Goal: Communication & Community: Connect with others

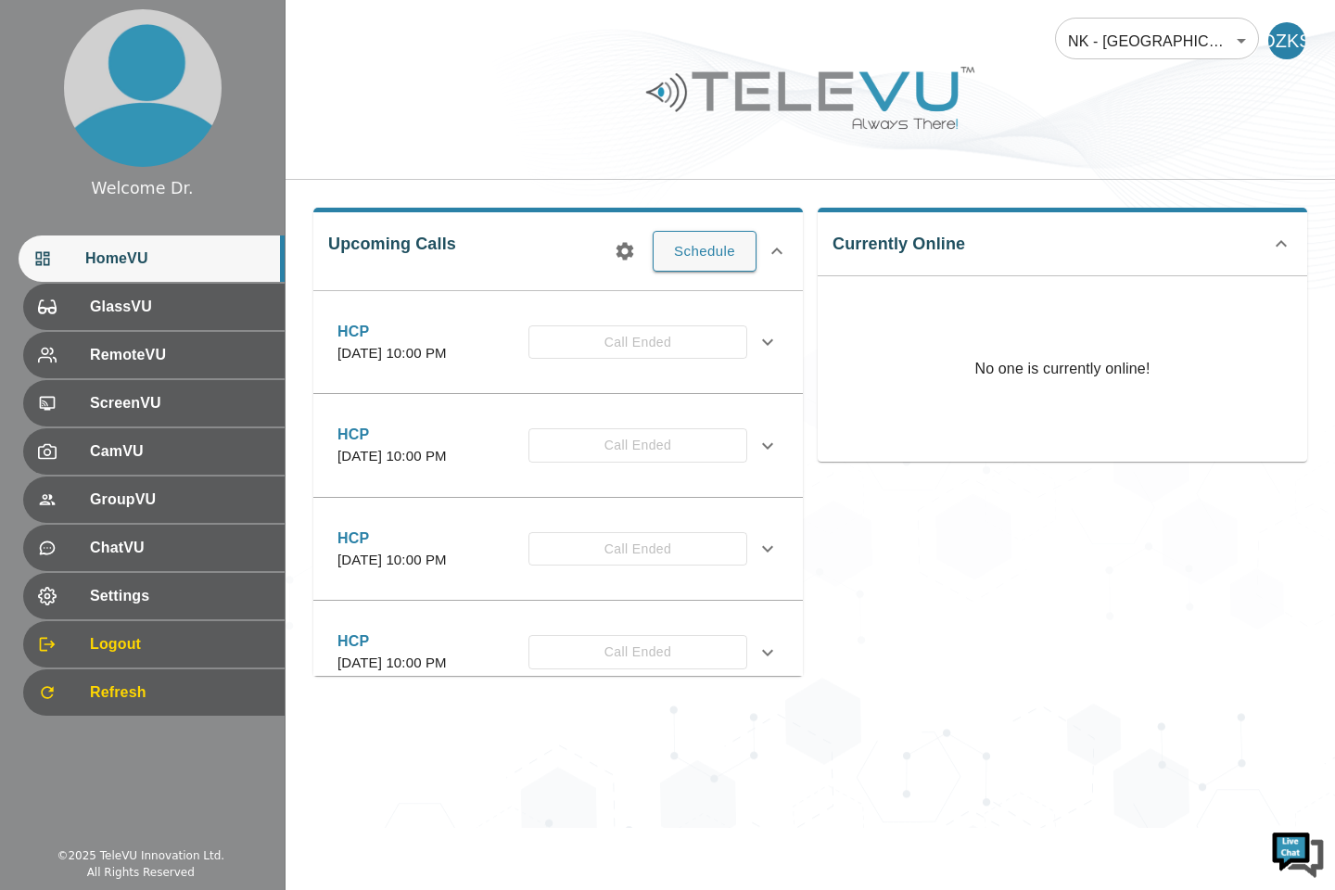
click at [703, 261] on button "Schedule" at bounding box center [705, 251] width 104 height 41
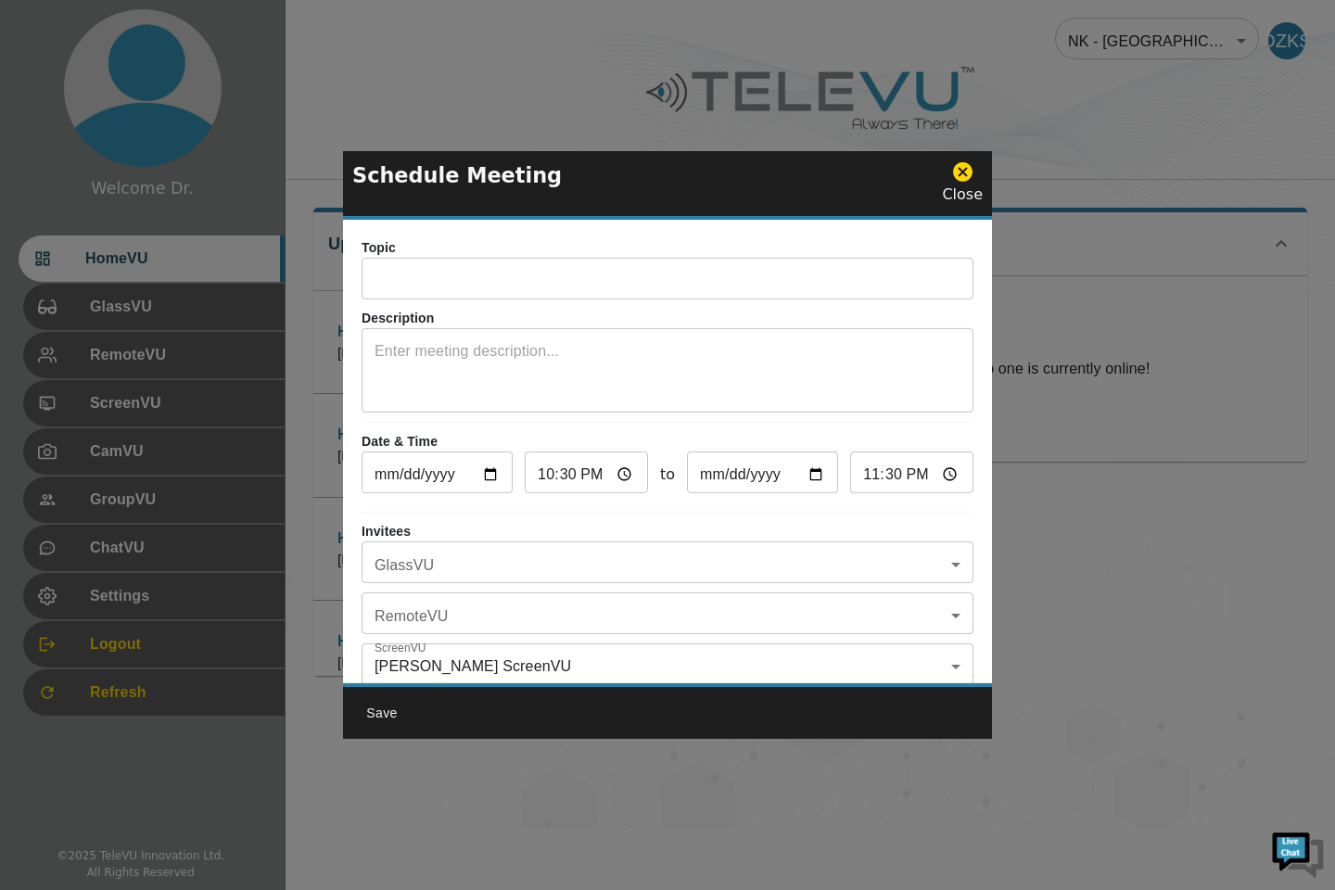
click at [427, 287] on input "text" at bounding box center [668, 280] width 612 height 37
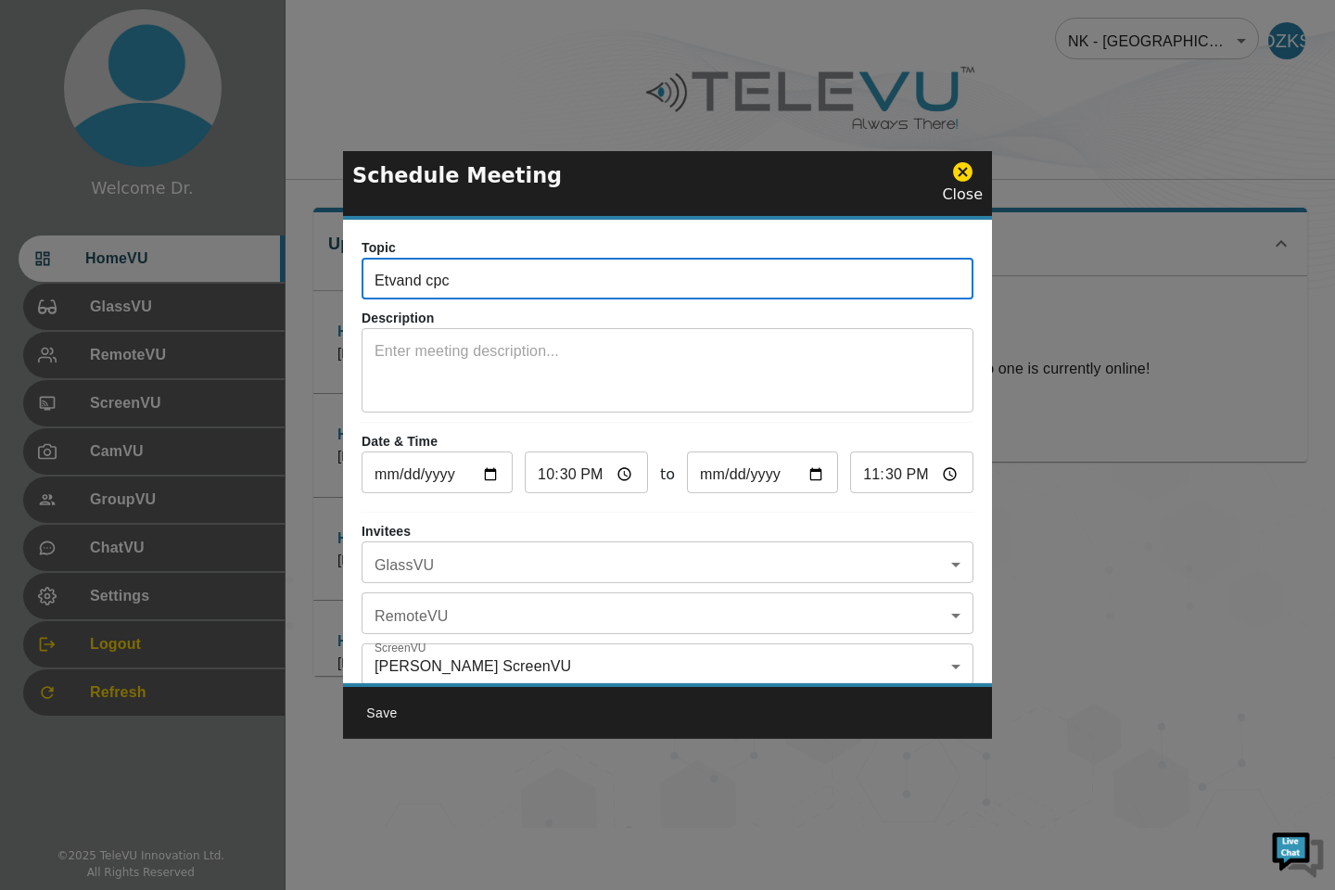
click at [683, 362] on textarea at bounding box center [668, 372] width 586 height 64
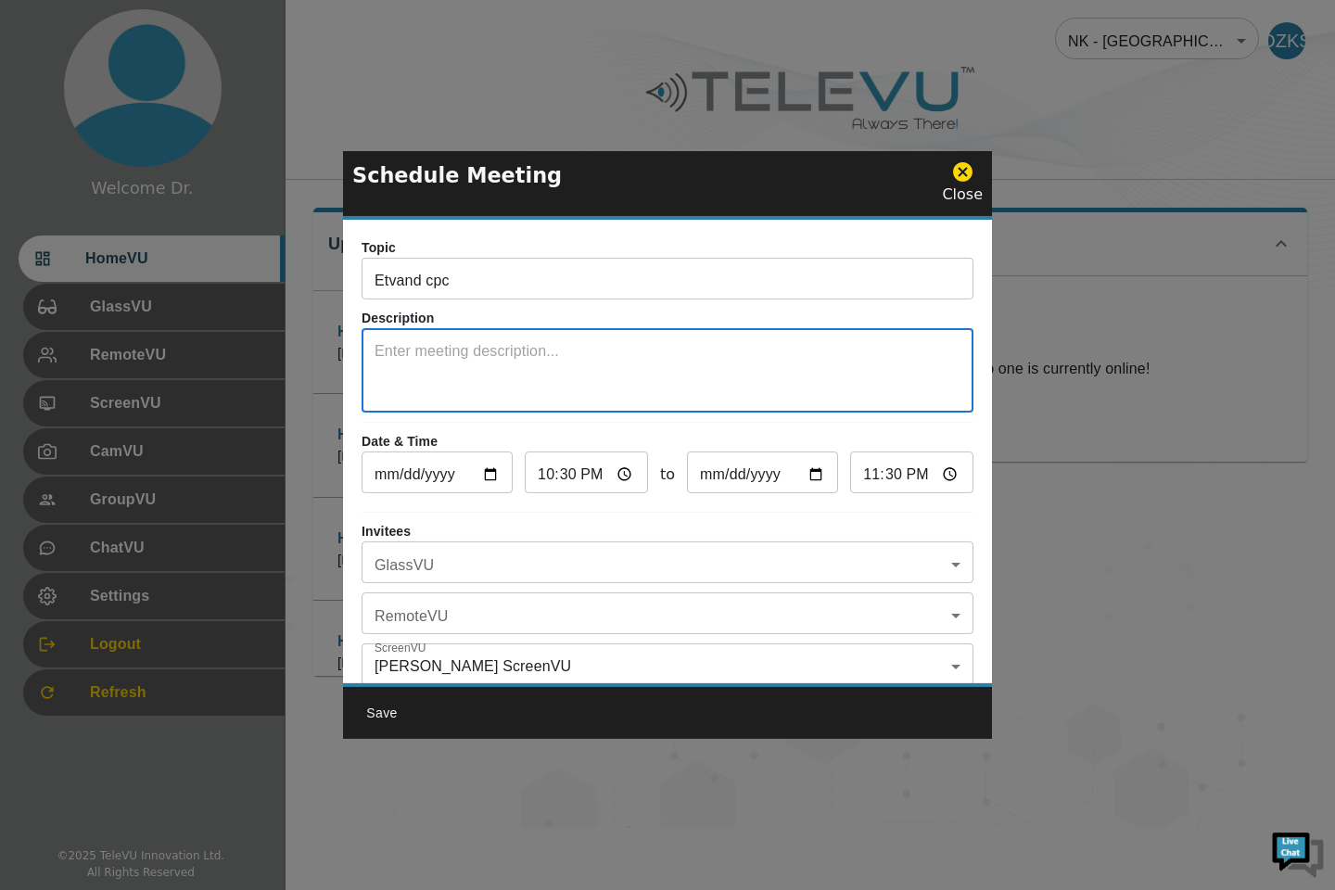
click at [420, 287] on input "Etvand cpc" at bounding box center [668, 280] width 612 height 37
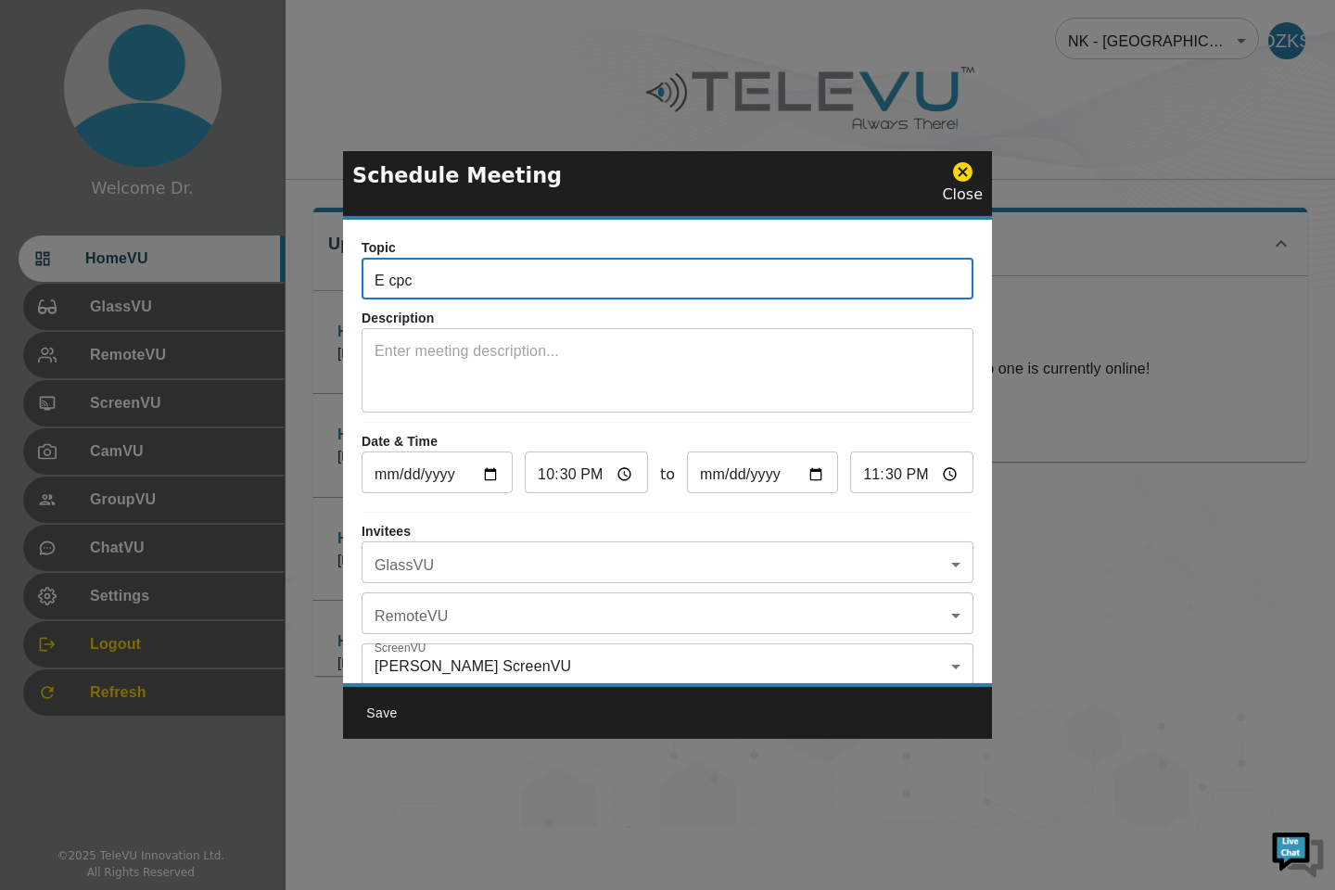
type input "E cpc"
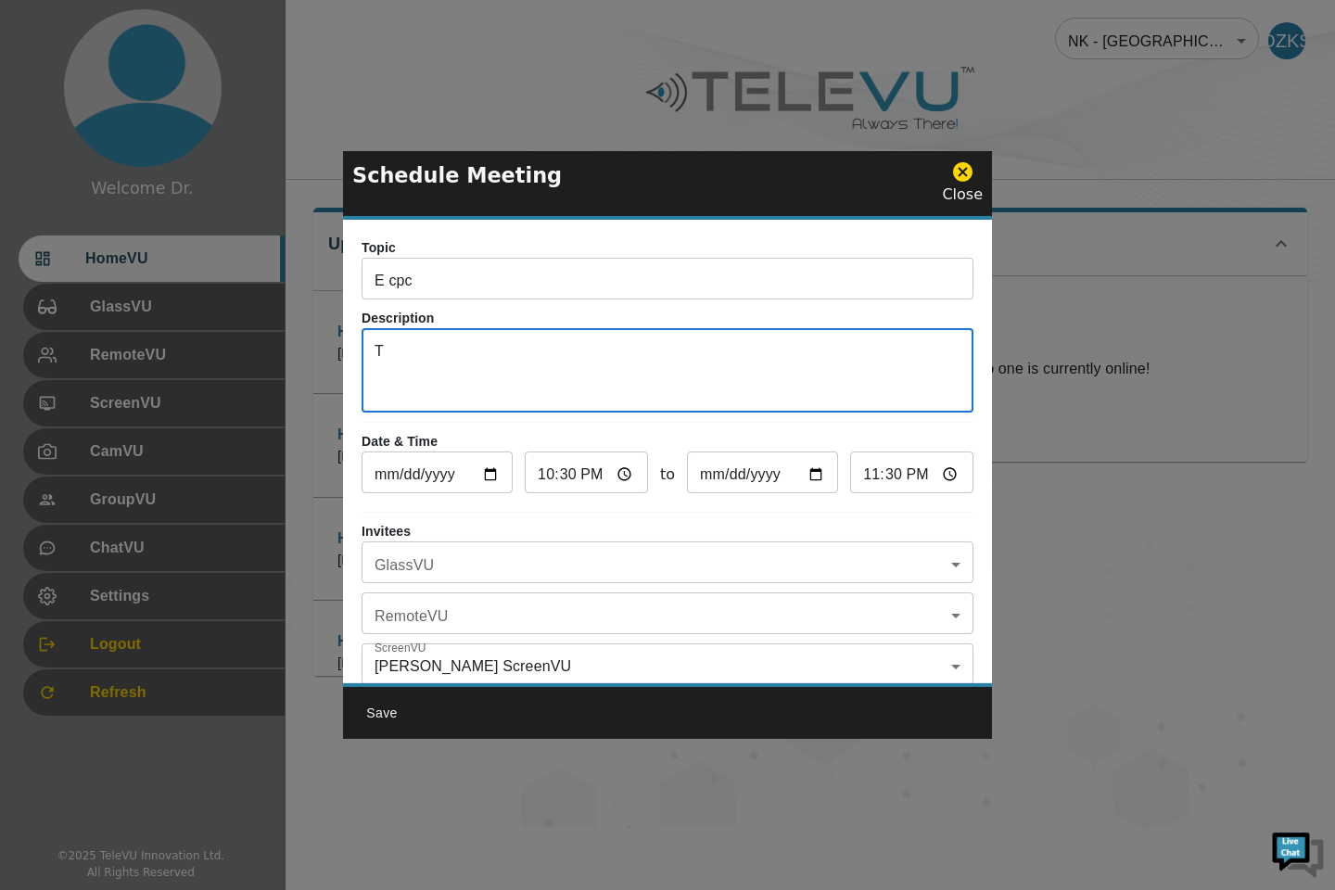
type textarea "T"
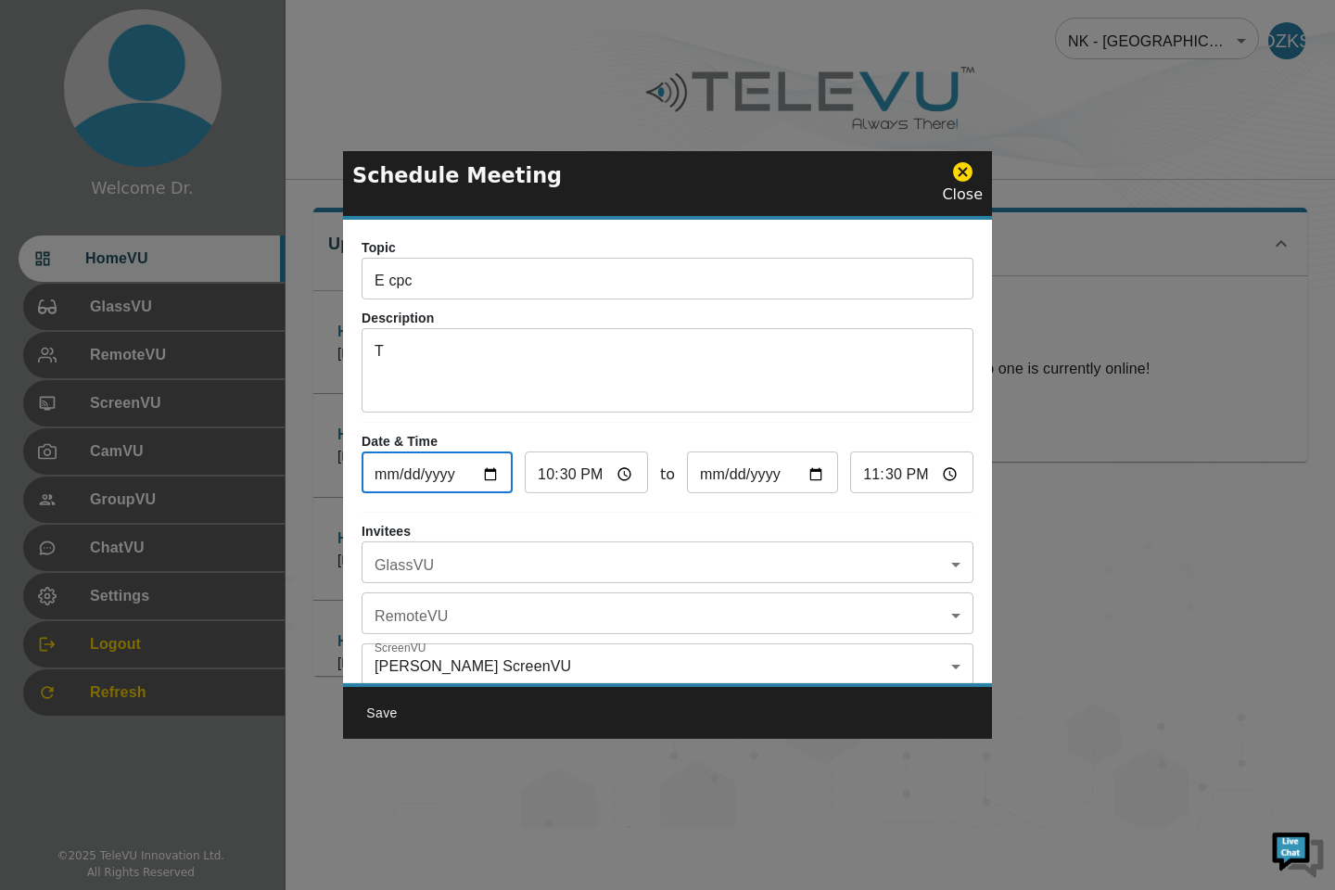
click at [491, 355] on textarea "T" at bounding box center [668, 372] width 586 height 64
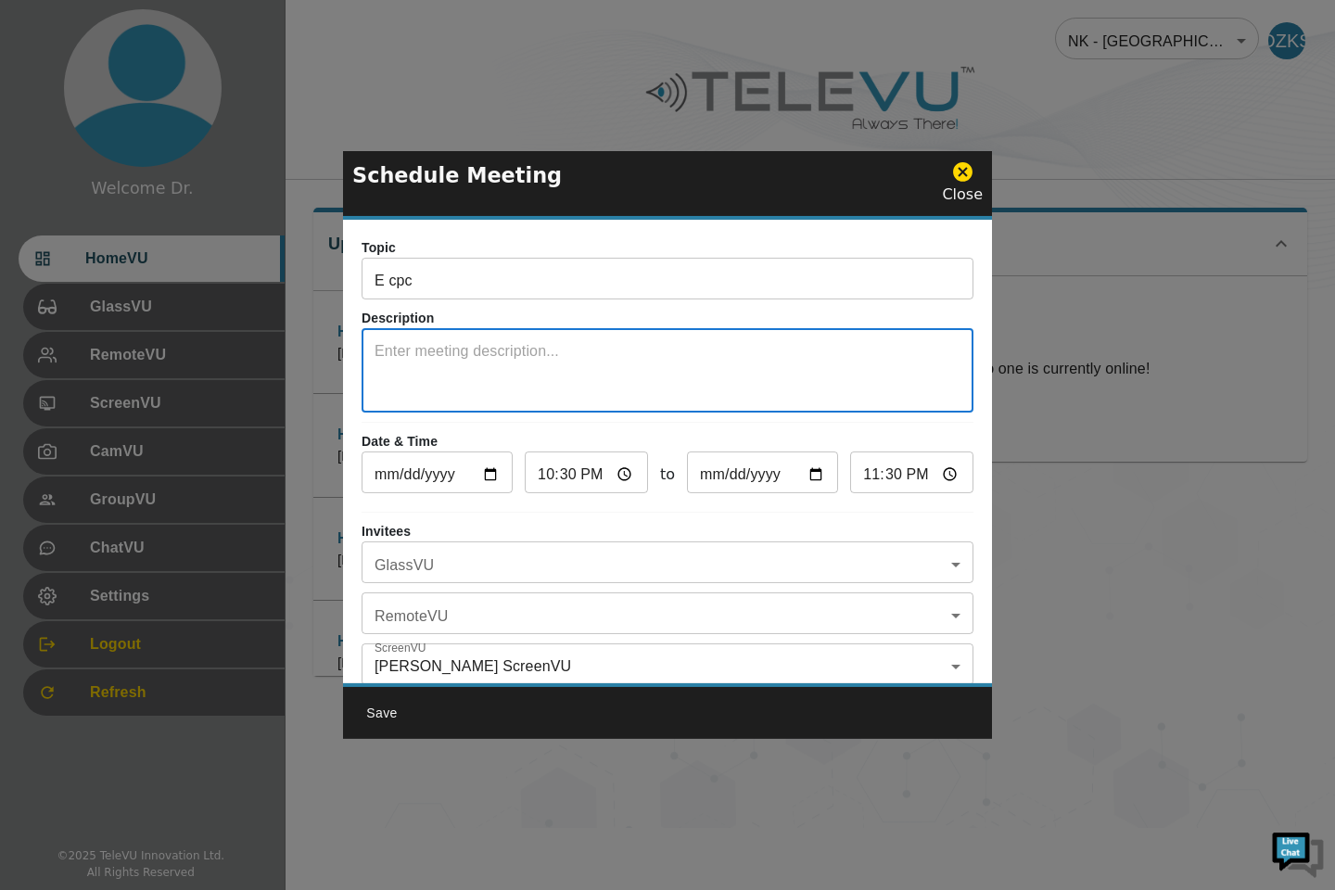
click at [485, 290] on input "E cpc" at bounding box center [668, 280] width 612 height 37
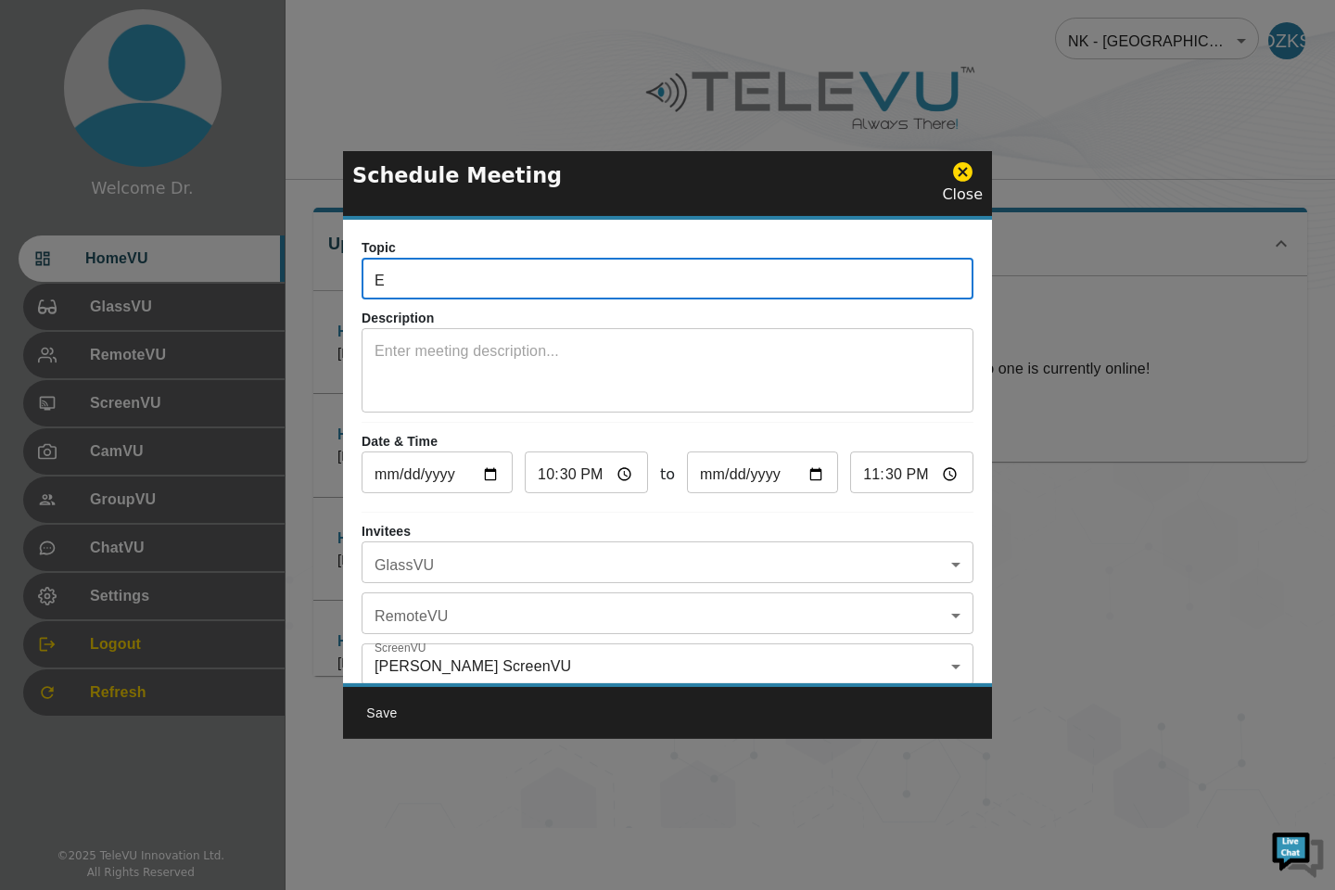
type input "E"
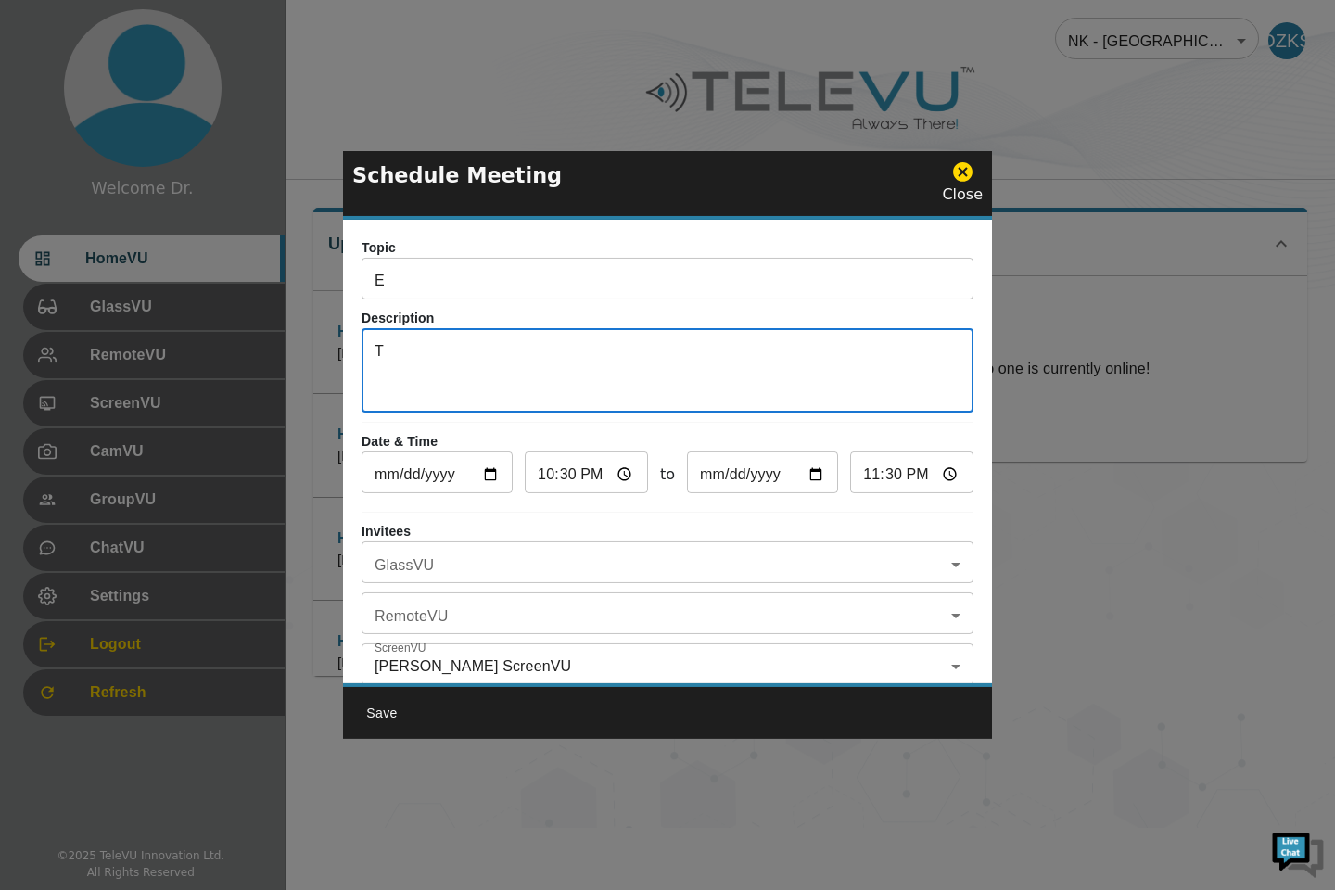
type textarea "T"
click at [496, 272] on input "E" at bounding box center [668, 280] width 612 height 37
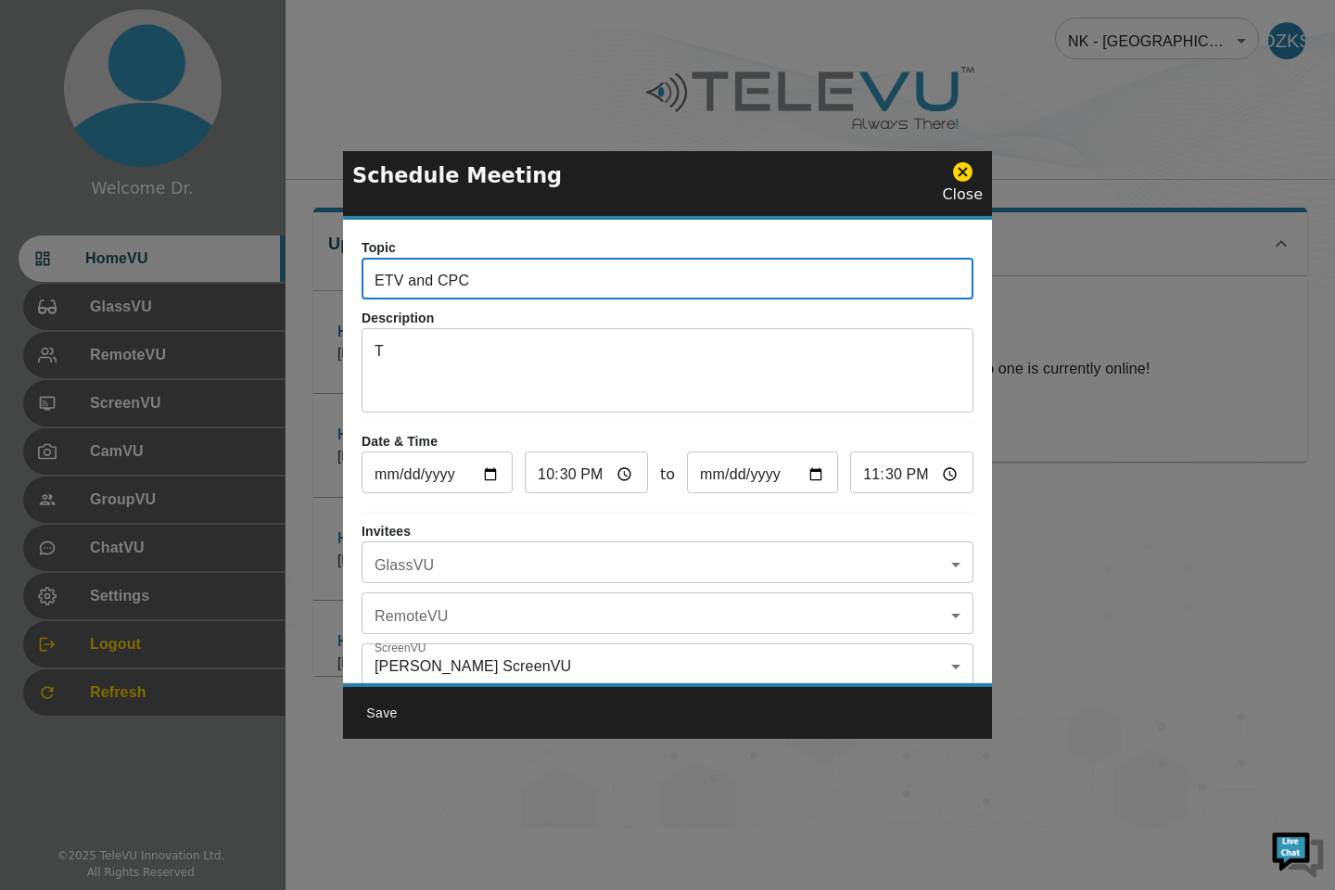
type input "ETV and CPC"
click at [492, 357] on textarea "T" at bounding box center [668, 372] width 586 height 64
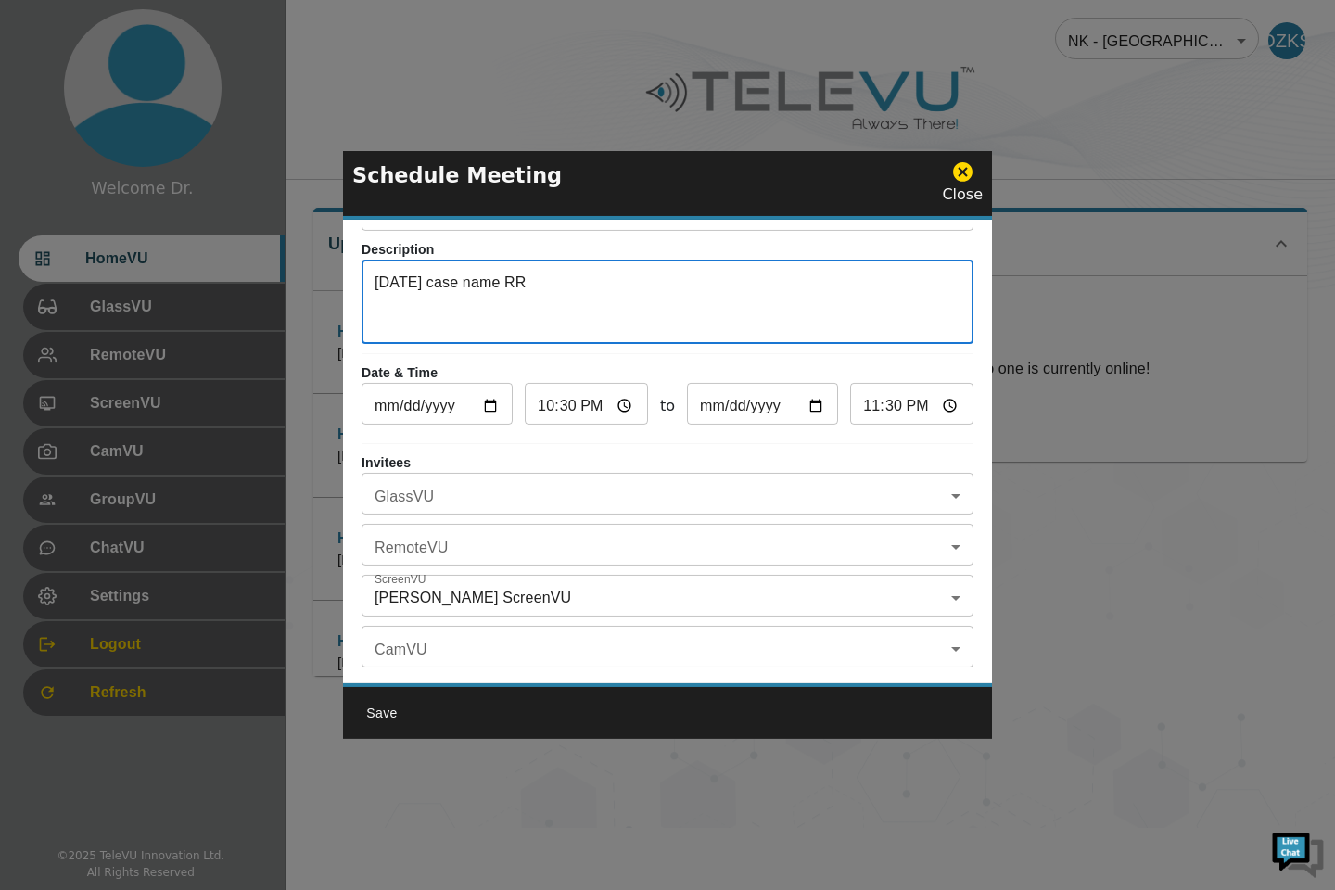
scroll to position [108, 0]
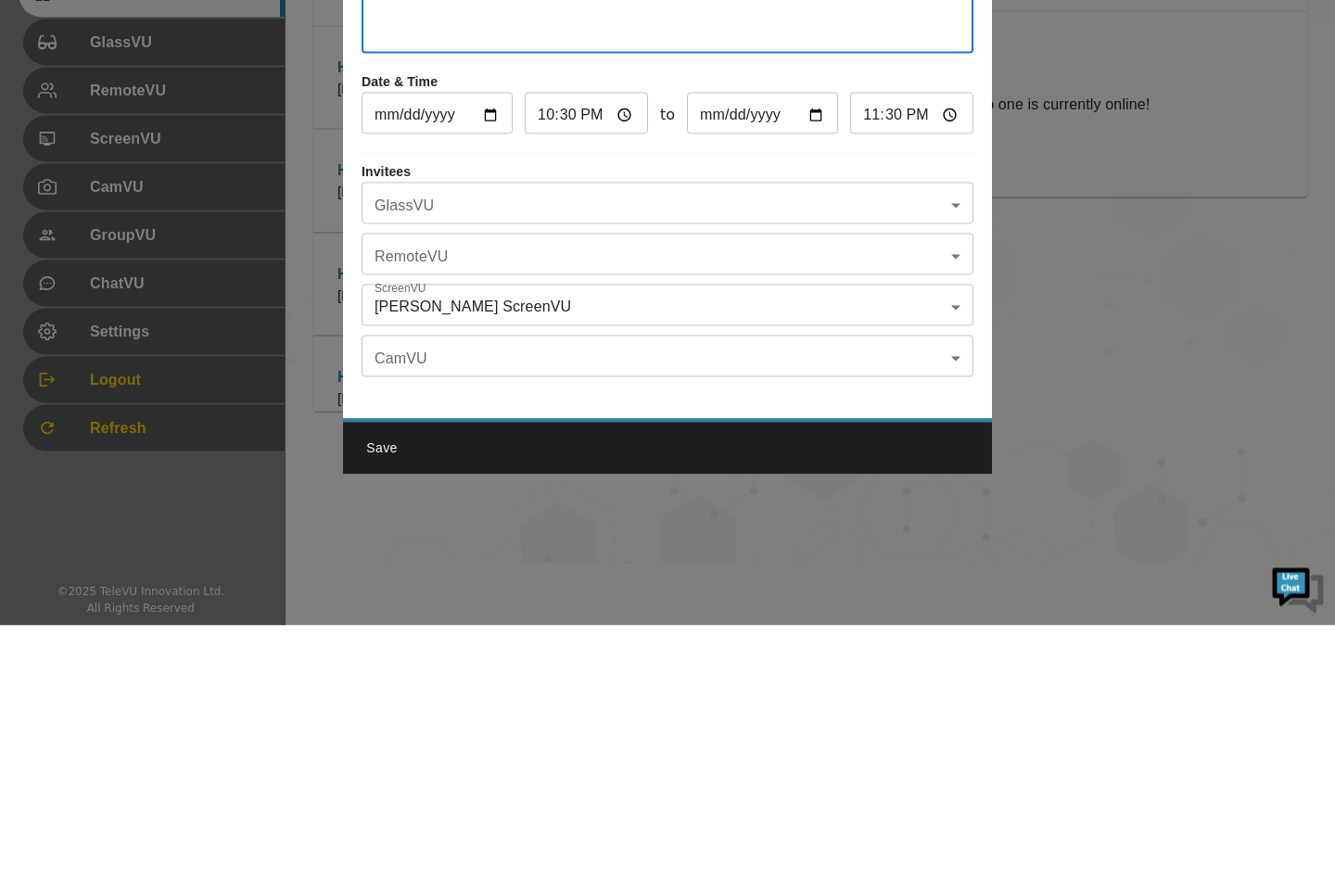
type textarea "Today case name RR"
click at [932, 463] on body "Welcome Dr. HomeVU GlassVU RemoteVU ScreenVU CamVU GroupVU ChatVU Settings Logo…" at bounding box center [667, 414] width 1335 height 828
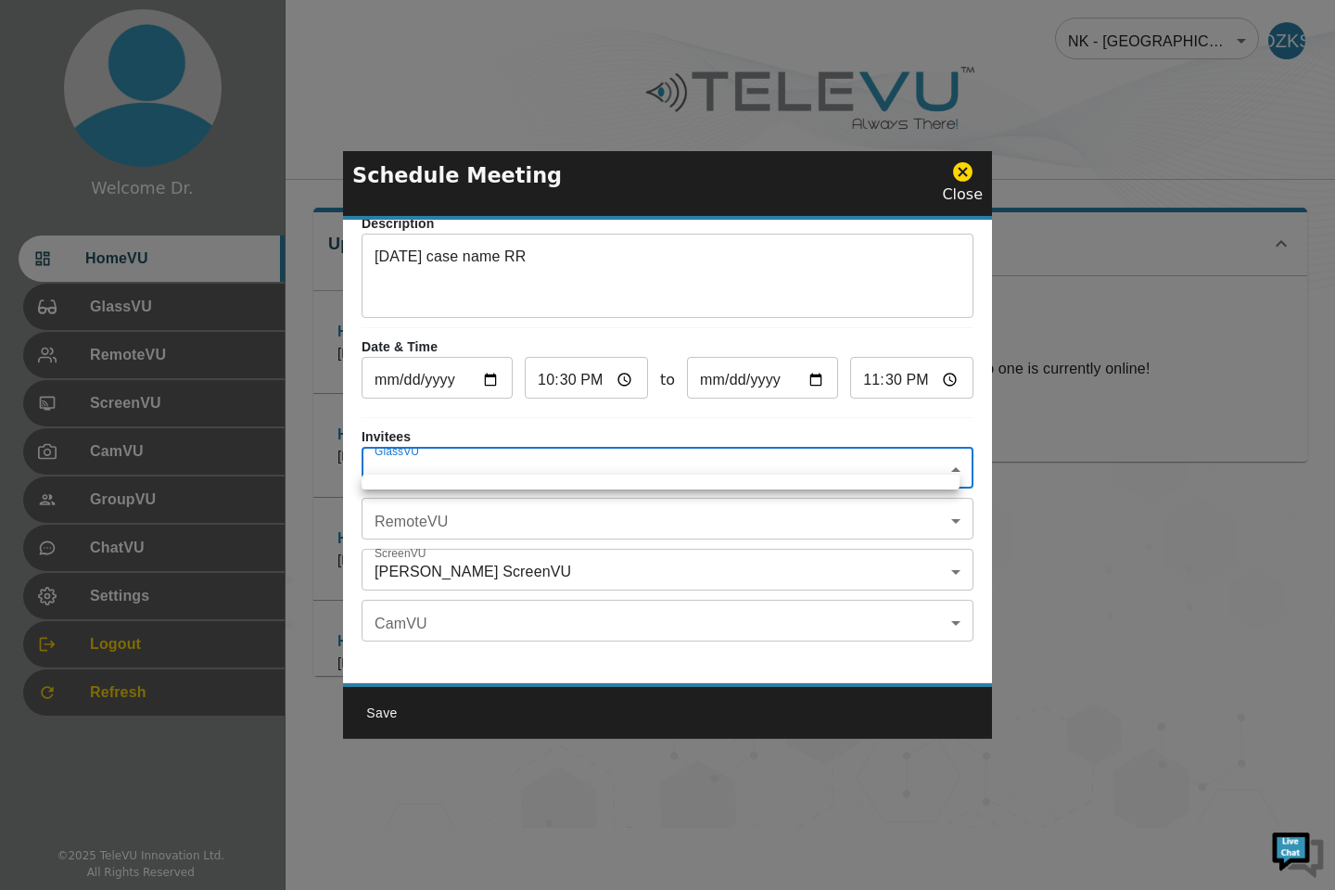
click at [832, 506] on div at bounding box center [667, 445] width 1335 height 890
click at [936, 466] on body "Welcome Dr. HomeVU GlassVU RemoteVU ScreenVU CamVU GroupVU ChatVU Settings Logo…" at bounding box center [667, 414] width 1335 height 828
click at [927, 451] on div at bounding box center [667, 445] width 1335 height 890
click at [932, 456] on body "Welcome Dr. HomeVU GlassVU RemoteVU ScreenVU CamVU GroupVU ChatVU Settings Logo…" at bounding box center [667, 414] width 1335 height 828
click at [631, 459] on div at bounding box center [667, 445] width 1335 height 890
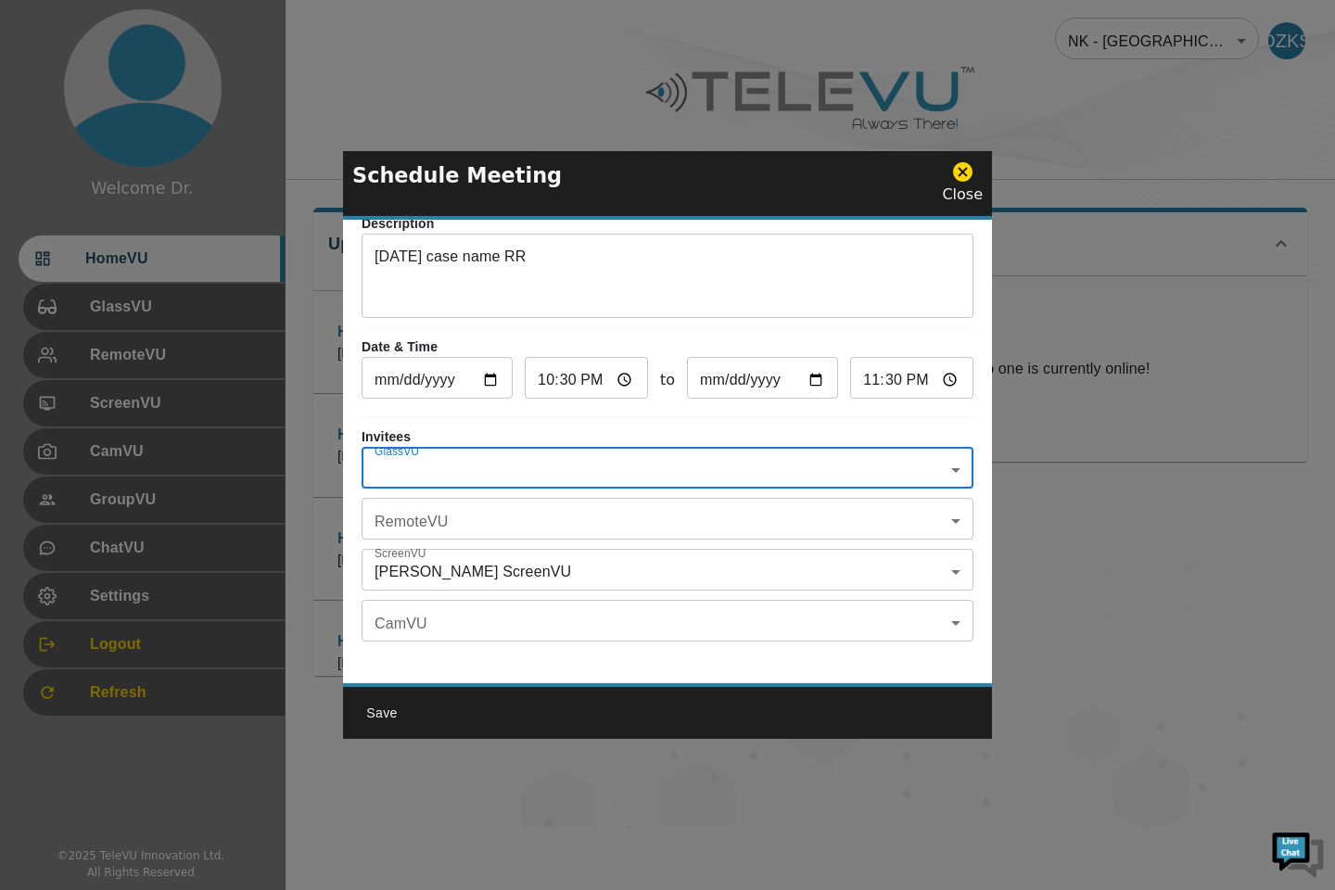
click at [644, 457] on body "Welcome Dr. HomeVU GlassVU RemoteVU ScreenVU CamVU GroupVU ChatVU Settings Logo…" at bounding box center [667, 414] width 1335 height 828
click at [644, 449] on div at bounding box center [667, 445] width 1335 height 890
click at [698, 518] on body "Welcome Dr. HomeVU GlassVU RemoteVU ScreenVU CamVU GroupVU ChatVU Settings Logo…" at bounding box center [667, 414] width 1335 height 828
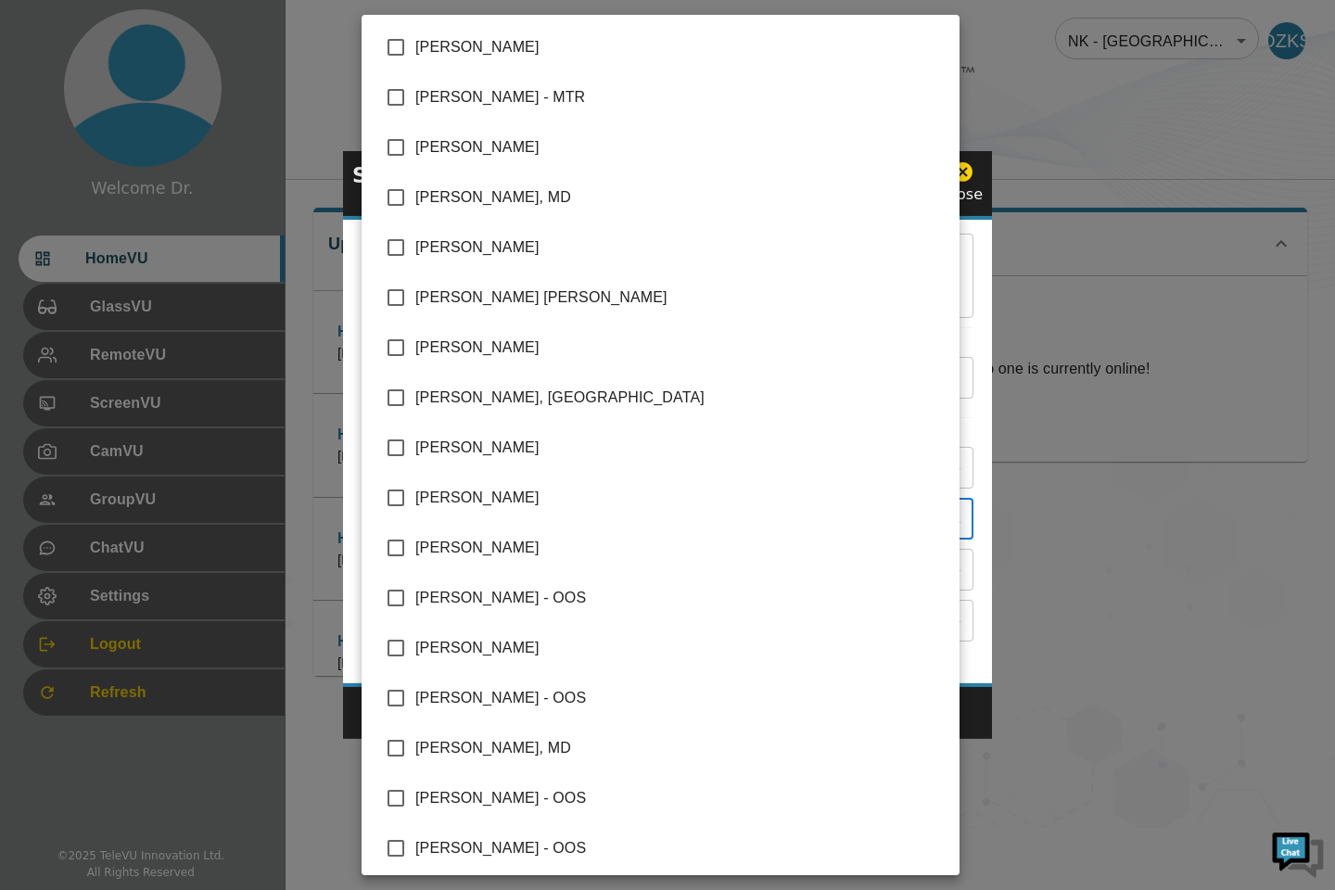
click at [500, 503] on span "[PERSON_NAME]" at bounding box center [679, 498] width 529 height 22
type input "[PERSON_NAME]"
checkbox input "true"
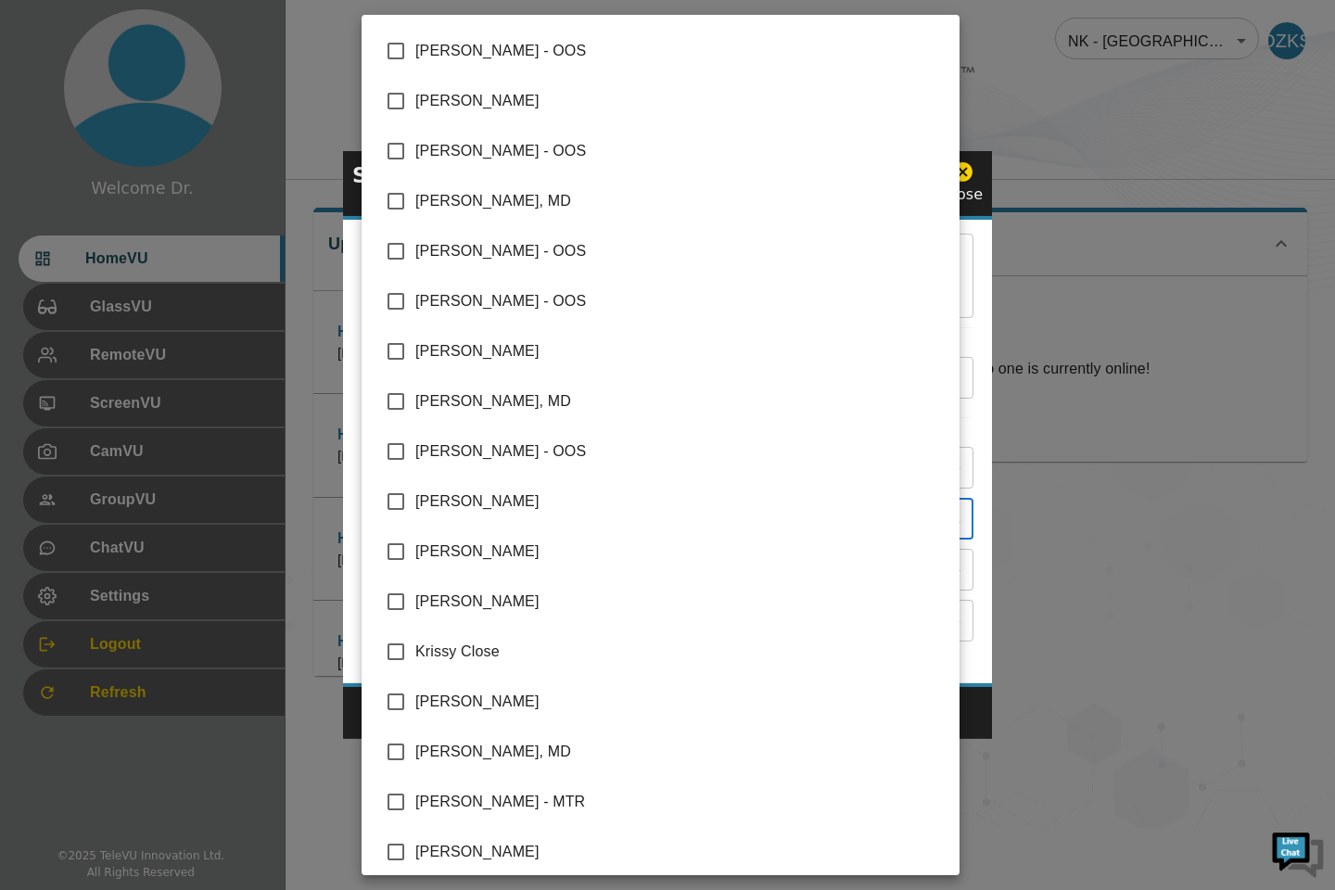
scroll to position [719, 0]
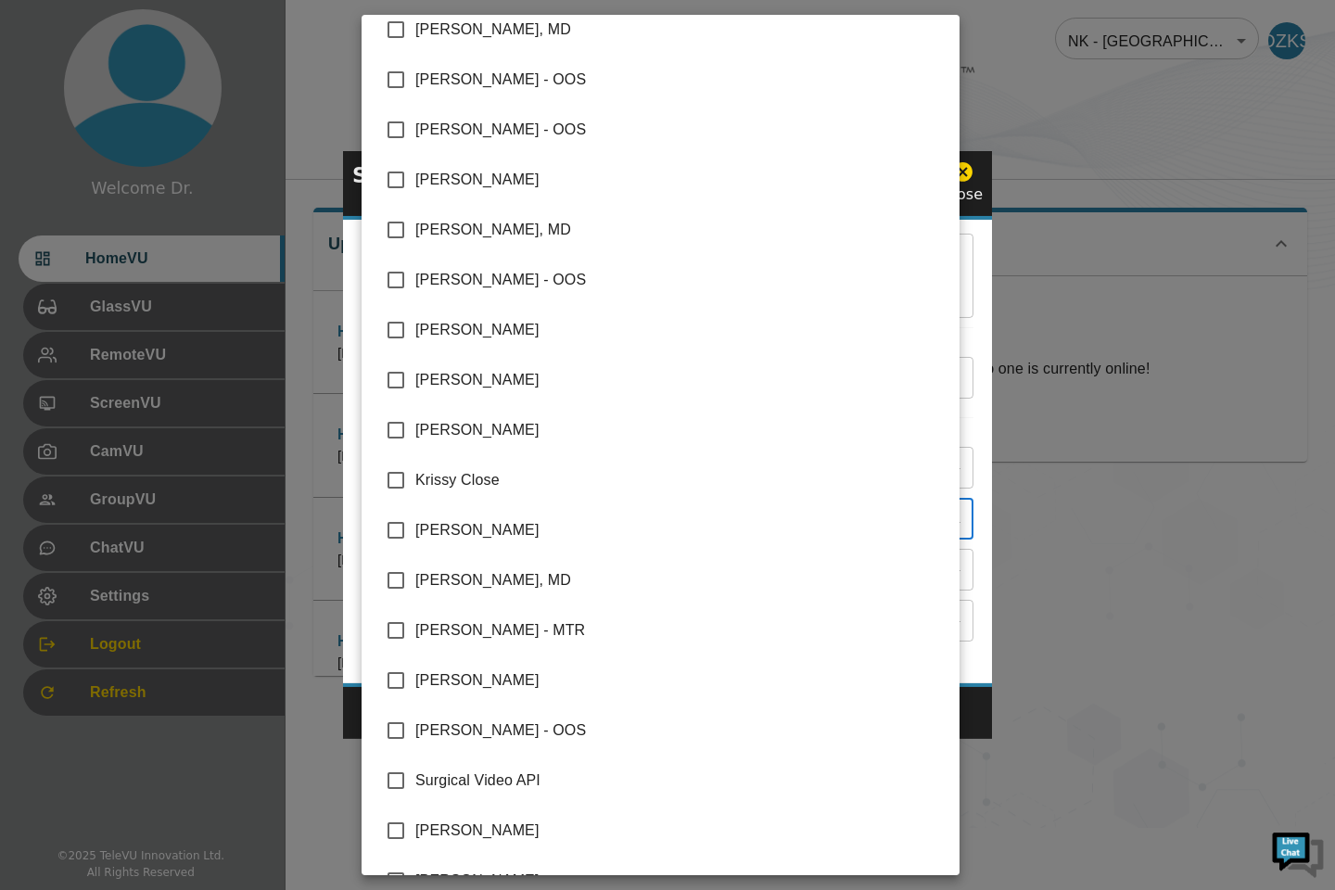
click at [1154, 421] on div at bounding box center [667, 445] width 1335 height 890
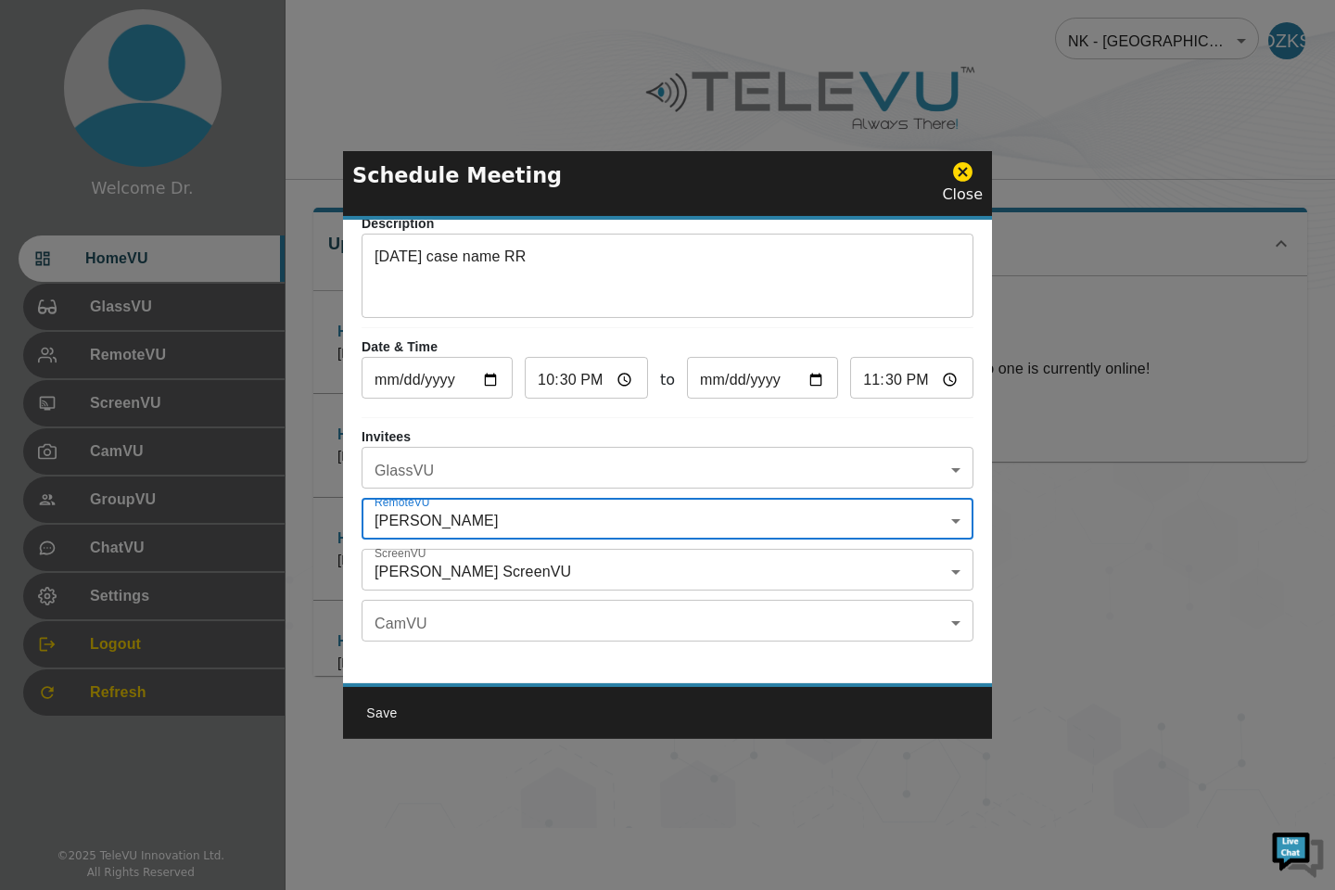
click at [965, 202] on div "Close" at bounding box center [962, 182] width 41 height 45
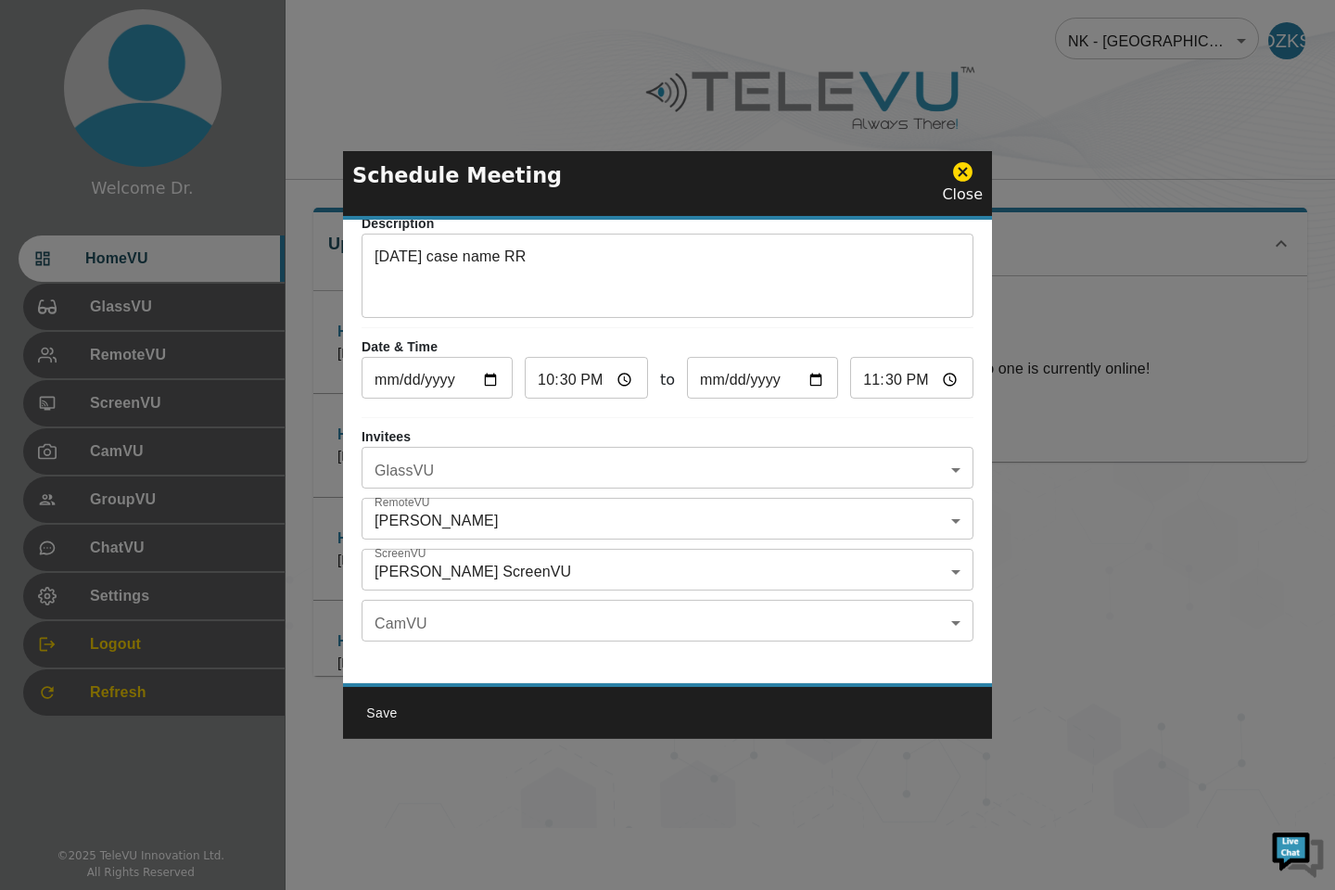
click at [963, 208] on div "Schedule Meeting Close" at bounding box center [667, 185] width 649 height 69
click at [964, 174] on icon at bounding box center [962, 171] width 19 height 19
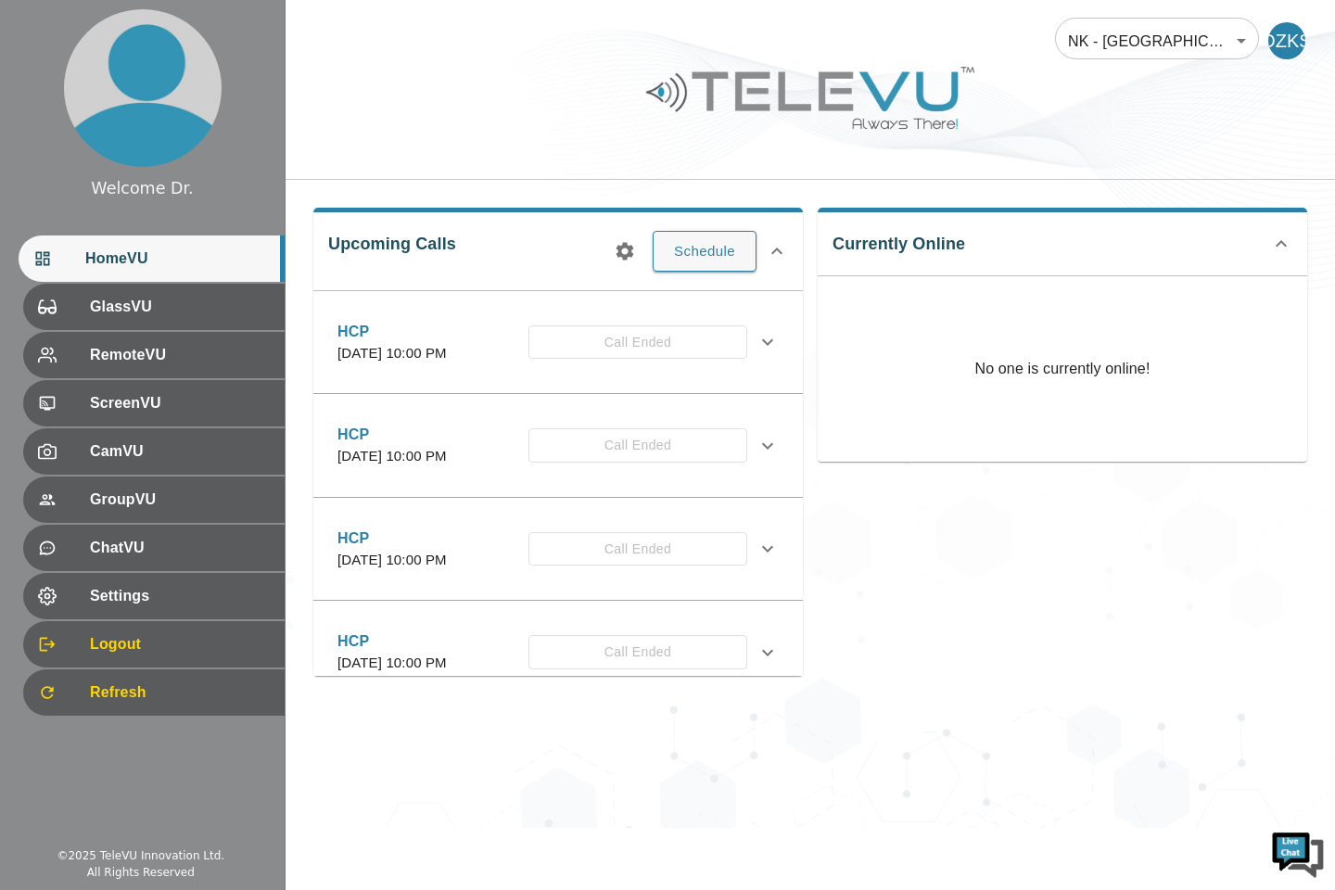
click at [80, 700] on div at bounding box center [64, 692] width 52 height 19
click at [762, 346] on icon at bounding box center [767, 342] width 11 height 6
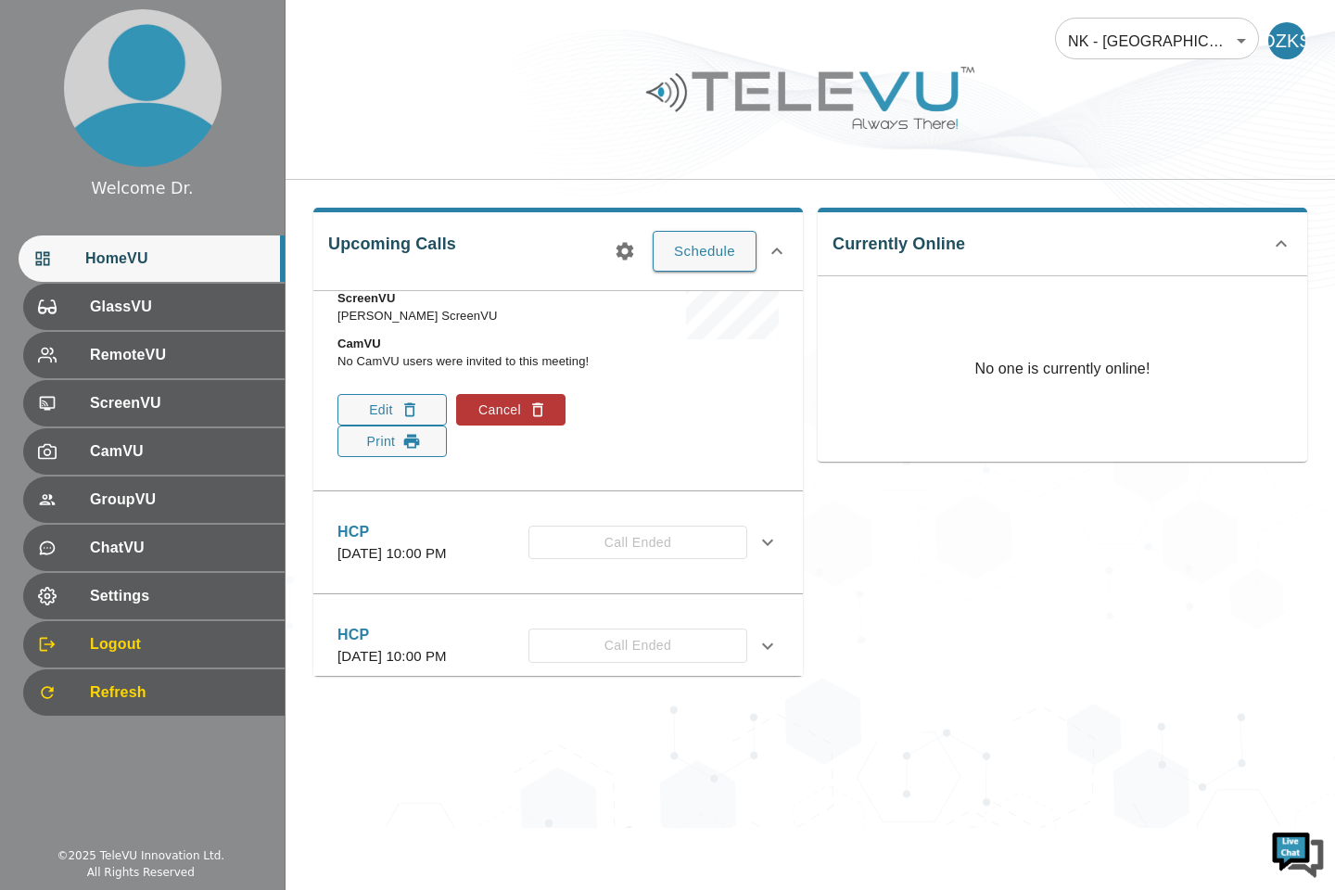
scroll to position [253, 0]
click at [516, 426] on button "Cancel" at bounding box center [510, 410] width 109 height 32
click at [538, 419] on icon "button" at bounding box center [538, 410] width 19 height 19
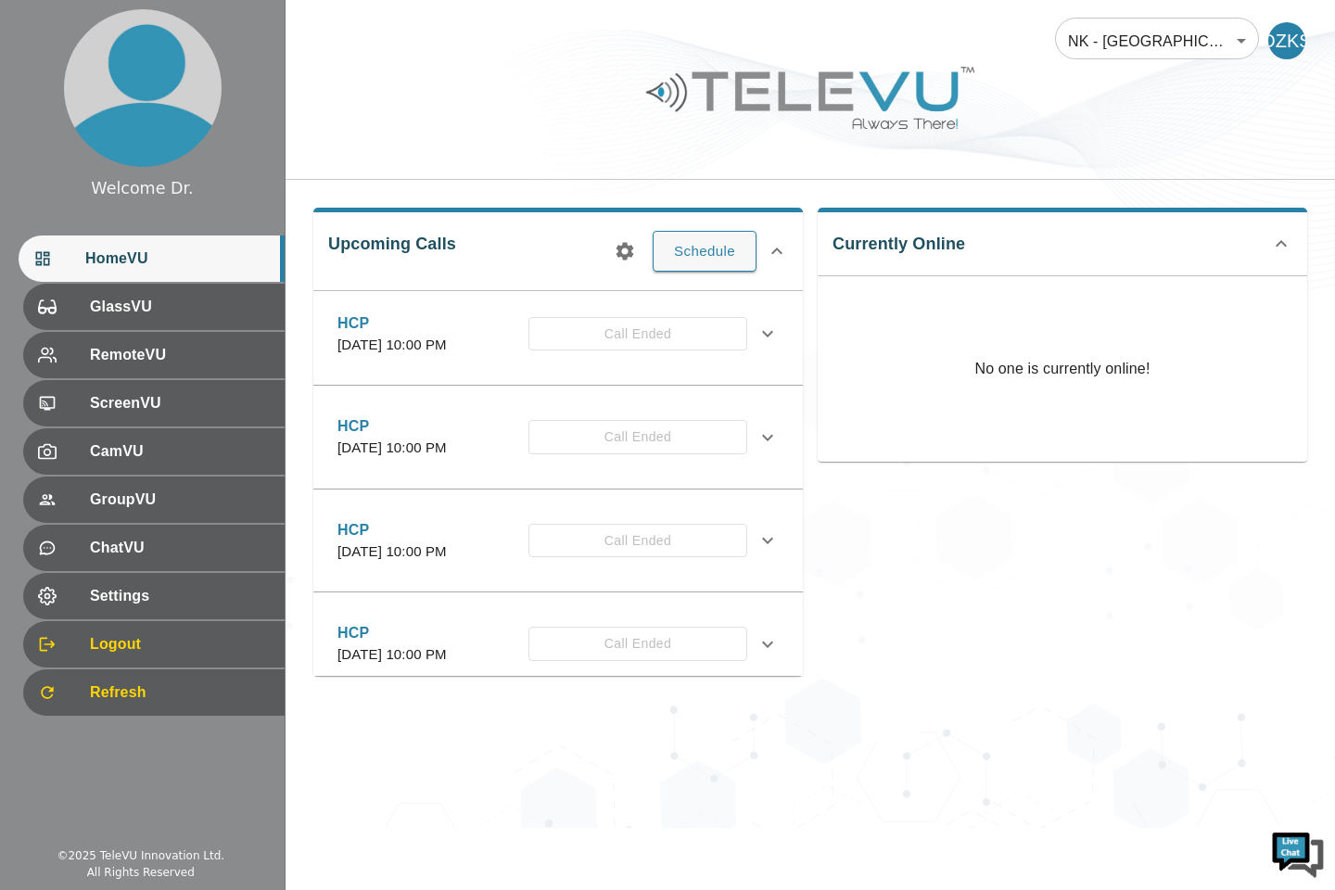
scroll to position [0, 0]
click at [757, 352] on icon at bounding box center [768, 342] width 22 height 22
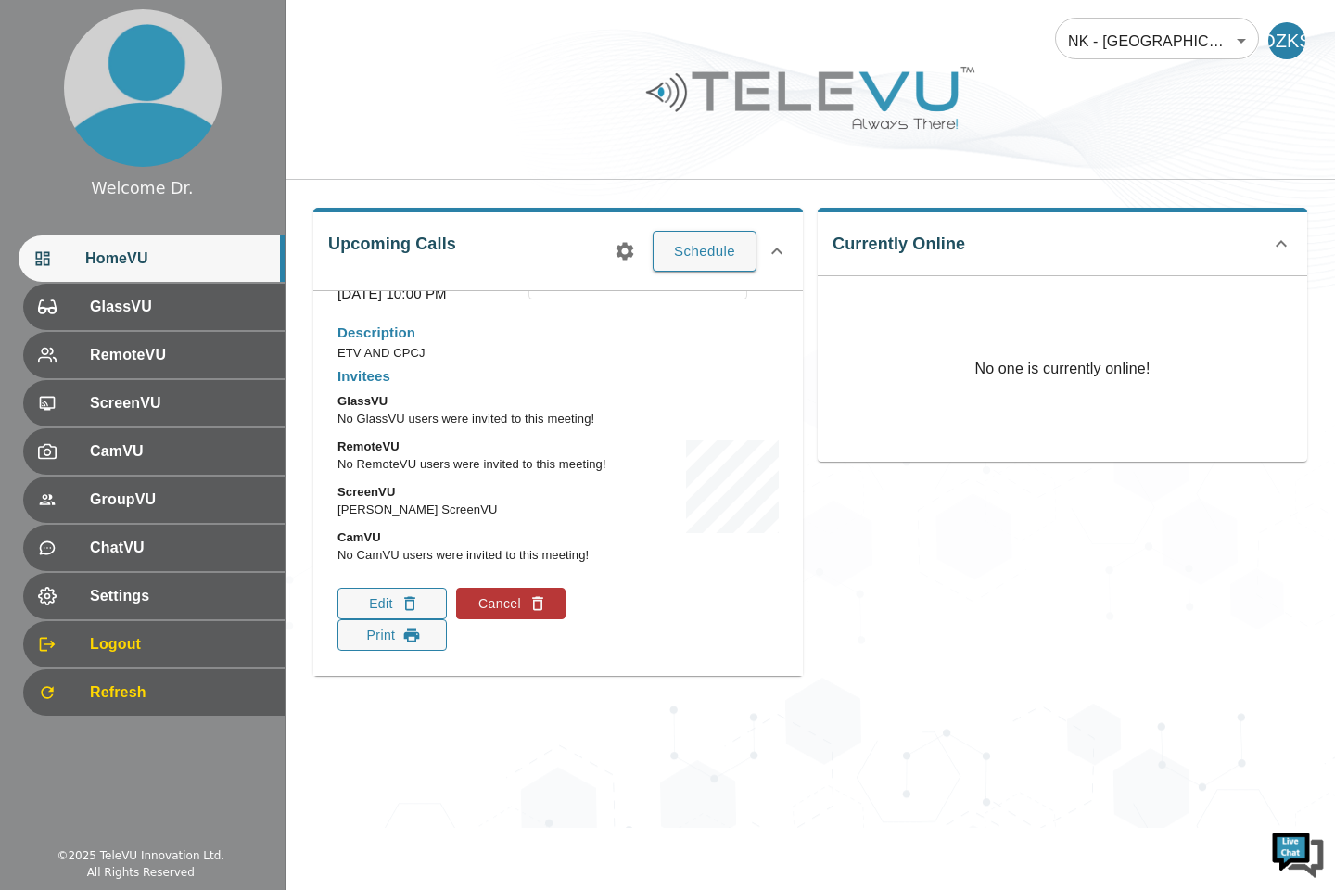
scroll to position [132, 0]
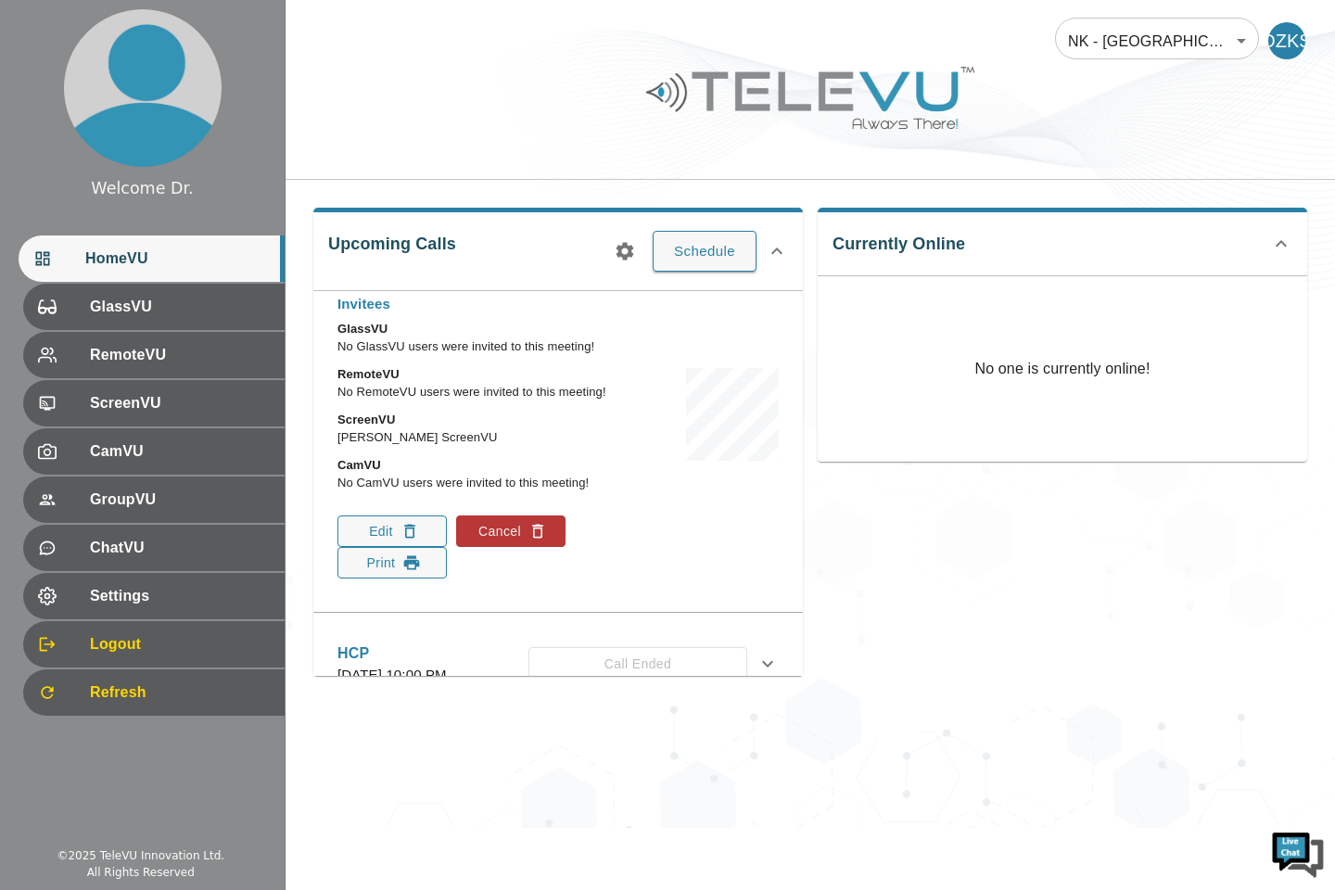
click at [538, 541] on icon "button" at bounding box center [538, 531] width 19 height 19
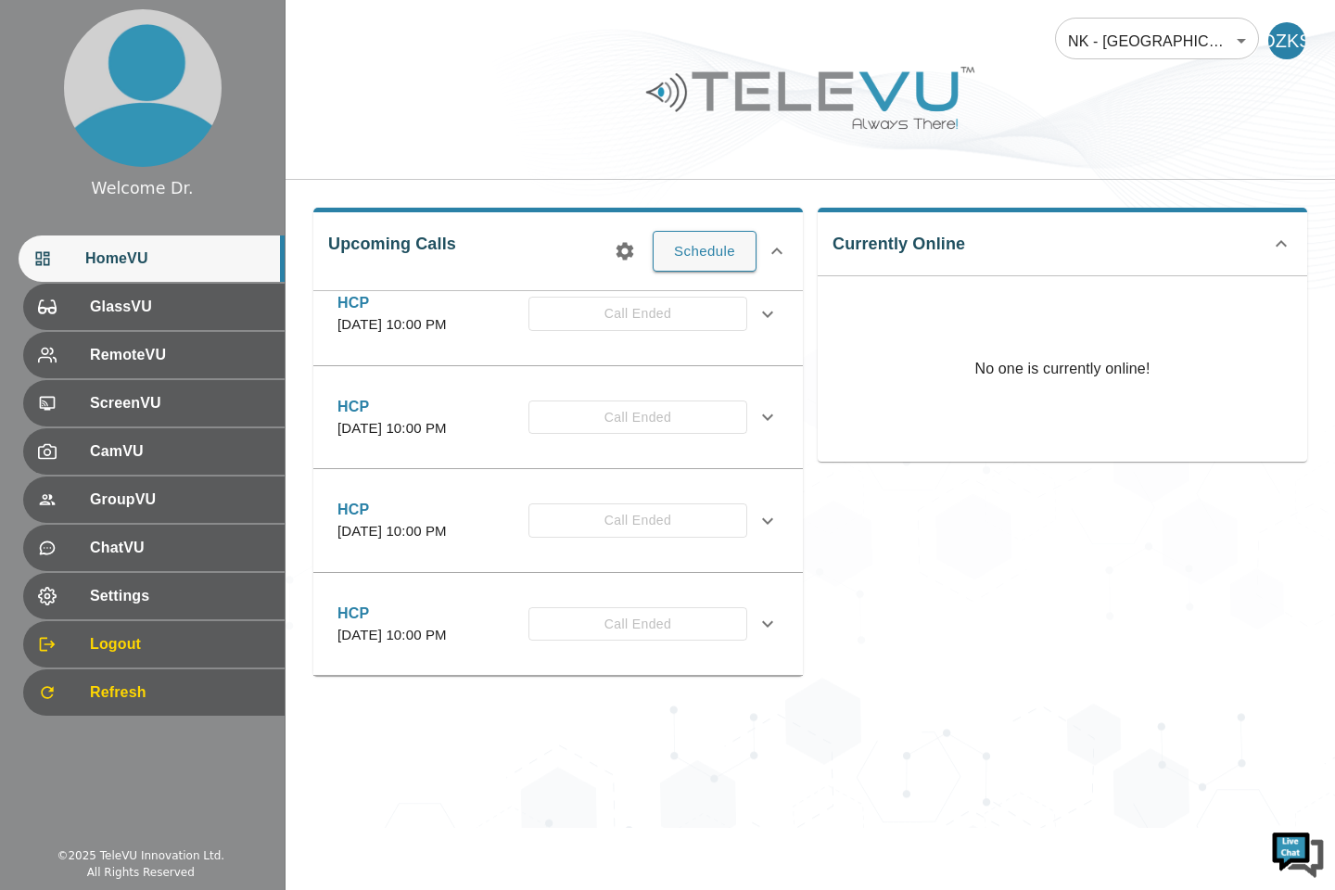
click at [757, 325] on icon at bounding box center [768, 314] width 22 height 22
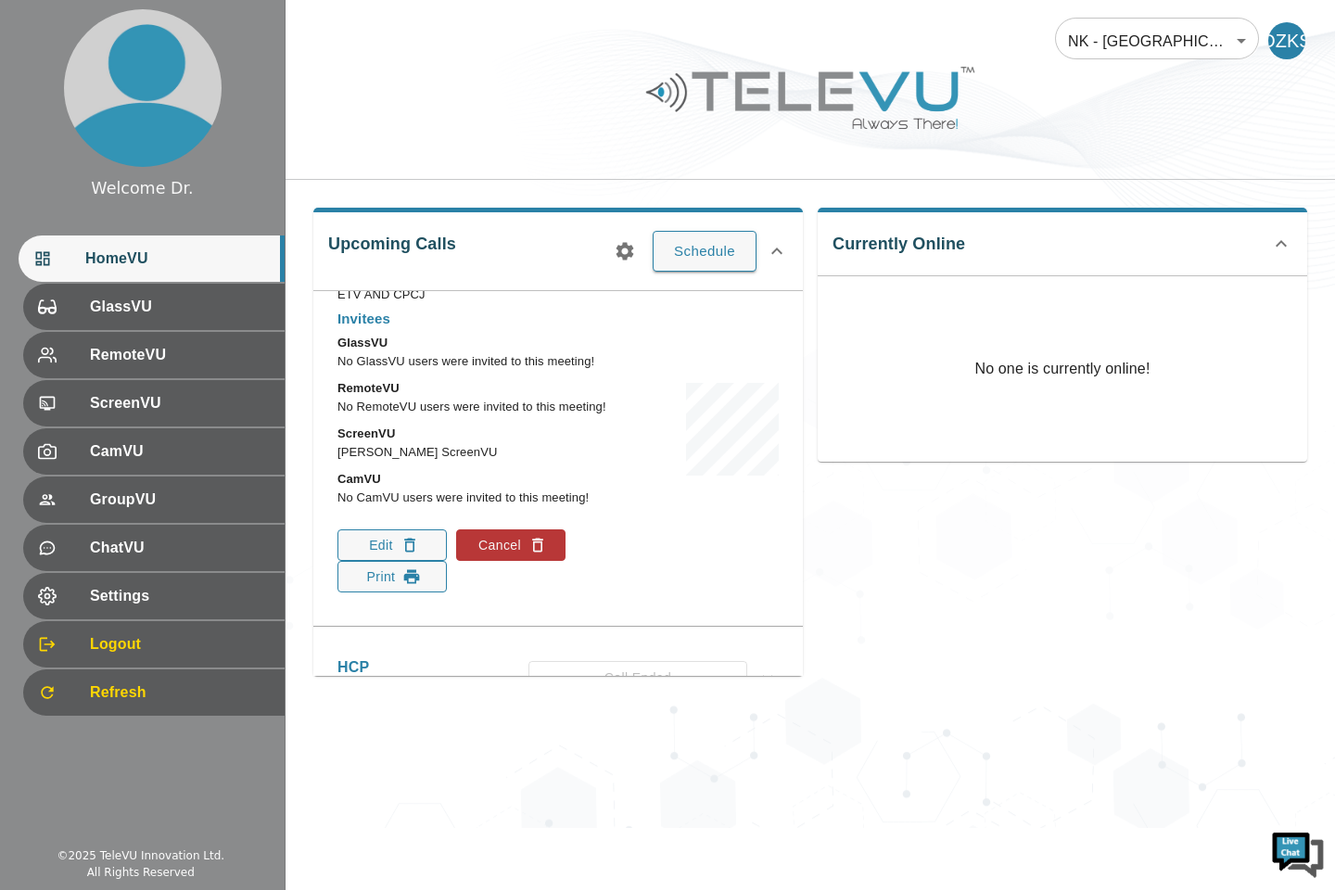
scroll to position [223, 0]
click at [526, 559] on button "Cancel" at bounding box center [510, 544] width 109 height 32
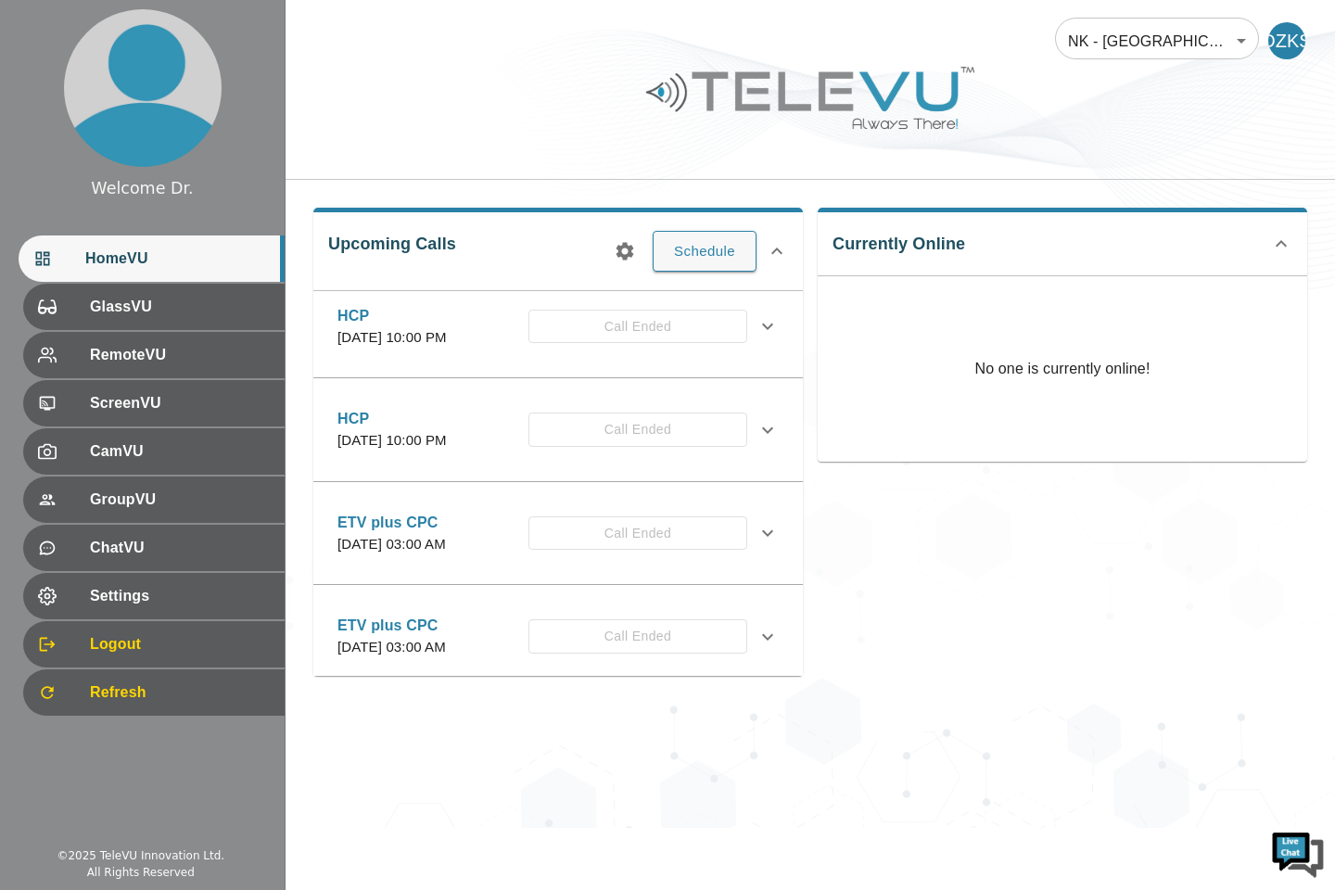
click at [1017, 507] on div "Currently Online No one is currently online!" at bounding box center [1055, 434] width 504 height 483
click at [757, 338] on icon at bounding box center [768, 326] width 22 height 22
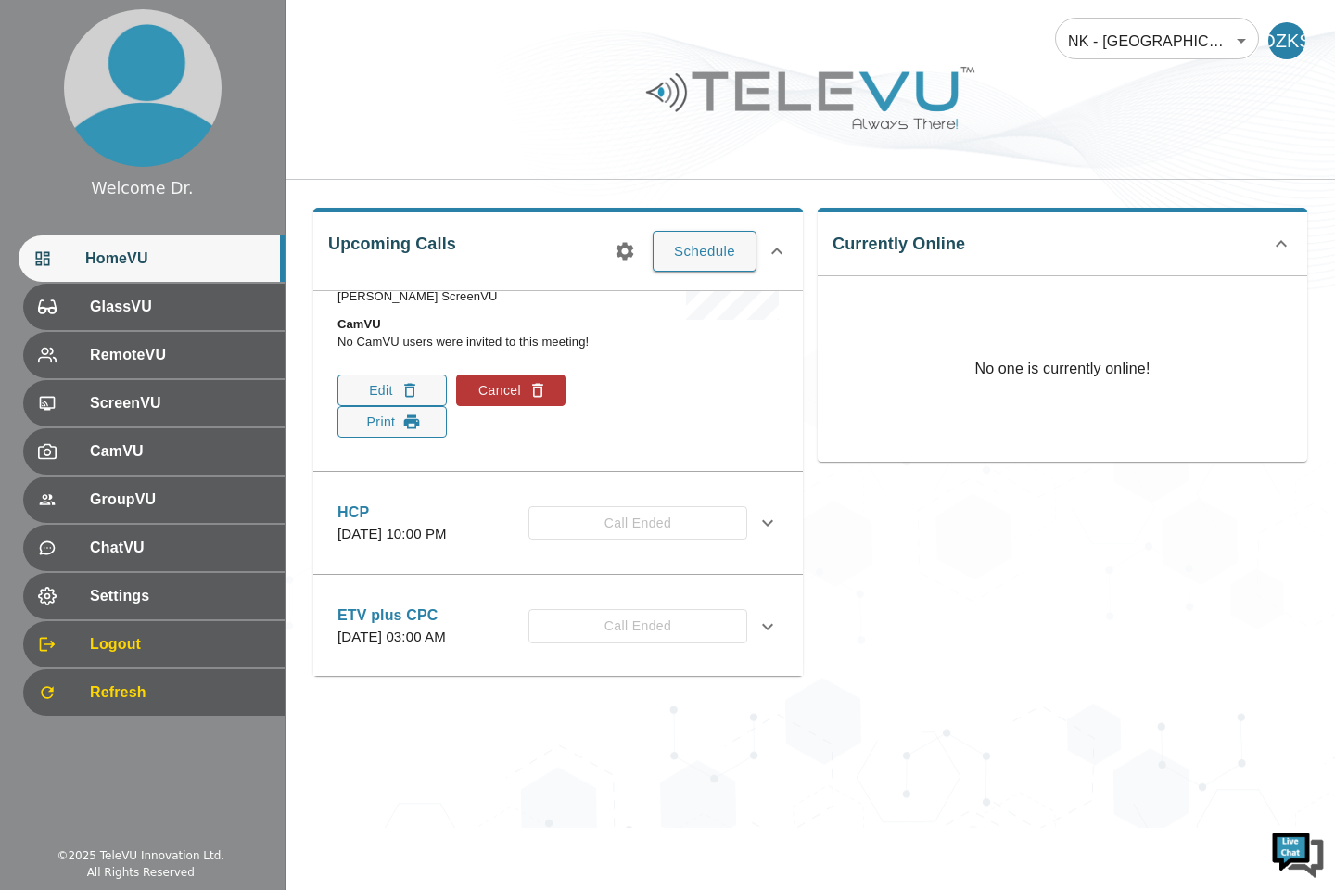
scroll to position [481, 0]
click at [537, 398] on icon "button" at bounding box center [538, 388] width 19 height 19
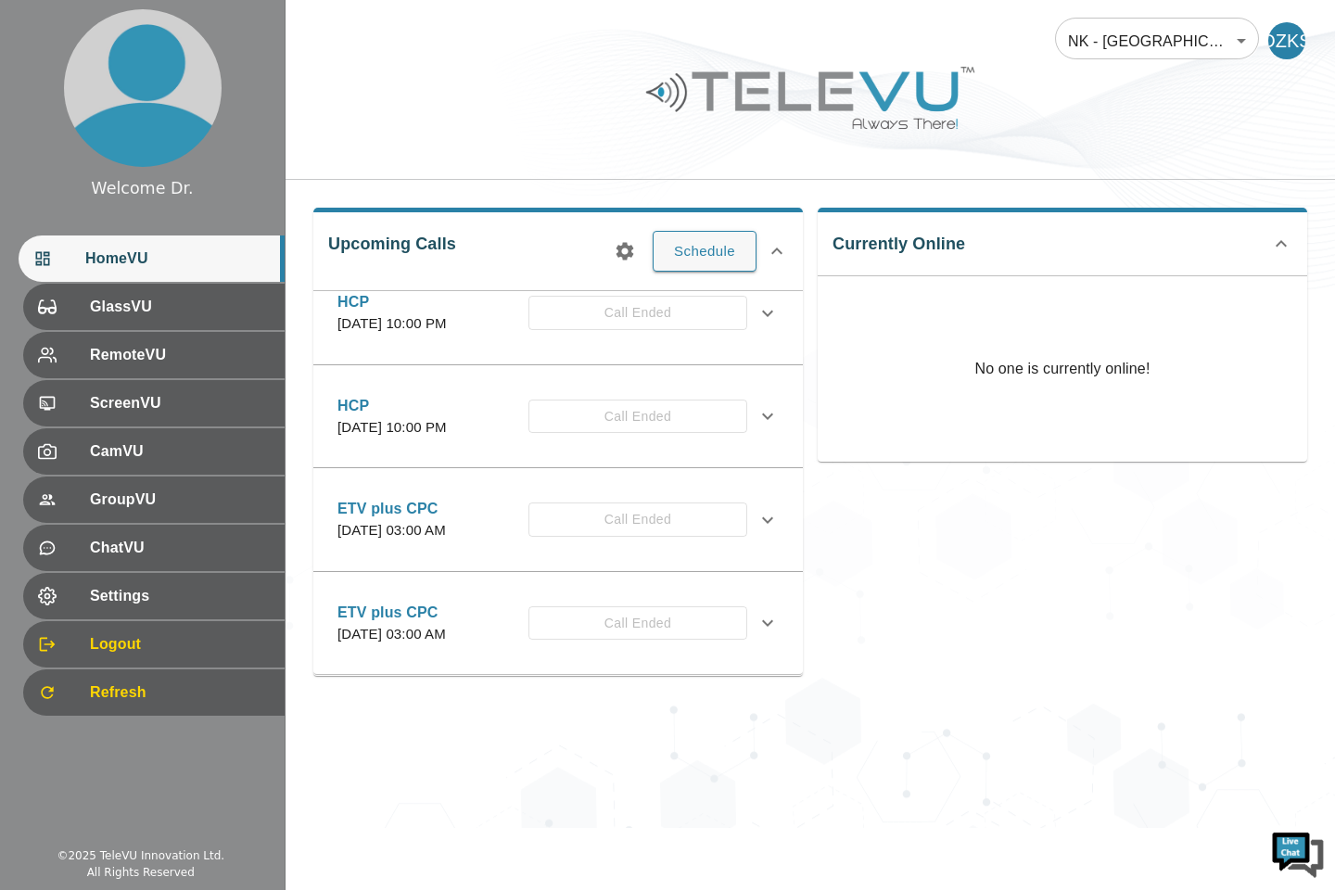
scroll to position [236, 0]
click at [758, 405] on icon at bounding box center [768, 416] width 22 height 22
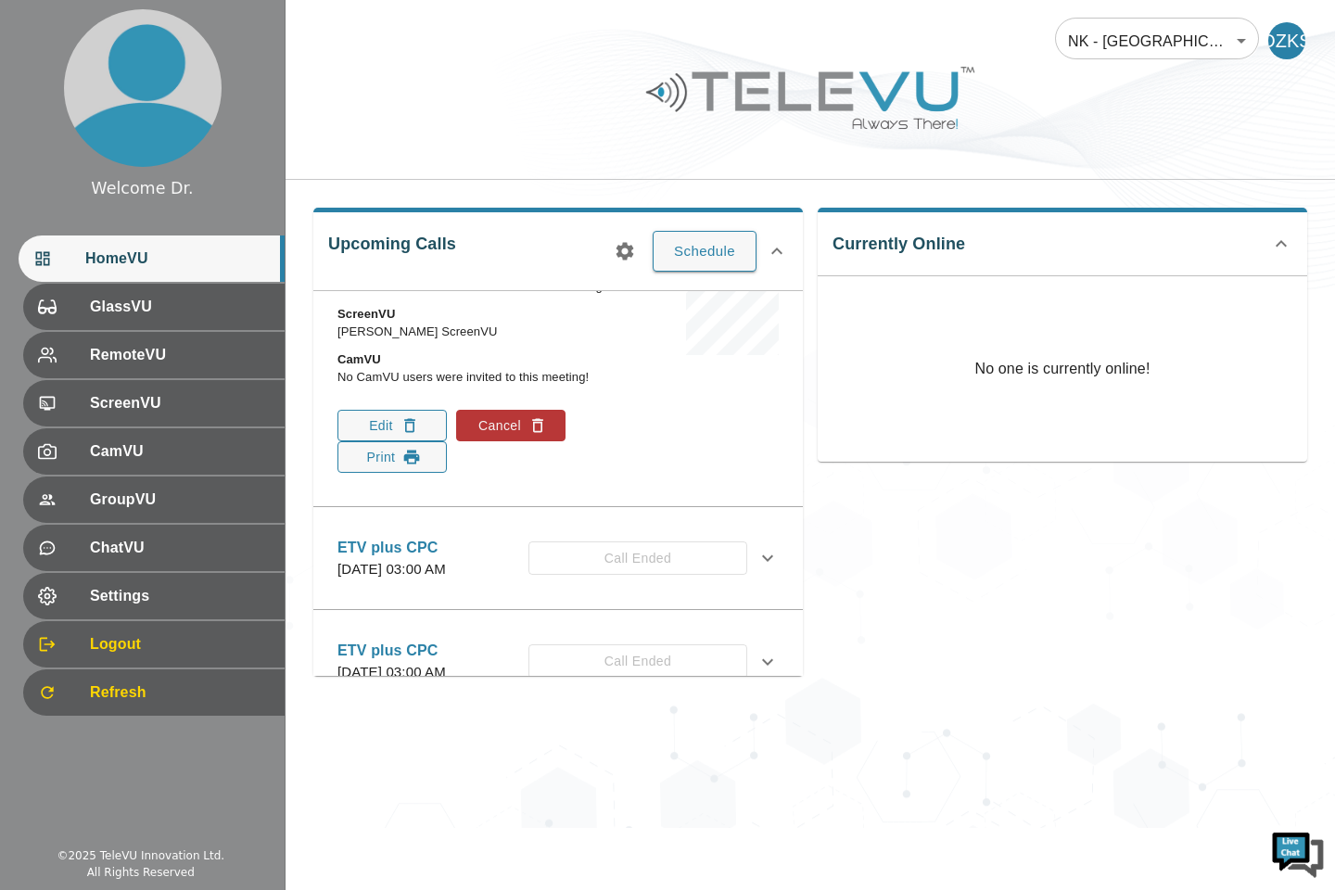
scroll to position [444, 0]
click at [538, 435] on icon "button" at bounding box center [538, 425] width 19 height 19
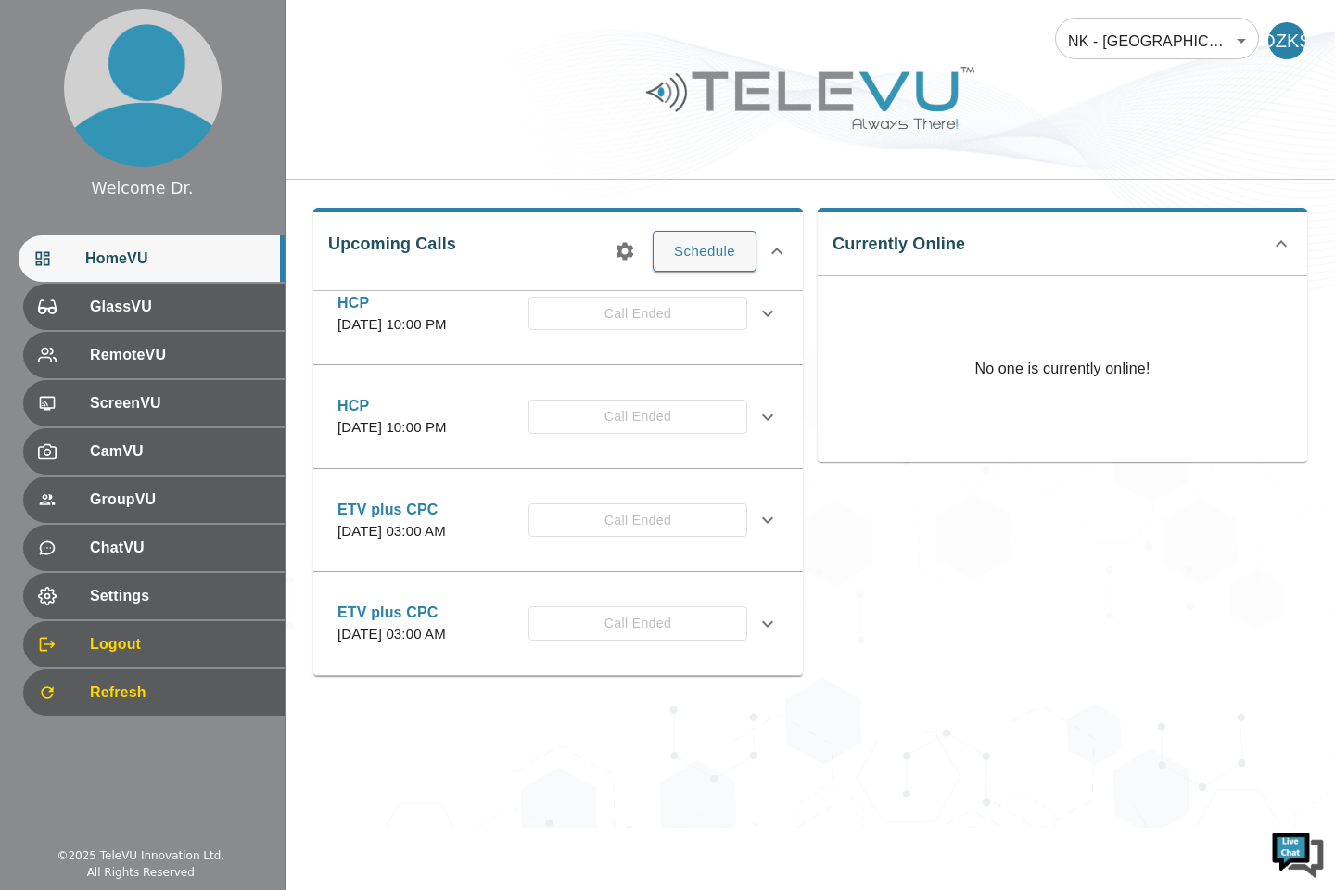
scroll to position [112, 0]
click at [762, 414] on icon at bounding box center [767, 417] width 11 height 6
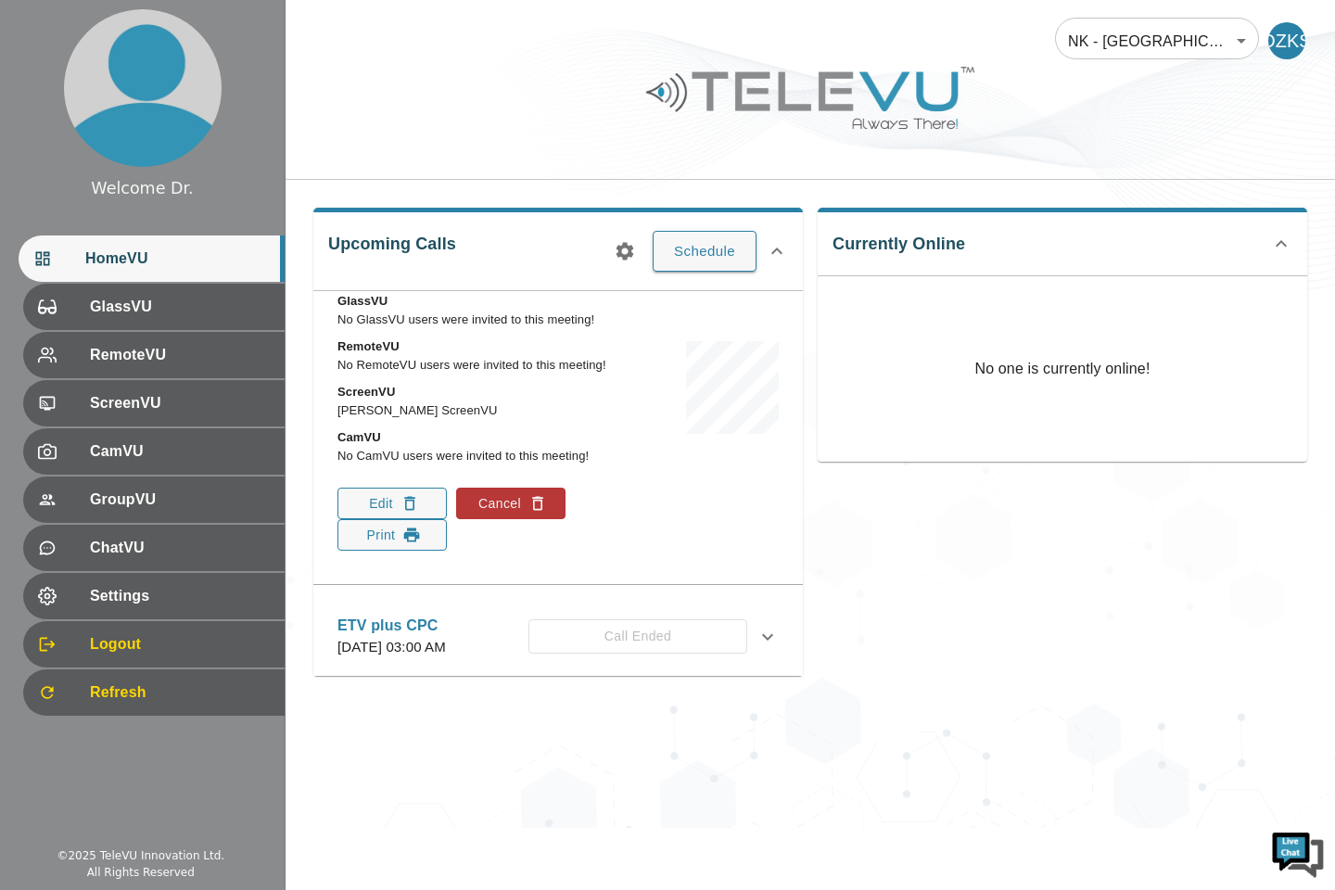
scroll to position [305, 0]
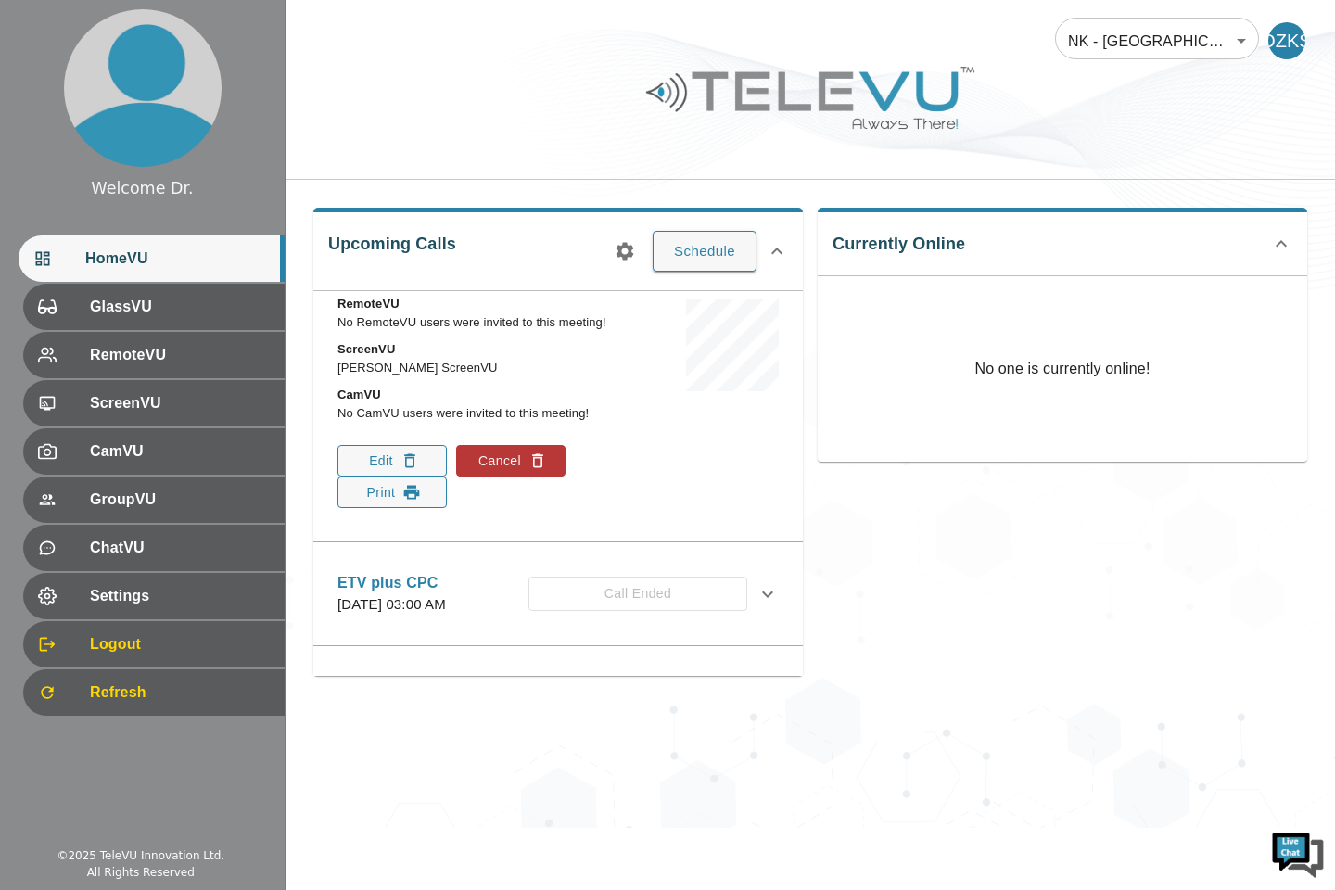
click at [538, 477] on button "Cancel" at bounding box center [510, 461] width 109 height 32
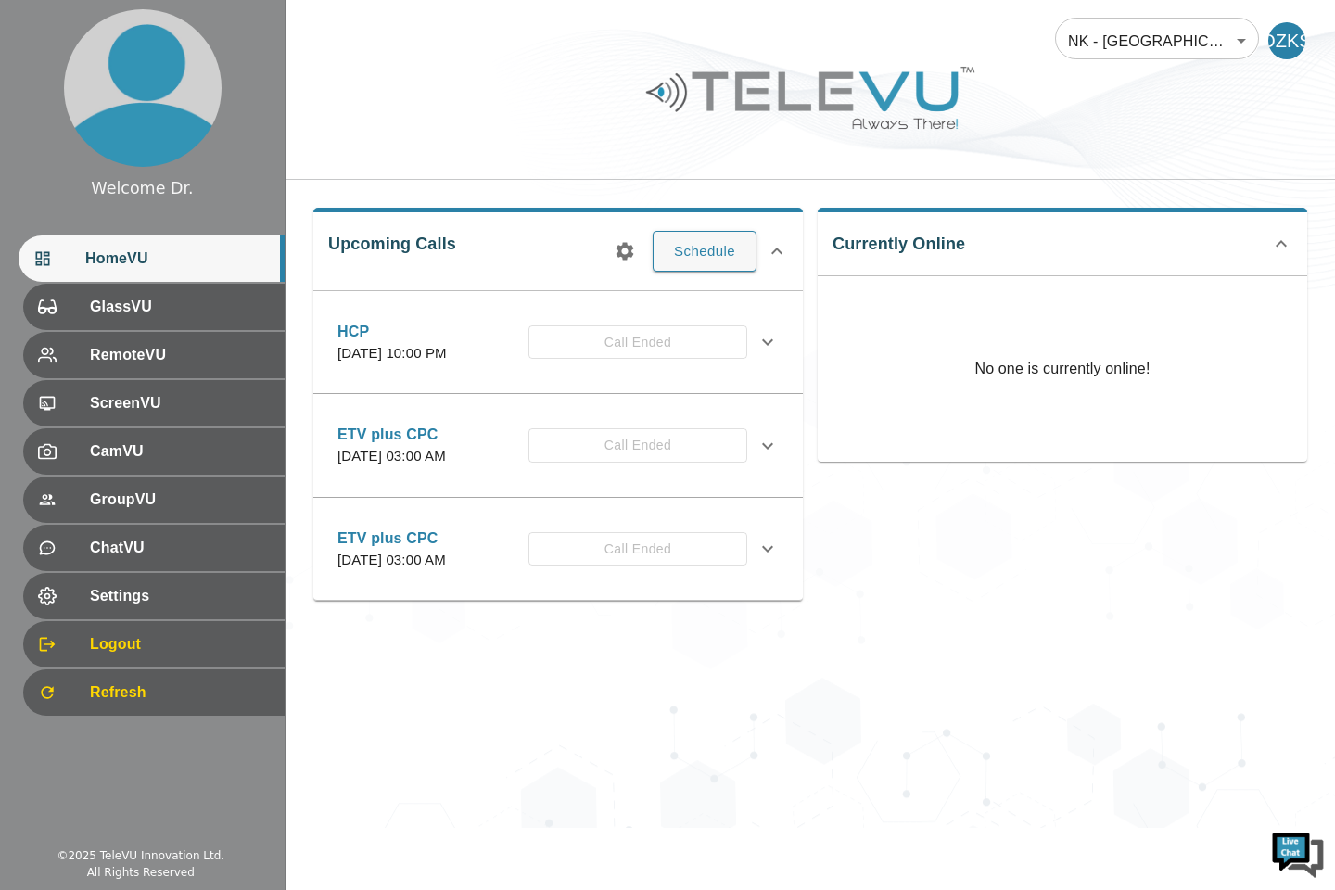
scroll to position [0, 0]
click at [772, 353] on icon at bounding box center [768, 342] width 22 height 22
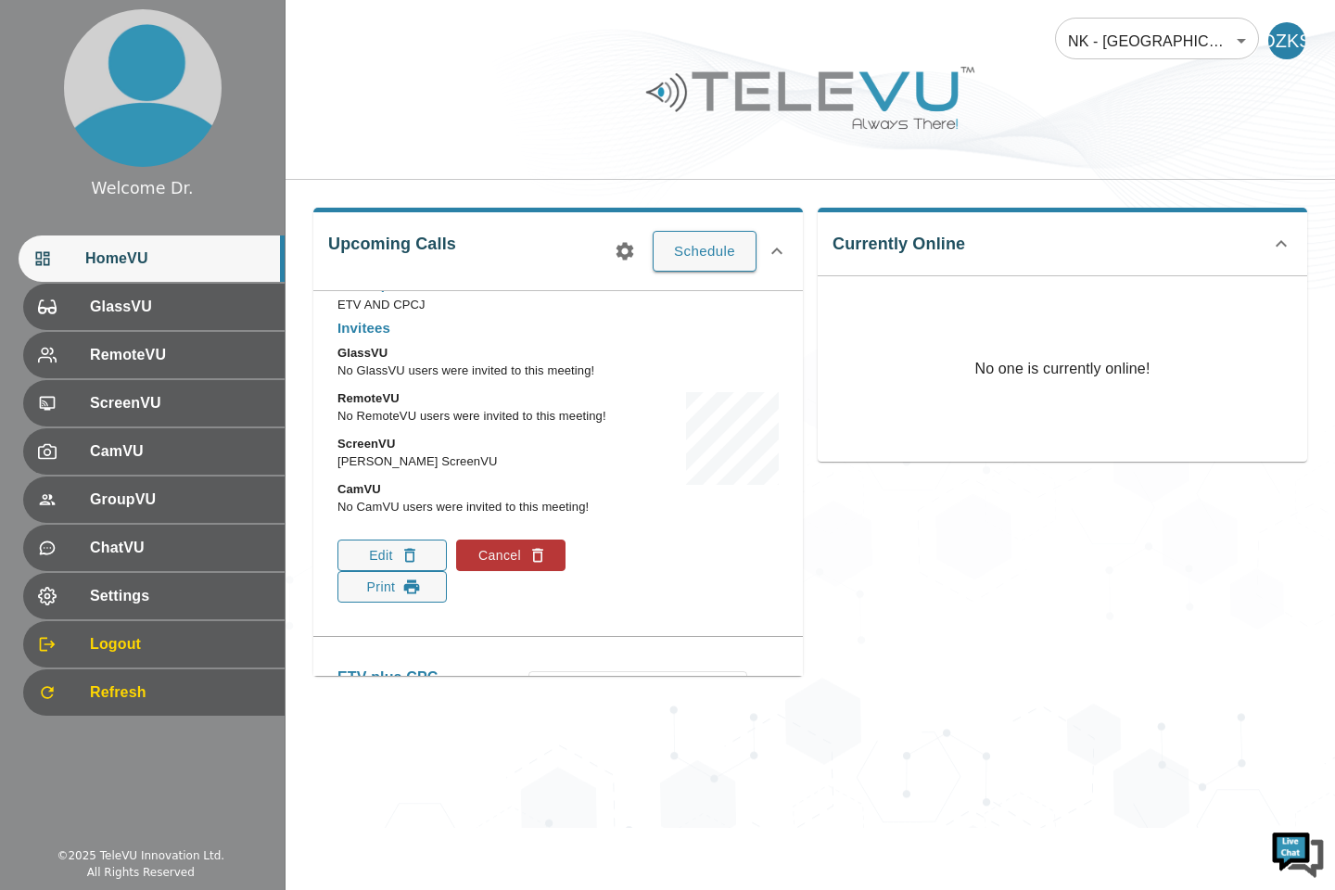
scroll to position [169, 0]
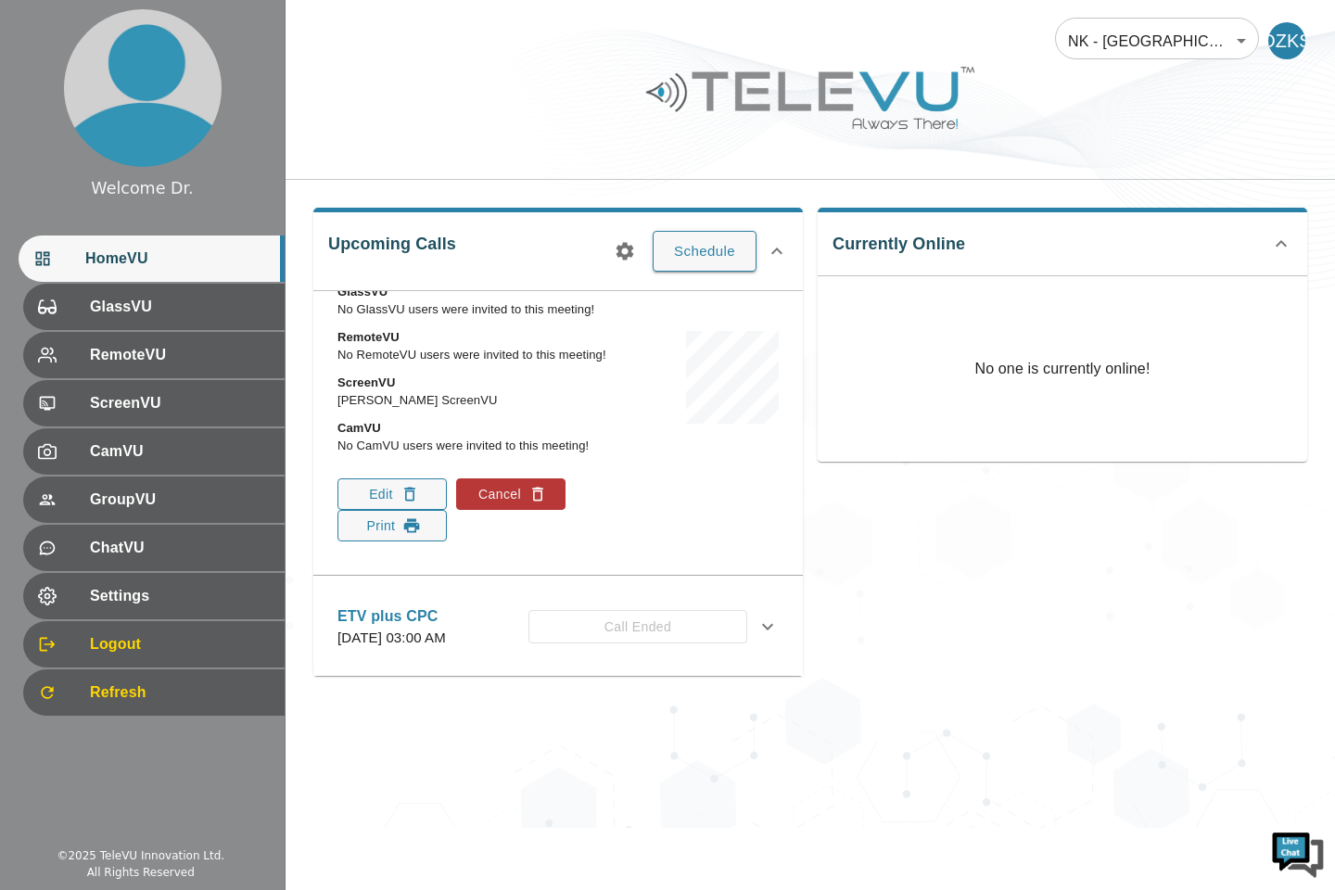
click at [538, 503] on icon "button" at bounding box center [538, 494] width 19 height 19
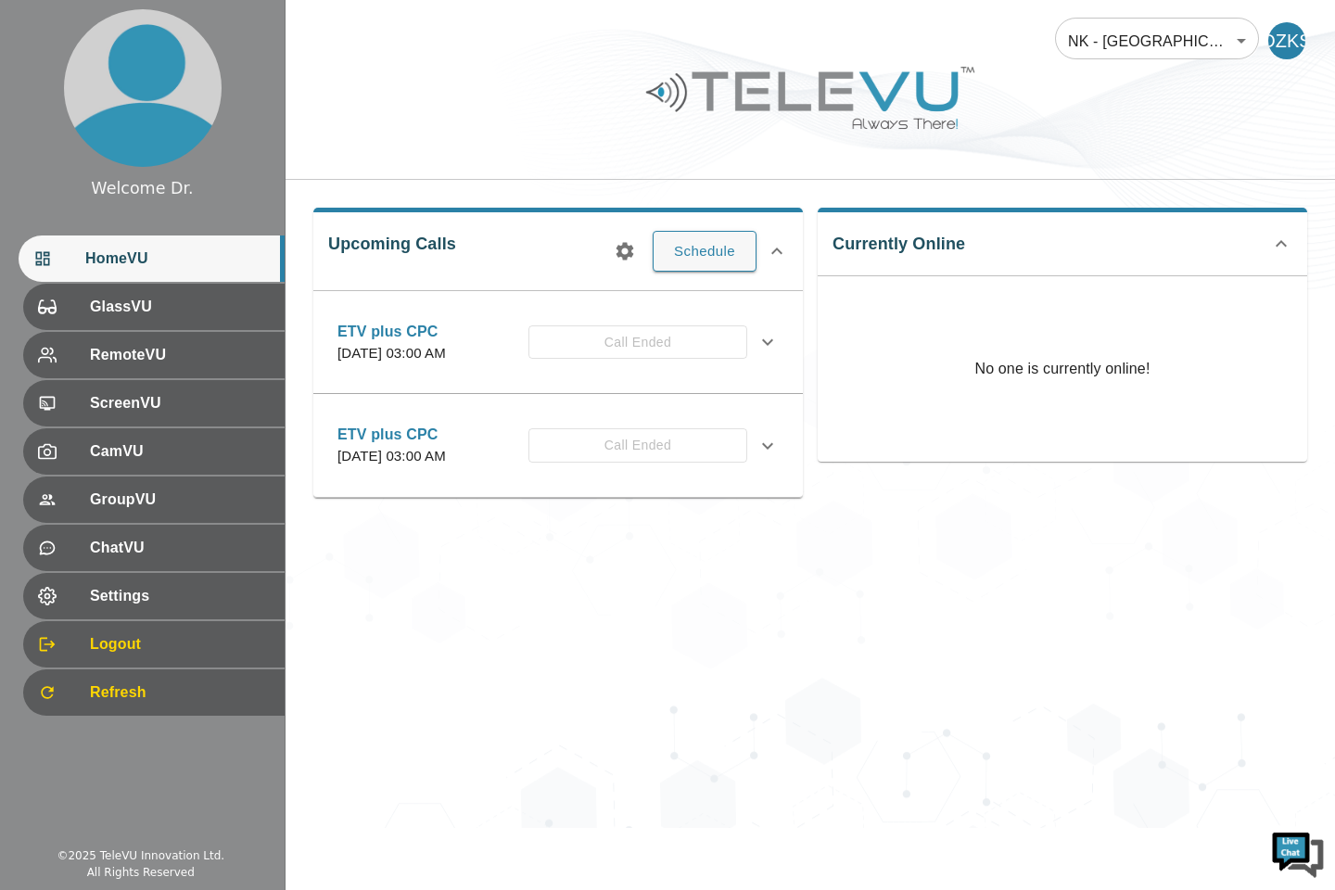
scroll to position [0, 0]
click at [771, 346] on icon at bounding box center [767, 342] width 11 height 6
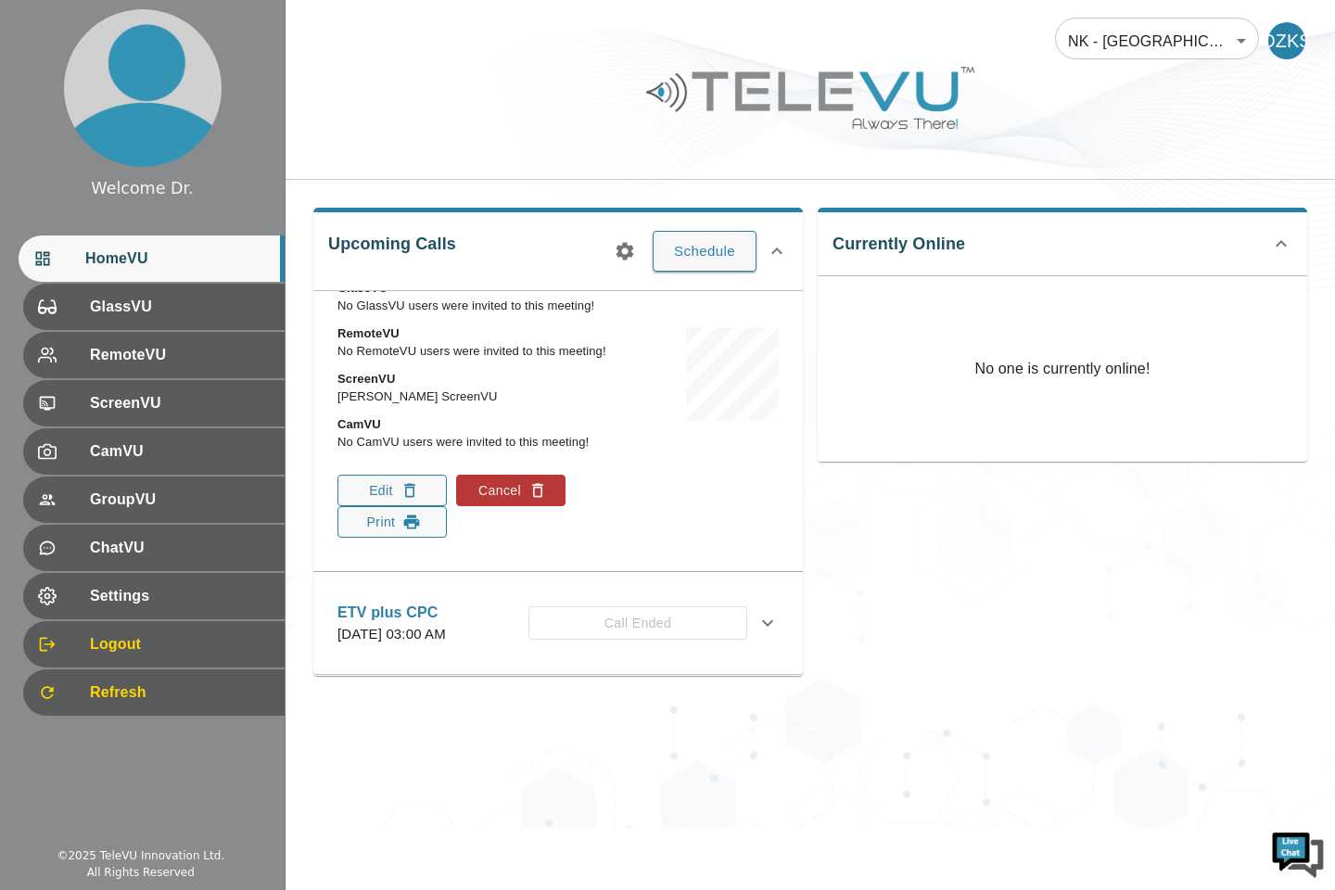
scroll to position [179, 0]
click at [529, 500] on icon "button" at bounding box center [538, 490] width 19 height 19
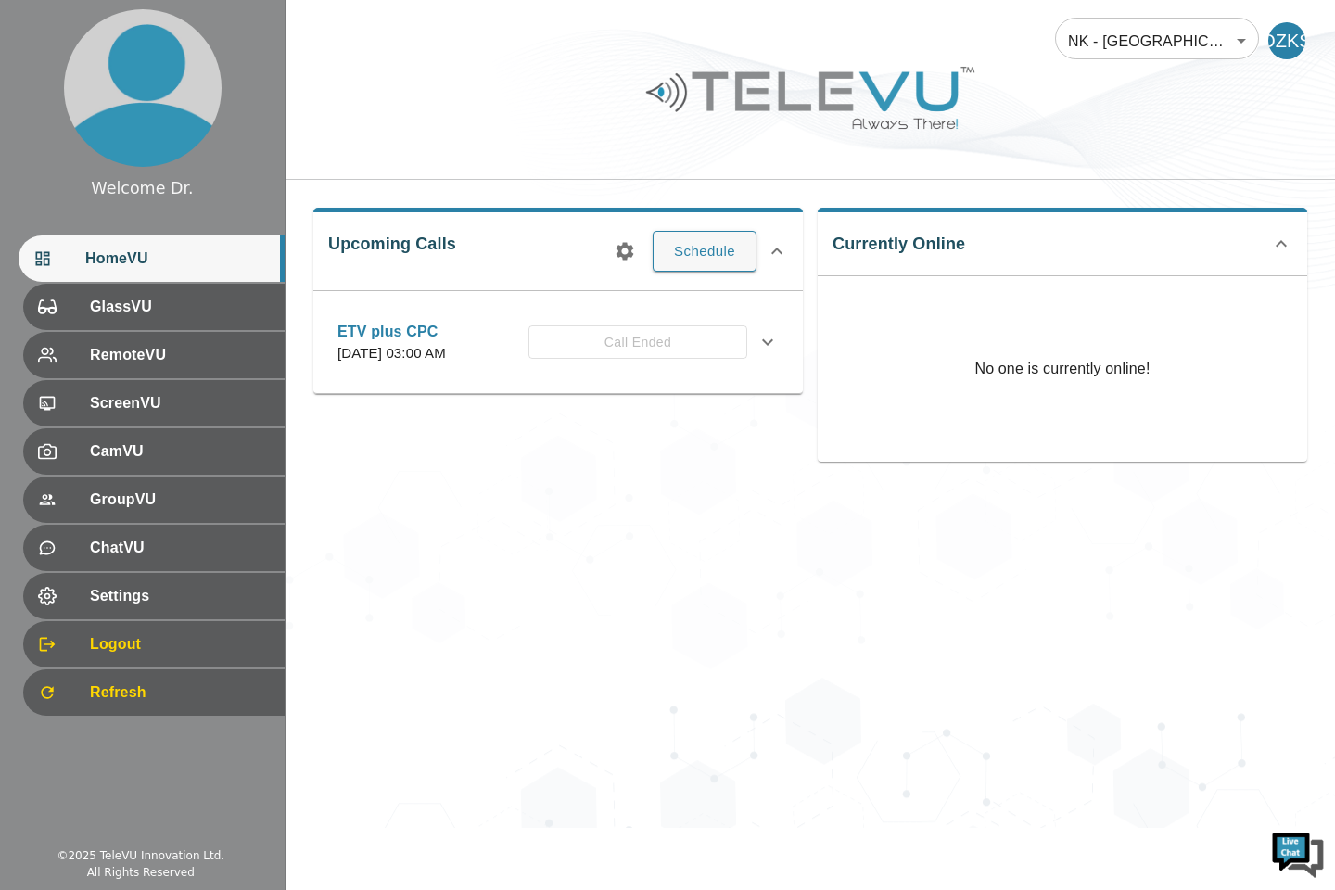
click at [768, 352] on icon at bounding box center [768, 342] width 22 height 22
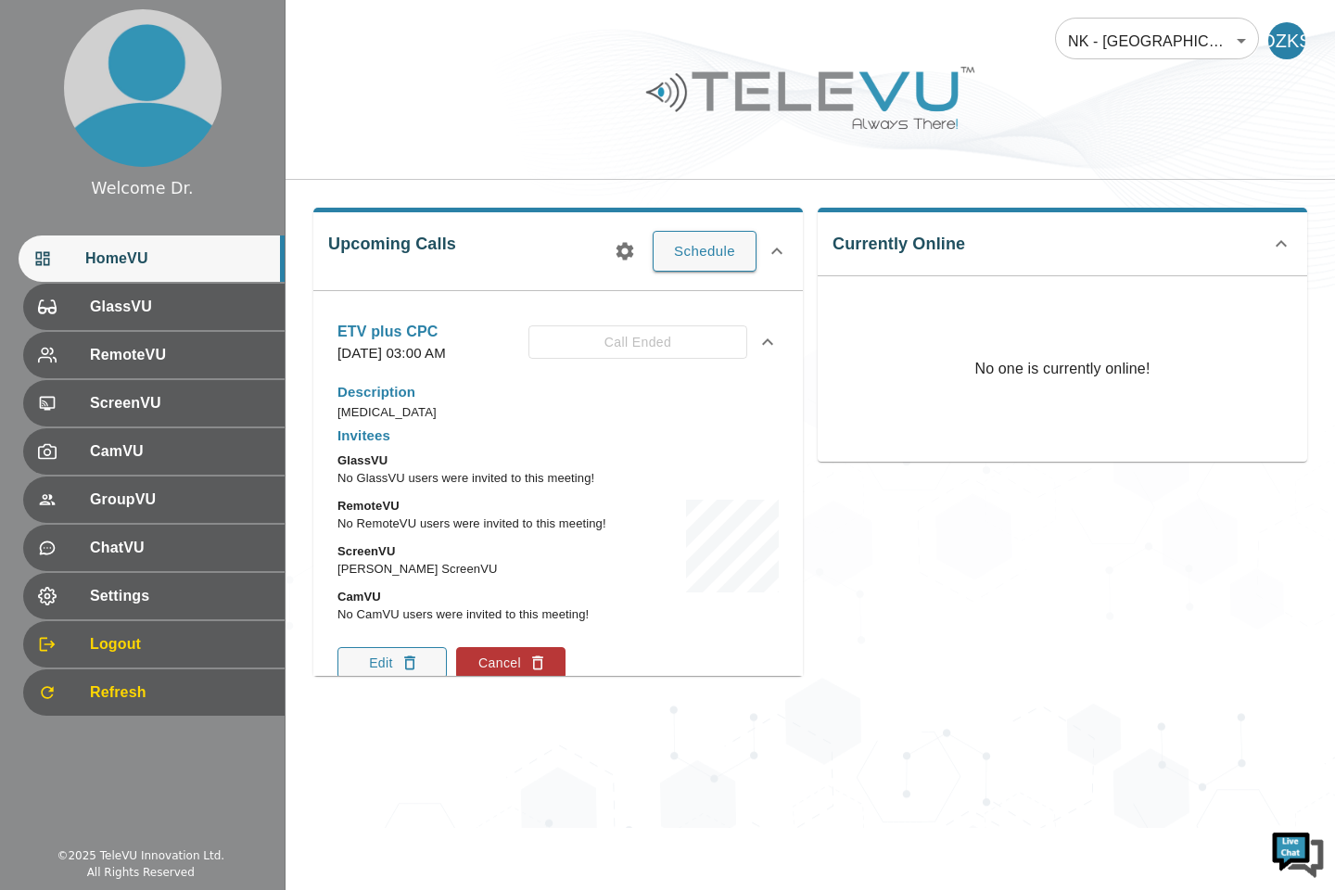
scroll to position [89, 0]
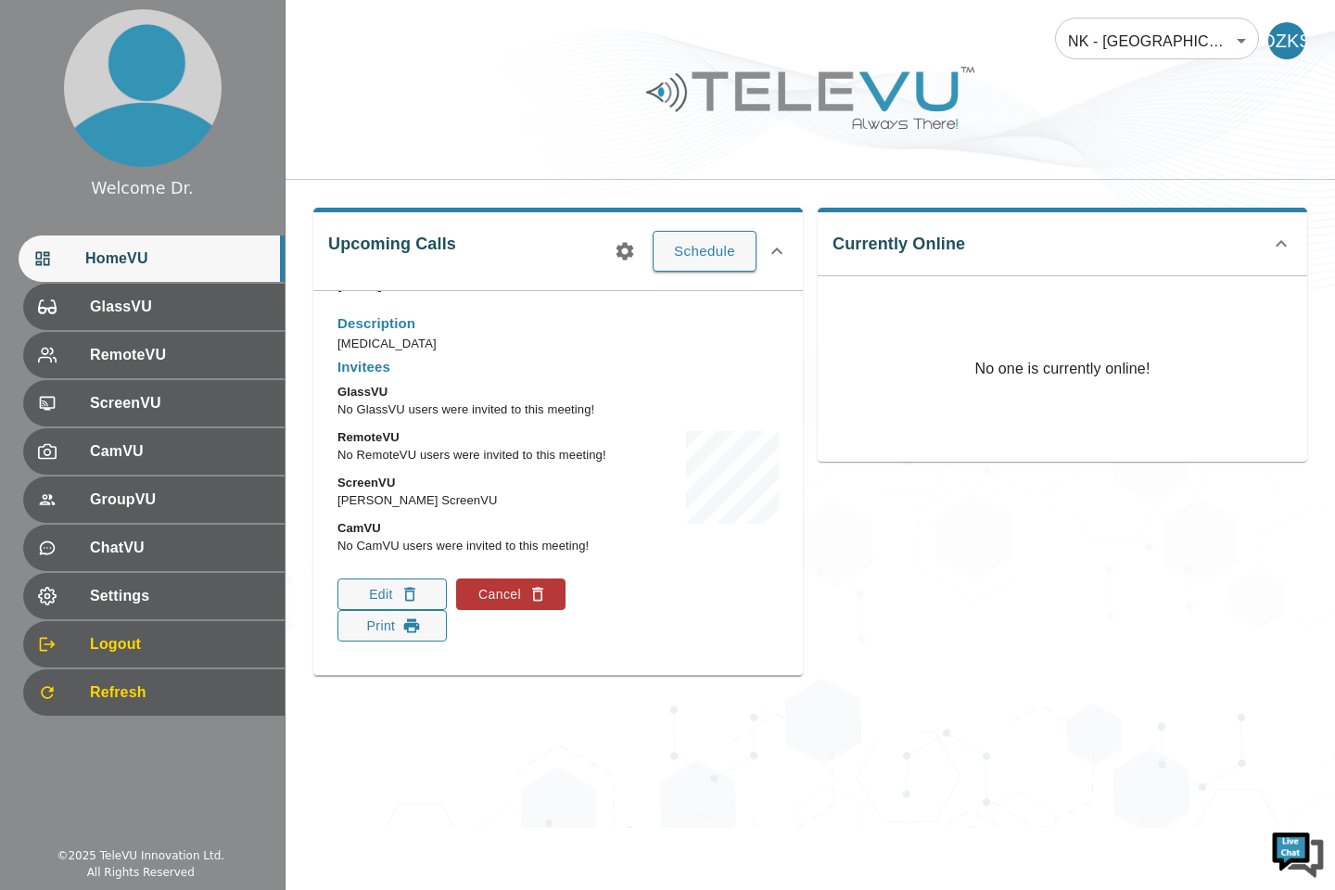
click at [509, 600] on button "Cancel" at bounding box center [510, 595] width 109 height 32
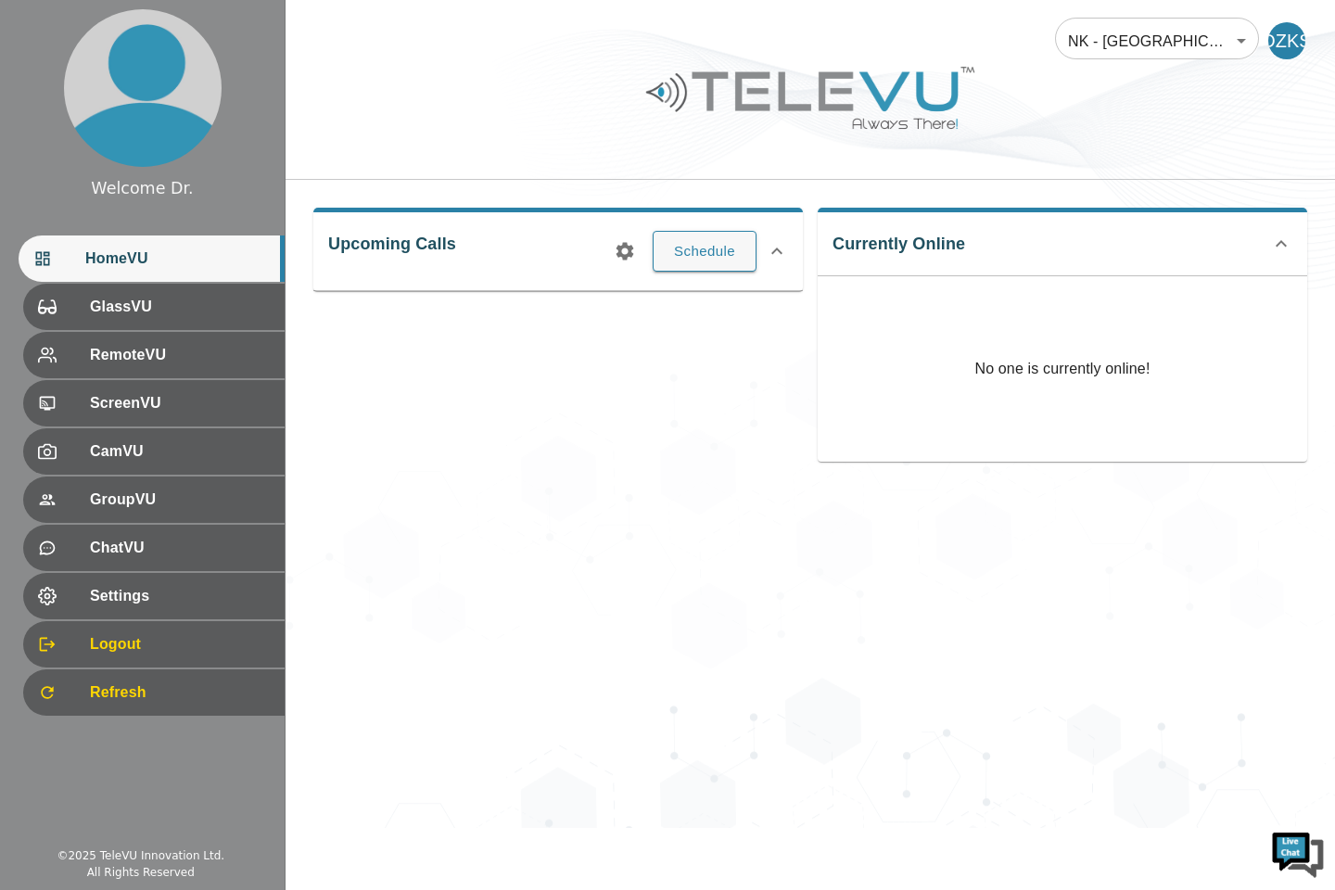
scroll to position [0, 0]
click at [156, 703] on span "Refresh" at bounding box center [180, 693] width 180 height 22
click at [777, 250] on icon at bounding box center [777, 251] width 22 height 22
click at [708, 244] on button "Schedule" at bounding box center [705, 243] width 104 height 41
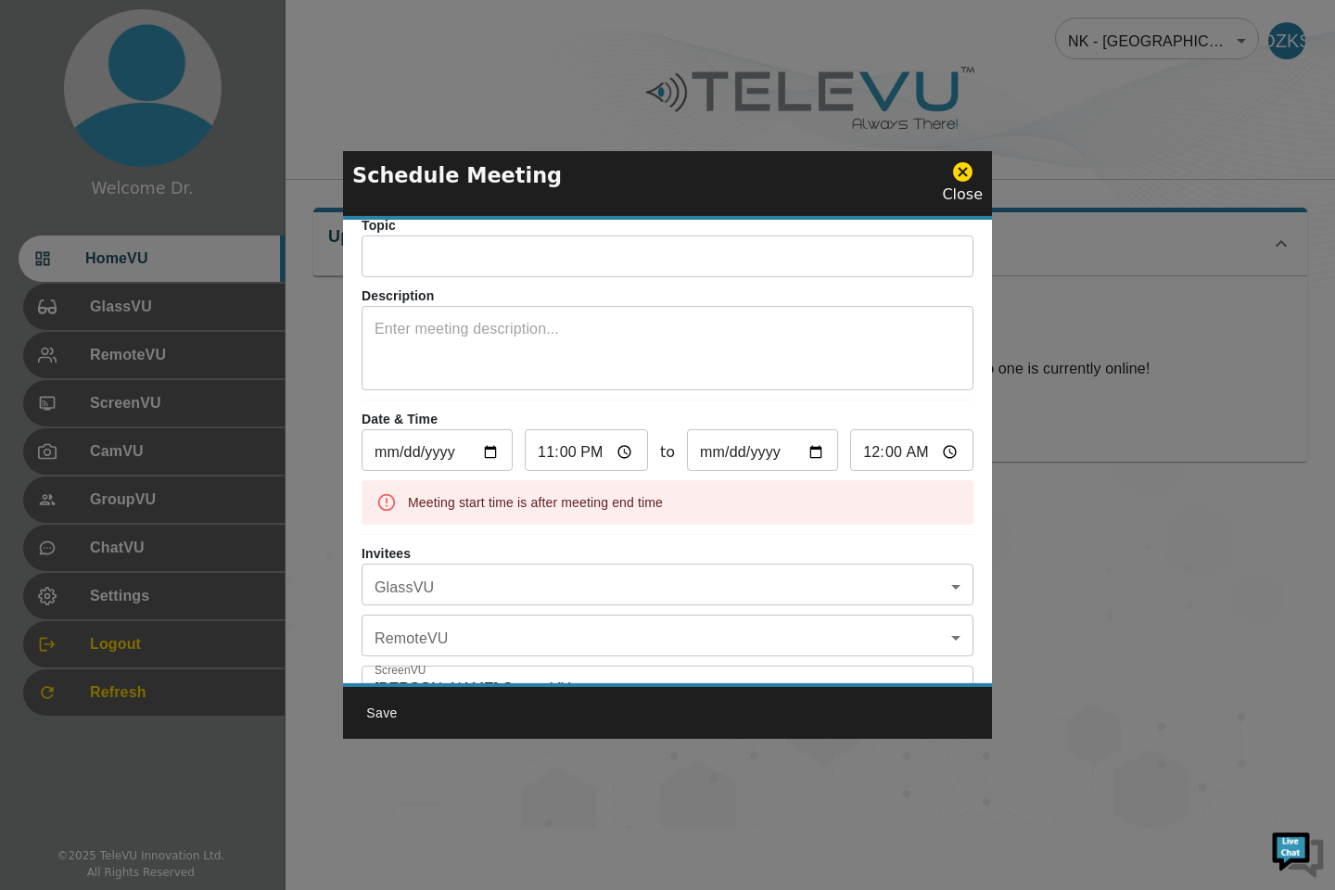
click at [594, 458] on input "23:00" at bounding box center [586, 452] width 123 height 37
click at [589, 454] on input "23:00" at bounding box center [586, 452] width 123 height 37
click at [620, 455] on input "23:00" at bounding box center [586, 452] width 123 height 37
type input "11:00"
type input "12:00"
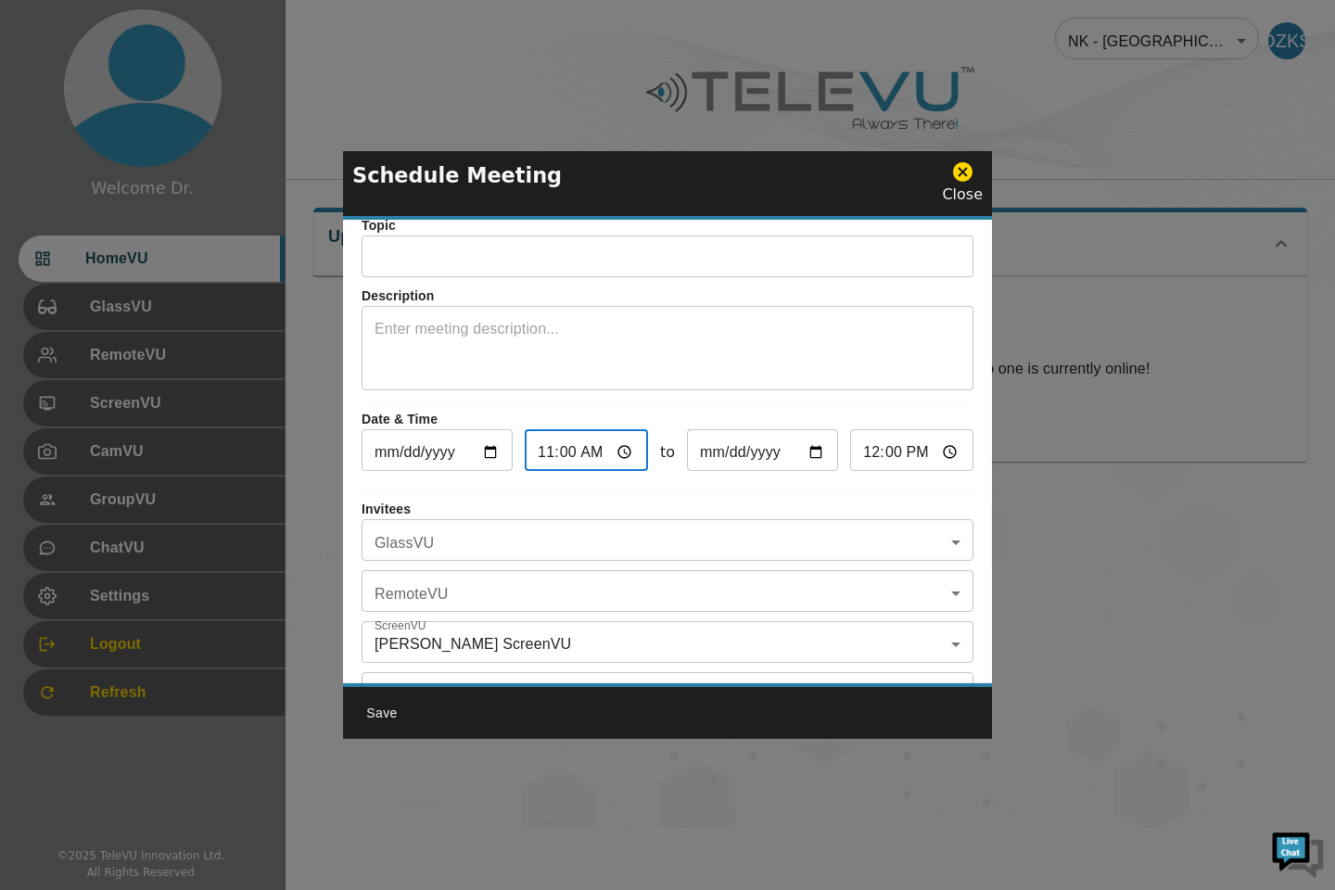
type input "10:00"
type input "11:00"
type input "10:30"
type input "11:30"
type input "10:30"
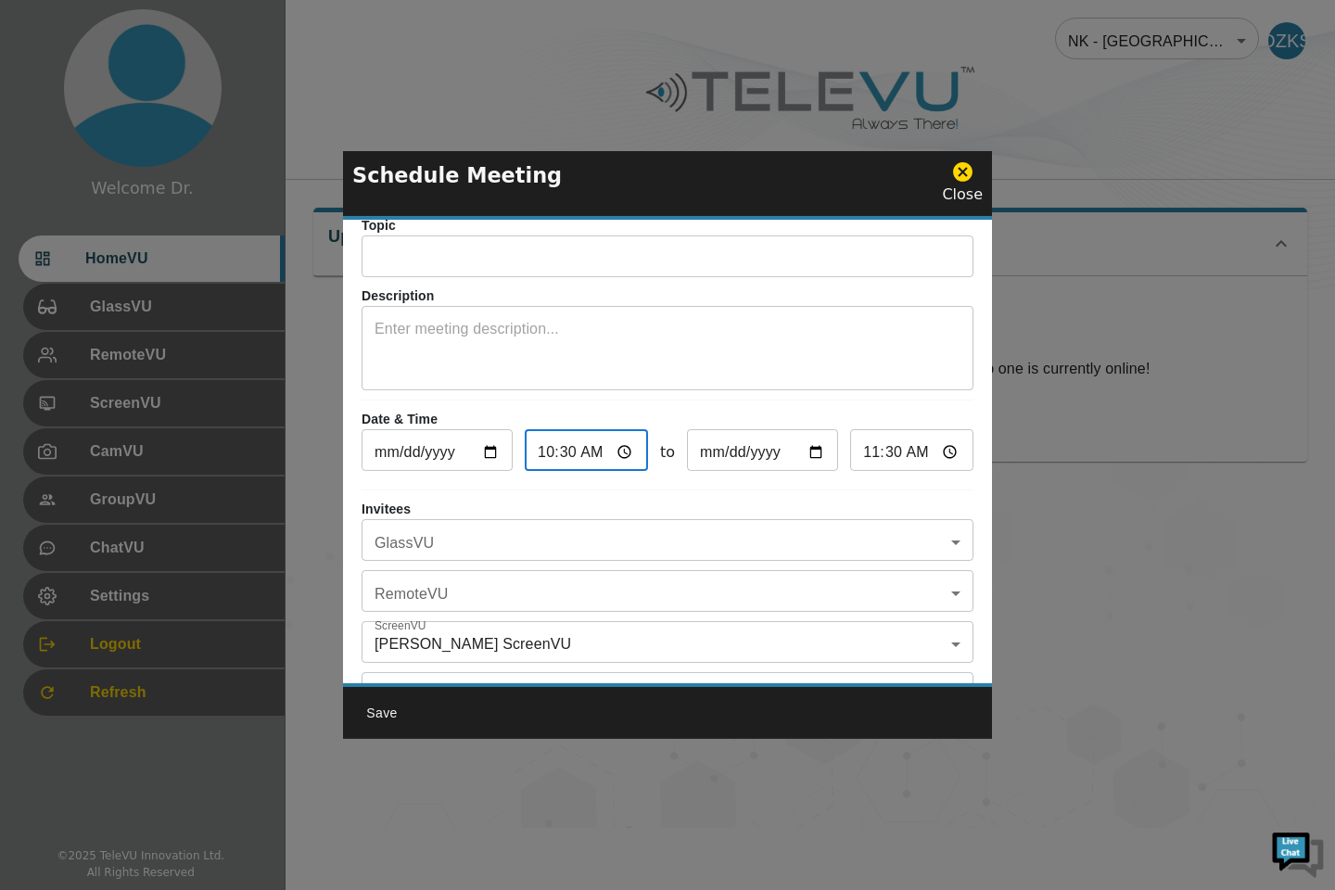
click at [630, 441] on input "10:30" at bounding box center [586, 452] width 123 height 37
click at [650, 338] on textarea at bounding box center [668, 350] width 586 height 64
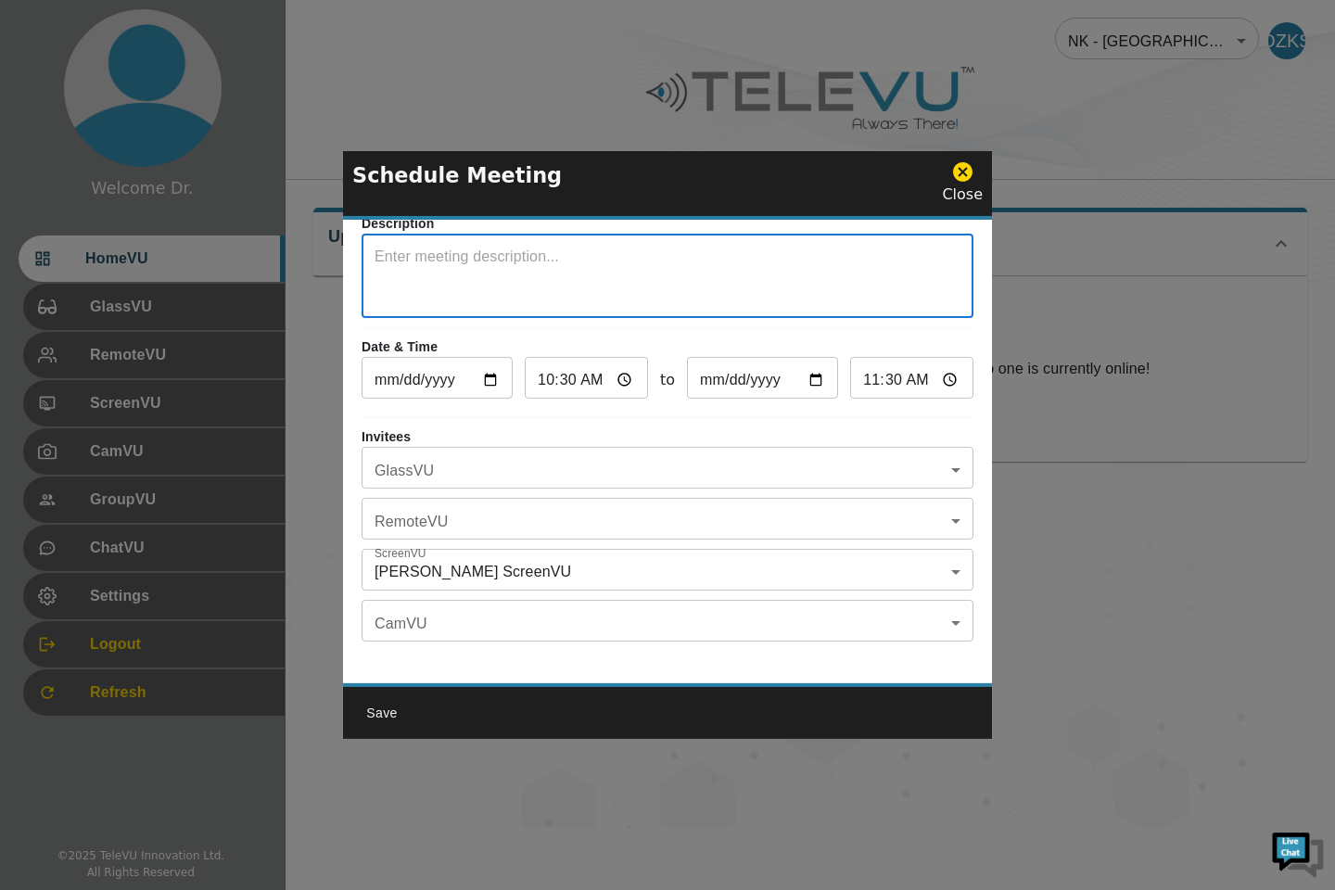
scroll to position [108, 0]
click at [944, 509] on body "Welcome Dr. HomeVU GlassVU RemoteVU ScreenVU CamVU GroupVU ChatVU Settings Logo…" at bounding box center [667, 414] width 1335 height 828
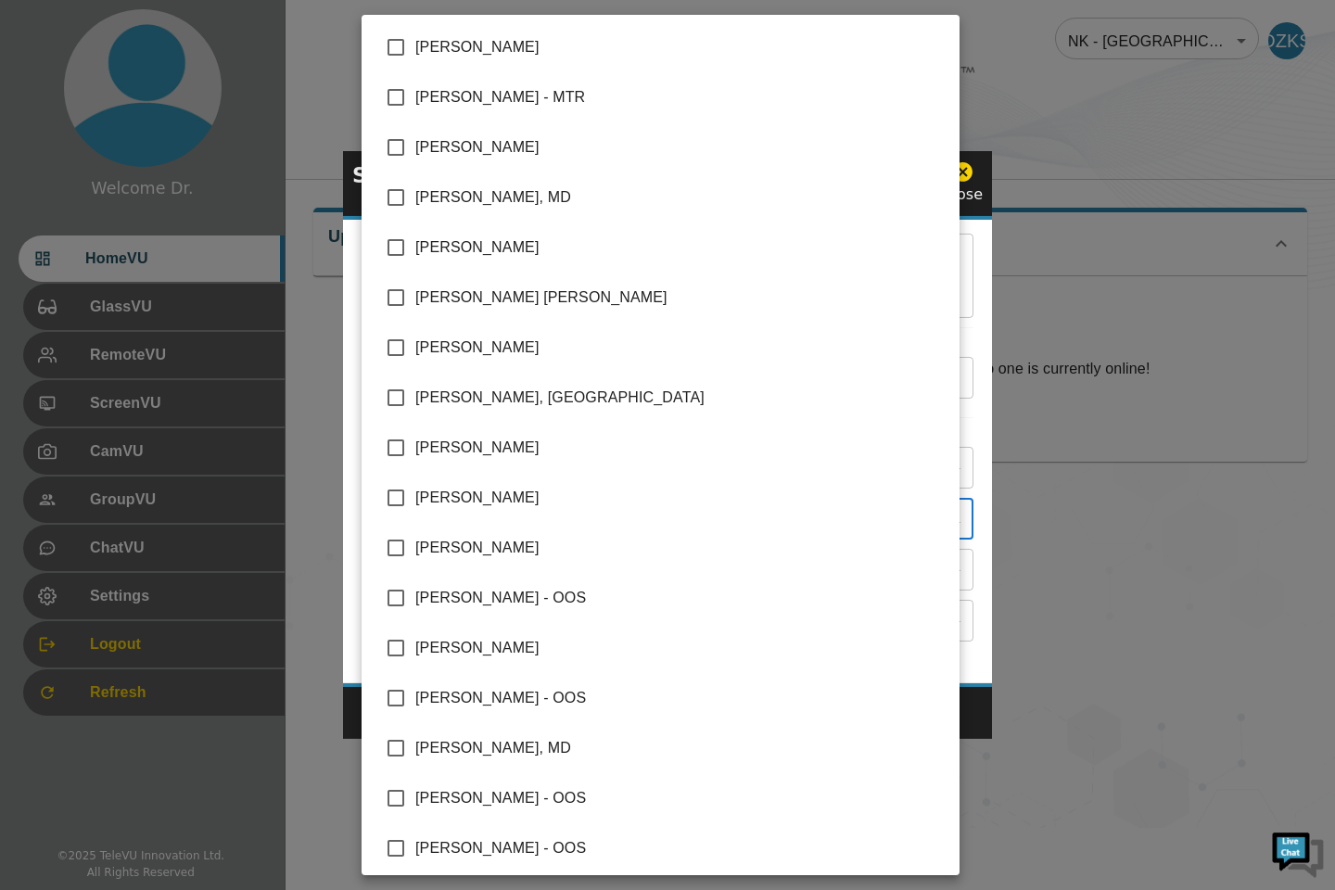
click at [479, 493] on span "[PERSON_NAME]" at bounding box center [679, 498] width 529 height 22
type input "[PERSON_NAME]"
checkbox input "true"
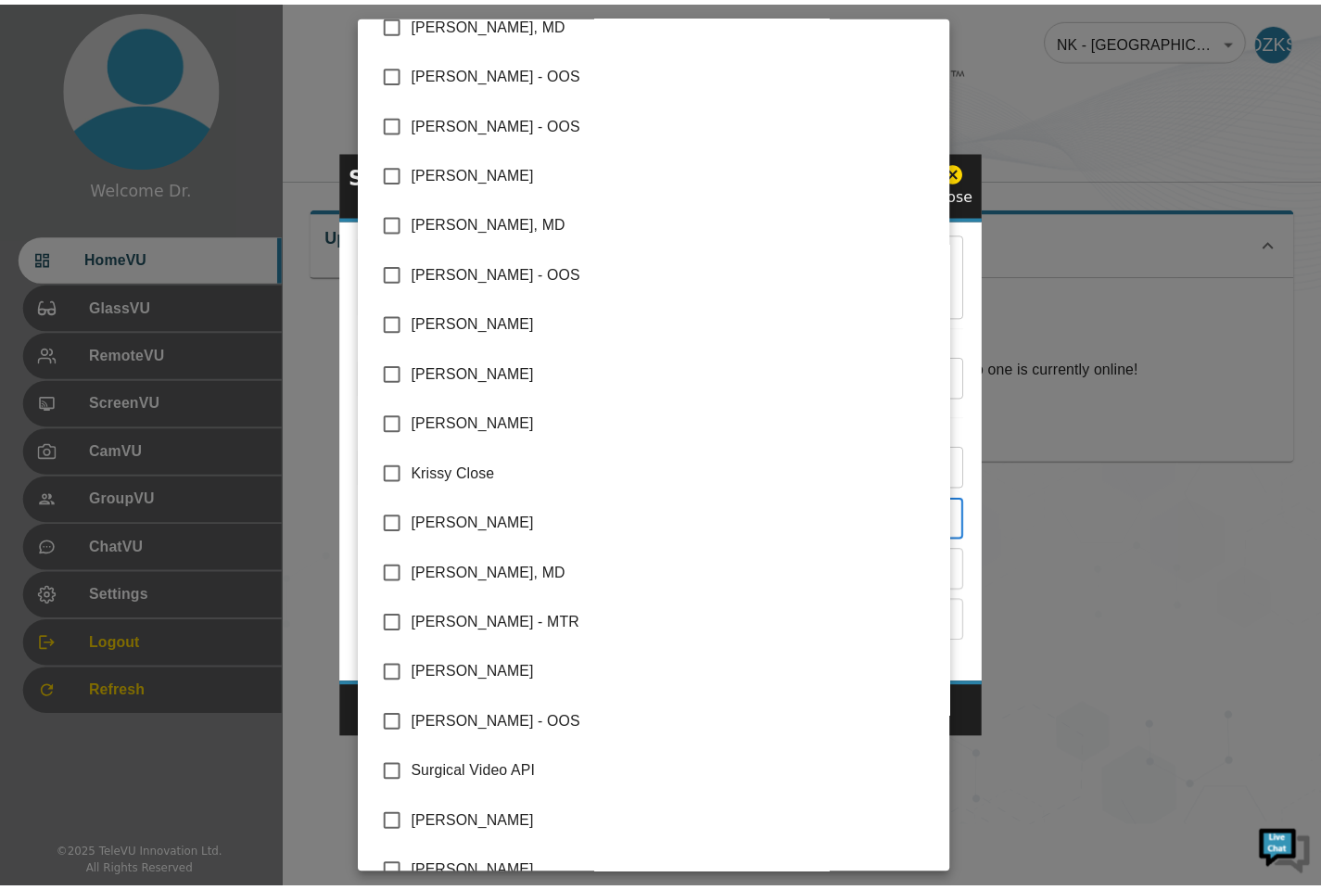
scroll to position [757, 0]
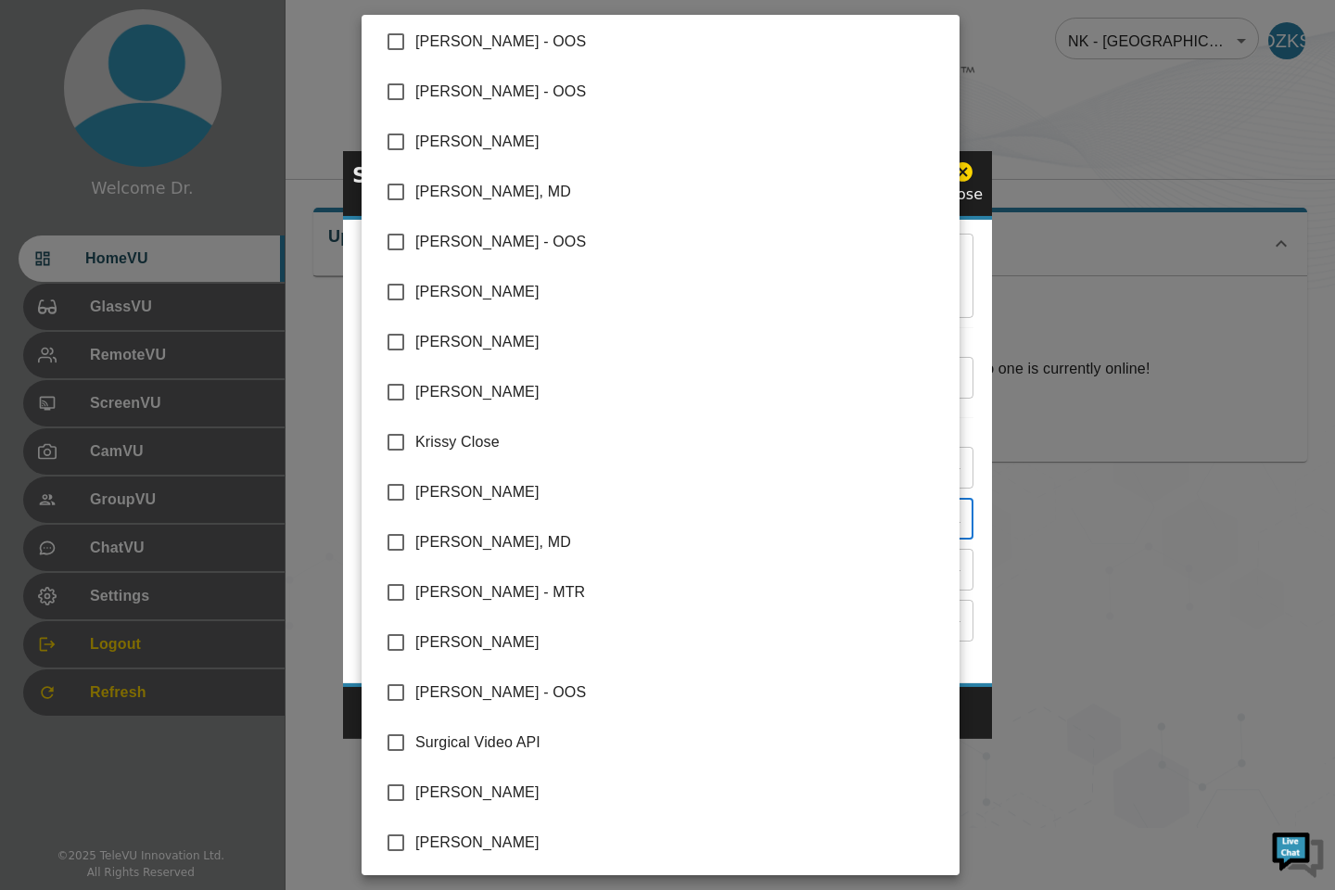
click at [1135, 647] on div at bounding box center [667, 445] width 1335 height 890
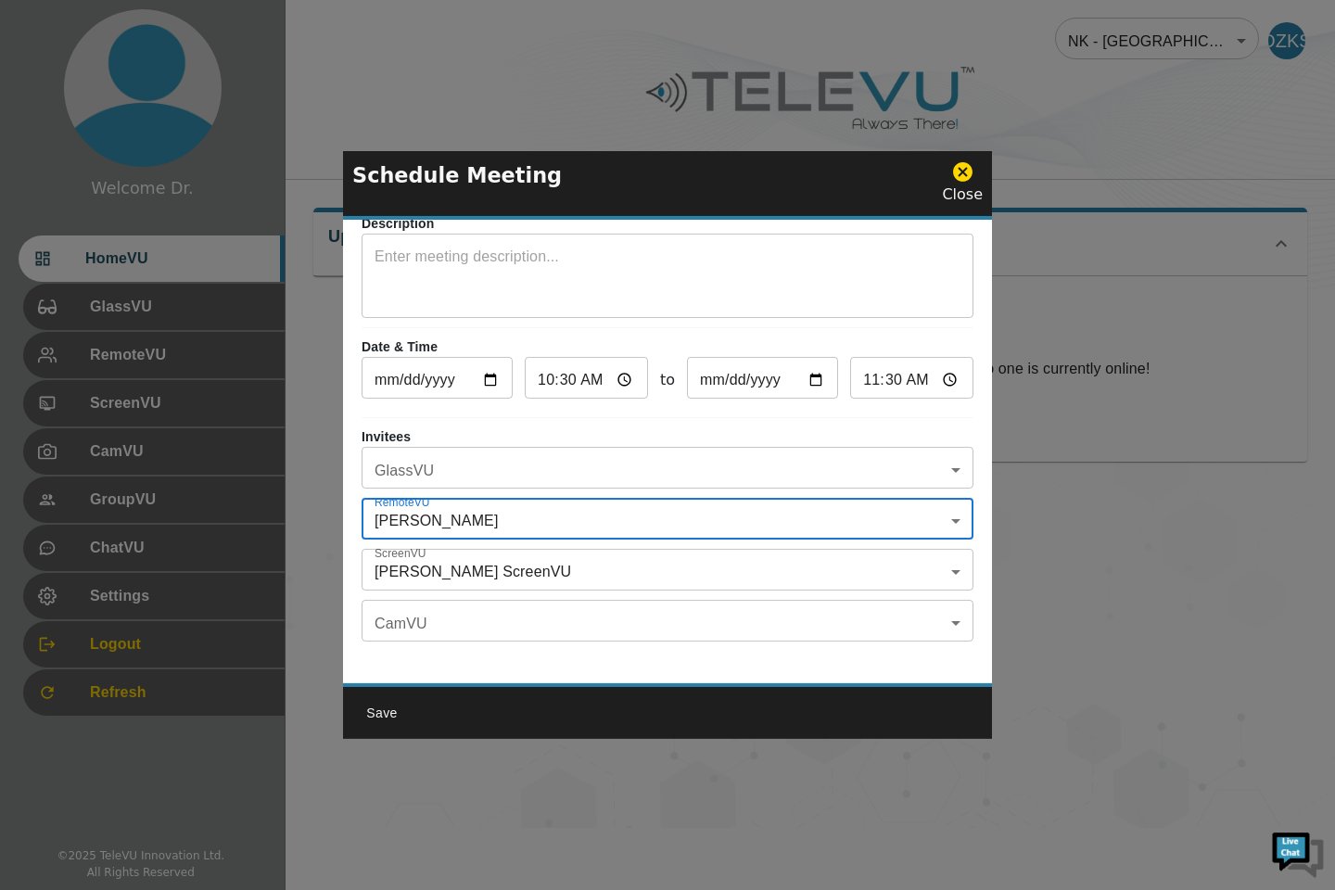
click at [376, 717] on button "Save" at bounding box center [381, 713] width 59 height 34
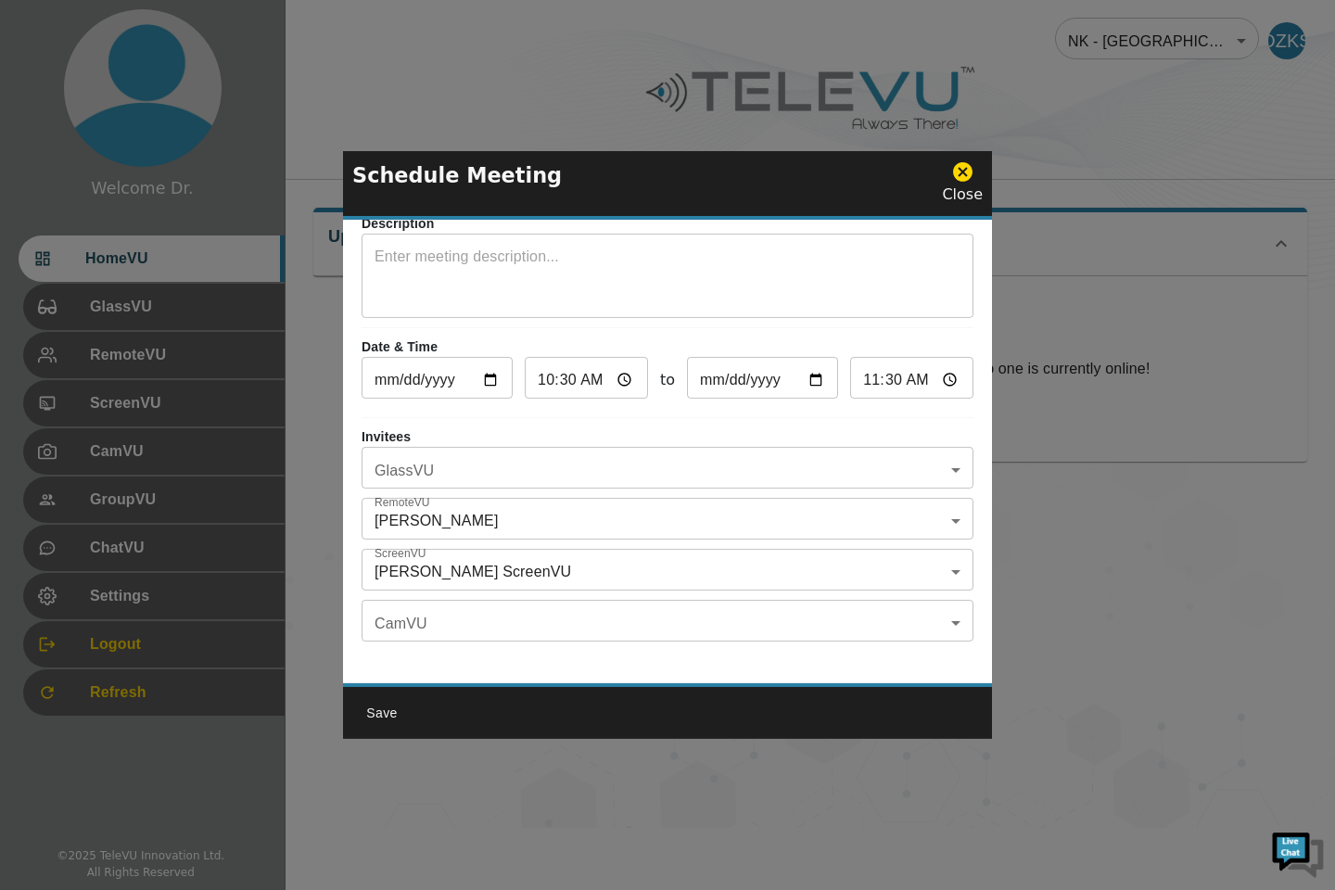
click at [971, 206] on div "Schedule Meeting Close" at bounding box center [667, 185] width 649 height 69
click at [973, 171] on icon at bounding box center [962, 171] width 19 height 19
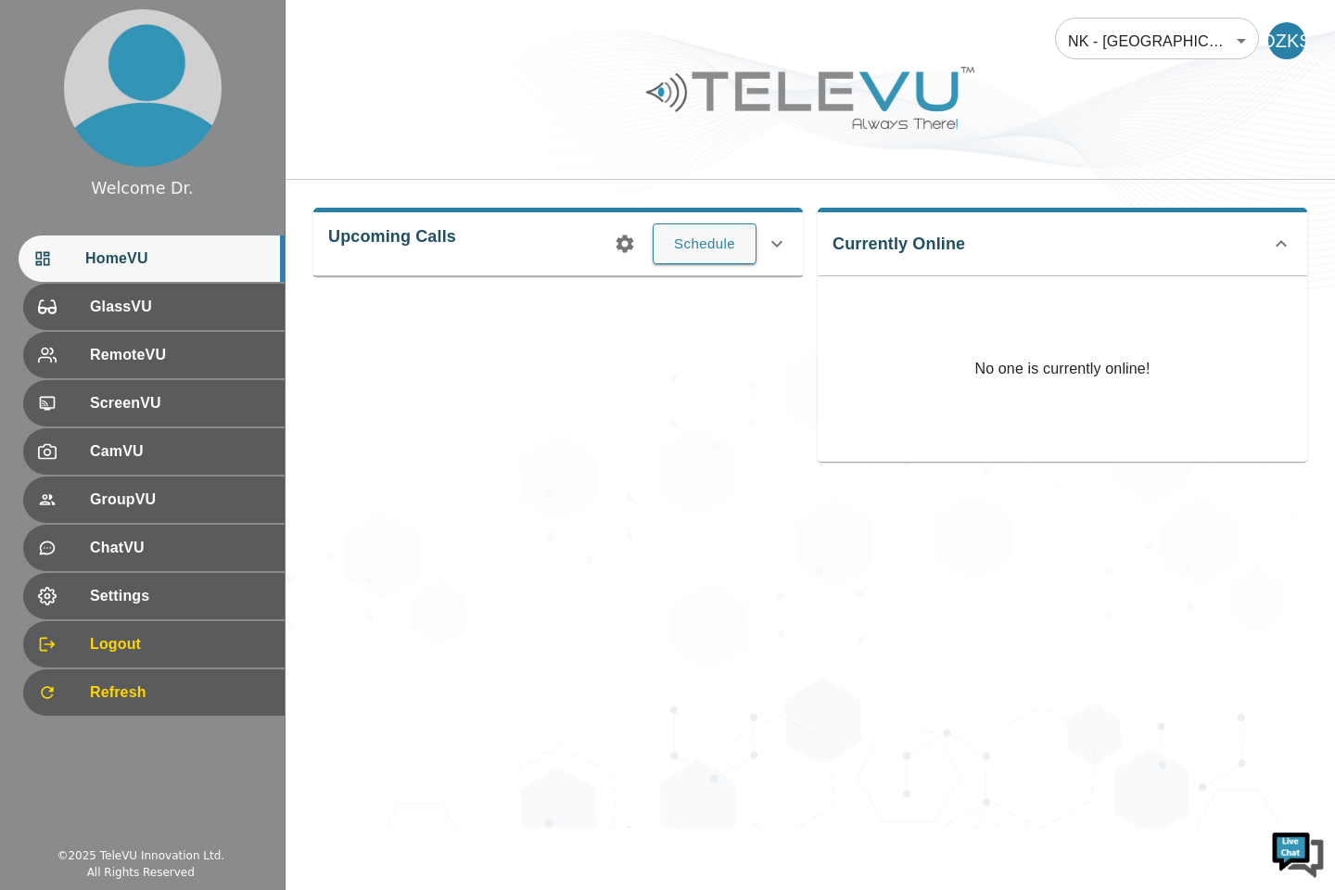
click at [170, 410] on span "ScreenVU" at bounding box center [180, 403] width 180 height 22
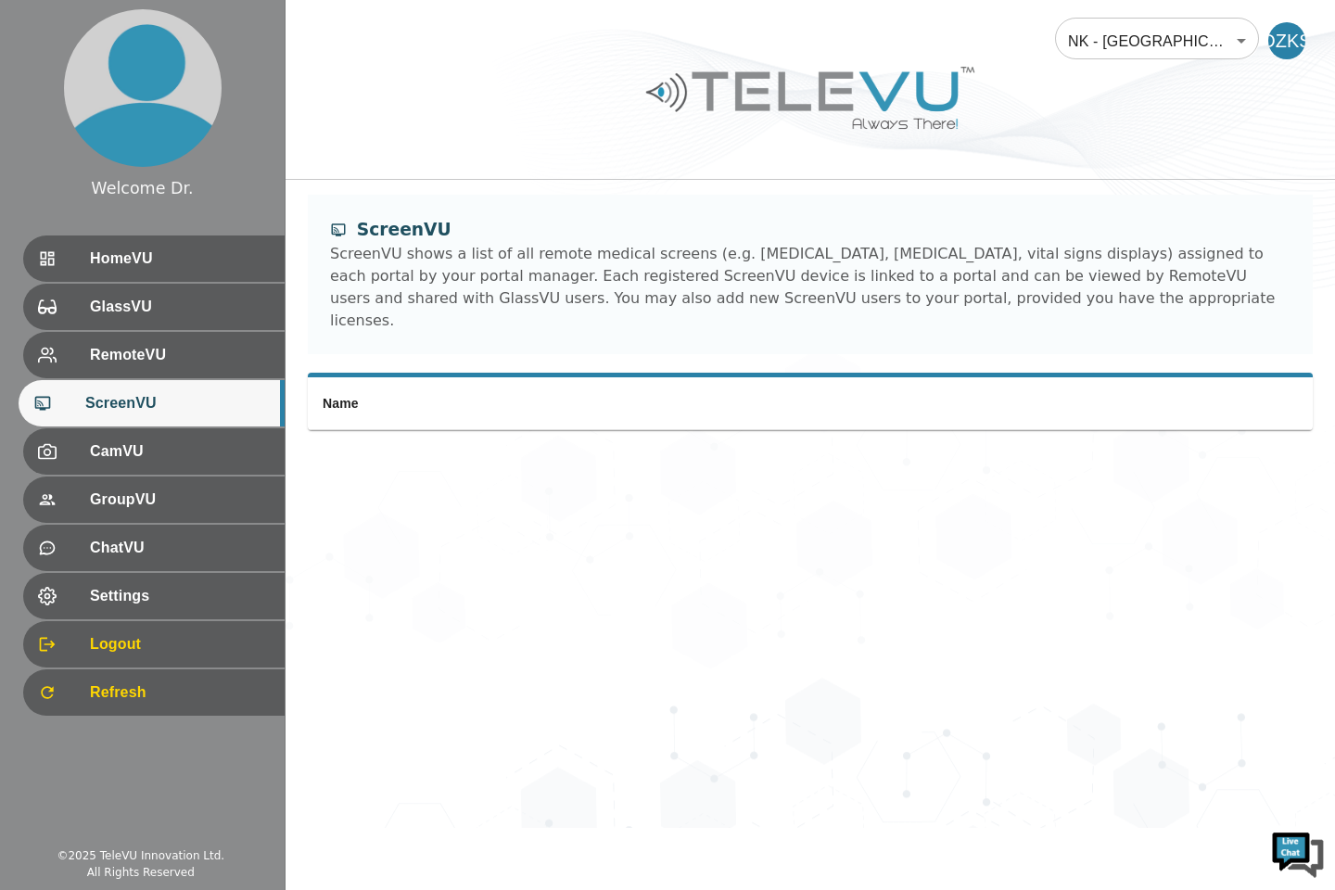
click at [194, 372] on div "RemoteVU" at bounding box center [153, 355] width 261 height 46
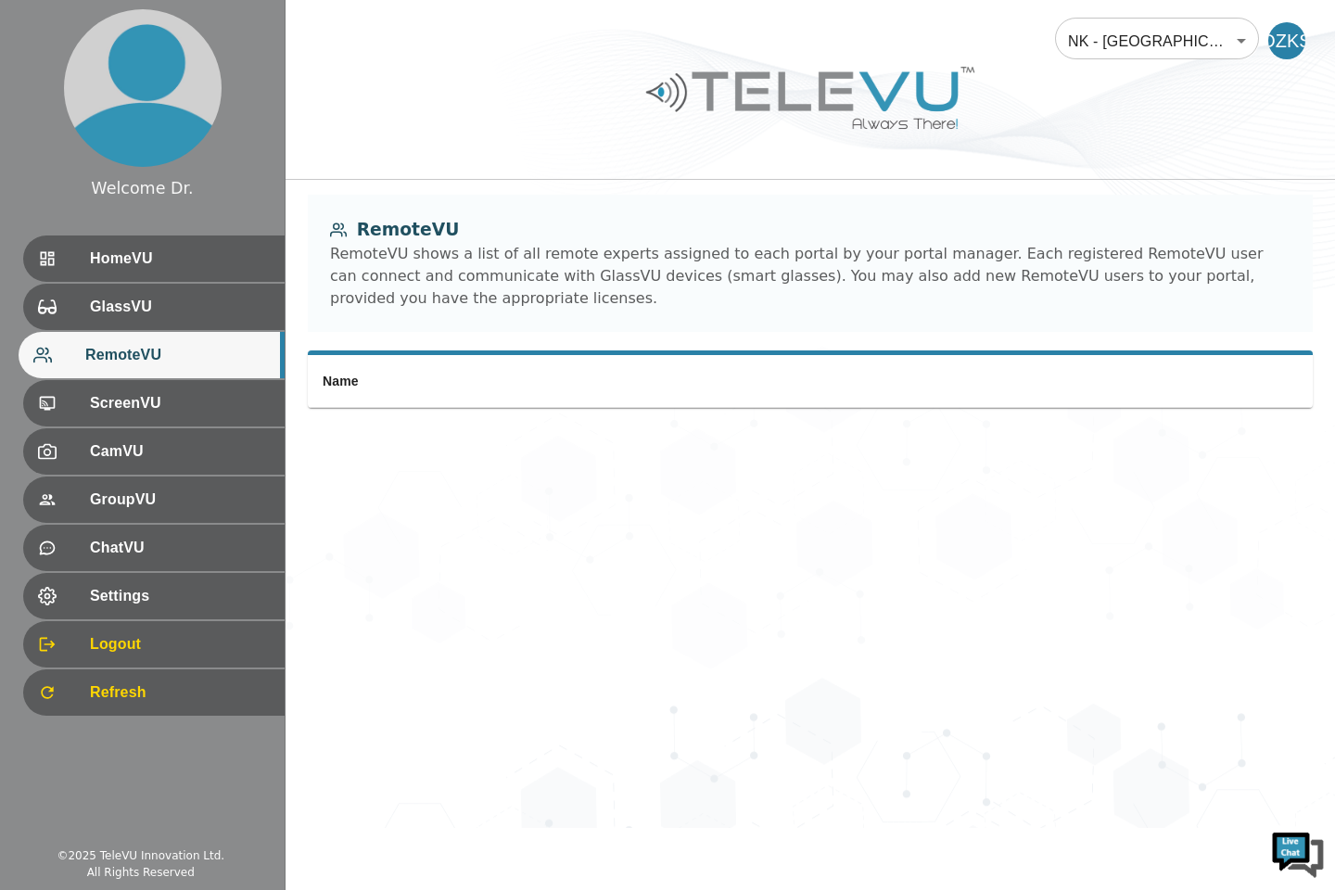
click at [131, 703] on span "Refresh" at bounding box center [180, 693] width 180 height 22
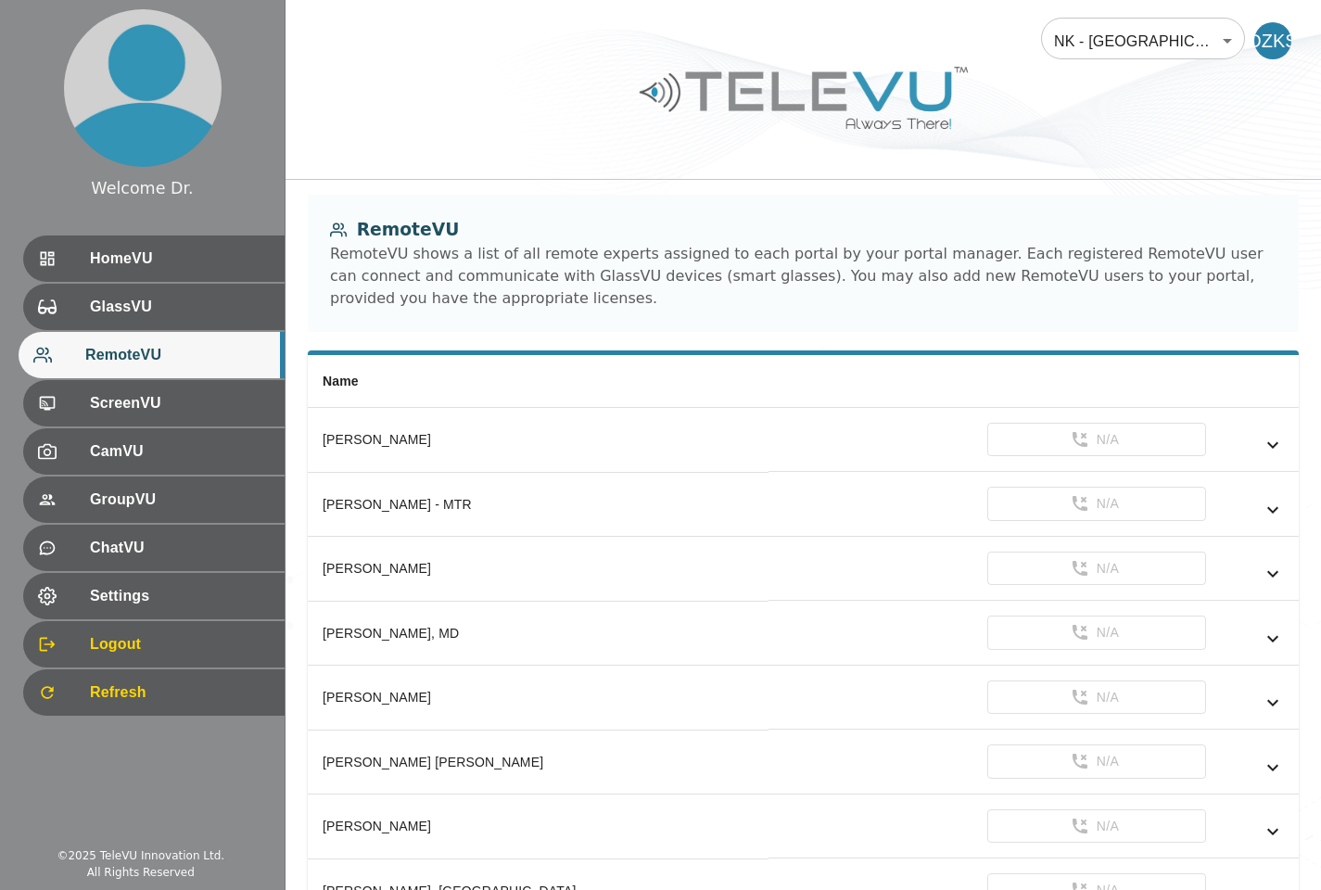
click at [190, 264] on span "HomeVU" at bounding box center [180, 259] width 180 height 22
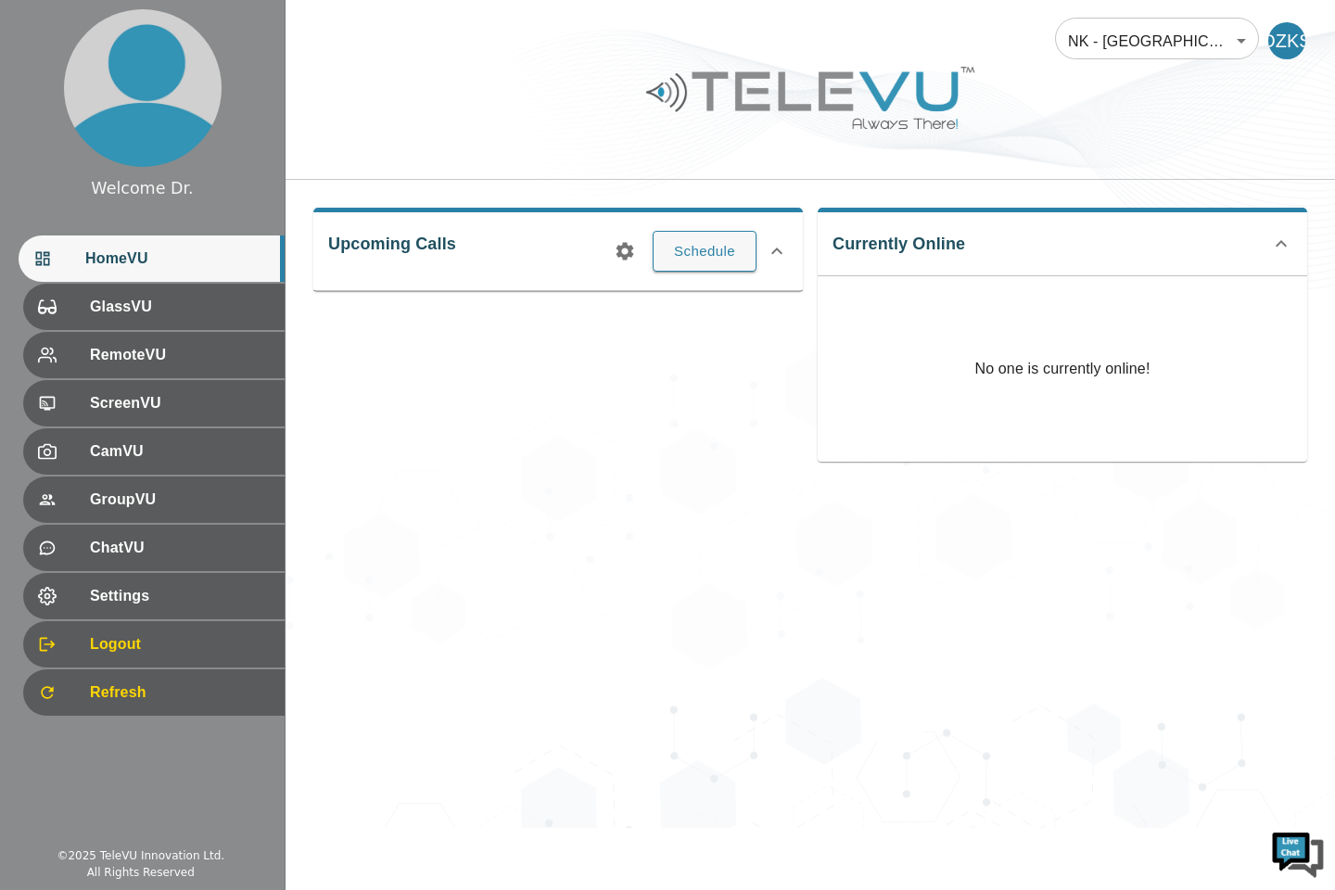
click at [159, 703] on span "Refresh" at bounding box center [180, 693] width 180 height 22
click at [172, 704] on div "Refresh" at bounding box center [153, 692] width 261 height 46
click at [96, 304] on span "GlassVU" at bounding box center [180, 307] width 180 height 22
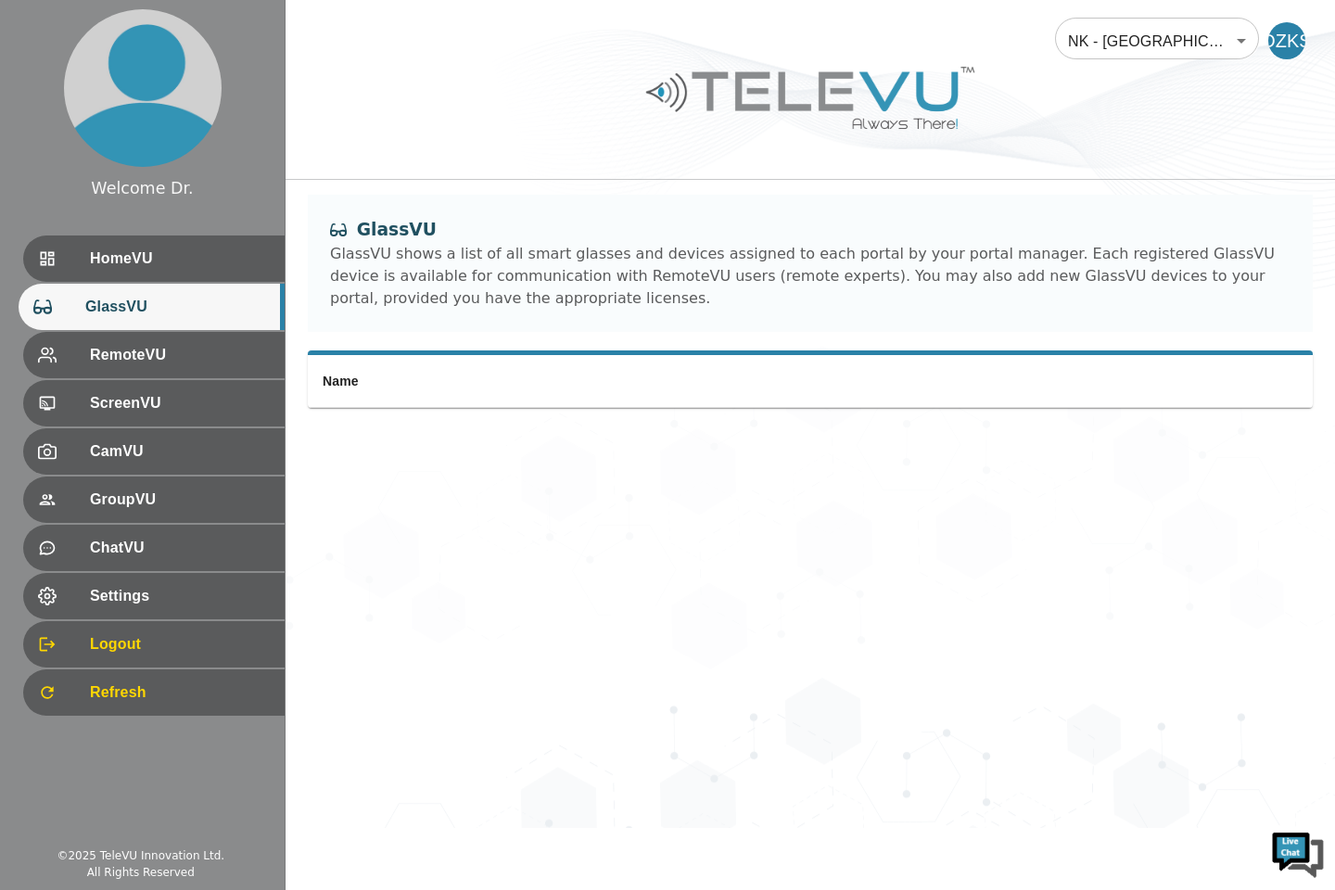
click at [90, 412] on span "ScreenVU" at bounding box center [180, 403] width 180 height 22
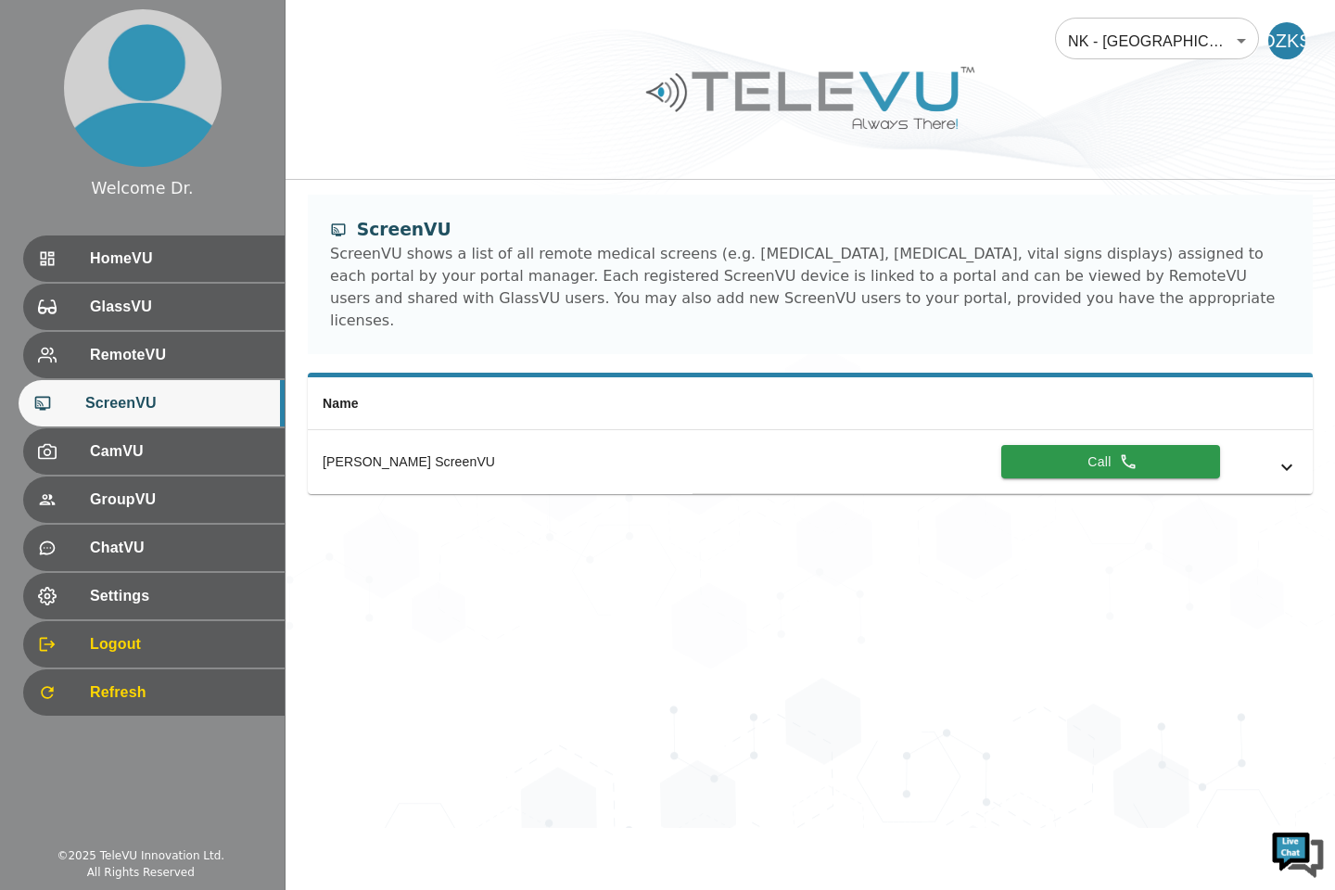
click at [82, 247] on div "HomeVU" at bounding box center [153, 259] width 261 height 46
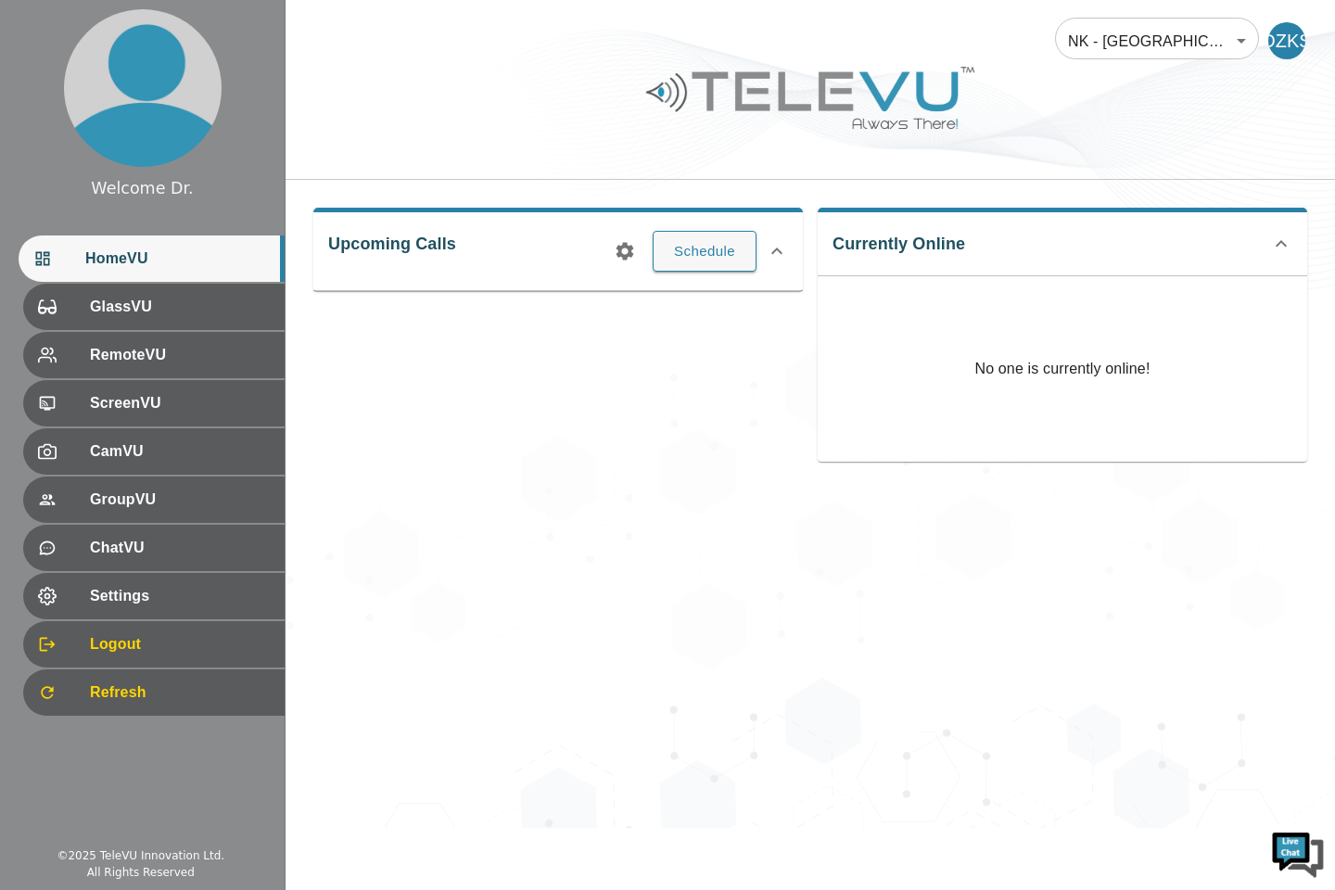
click at [676, 249] on button "Schedule" at bounding box center [705, 251] width 104 height 41
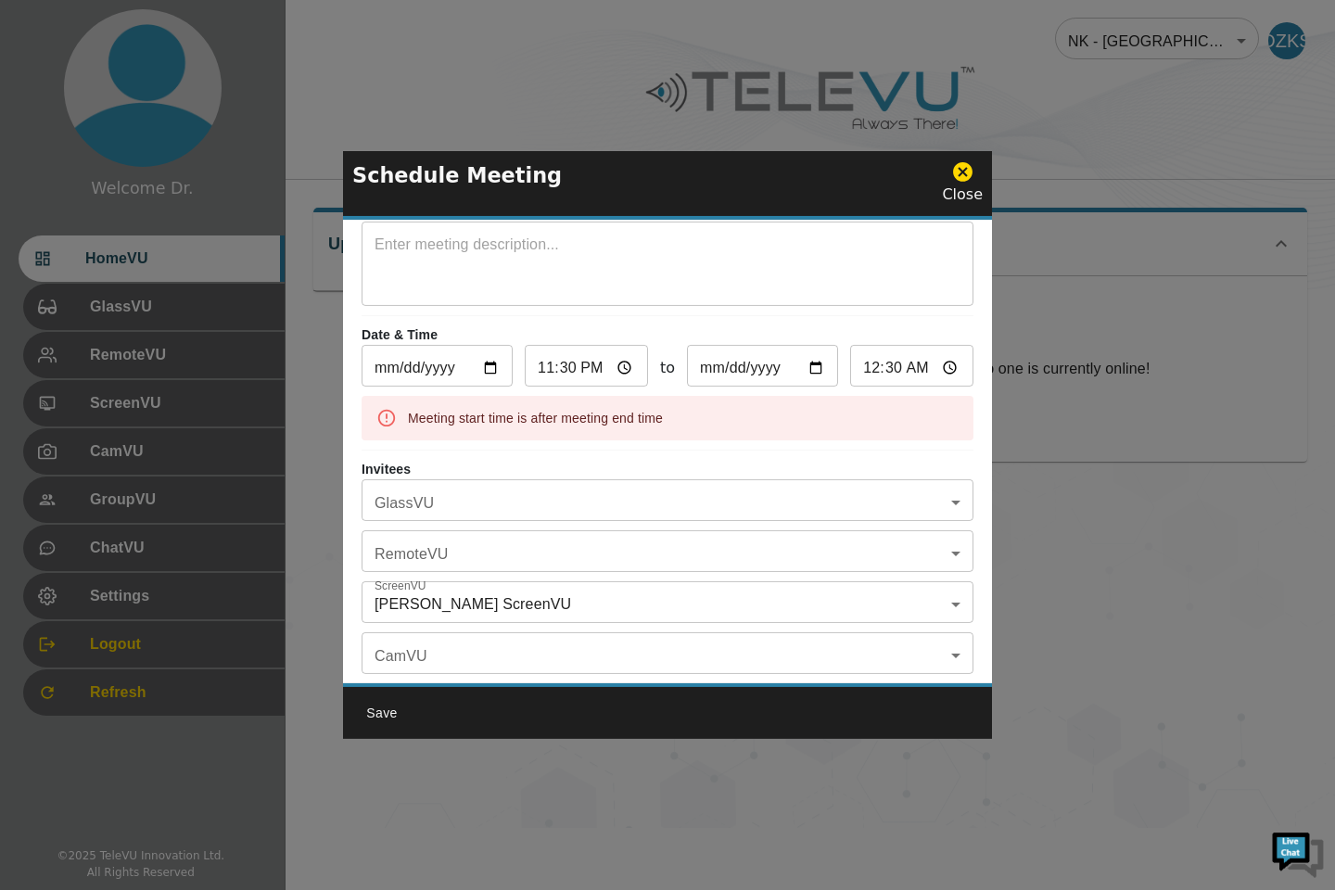
scroll to position [153, 0]
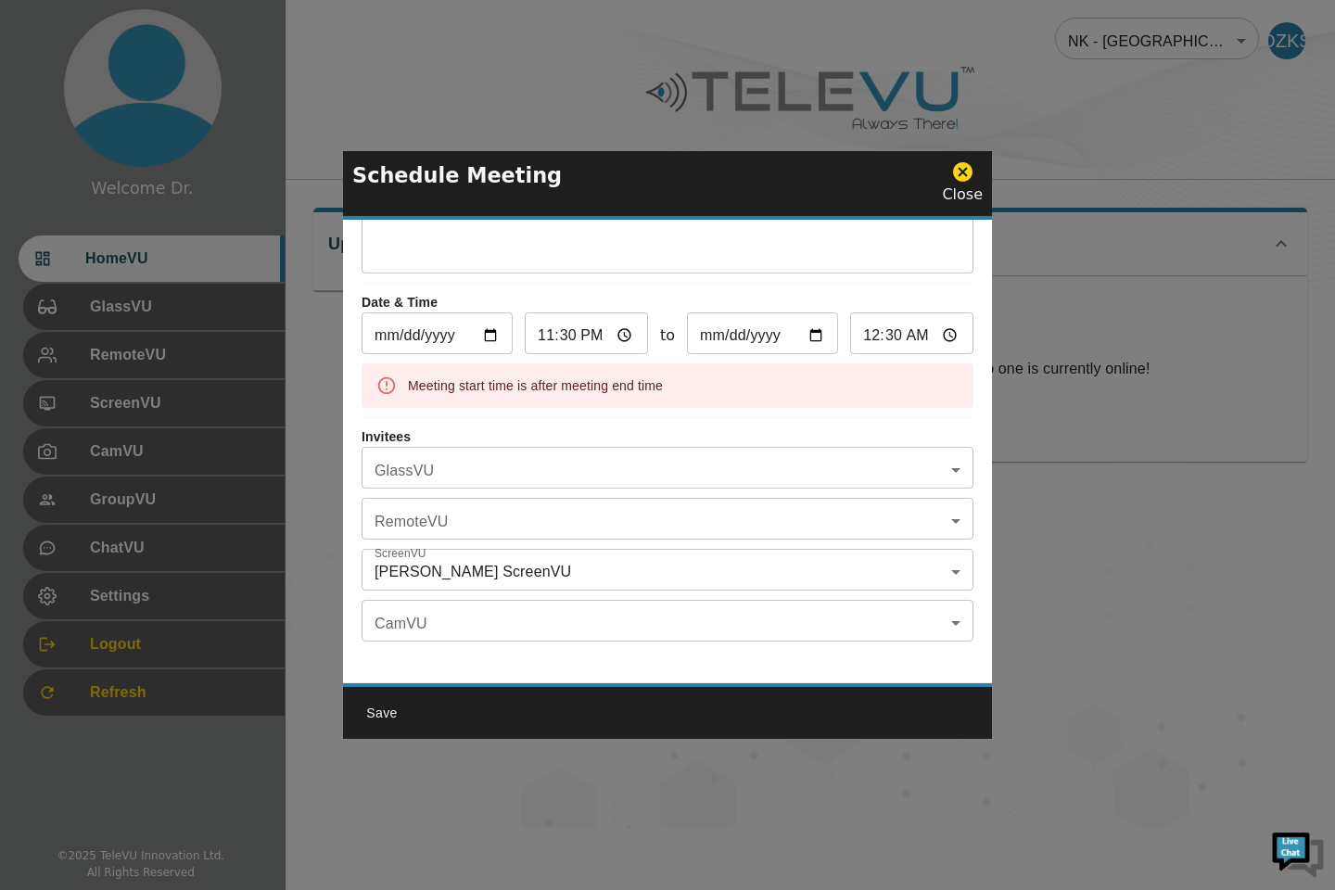
click at [408, 498] on body "Welcome Dr. HomeVU GlassVU RemoteVU ScreenVU CamVU GroupVU ChatVU Settings Logo…" at bounding box center [667, 414] width 1335 height 828
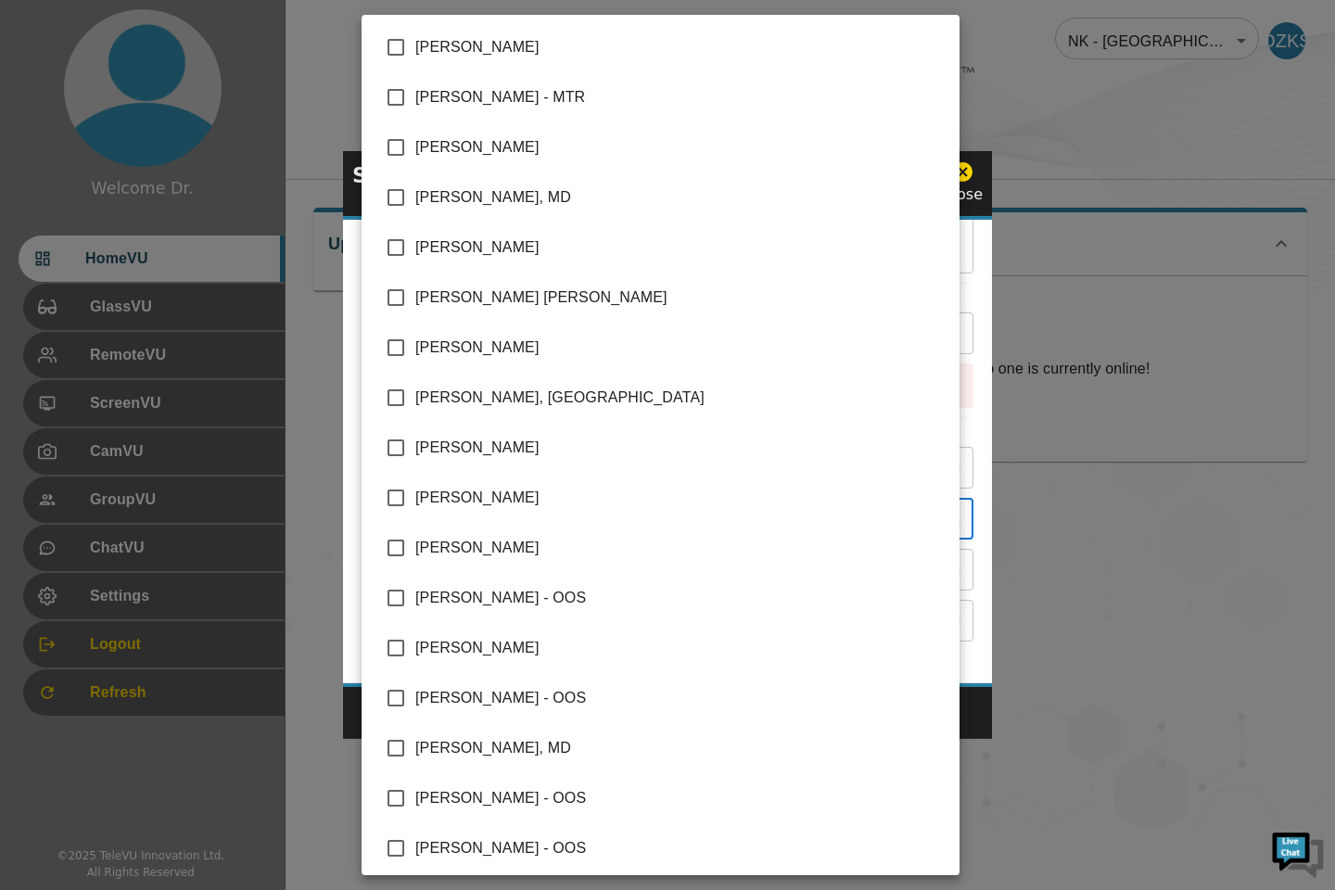
click at [404, 511] on input "checkbox" at bounding box center [395, 497] width 39 height 39
checkbox input "true"
type input "[PERSON_NAME]"
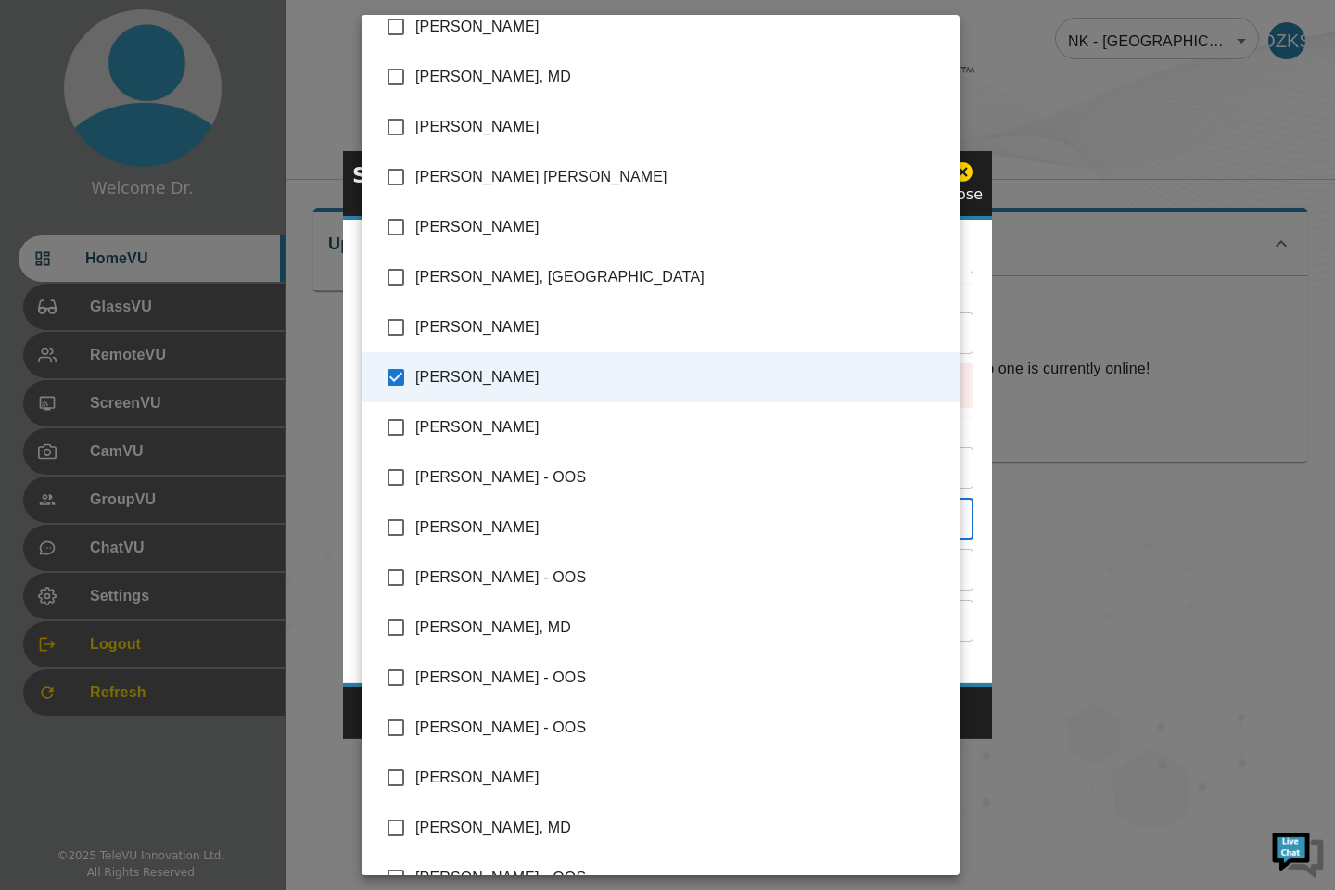
scroll to position [0, 0]
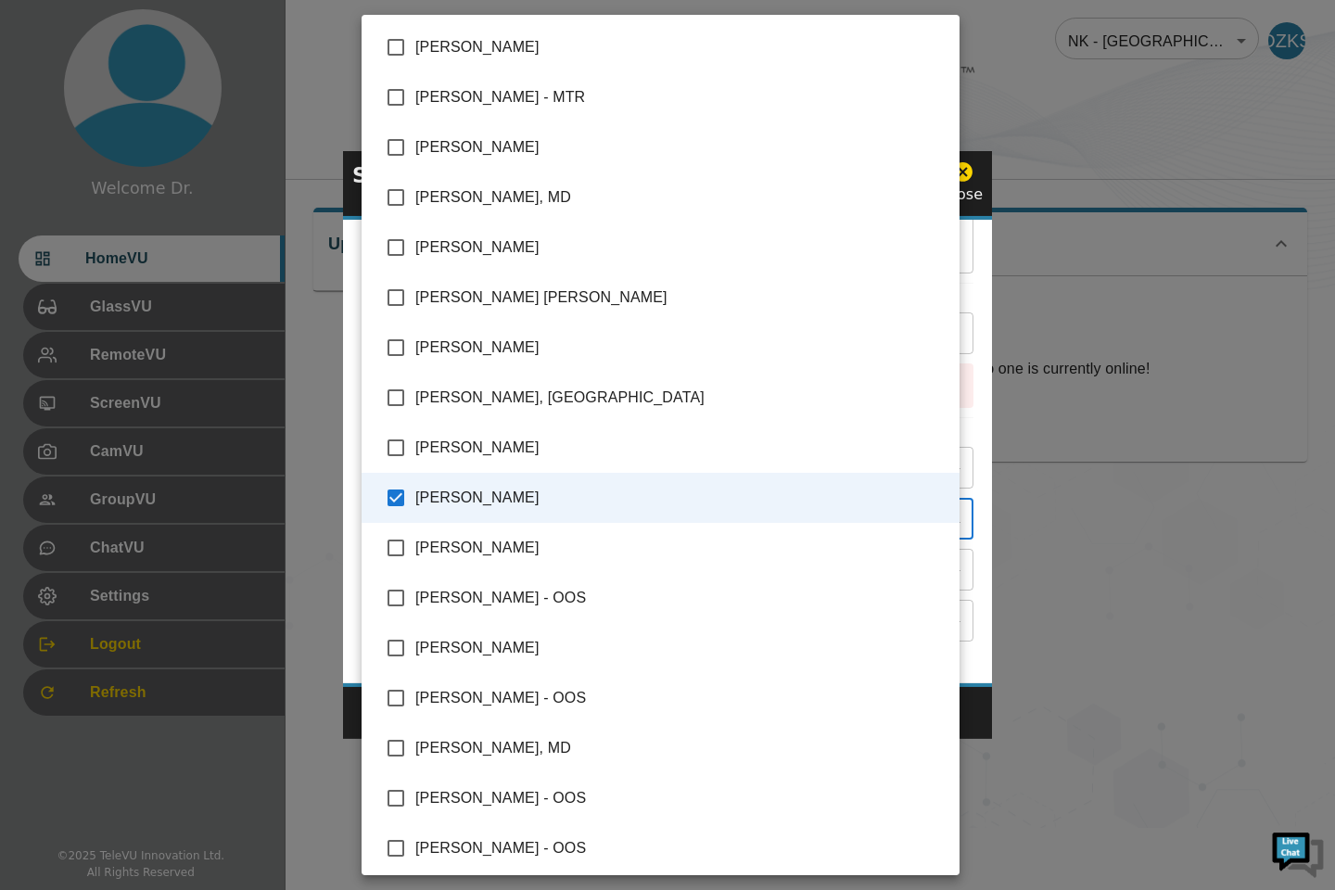
click at [1113, 740] on div at bounding box center [667, 445] width 1335 height 890
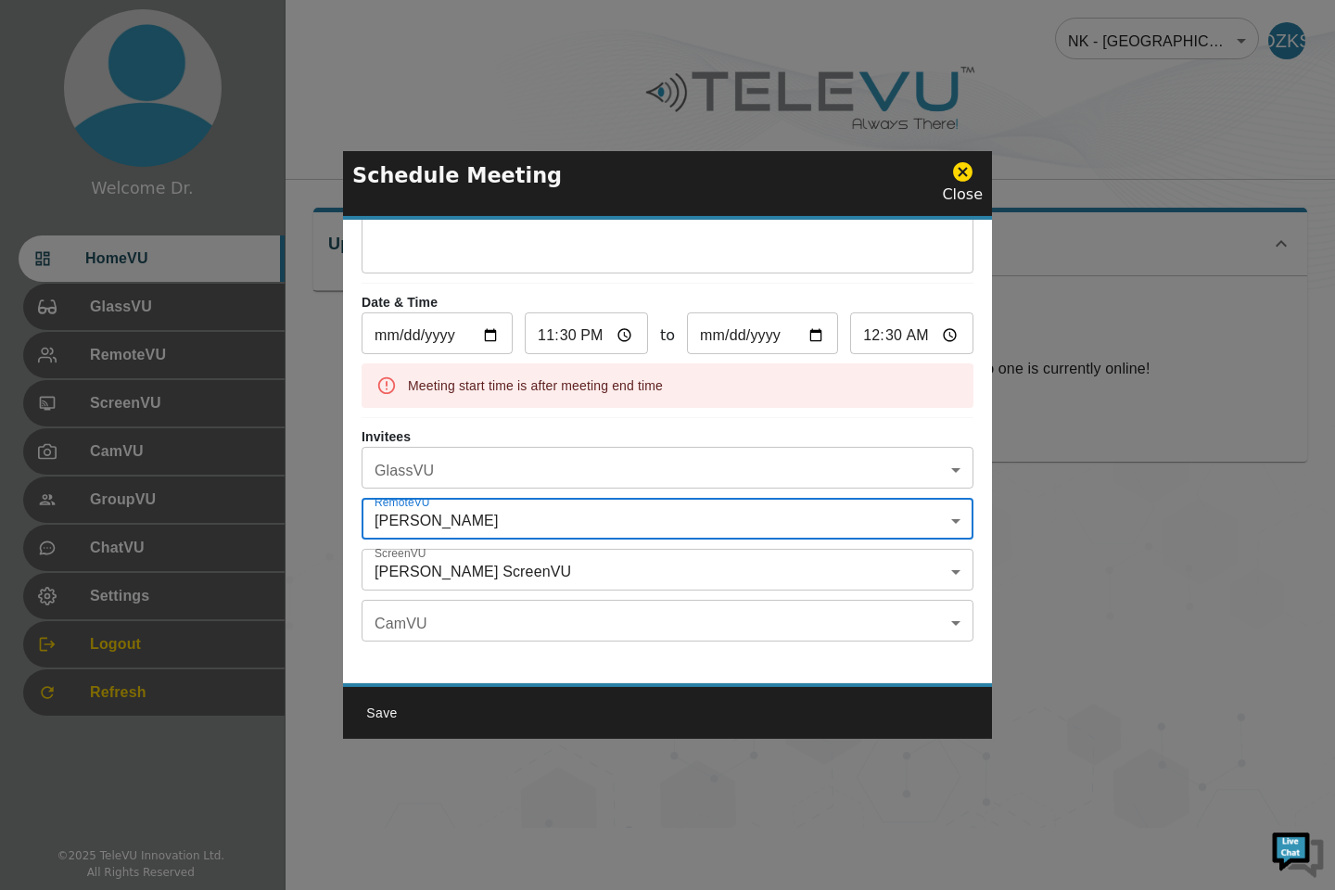
click at [372, 713] on button "Save" at bounding box center [381, 713] width 59 height 34
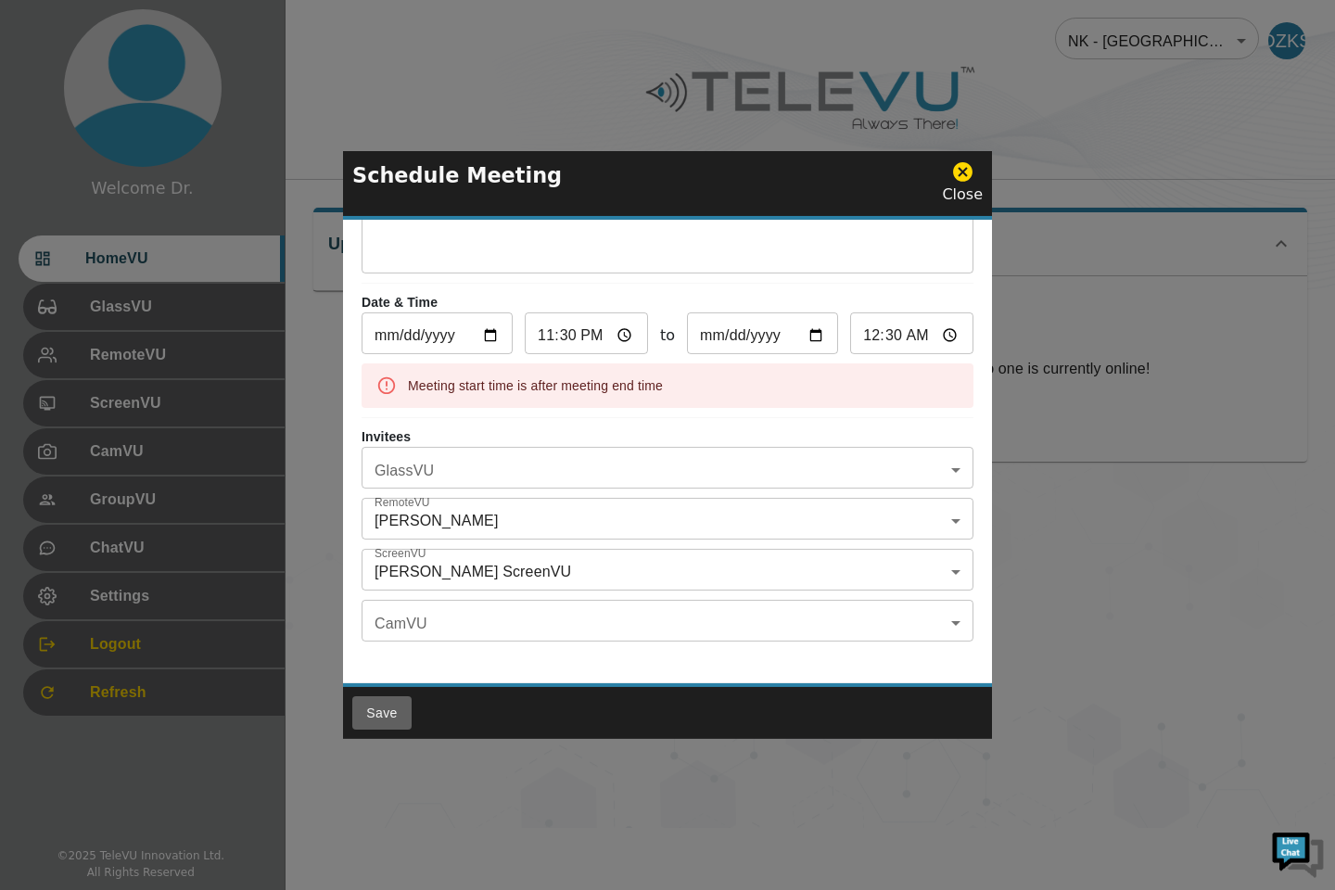
click at [376, 707] on button "Save" at bounding box center [381, 713] width 59 height 34
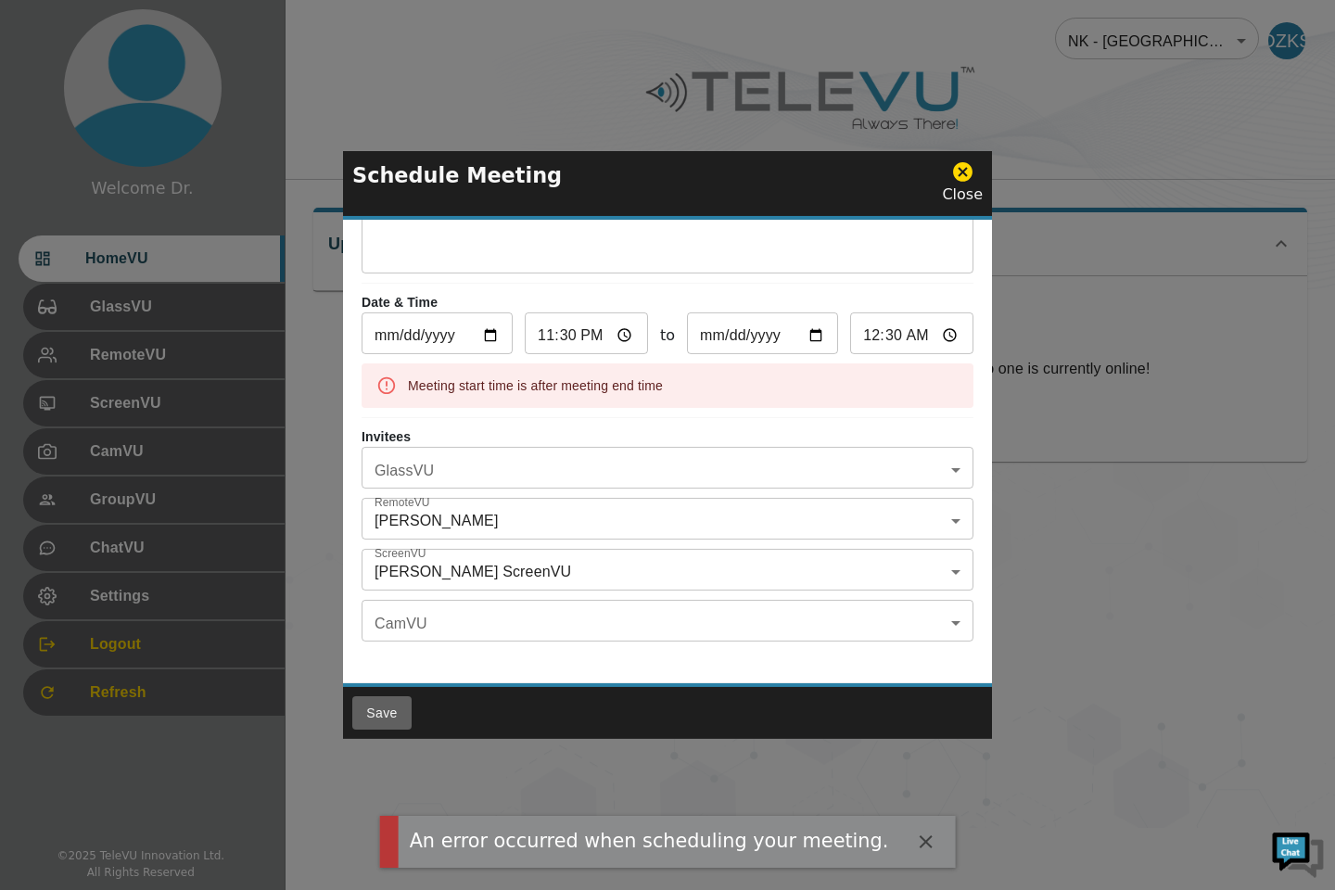
click at [375, 712] on button "Save" at bounding box center [381, 713] width 59 height 34
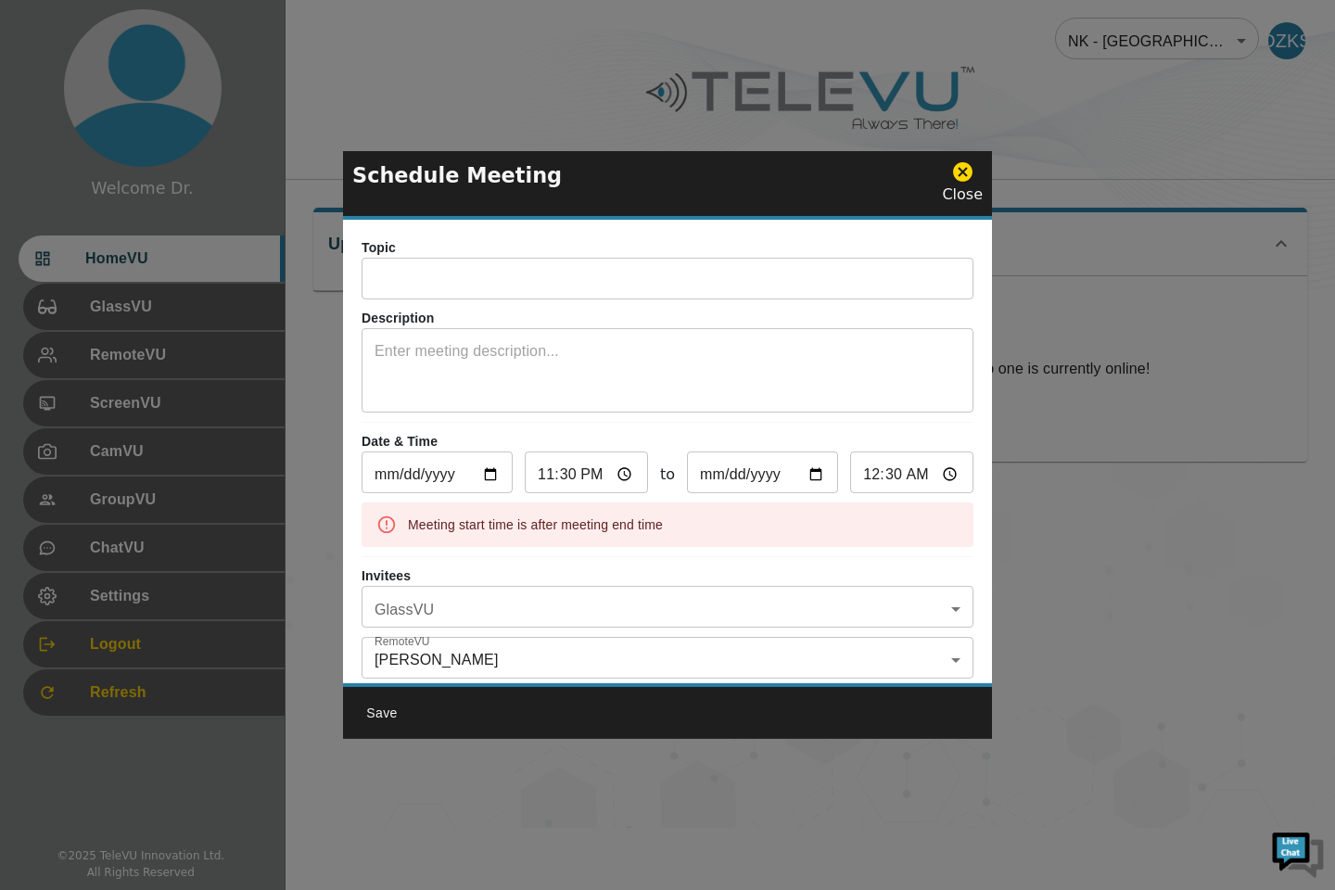
click at [492, 287] on input "text" at bounding box center [668, 280] width 612 height 37
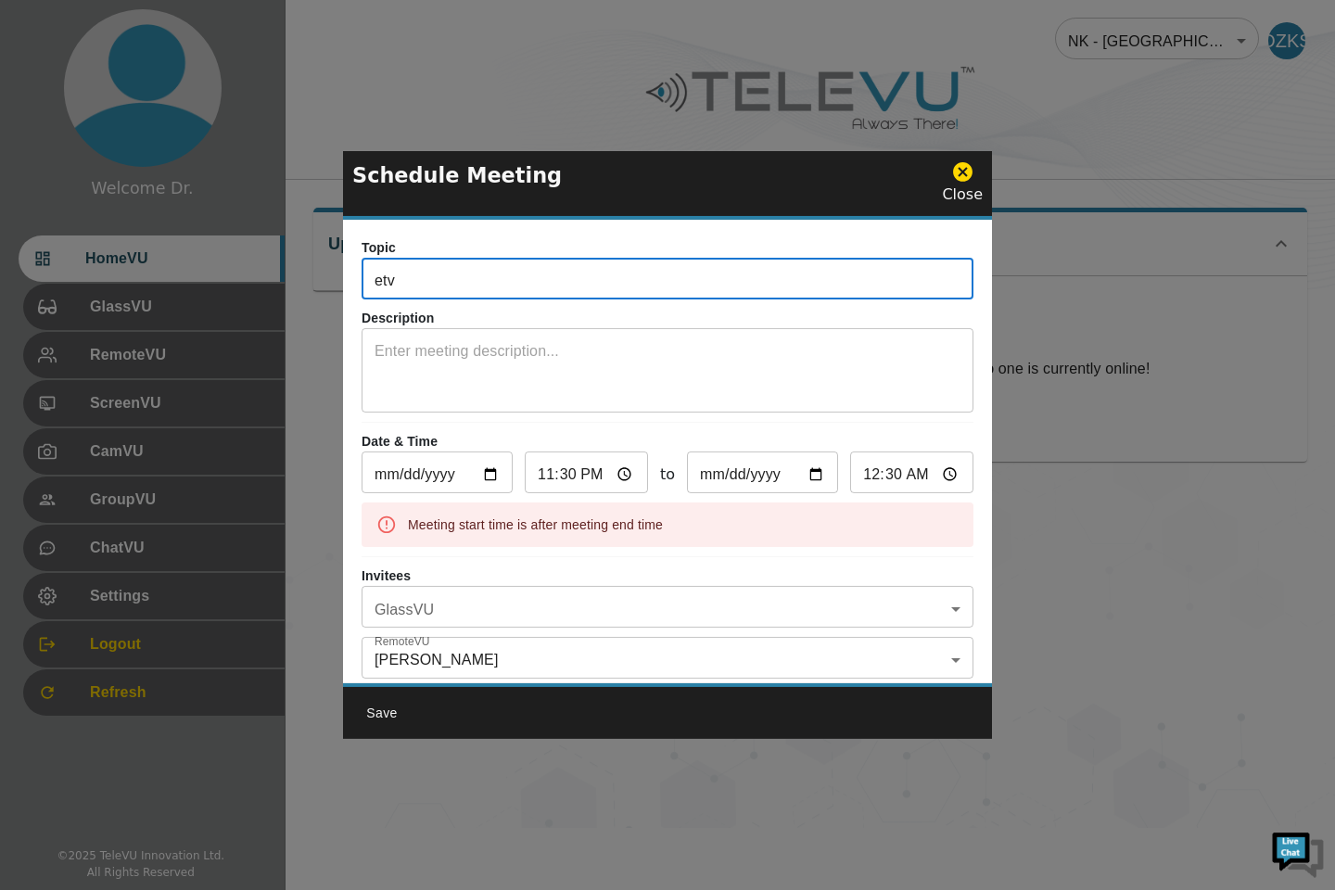
type input "ETV and CPC"
click at [438, 384] on textarea at bounding box center [668, 372] width 586 height 64
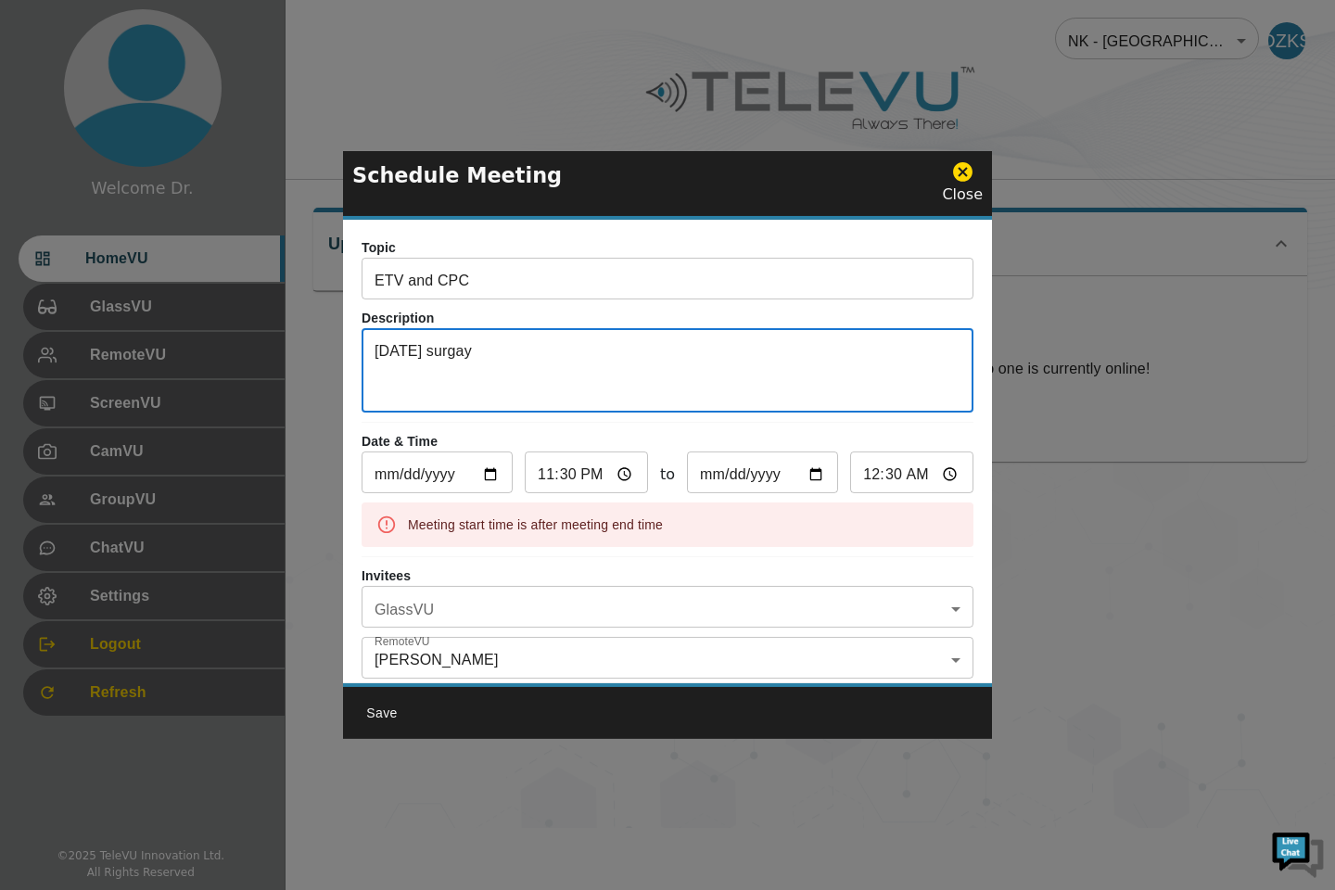
click at [442, 346] on textarea "Today surgay" at bounding box center [668, 372] width 586 height 64
click at [489, 356] on textarea "Today surgay" at bounding box center [668, 372] width 586 height 64
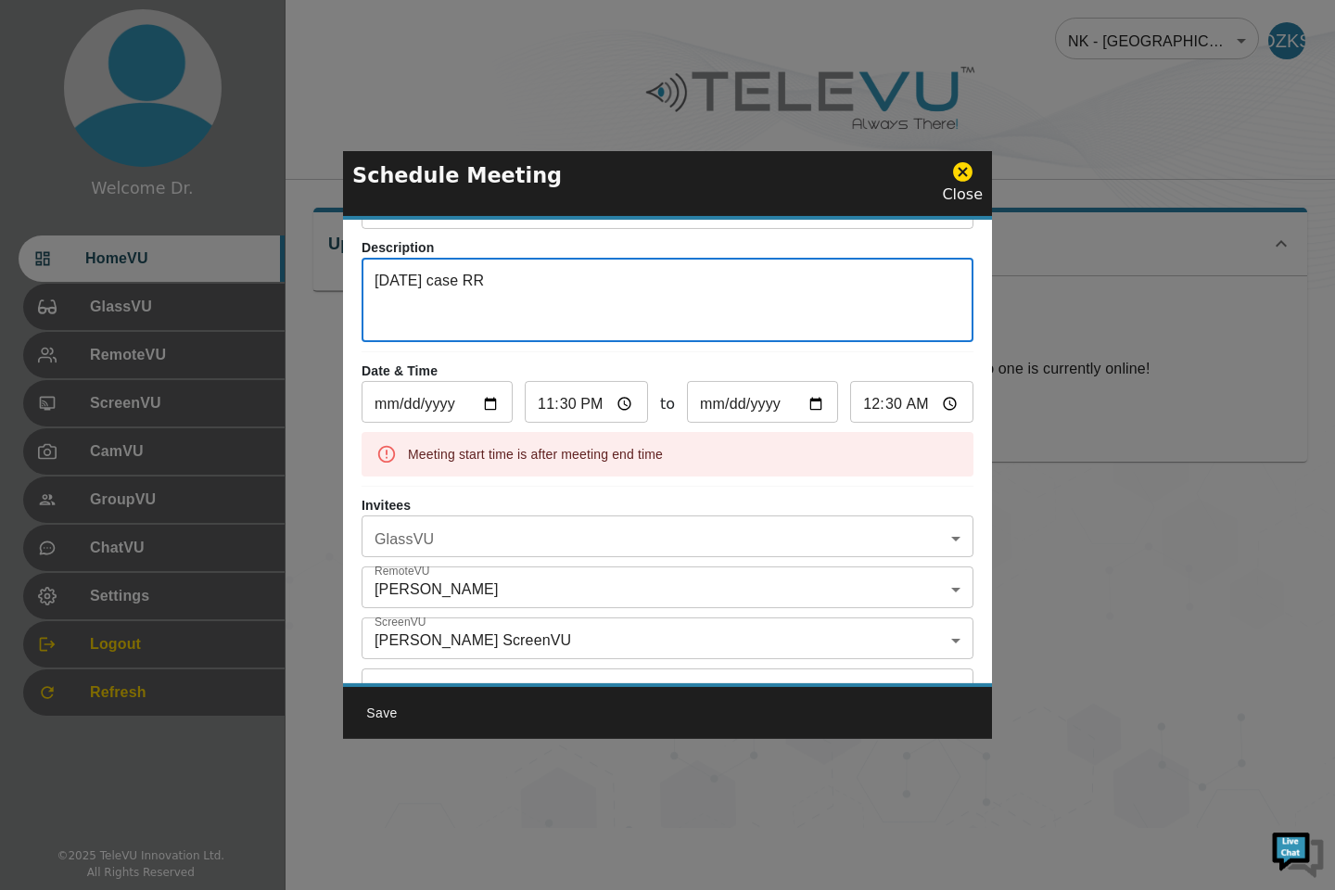
scroll to position [153, 0]
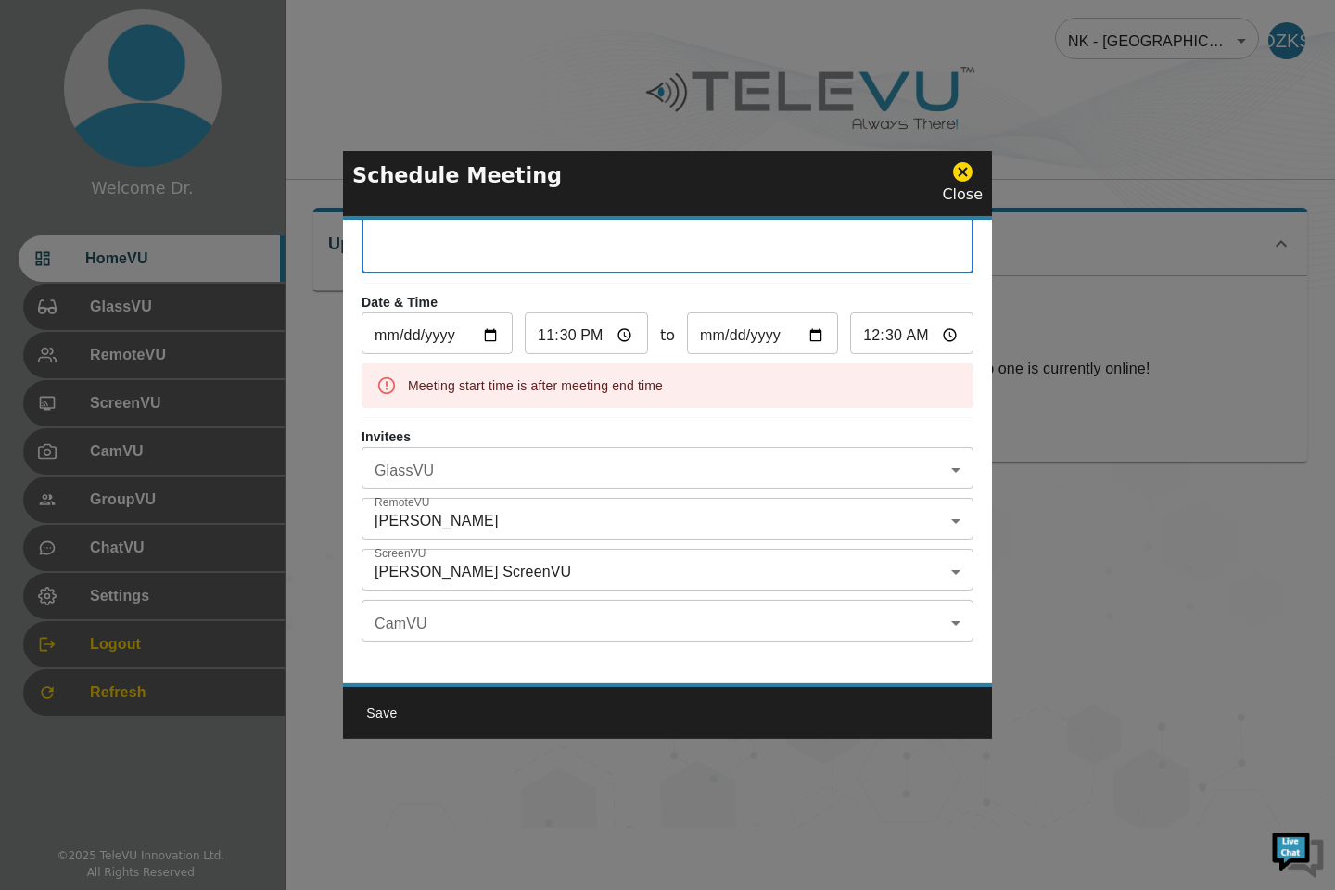
type textarea "Today case RR"
click at [544, 622] on body "Welcome Dr. HomeVU GlassVU RemoteVU ScreenVU CamVU GroupVU ChatVU Settings Logo…" at bounding box center [667, 414] width 1335 height 828
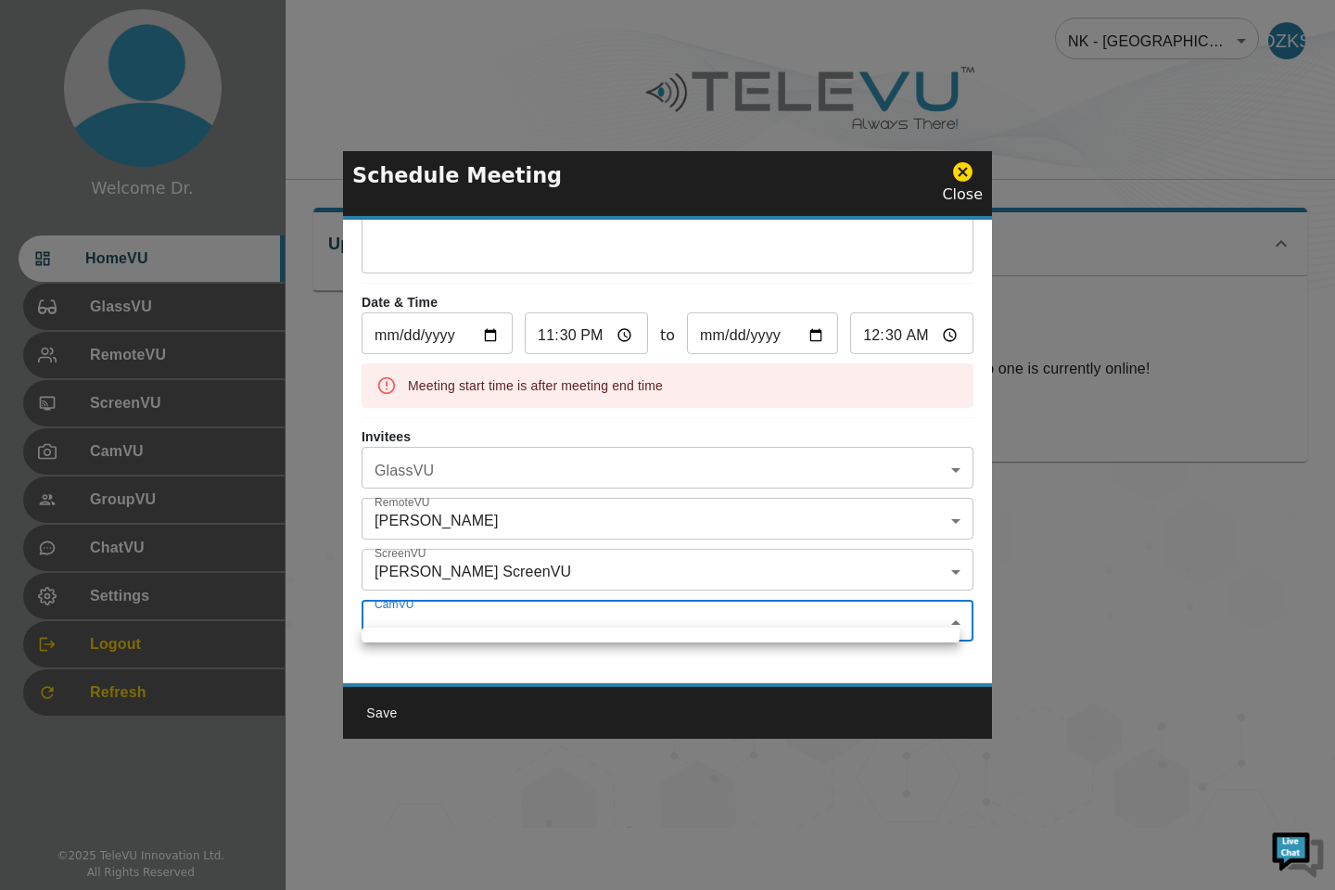
click at [381, 717] on div at bounding box center [667, 445] width 1335 height 890
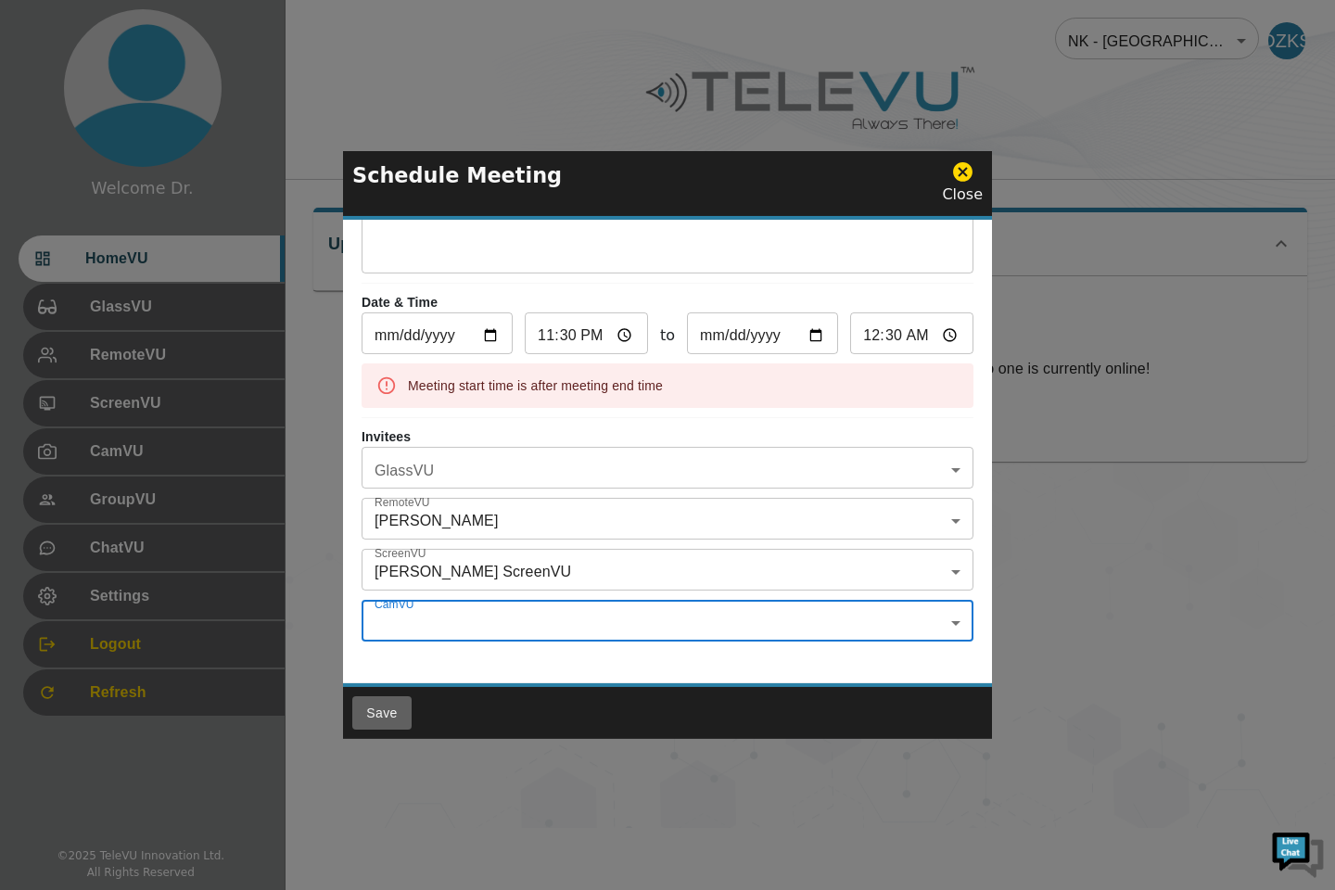
click at [377, 719] on button "Save" at bounding box center [381, 713] width 59 height 34
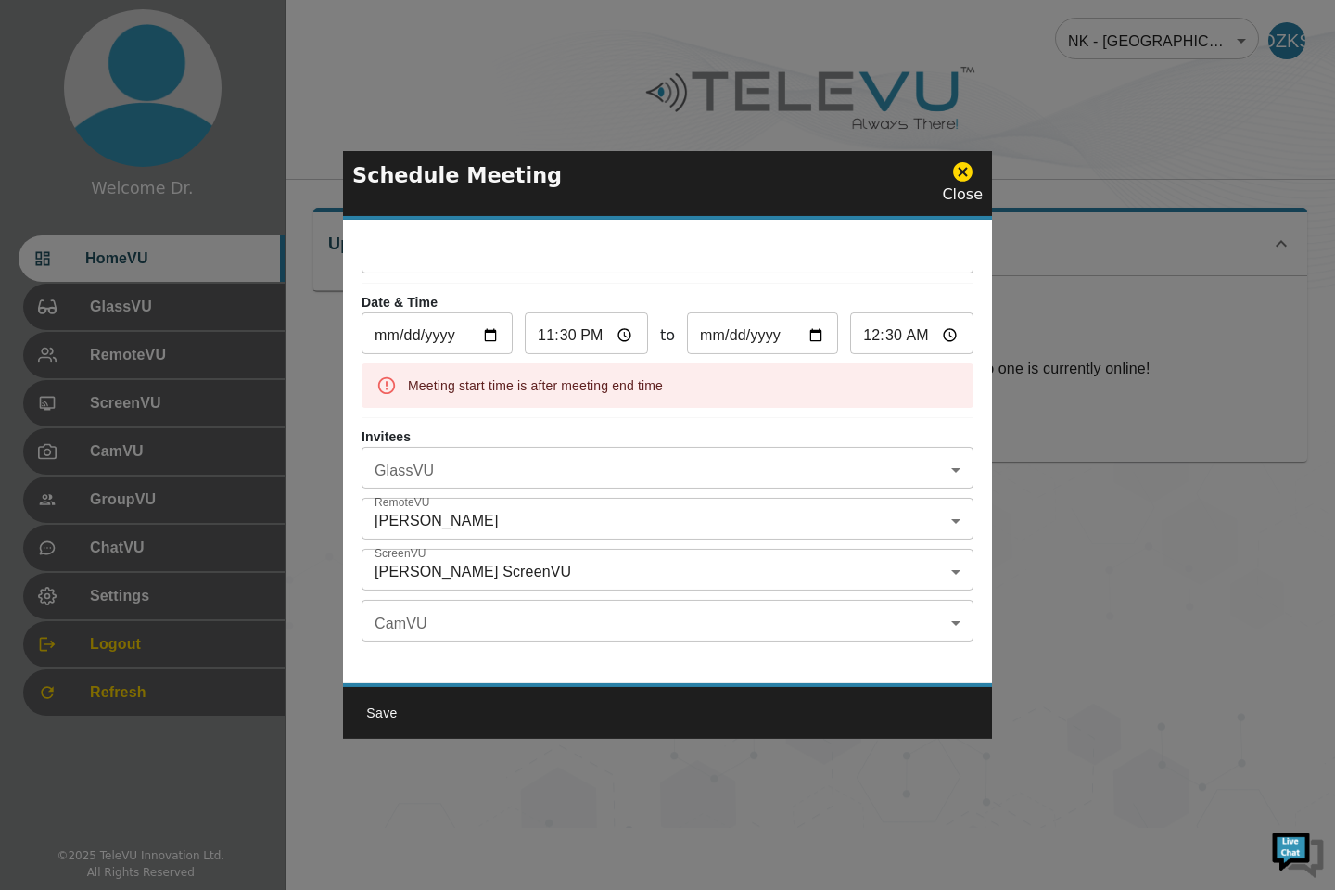
click at [936, 613] on body "Welcome Dr. HomeVU GlassVU RemoteVU ScreenVU CamVU GroupVU ChatVU Settings Logo…" at bounding box center [667, 414] width 1335 height 828
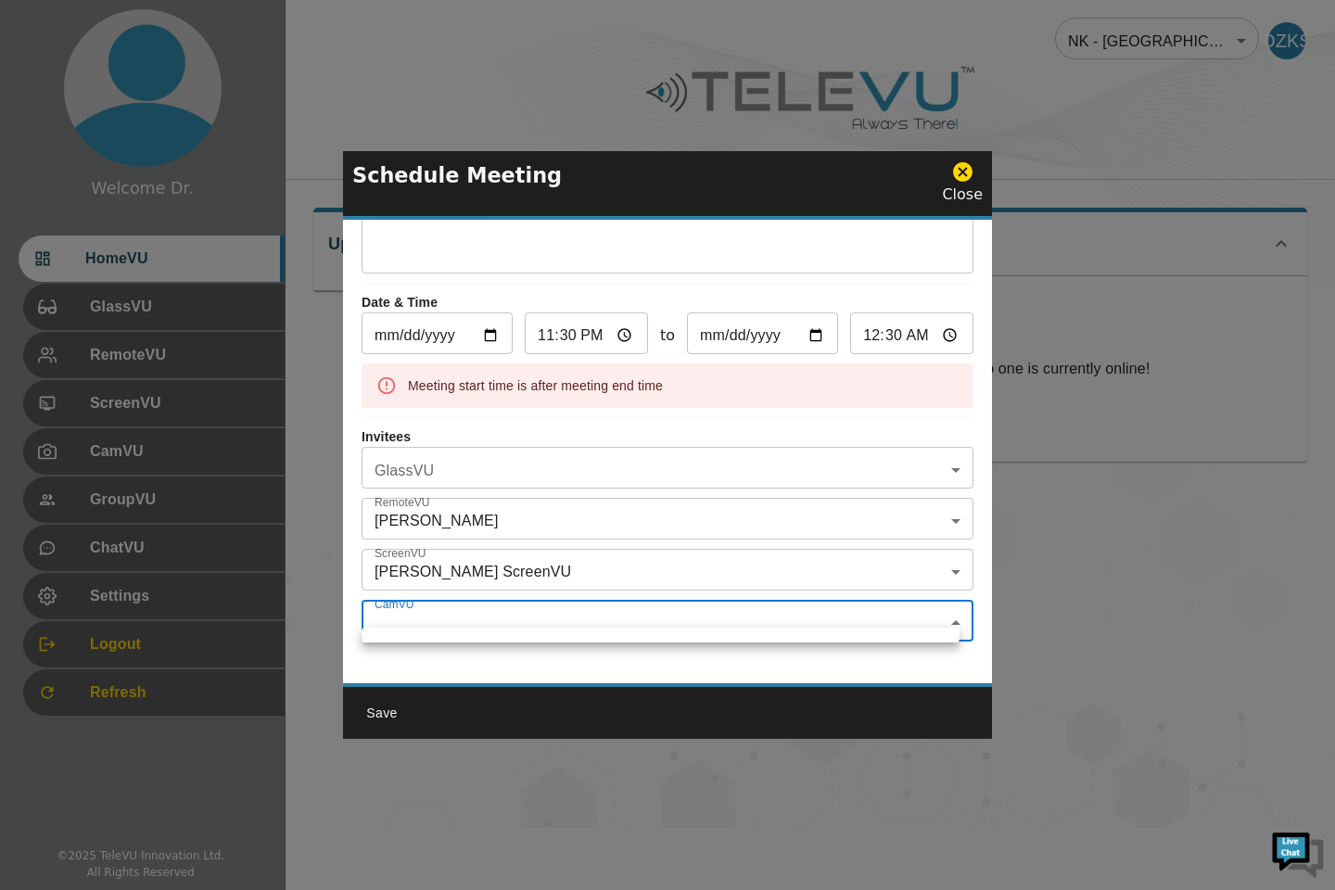
click at [478, 618] on div at bounding box center [667, 445] width 1335 height 890
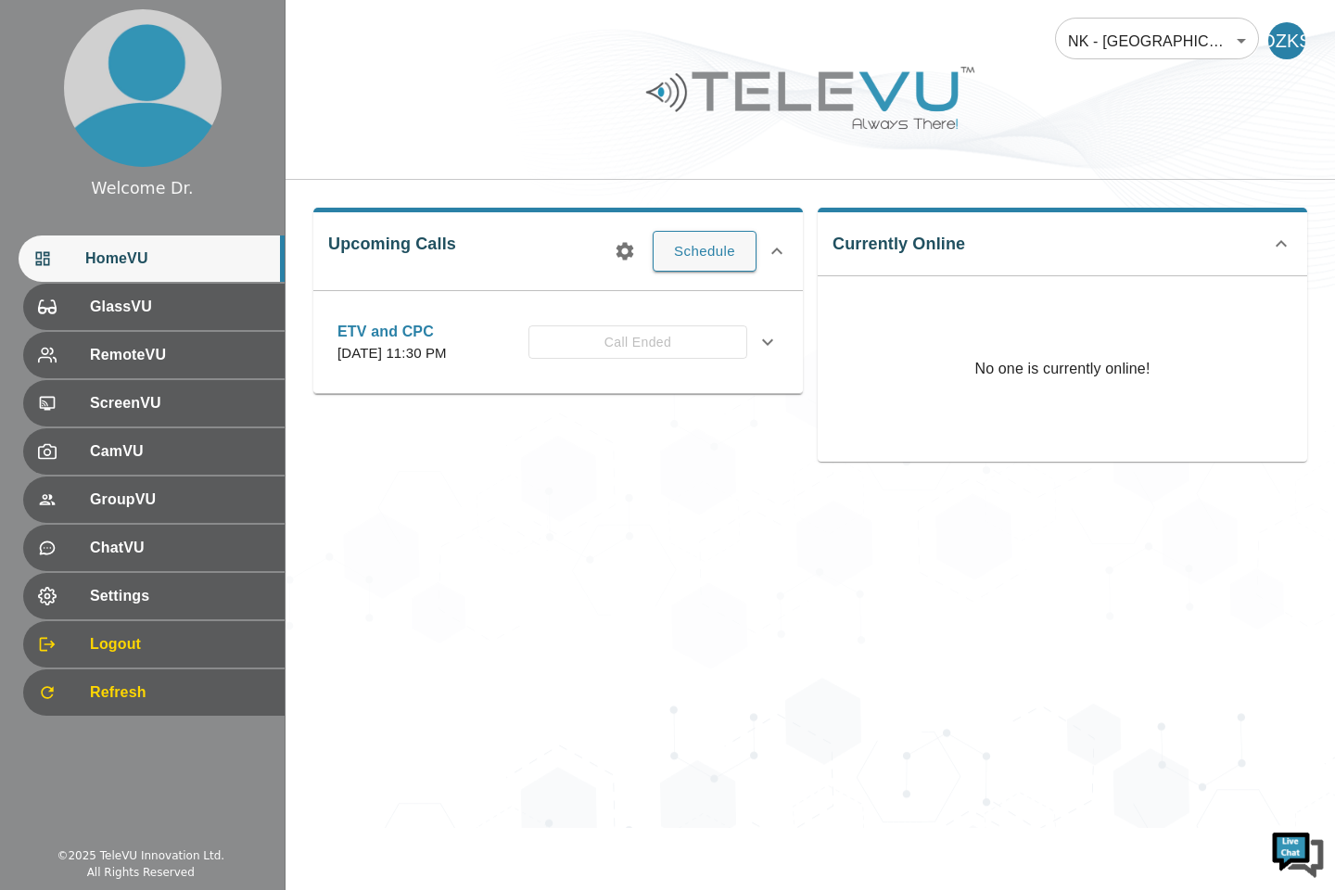
click at [768, 352] on icon at bounding box center [768, 342] width 22 height 22
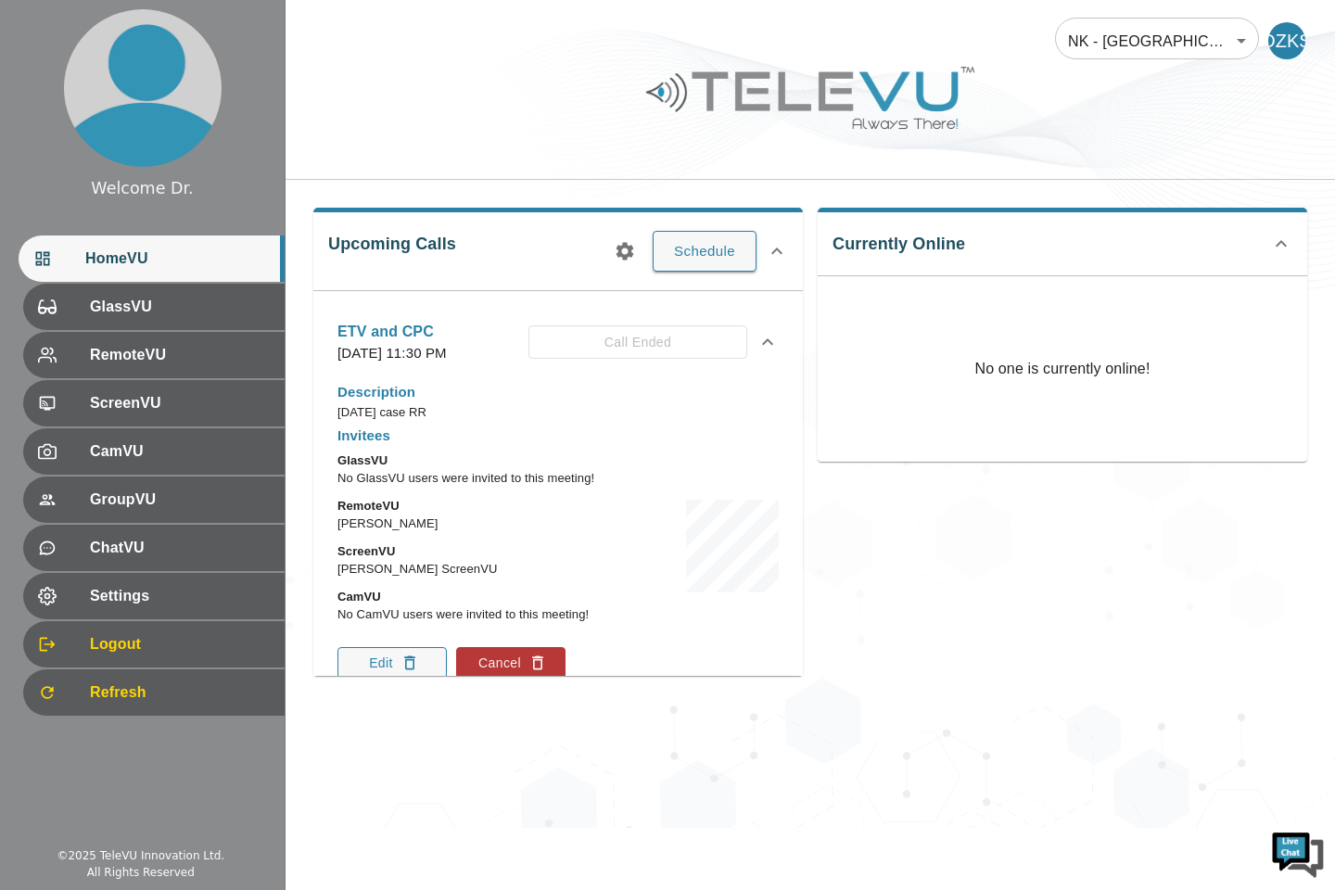
scroll to position [89, 0]
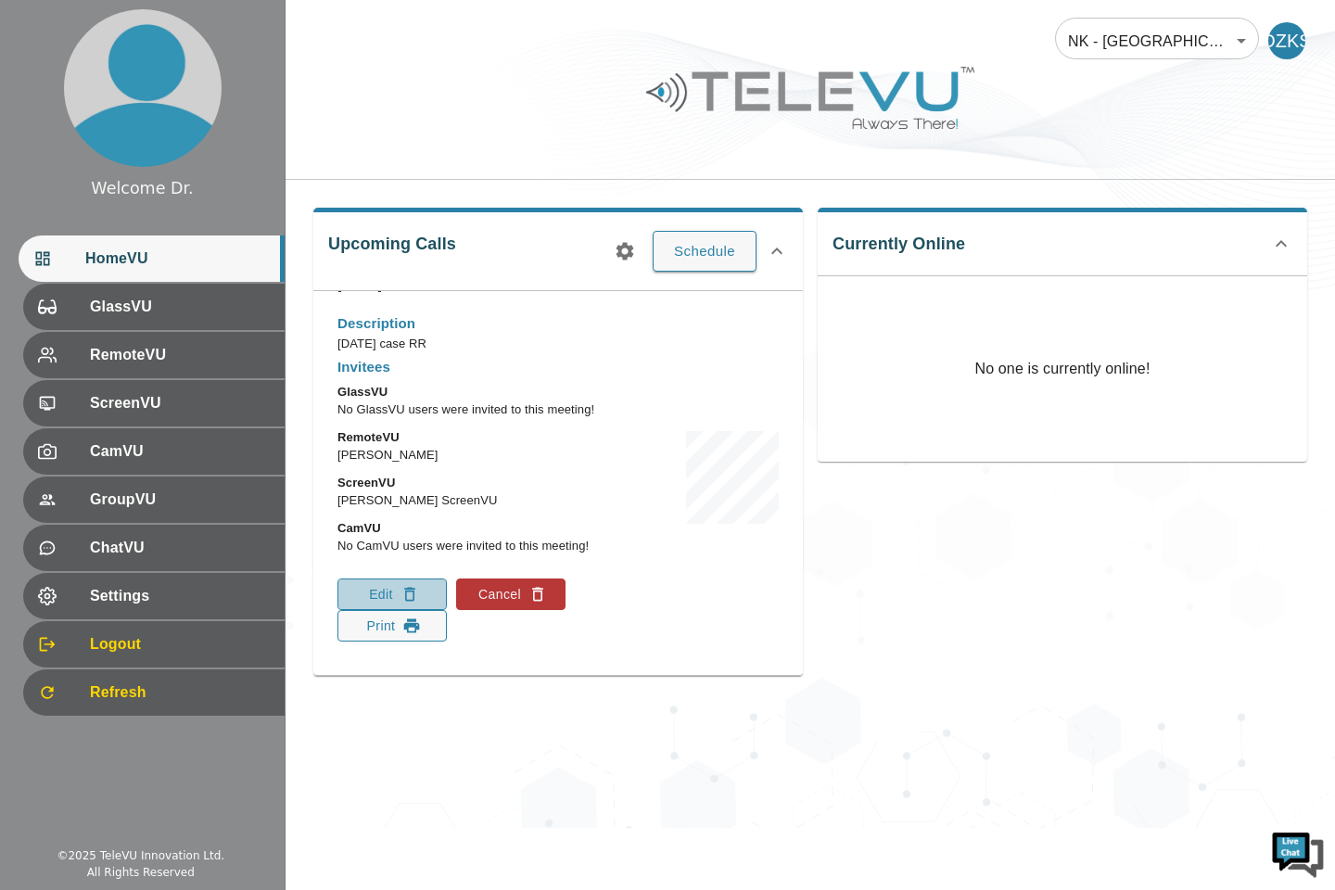
click at [398, 607] on button "Edit" at bounding box center [392, 595] width 109 height 32
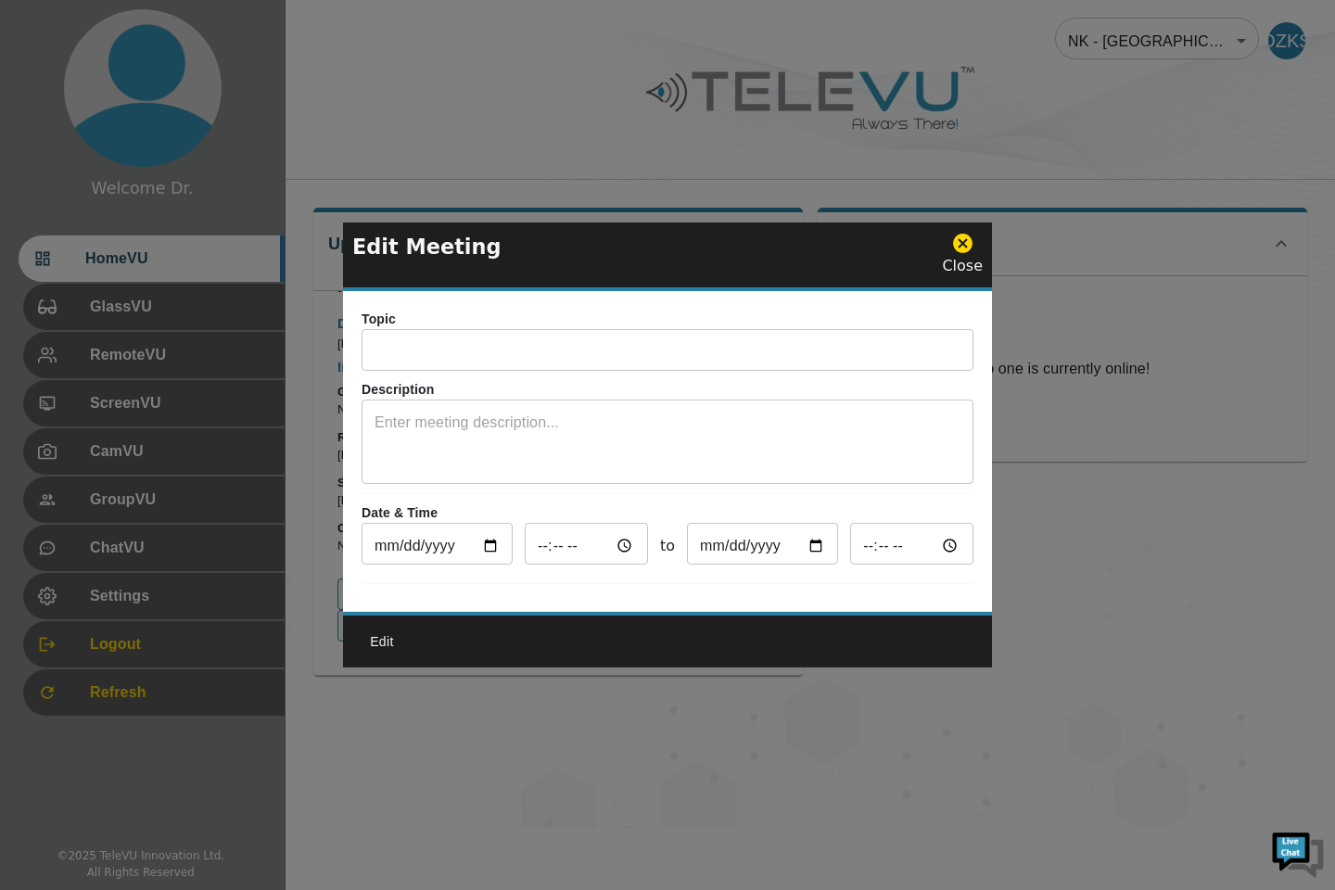
type input "ETV and CPC"
type textarea "Today case RR"
type input "2025-10-06"
type input "23:30"
type input "2025-10-06"
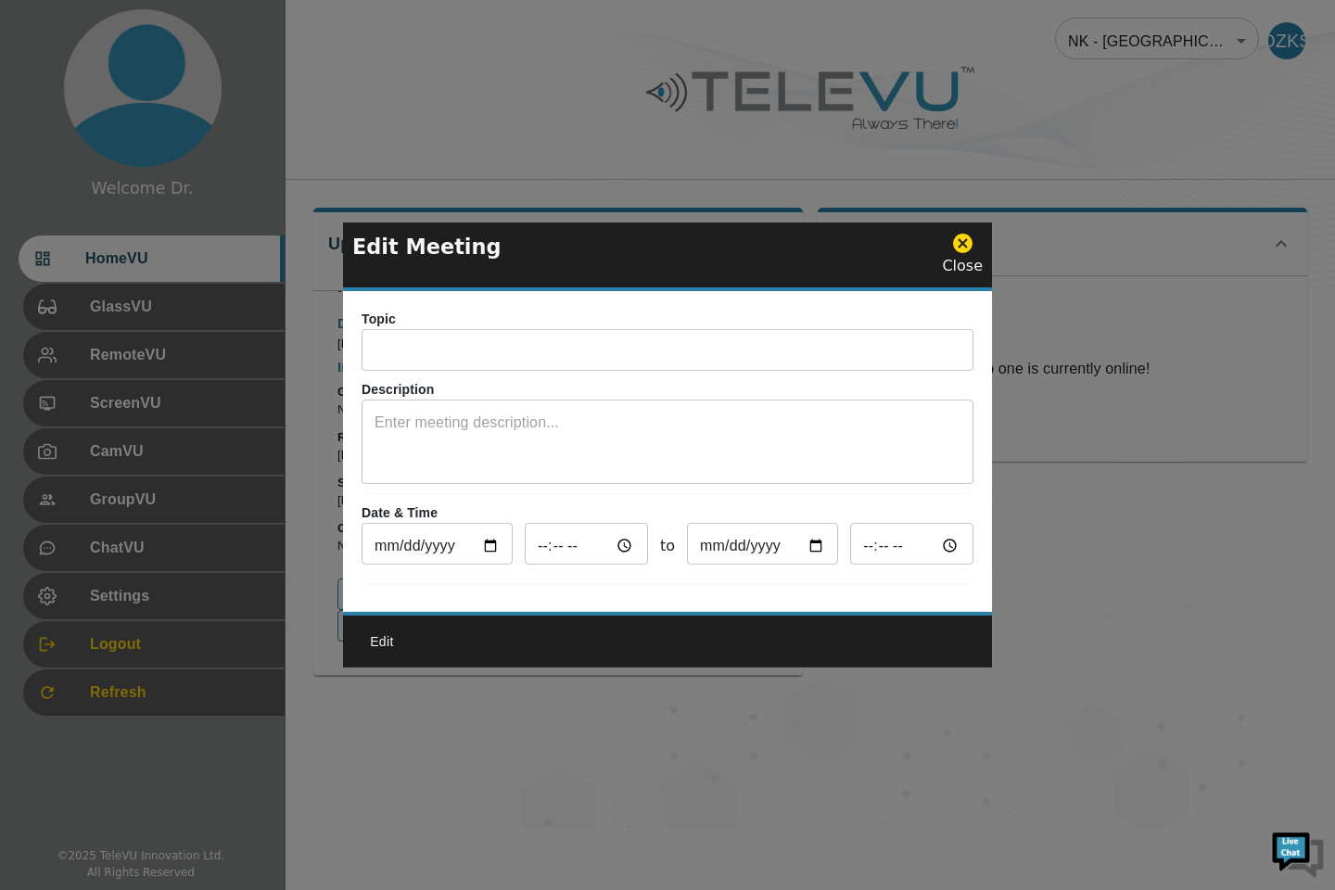
type input "00:30"
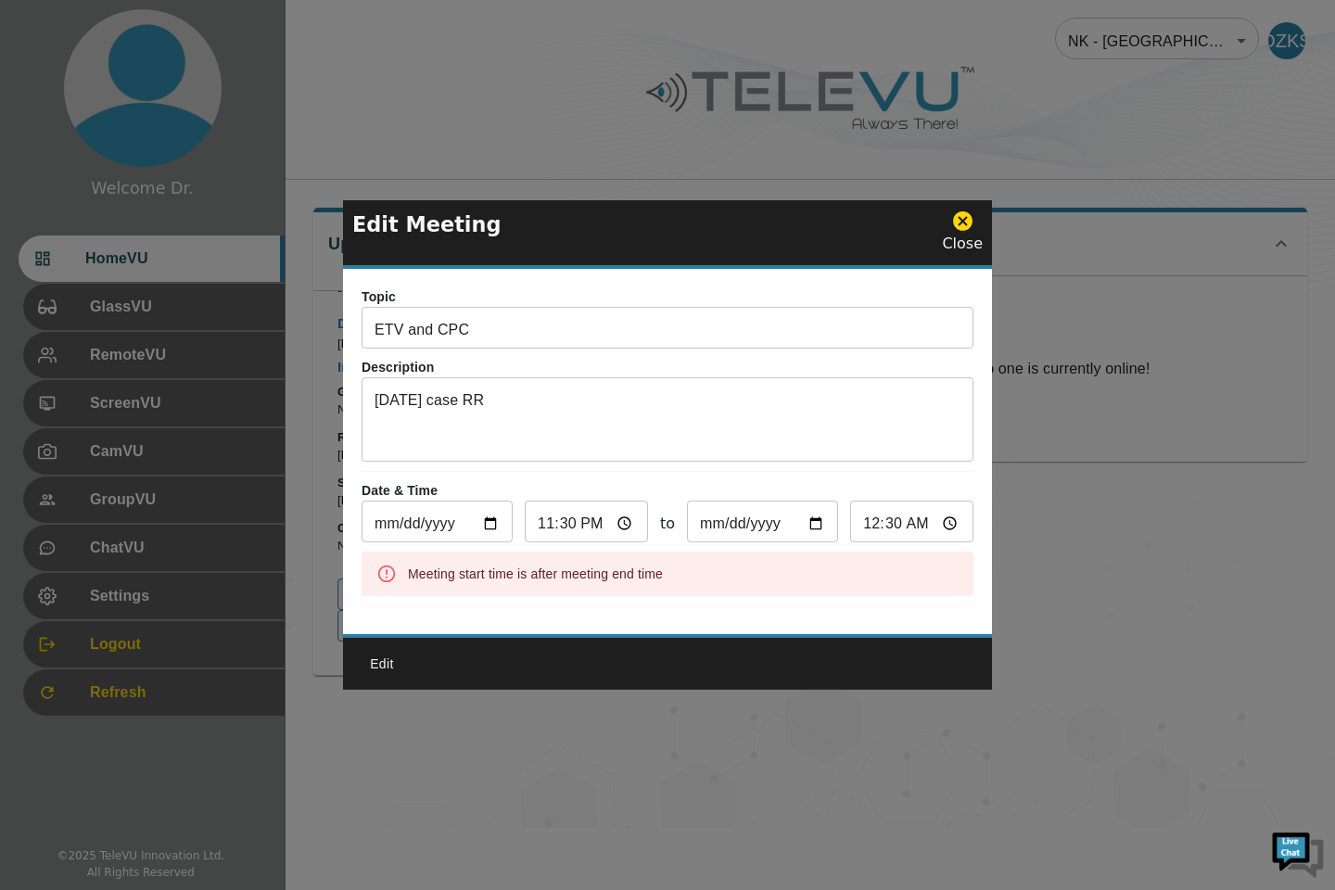
click at [591, 518] on input "23:30" at bounding box center [586, 523] width 123 height 37
click at [541, 519] on input "23:30" at bounding box center [586, 523] width 123 height 37
click at [621, 520] on input "23:30" at bounding box center [586, 523] width 123 height 37
type input "11:30"
type input "12:30"
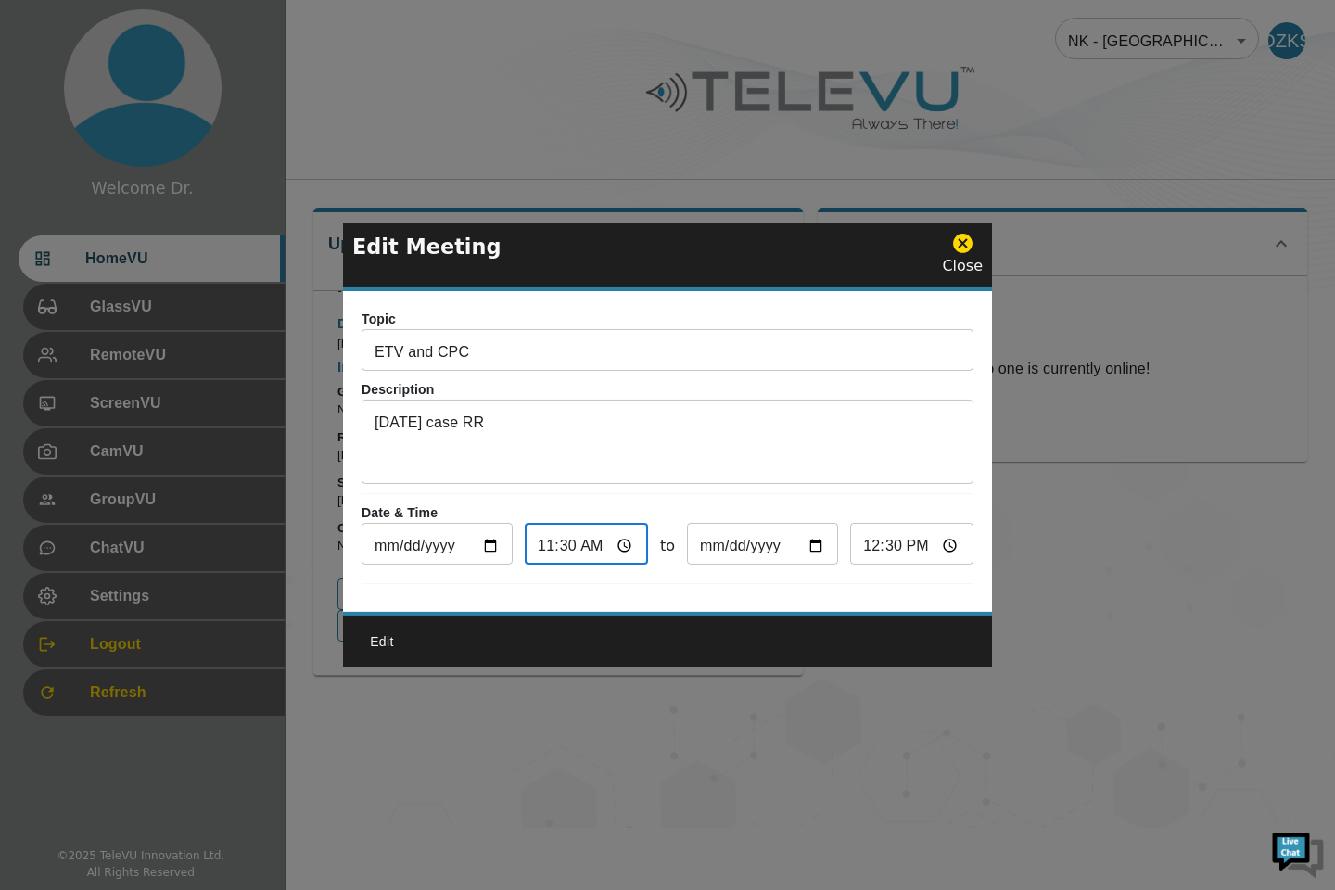
type input "11:00"
type input "12:00"
type input "23:00"
type input "00:00"
type input "11:00"
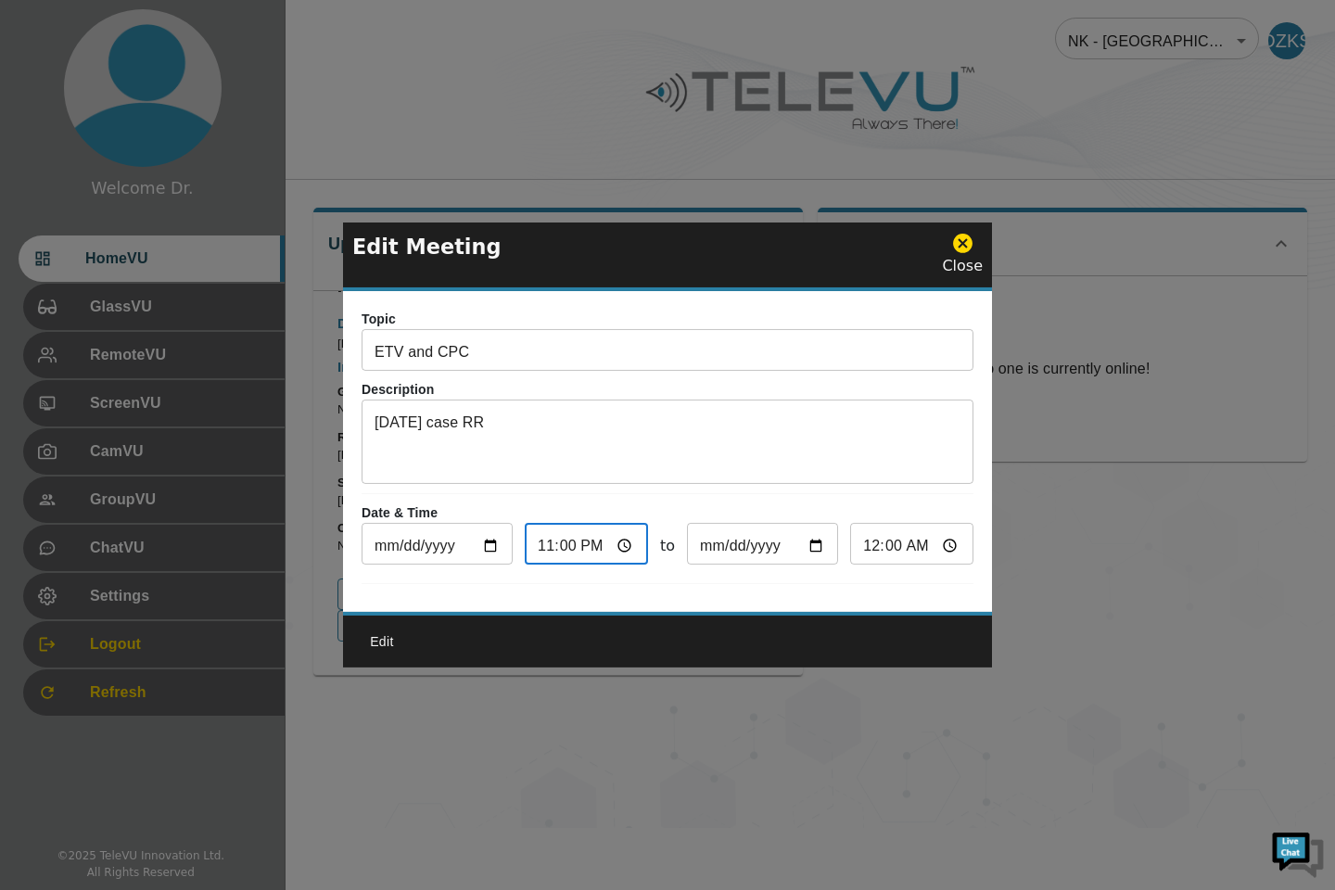
type input "12:00"
type input "11:00"
click at [1058, 682] on div at bounding box center [667, 445] width 1335 height 890
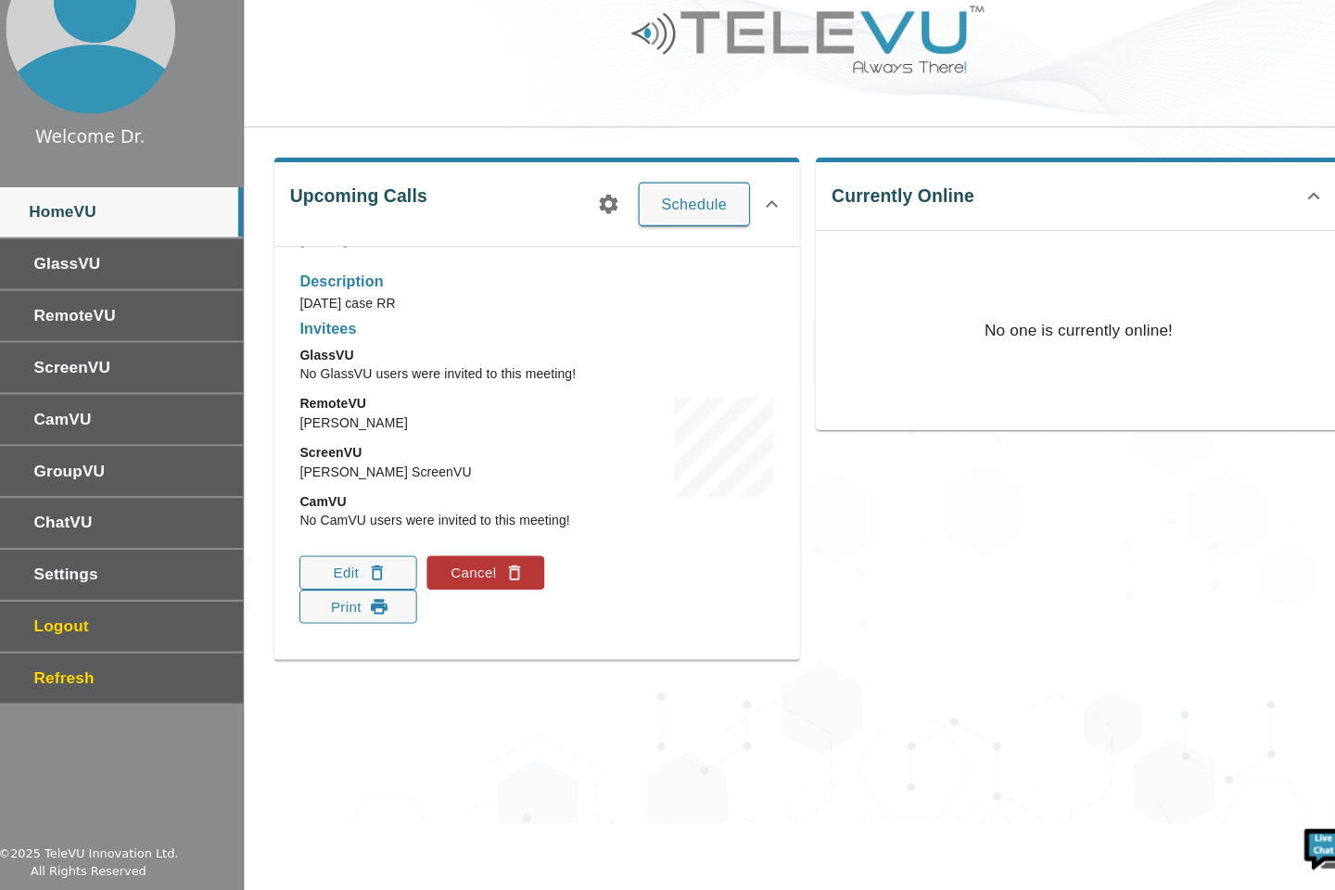
click at [924, 547] on div "Currently Online No one is currently online!" at bounding box center [1055, 434] width 504 height 483
click at [511, 598] on button "Cancel" at bounding box center [510, 595] width 109 height 32
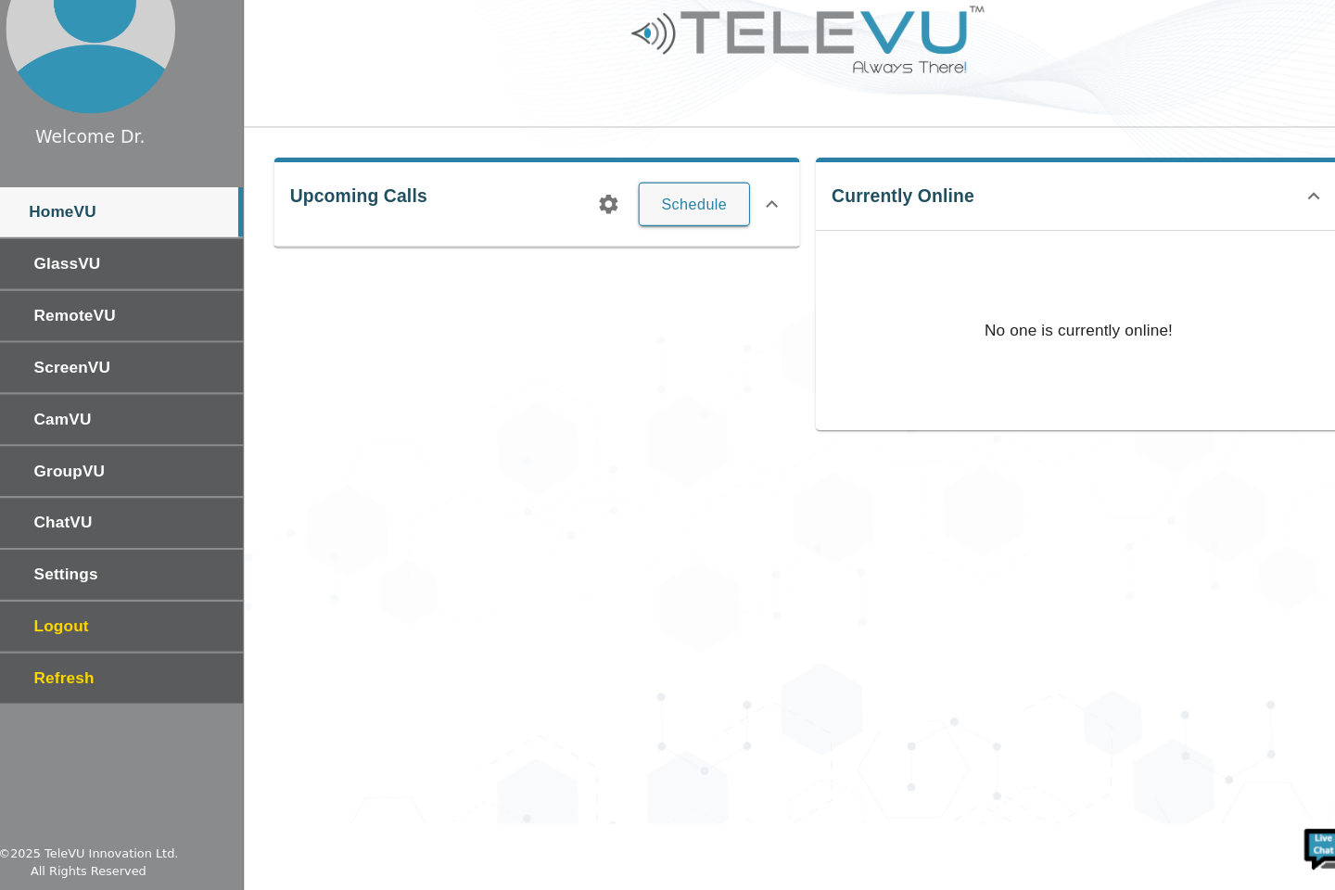
click at [711, 252] on button "Schedule" at bounding box center [705, 251] width 104 height 41
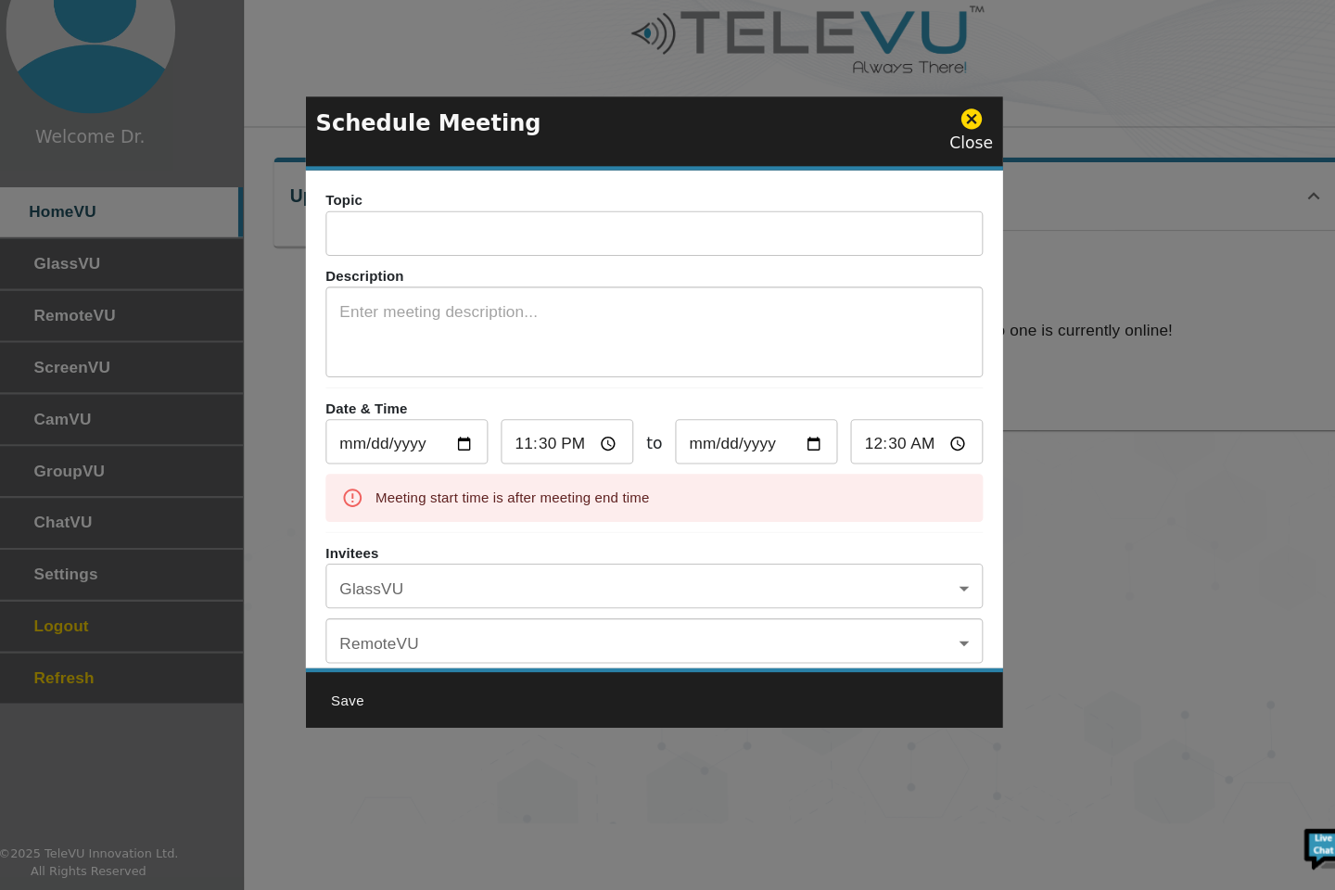
click at [620, 480] on input "23:30" at bounding box center [586, 474] width 123 height 37
type input "11:30"
type input "12:30"
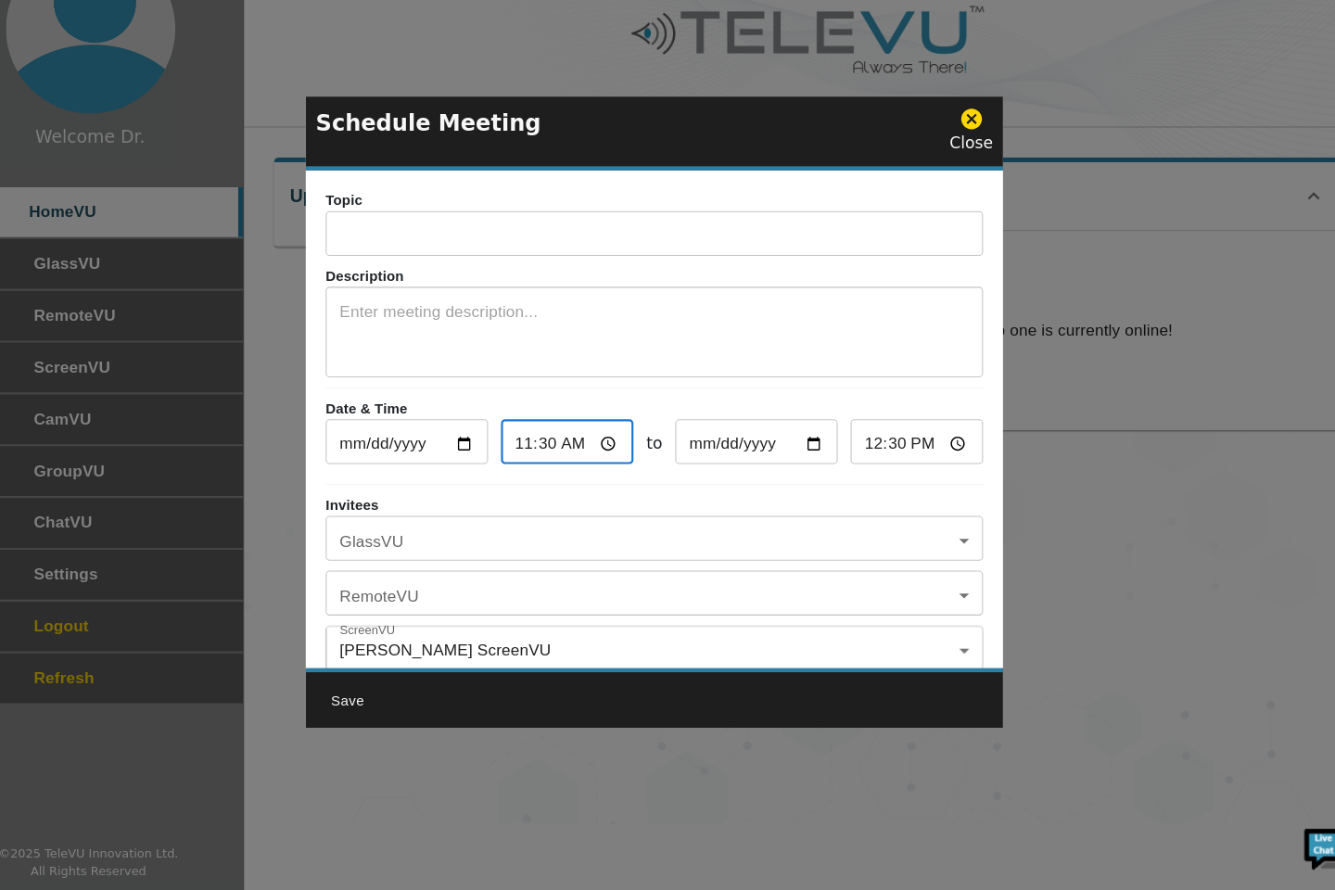
type input "11:00"
type input "12:00"
type input "11:00"
click at [445, 618] on body "Welcome Dr. HomeVU GlassVU RemoteVU ScreenVU CamVU GroupVU ChatVU Settings Logo…" at bounding box center [667, 414] width 1335 height 828
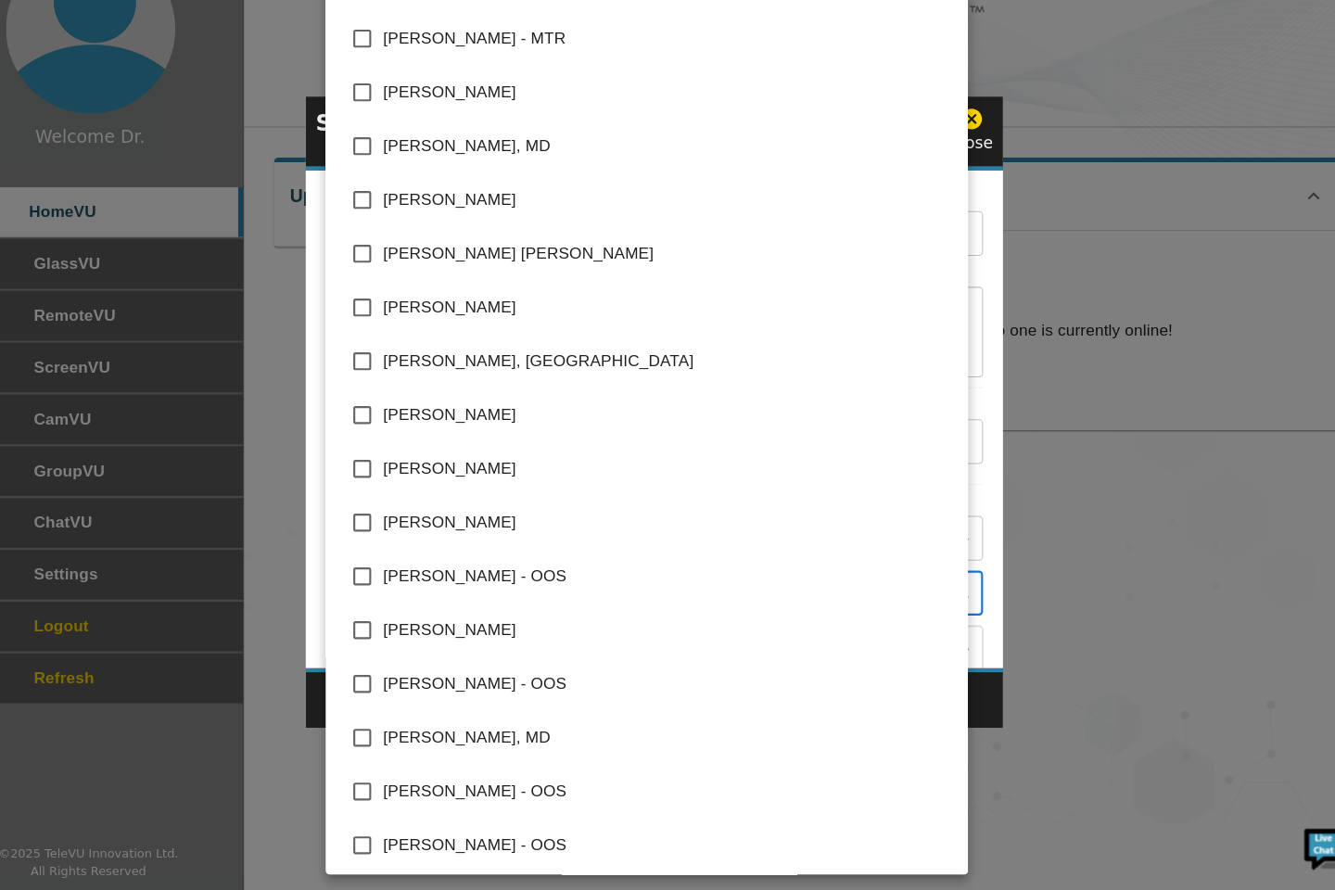
click at [443, 507] on span "[PERSON_NAME]" at bounding box center [679, 498] width 529 height 22
type input "[PERSON_NAME]"
checkbox input "true"
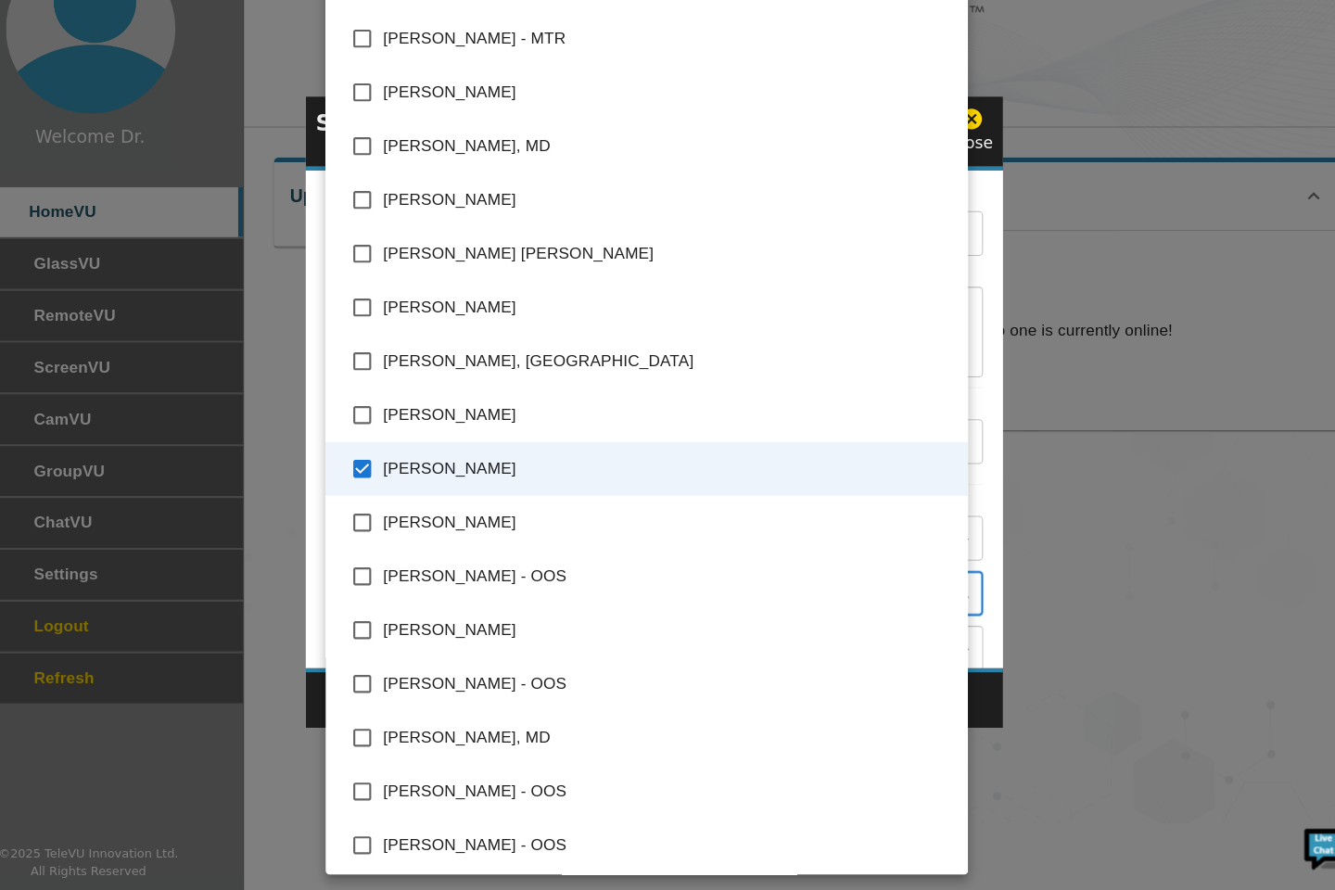
click at [1082, 717] on div at bounding box center [667, 445] width 1335 height 890
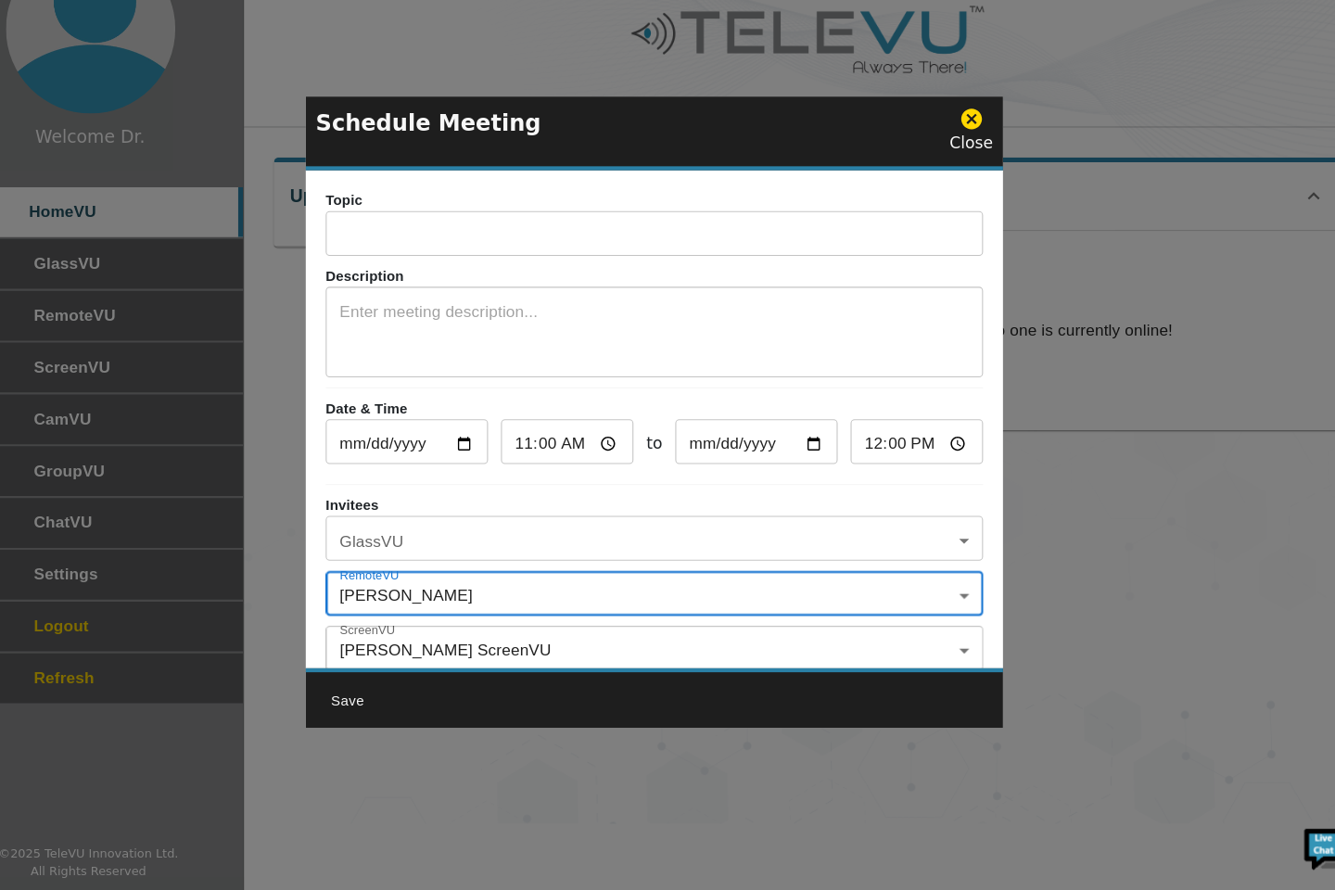
click at [450, 353] on textarea at bounding box center [668, 372] width 586 height 64
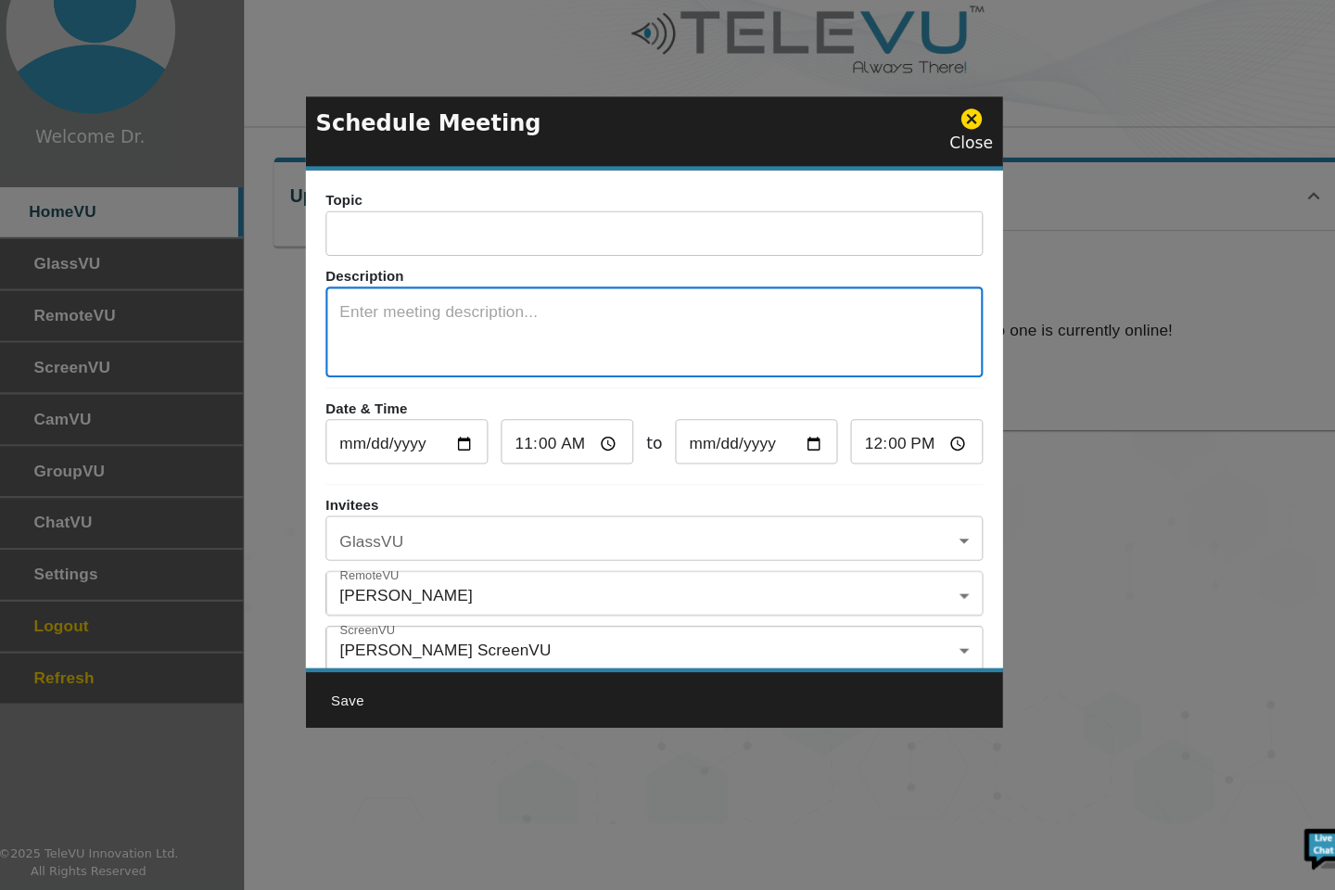
click at [969, 170] on icon at bounding box center [962, 171] width 19 height 19
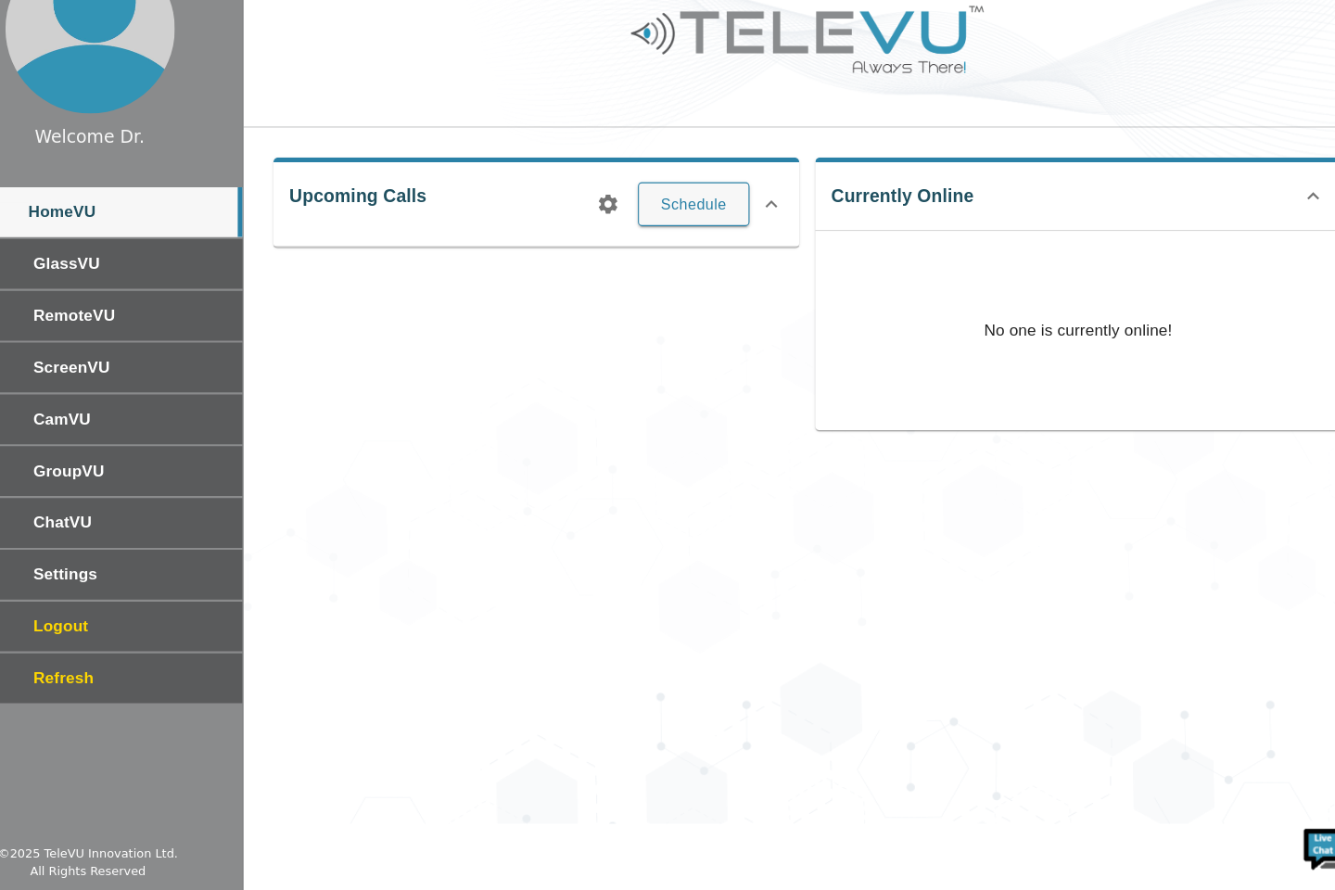
click at [166, 544] on span "ChatVU" at bounding box center [180, 548] width 180 height 22
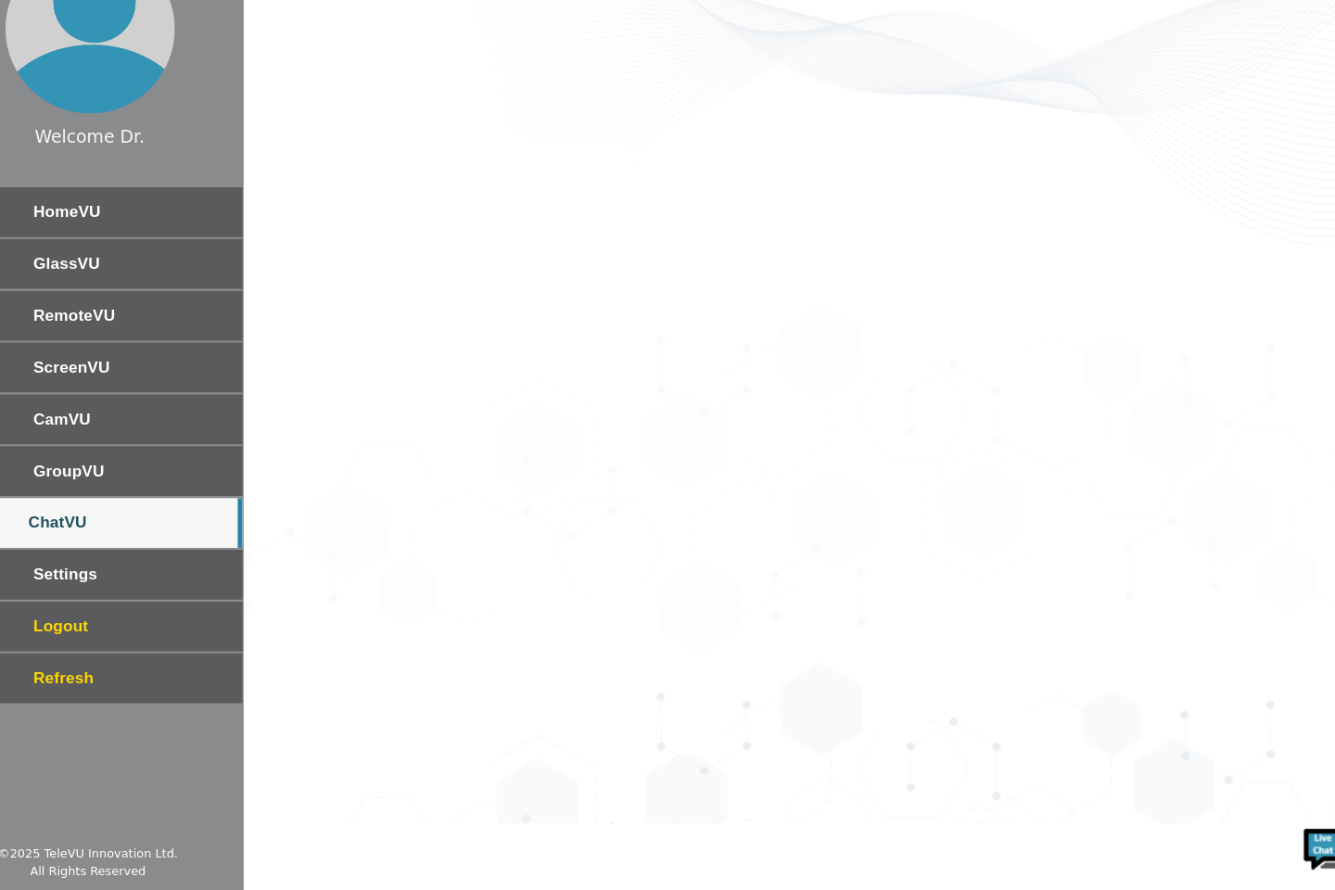
click at [185, 505] on span "GroupVU" at bounding box center [180, 500] width 180 height 22
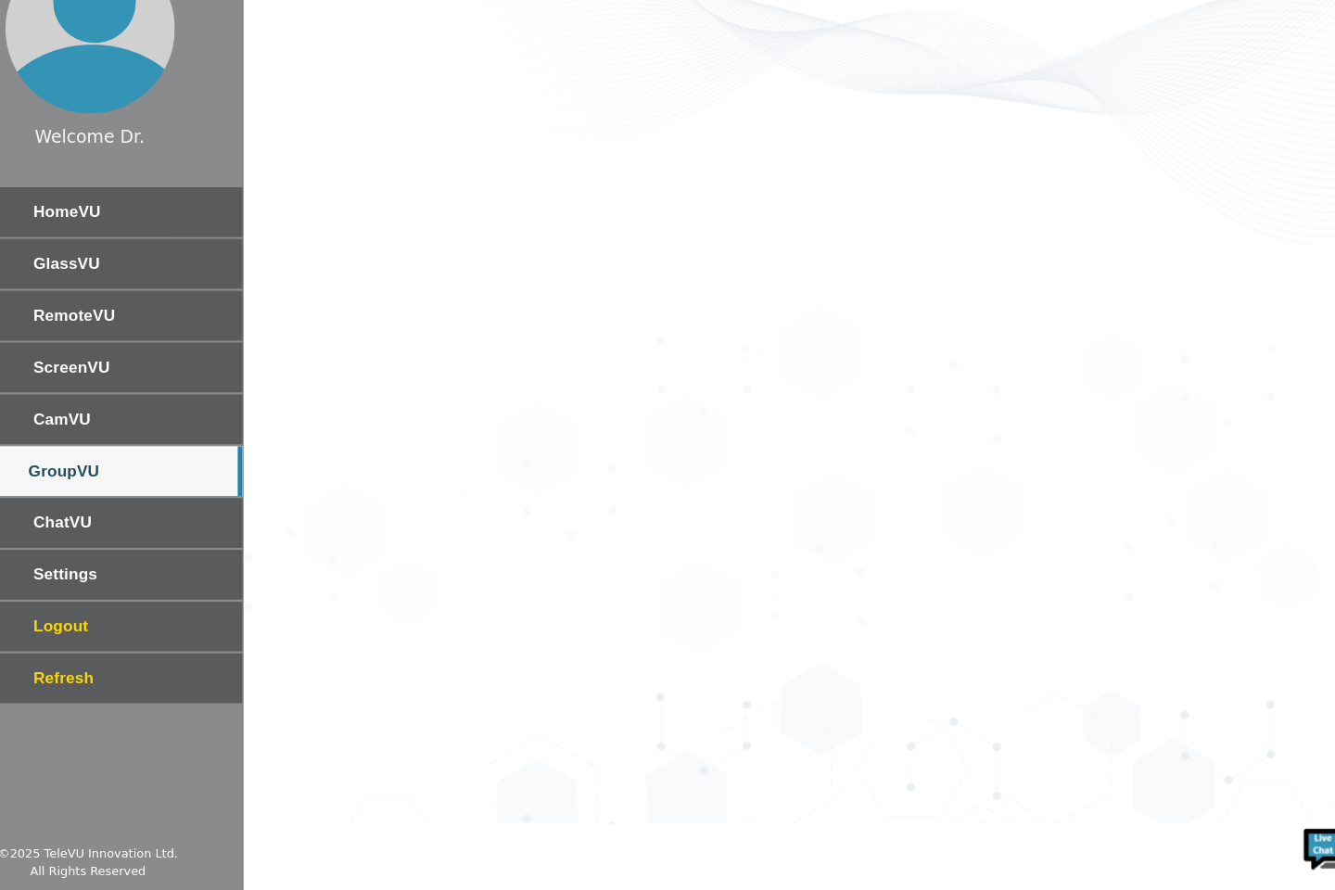
click at [187, 442] on span "CamVU" at bounding box center [180, 451] width 180 height 22
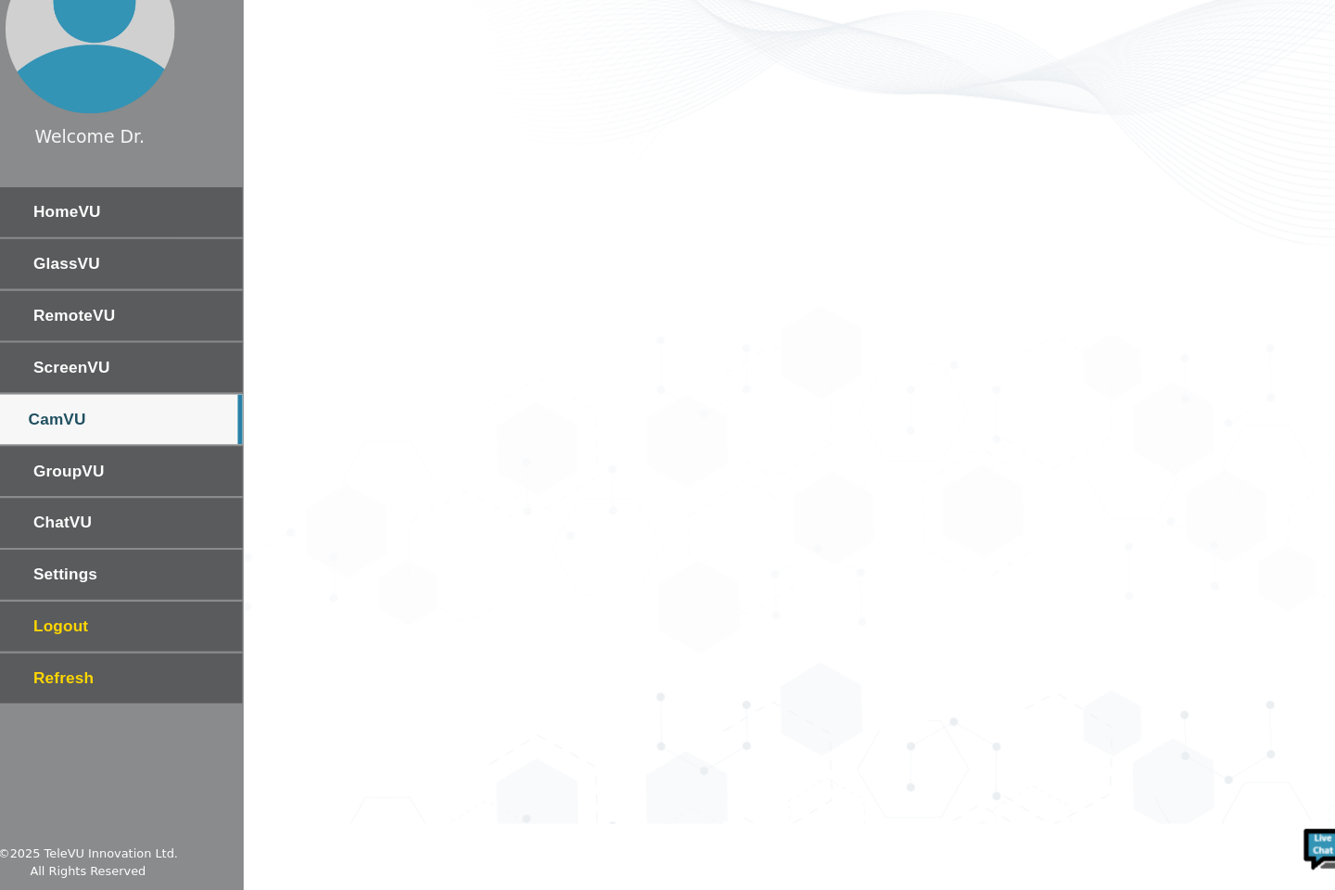
click at [197, 269] on span "HomeVU" at bounding box center [180, 259] width 180 height 22
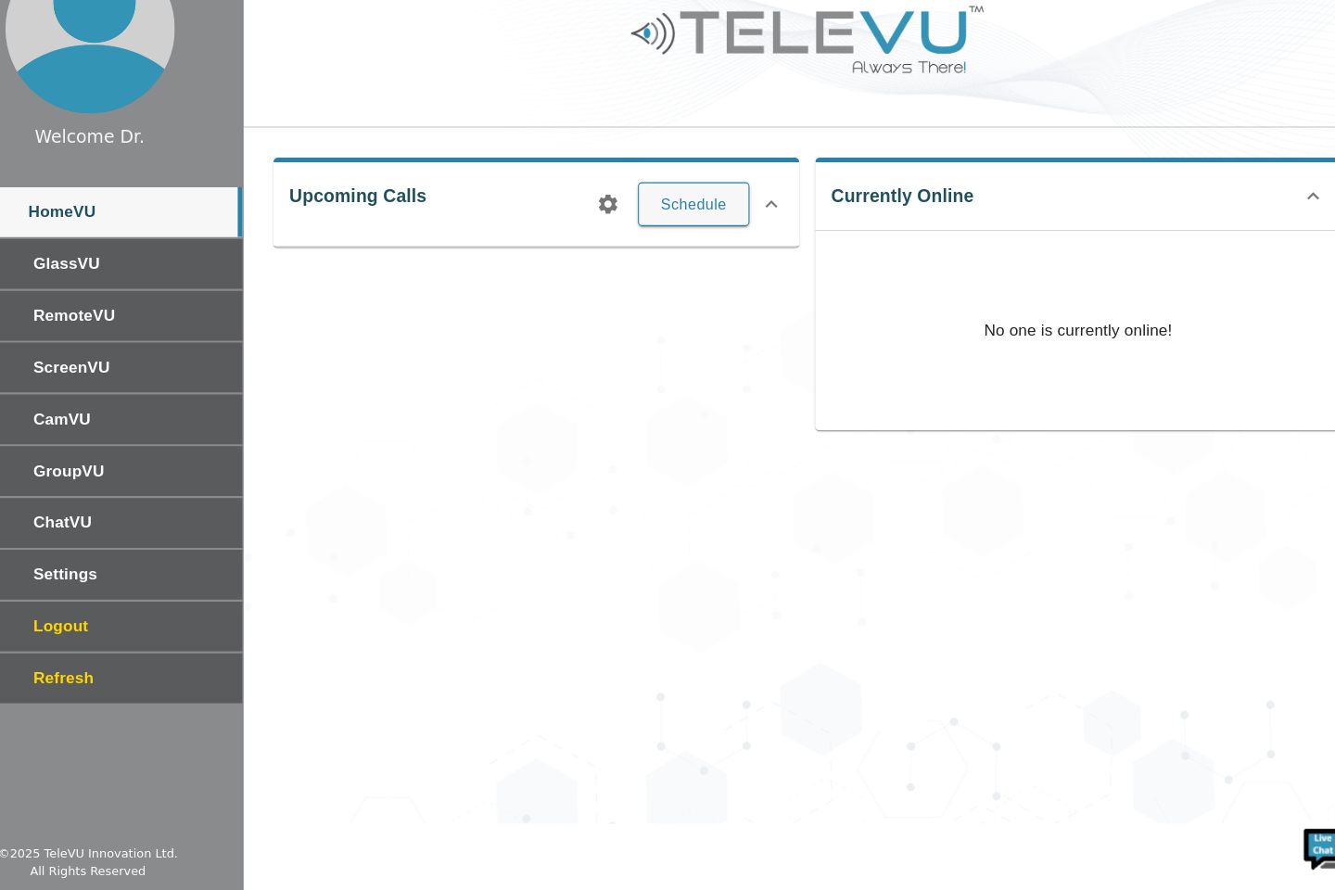
click at [1281, 243] on icon at bounding box center [1281, 244] width 22 height 22
click at [1281, 236] on icon at bounding box center [1281, 236] width 22 height 22
click at [197, 400] on span "ScreenVU" at bounding box center [180, 403] width 180 height 22
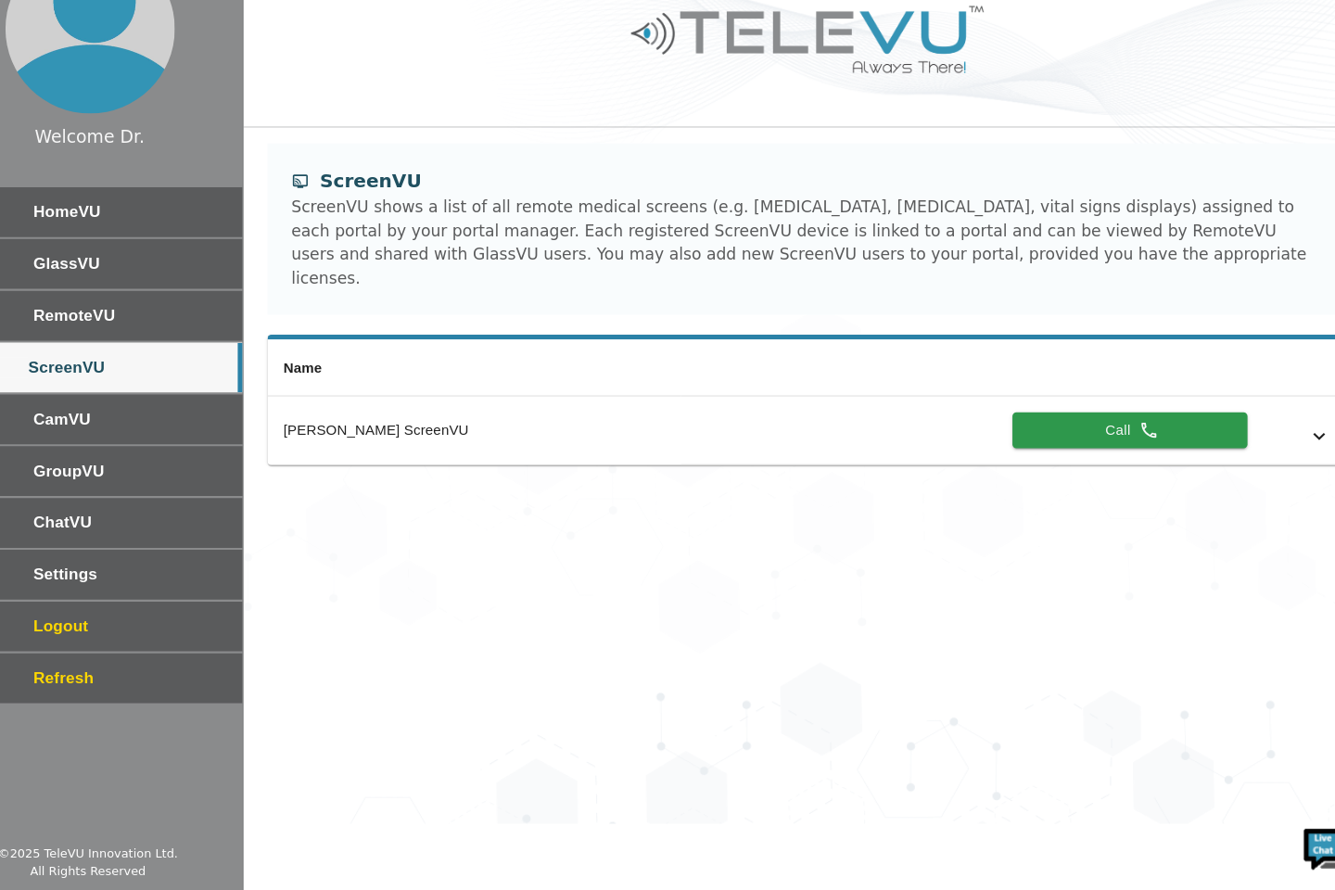
click at [1287, 456] on icon "simple table" at bounding box center [1287, 467] width 22 height 22
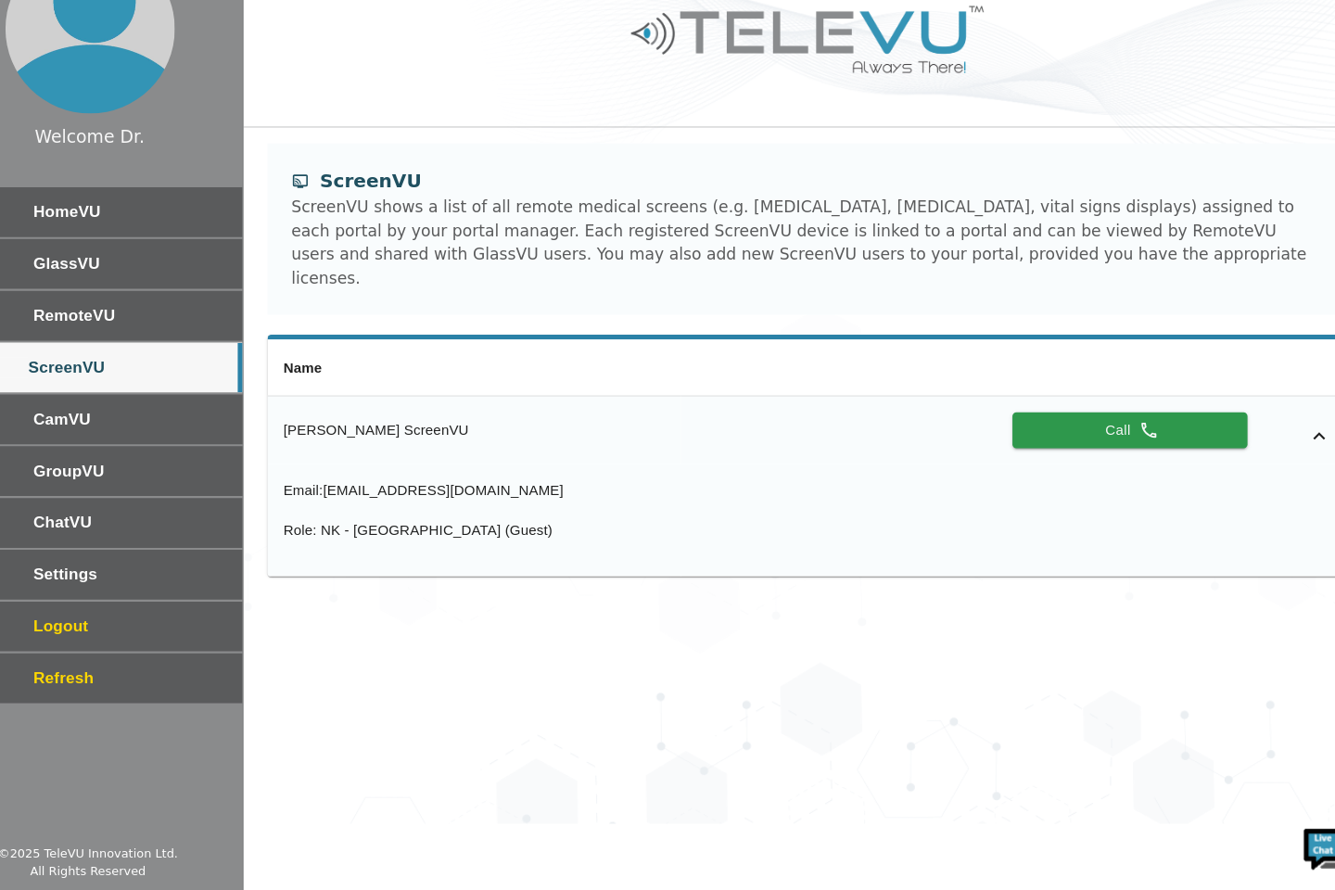
click at [208, 270] on span "HomeVU" at bounding box center [180, 259] width 180 height 22
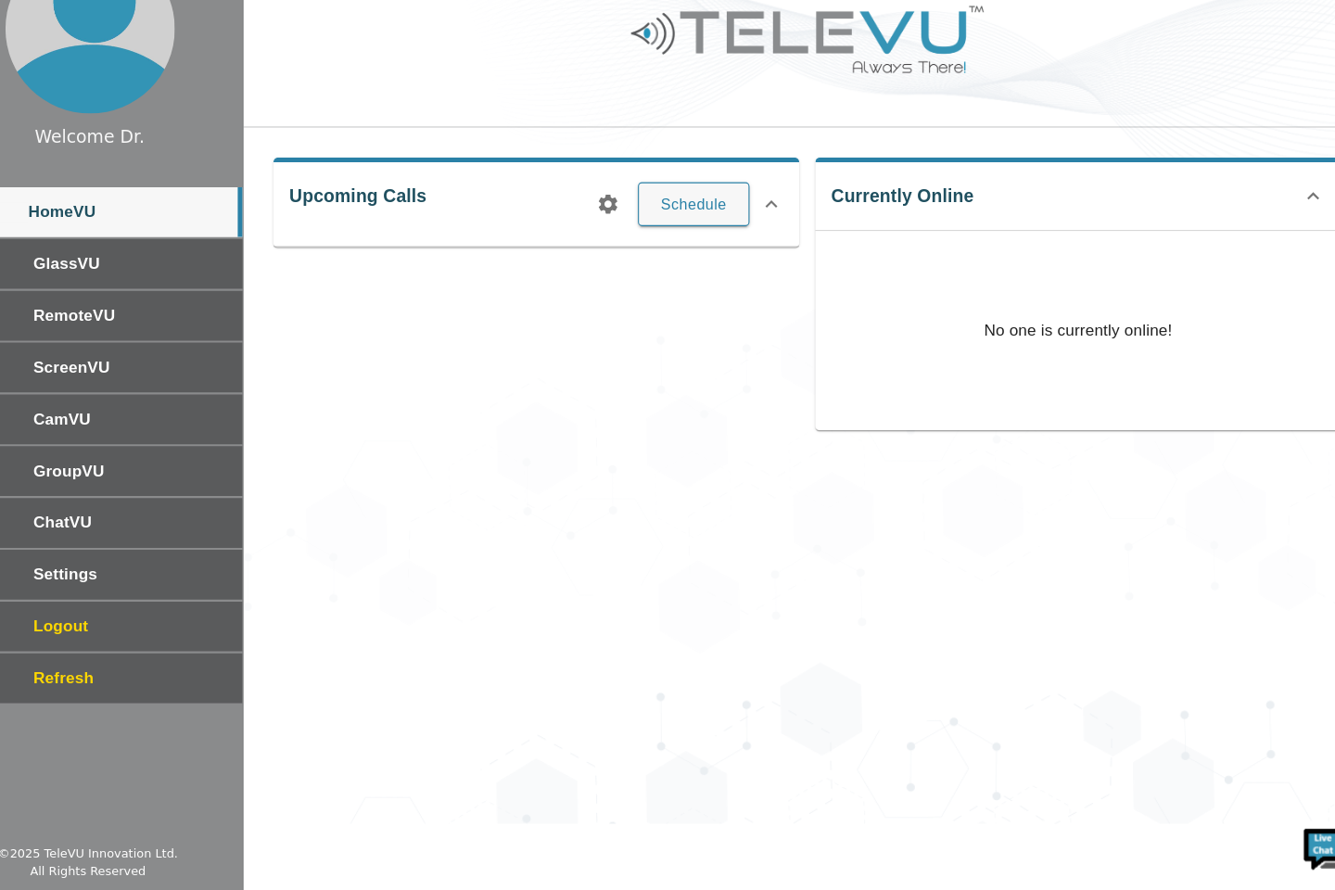
click at [777, 250] on icon at bounding box center [777, 251] width 22 height 22
click at [714, 256] on button "Schedule" at bounding box center [705, 243] width 104 height 41
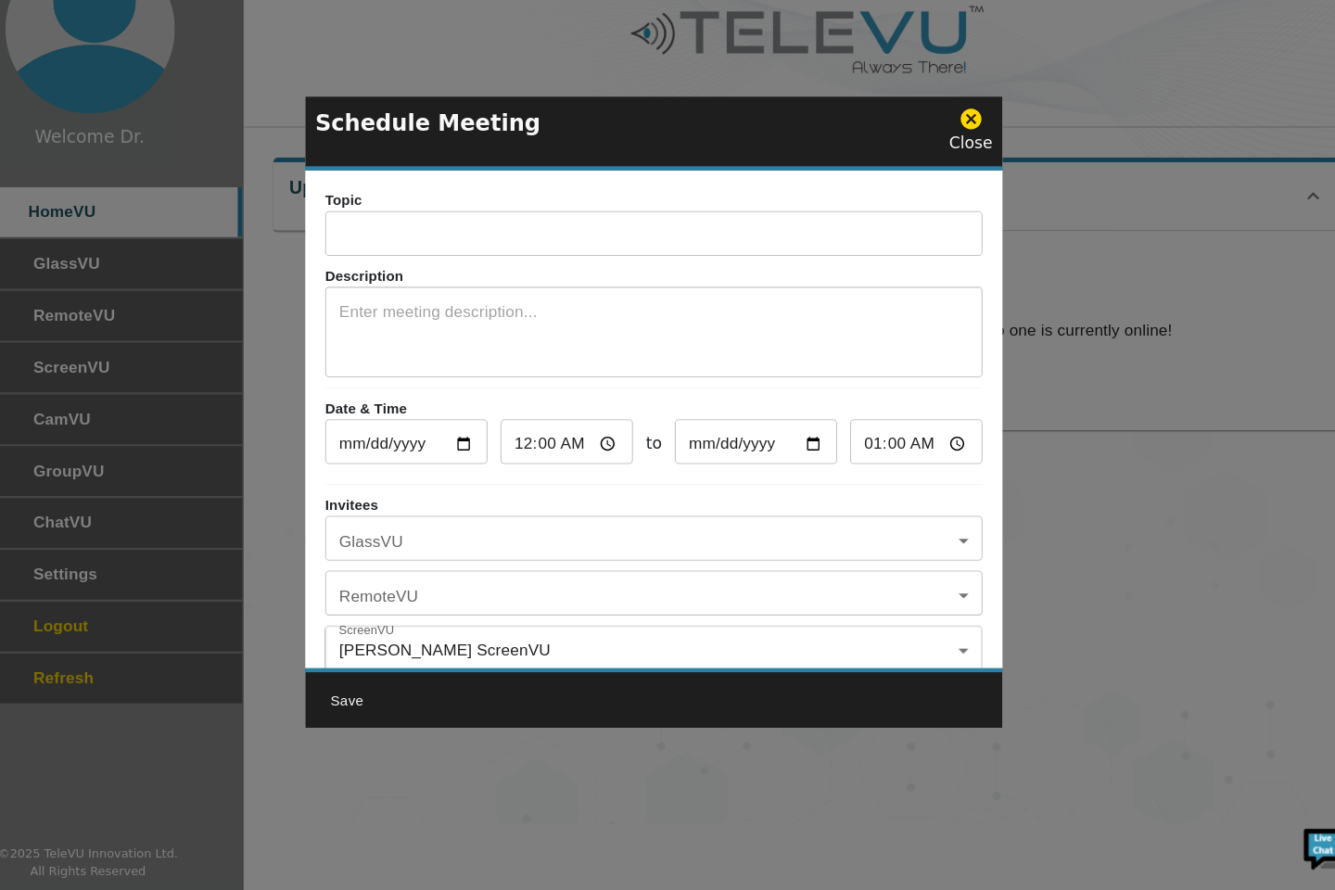
click at [564, 478] on input "00:00" at bounding box center [586, 474] width 123 height 37
click at [545, 478] on input "00:00" at bounding box center [586, 474] width 123 height 37
click at [620, 481] on input "00:00" at bounding box center [586, 474] width 123 height 37
type input "11:00"
type input "12:00"
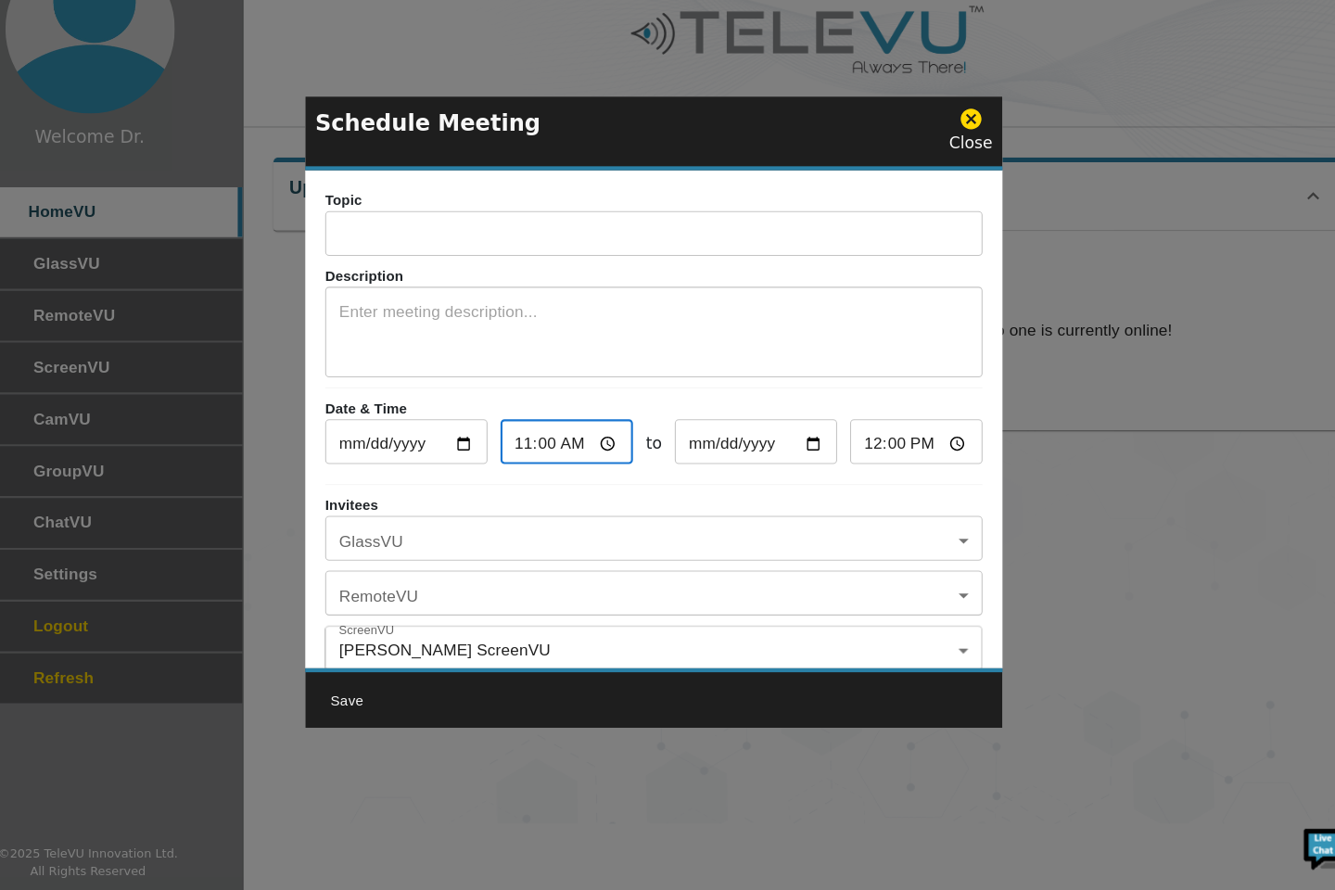
type input "11:00"
click at [502, 290] on input "text" at bounding box center [668, 280] width 612 height 37
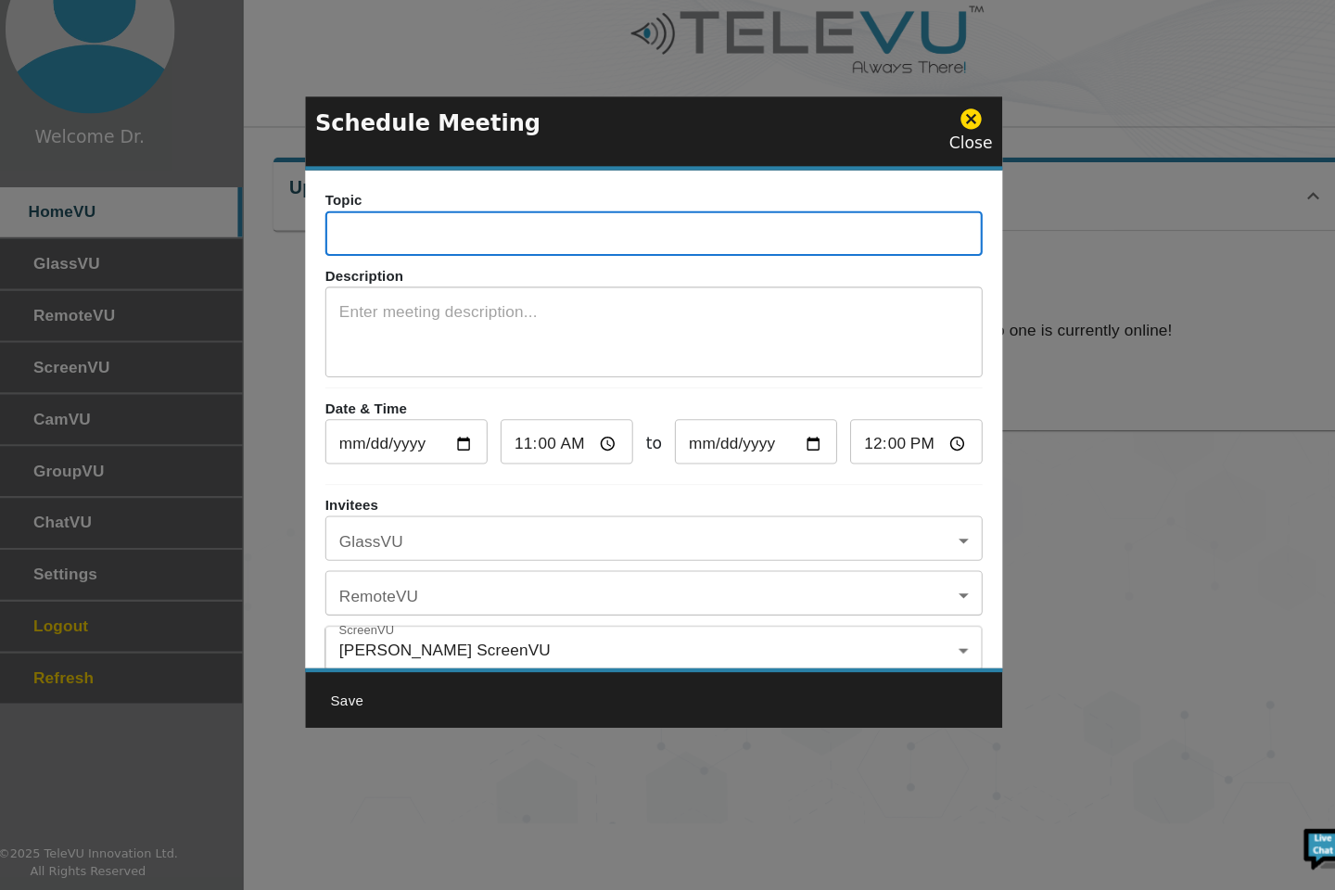
click at [532, 287] on input "text" at bounding box center [668, 280] width 612 height 37
type input "ETV and CPC"
click at [551, 358] on textarea at bounding box center [668, 372] width 586 height 64
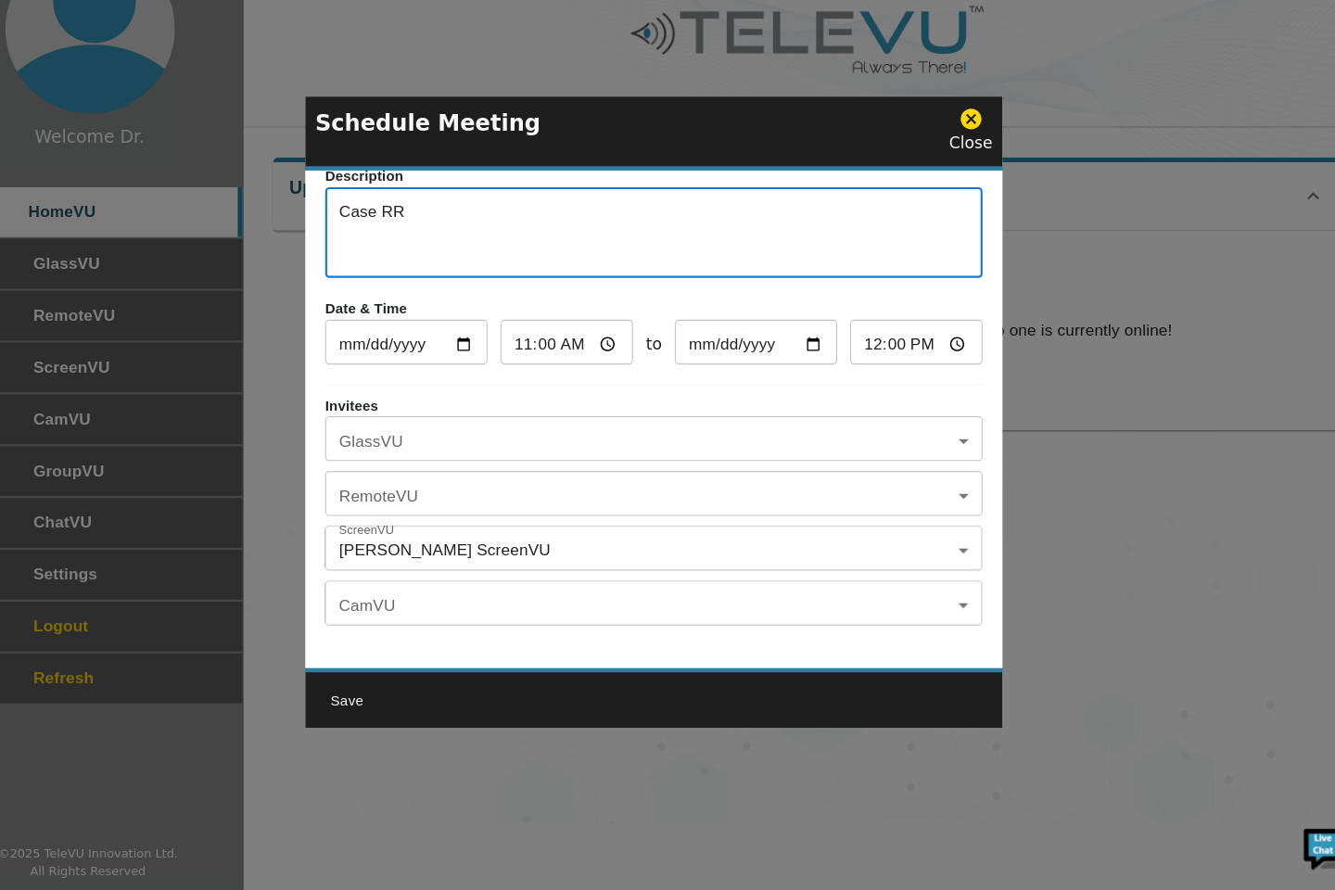
scroll to position [108, 0]
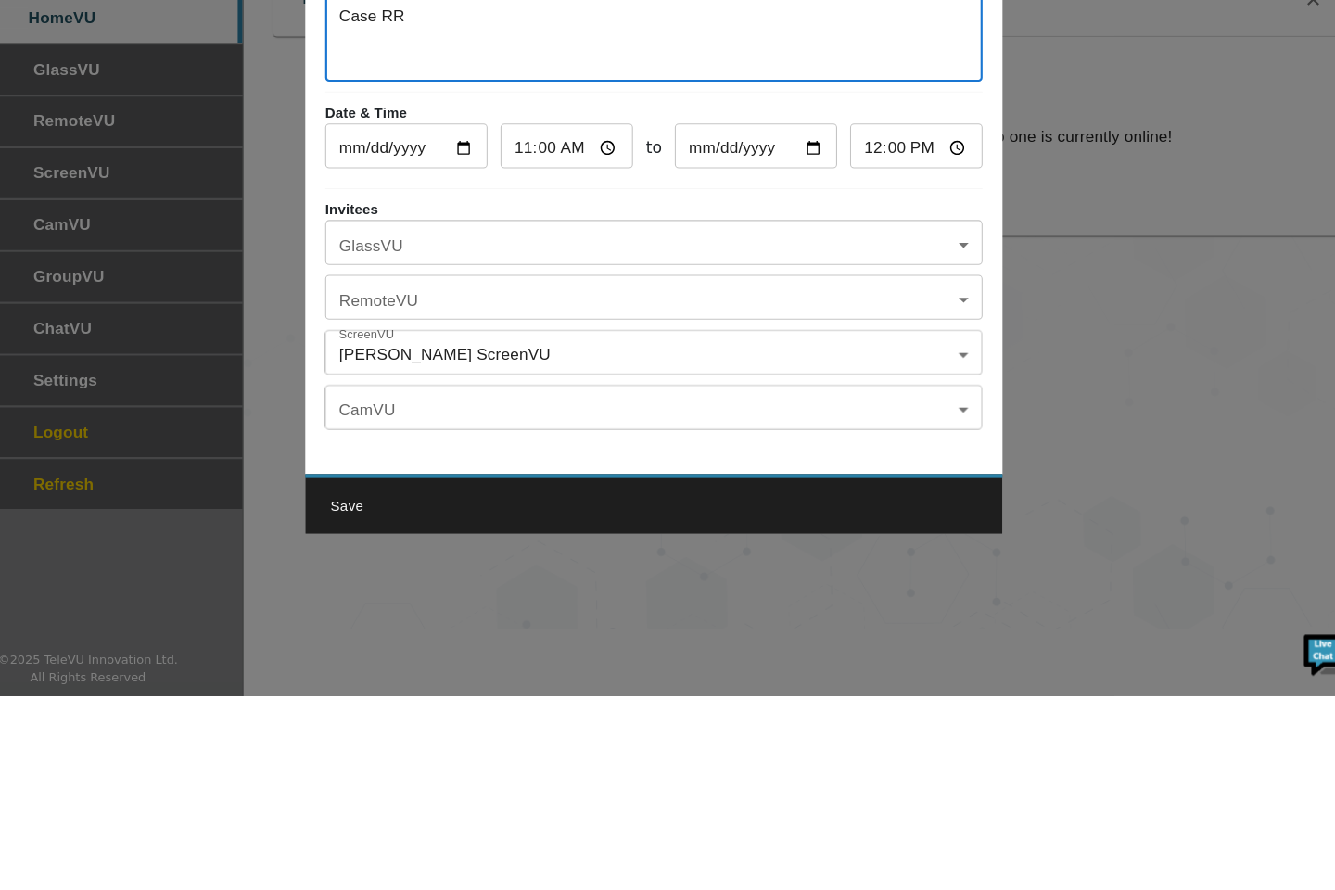
type textarea "Case RR"
click at [640, 605] on body "Welcome Dr. HomeVU GlassVU RemoteVU ScreenVU CamVU GroupVU ChatVU Settings Logo…" at bounding box center [667, 414] width 1335 height 828
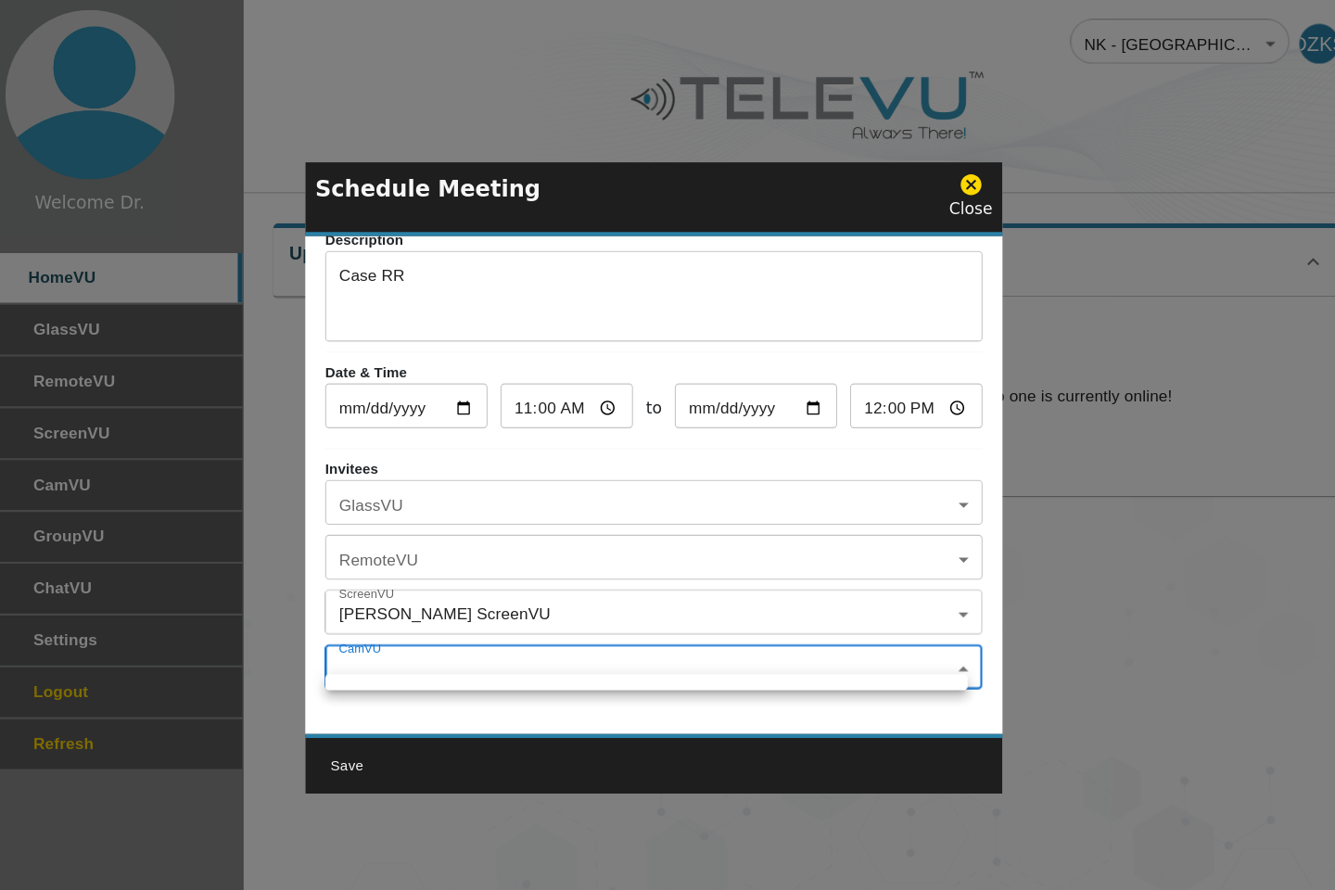
click at [643, 507] on div at bounding box center [667, 445] width 1335 height 890
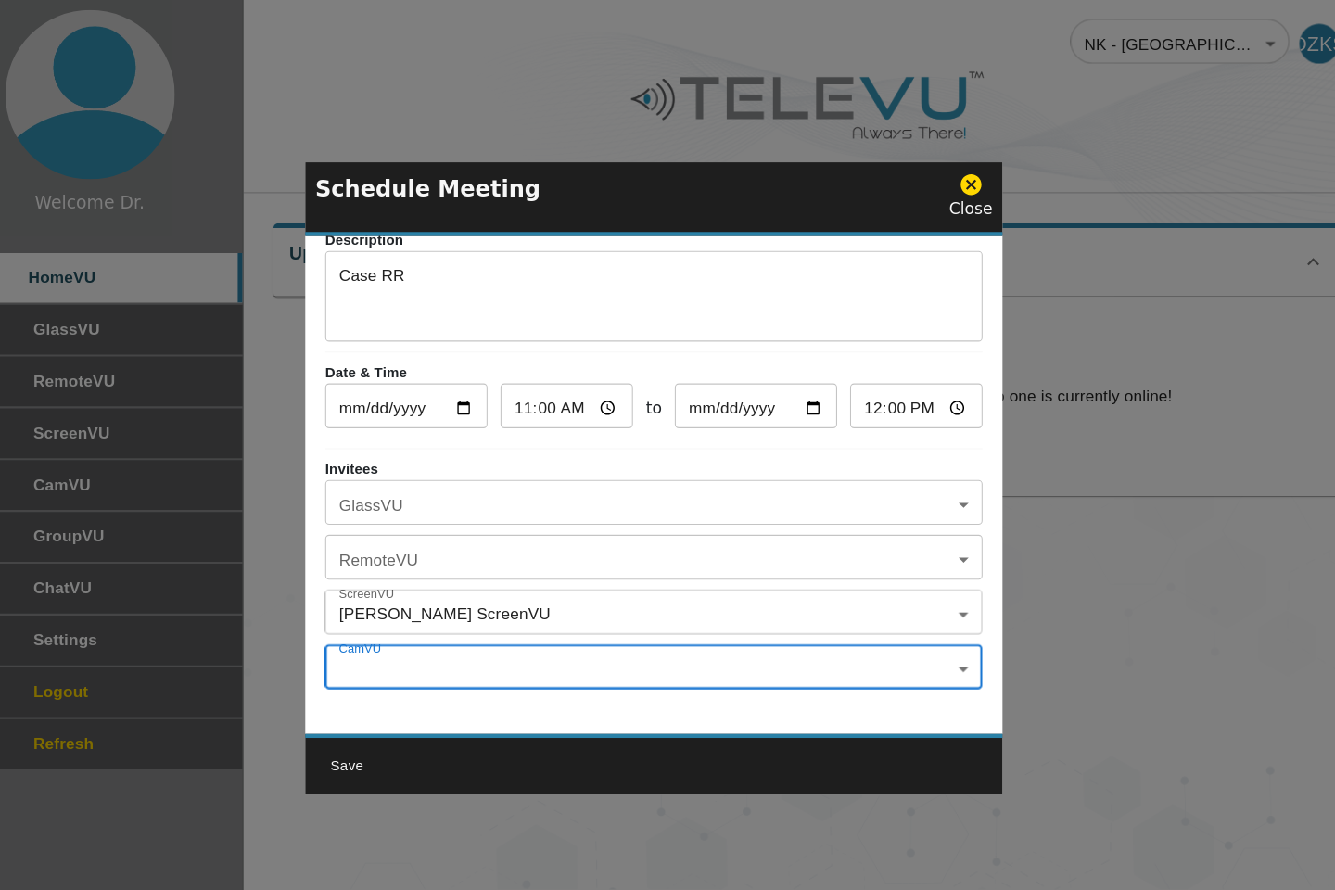
click at [618, 506] on body "Welcome Dr. HomeVU GlassVU RemoteVU ScreenVU CamVU GroupVU ChatVU Settings Logo…" at bounding box center [667, 414] width 1335 height 828
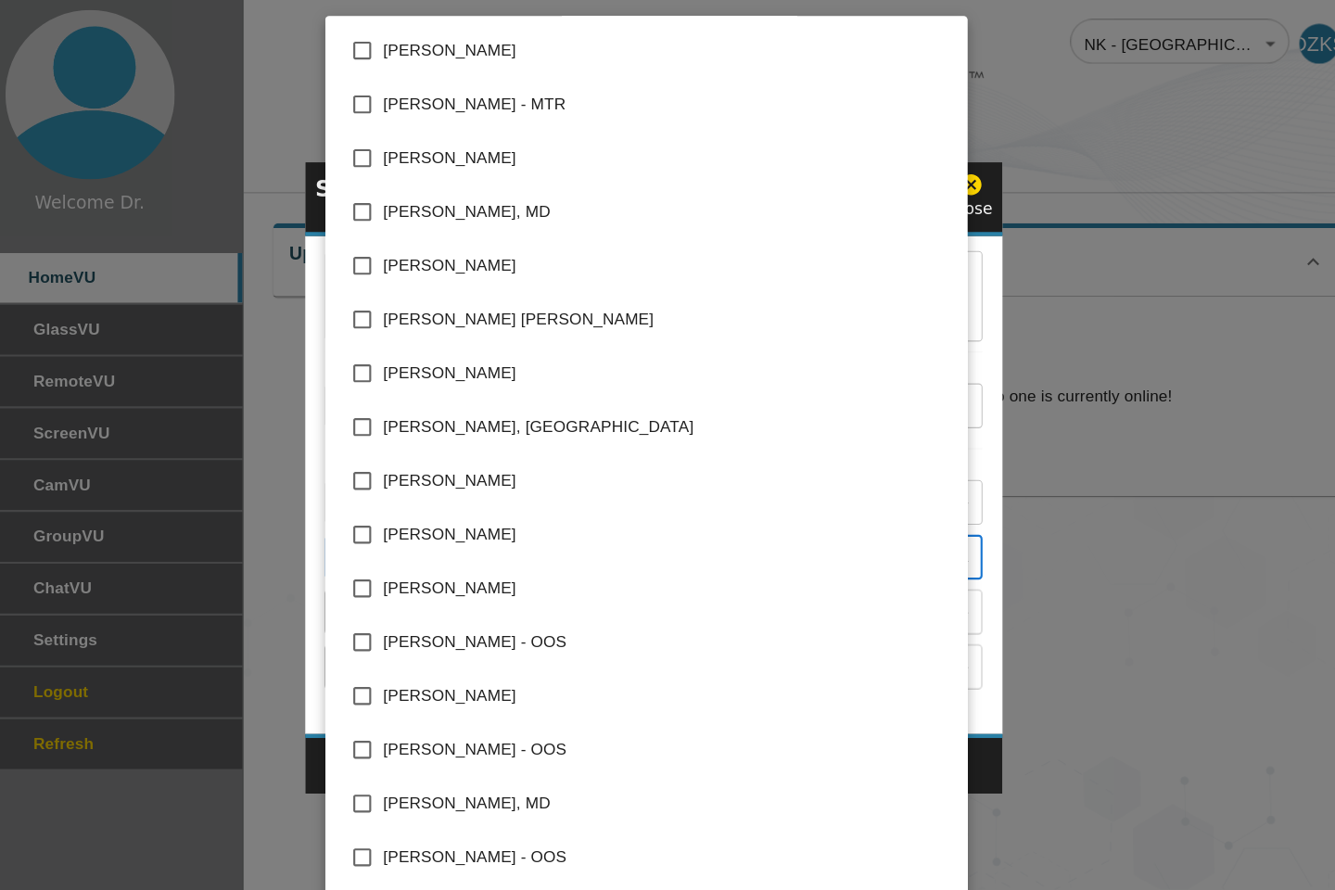
click at [498, 503] on span "[PERSON_NAME]" at bounding box center [679, 498] width 529 height 22
type input "[PERSON_NAME]"
checkbox input "true"
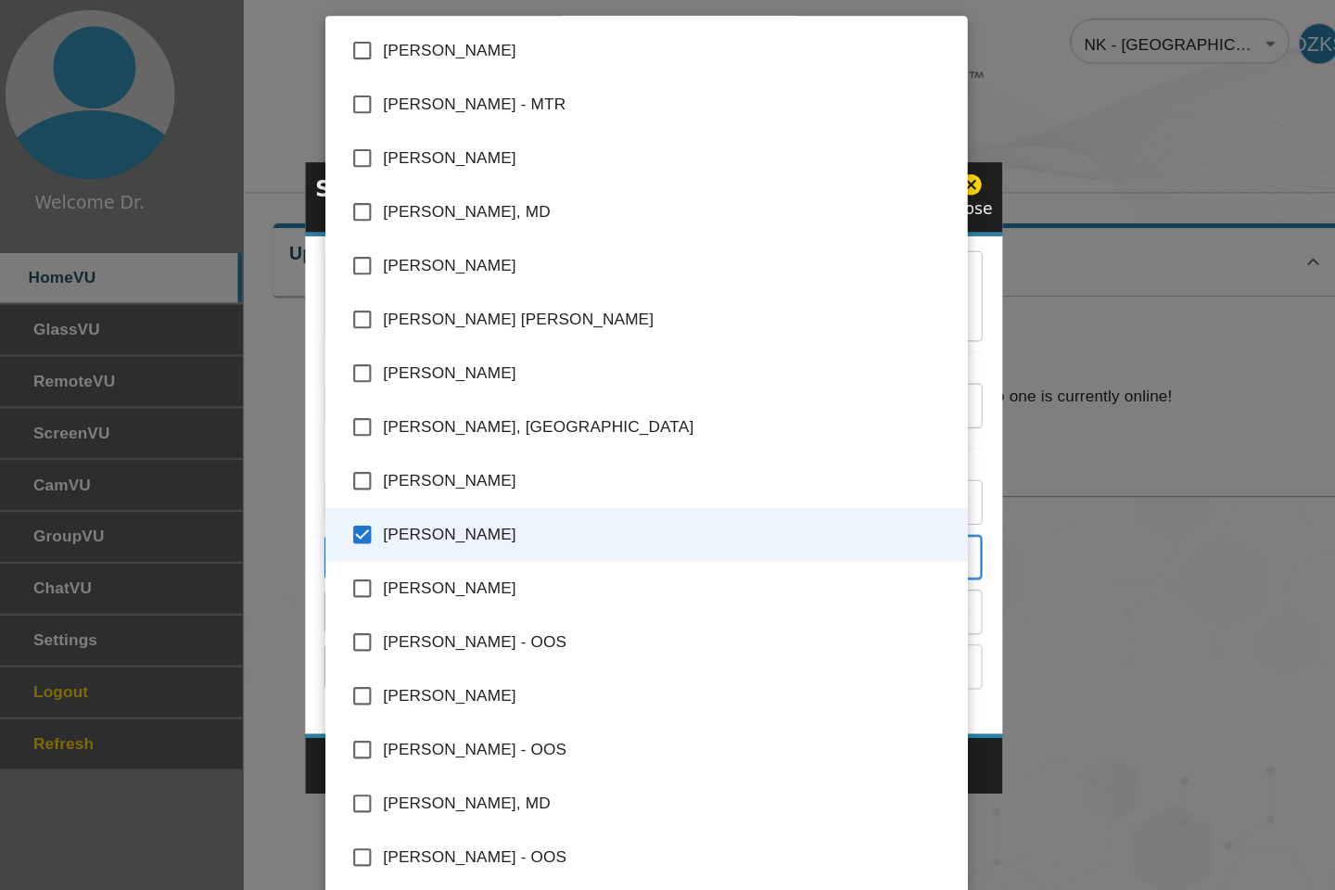
click at [1100, 139] on div at bounding box center [667, 445] width 1335 height 890
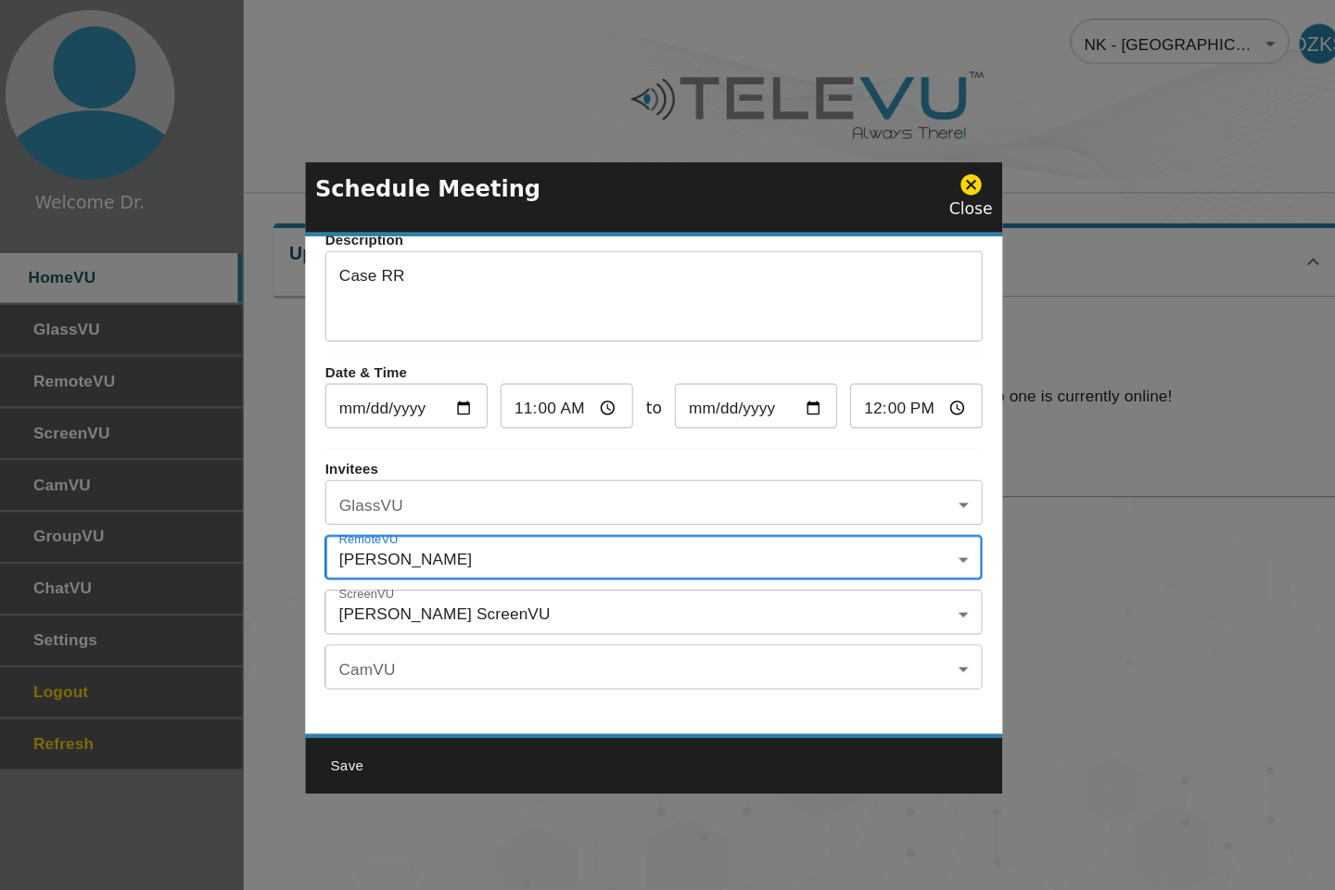
click at [384, 713] on button "Save" at bounding box center [381, 713] width 59 height 34
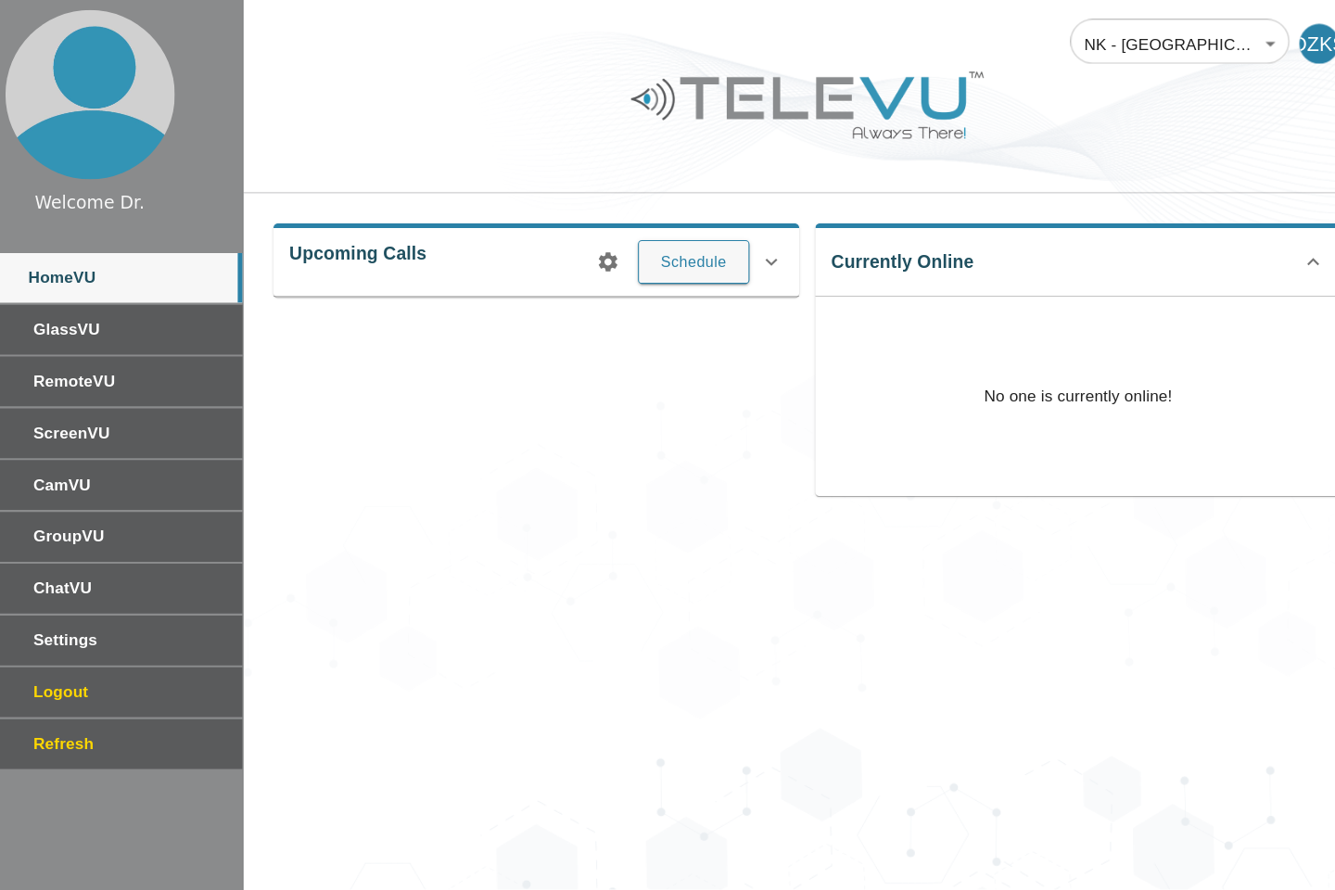
click at [191, 714] on div "Refresh" at bounding box center [153, 692] width 261 height 46
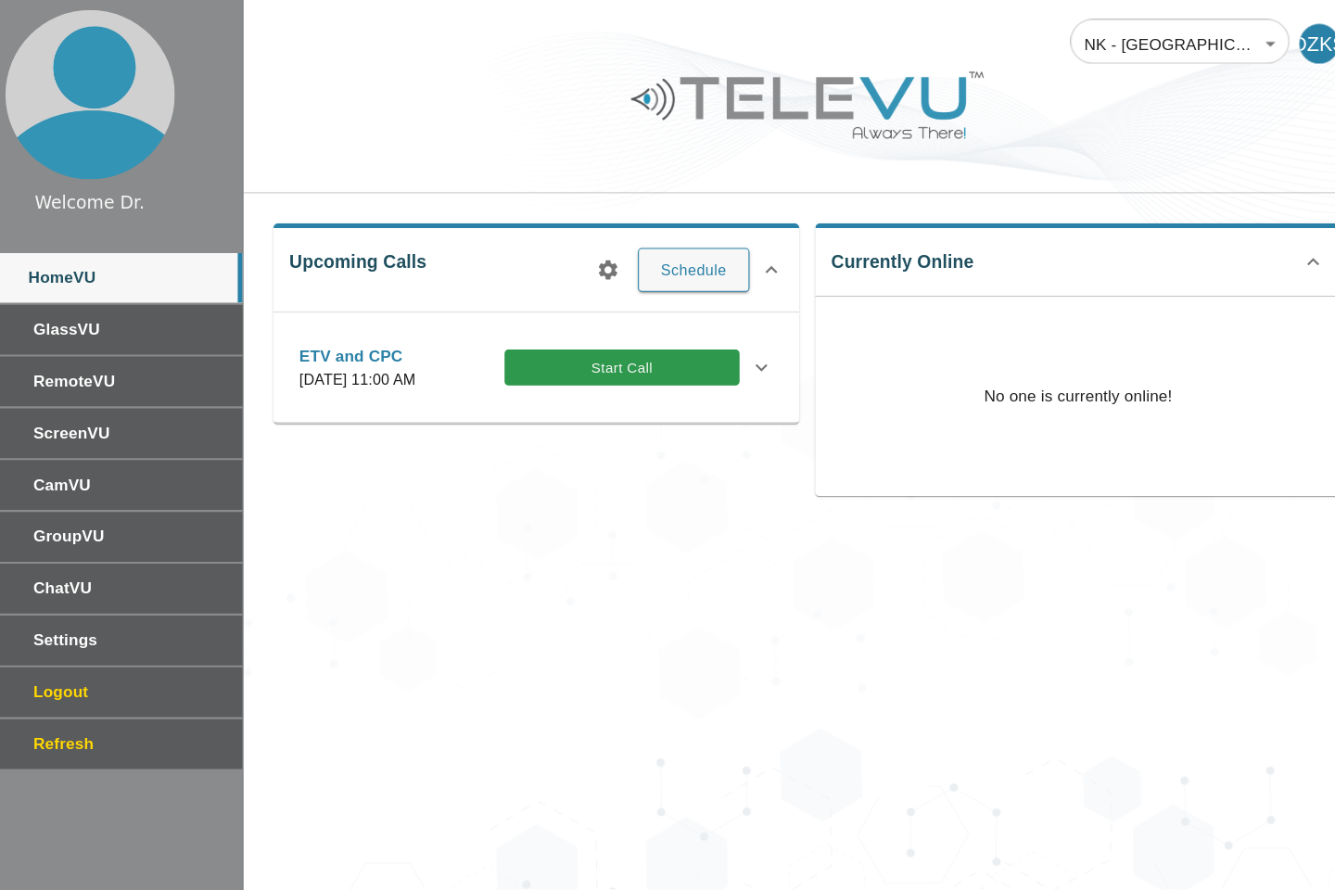
click at [673, 347] on button "Start Call" at bounding box center [638, 342] width 219 height 34
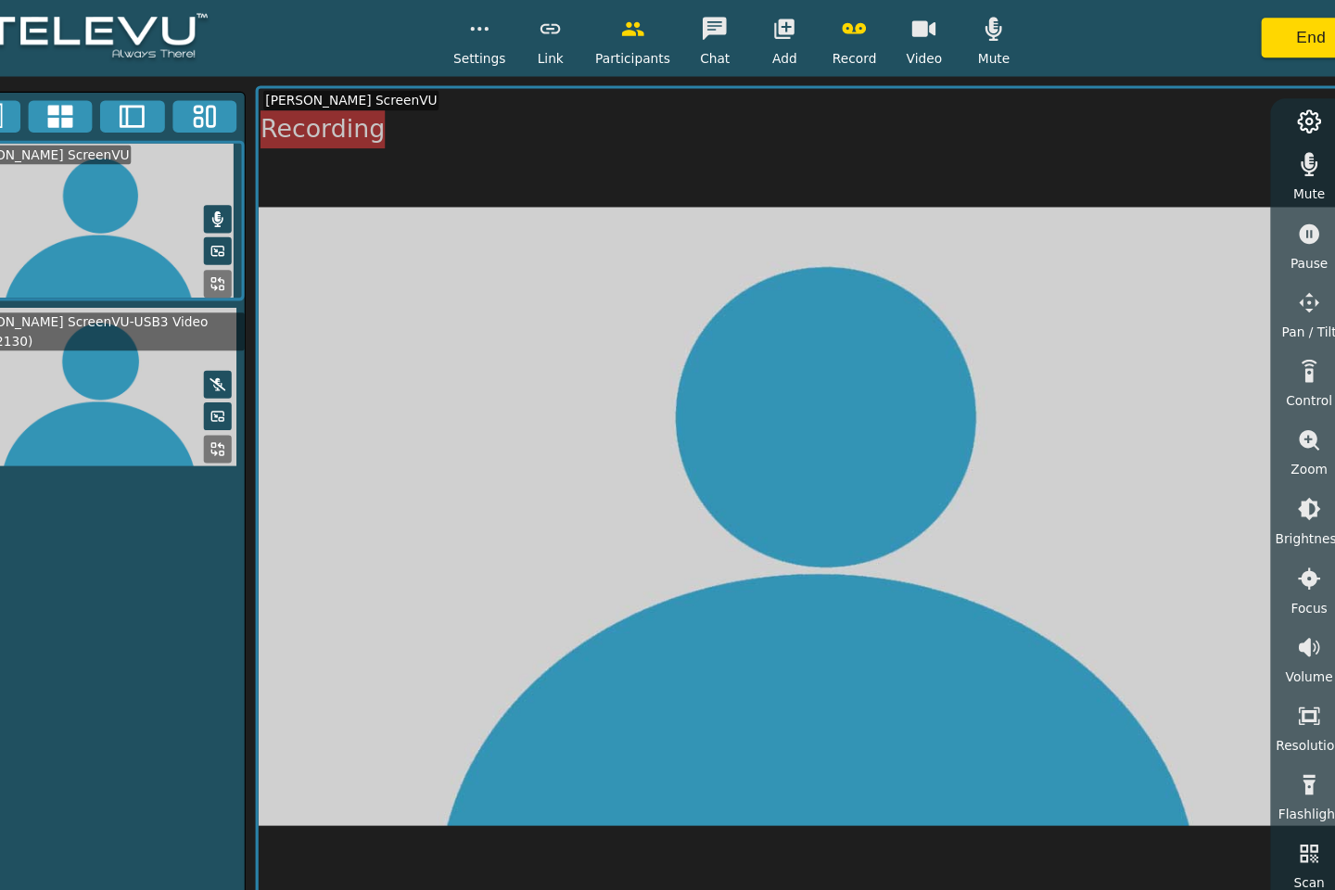
click at [1280, 612] on icon "button" at bounding box center [1278, 603] width 22 height 22
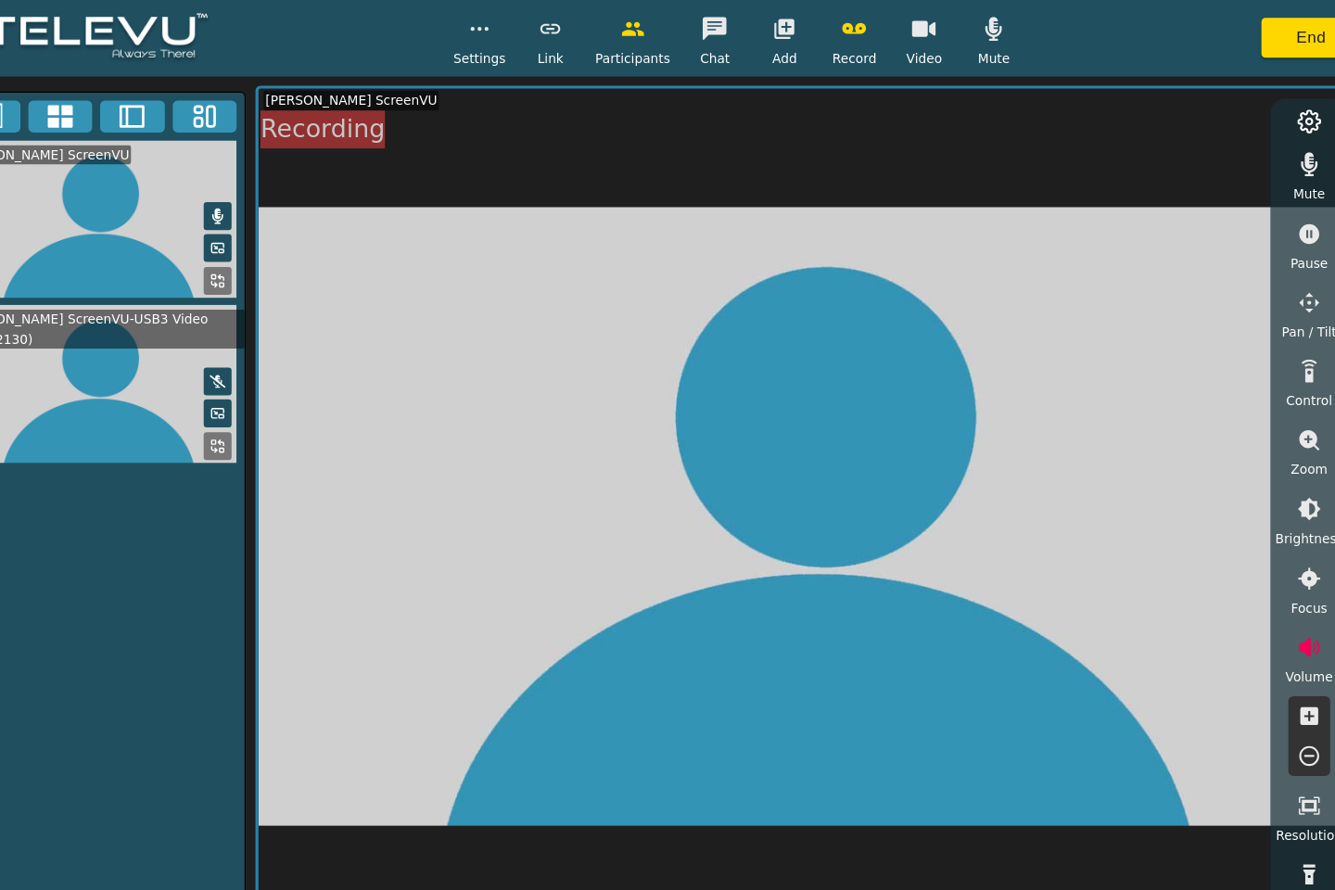
click at [1271, 669] on icon "button" at bounding box center [1277, 666] width 17 height 17
click at [1273, 669] on icon "button" at bounding box center [1277, 666] width 17 height 17
click at [1272, 669] on icon "button" at bounding box center [1277, 666] width 17 height 17
click at [1269, 668] on icon "button" at bounding box center [1277, 666] width 17 height 17
click at [1269, 665] on icon "button" at bounding box center [1277, 666] width 17 height 17
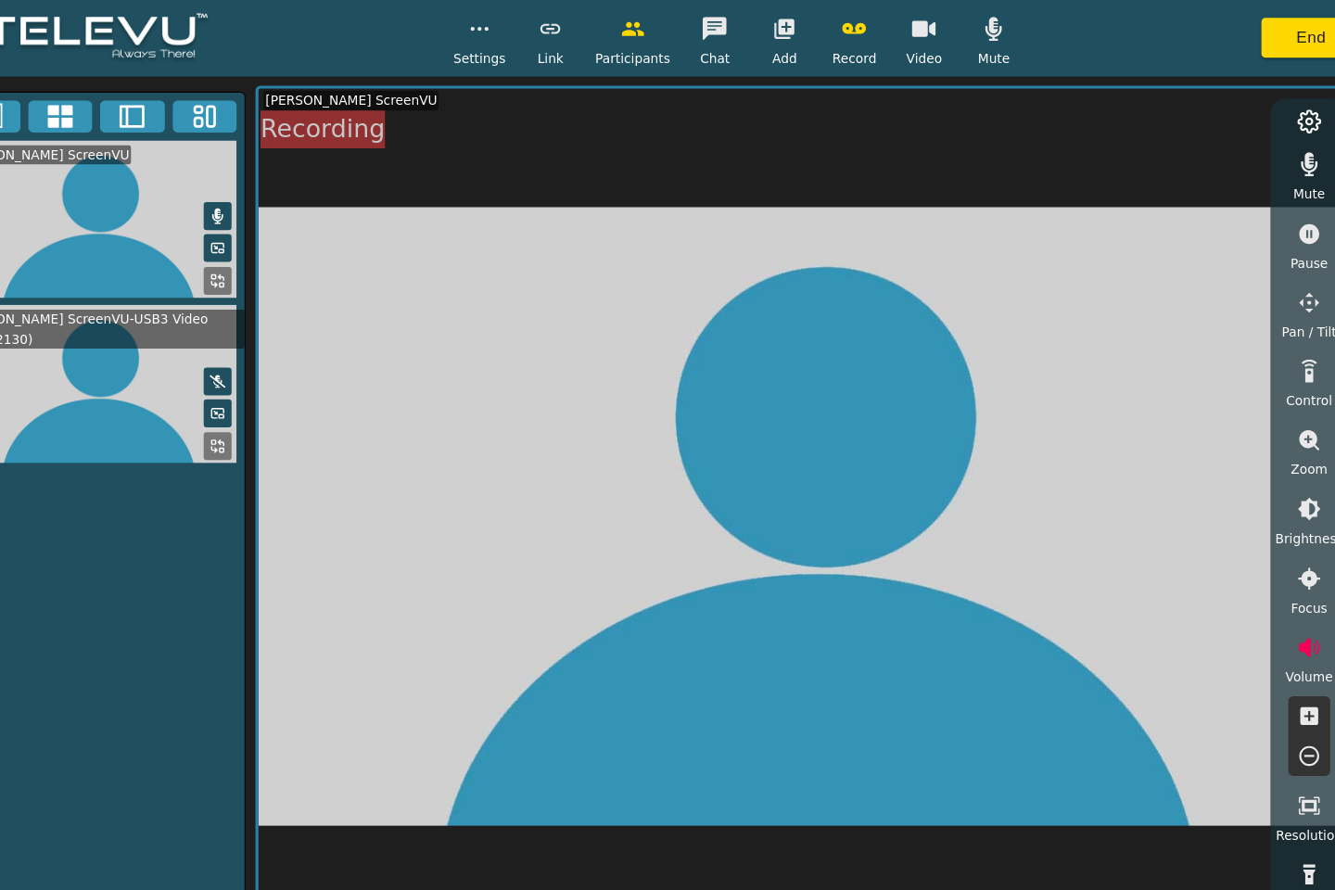
click at [1267, 656] on icon "button" at bounding box center [1278, 667] width 22 height 22
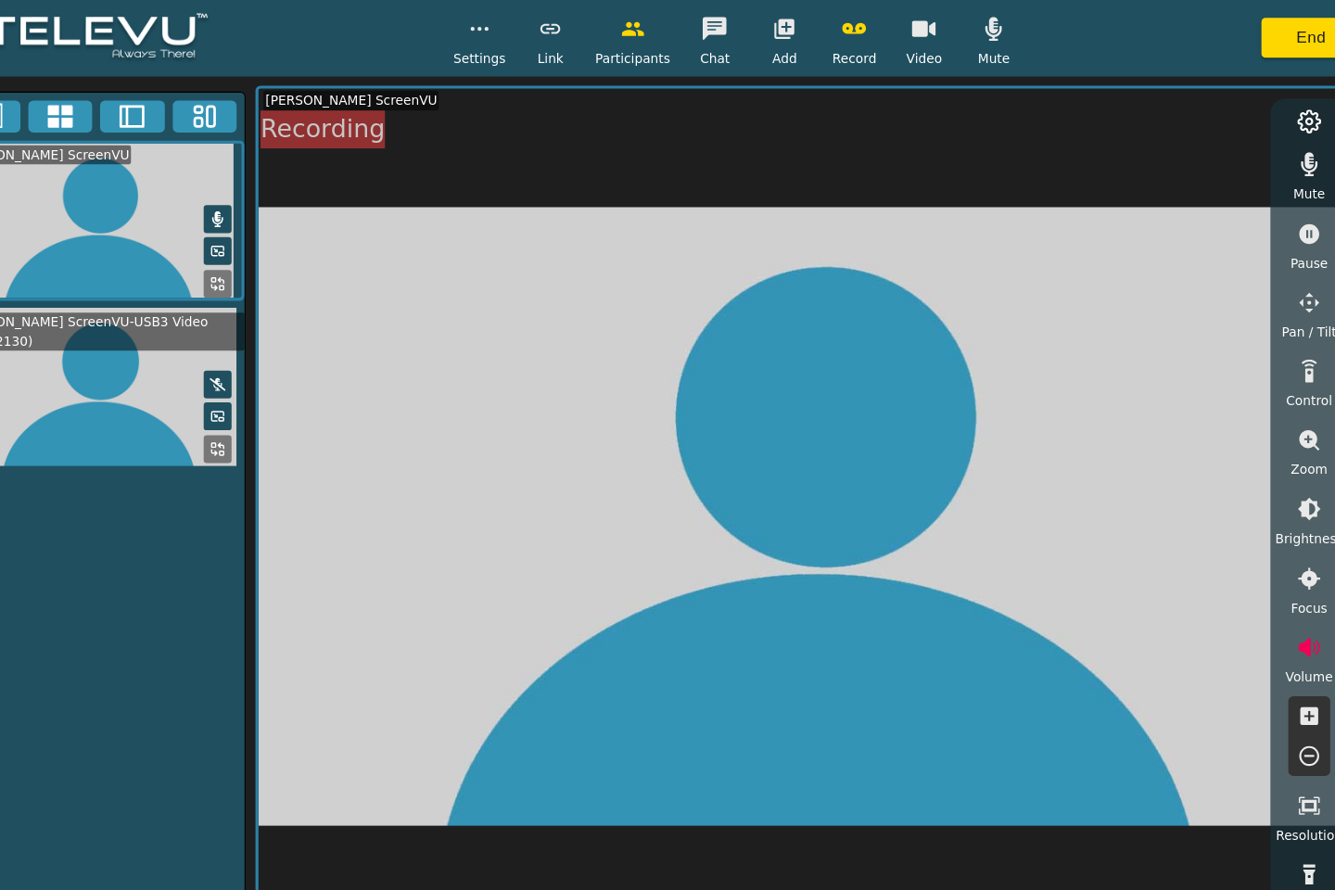
click at [1264, 661] on button "button" at bounding box center [1278, 666] width 46 height 37
click at [1276, 669] on icon "button" at bounding box center [1278, 667] width 22 height 22
click at [1279, 657] on icon "button" at bounding box center [1278, 667] width 22 height 22
click at [1280, 656] on icon "button" at bounding box center [1278, 667] width 22 height 22
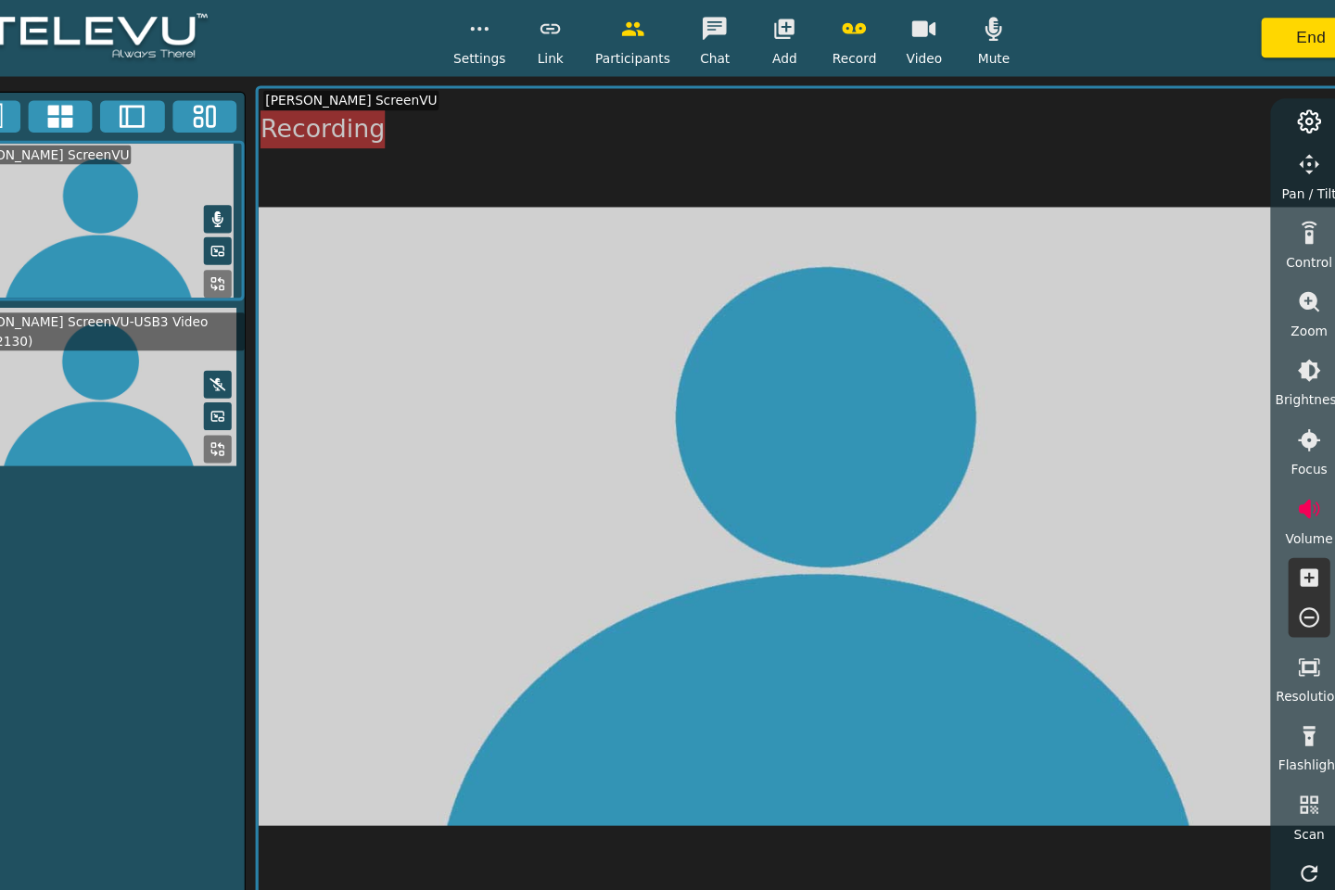
scroll to position [132, 0]
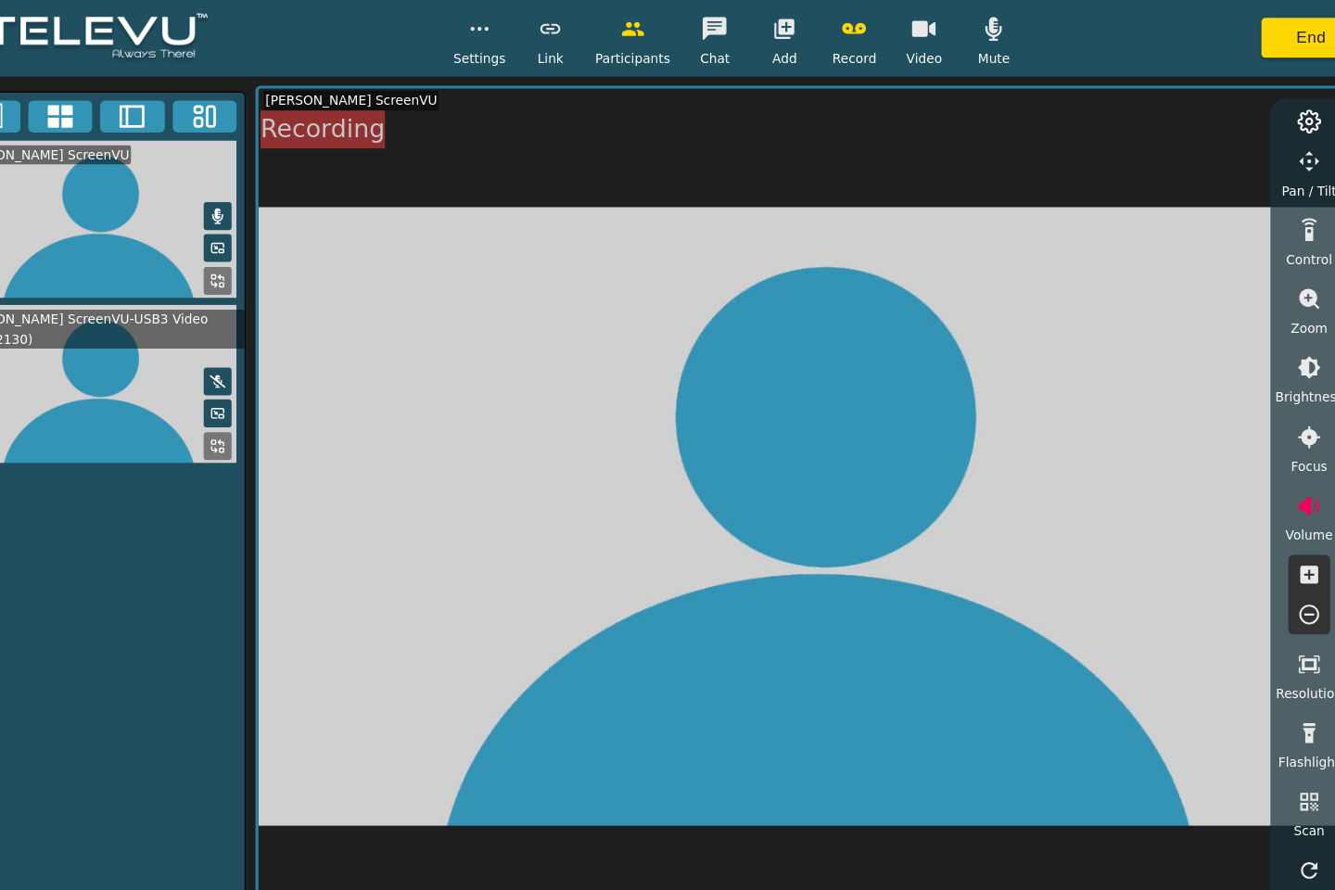
click at [1274, 38] on button "End" at bounding box center [1279, 35] width 93 height 37
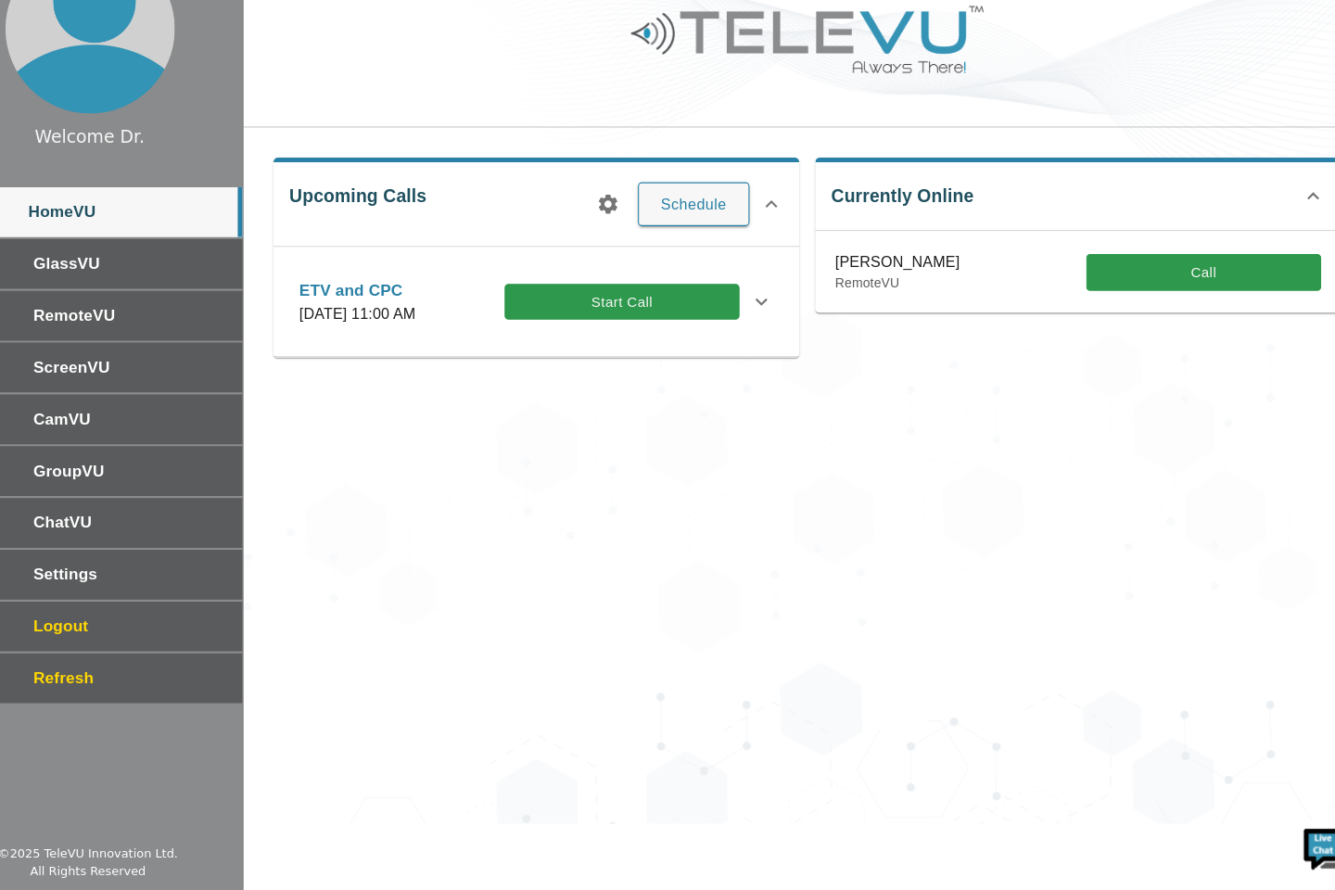
click at [1145, 313] on button "Call" at bounding box center [1179, 315] width 219 height 34
click at [667, 349] on button "Start Call" at bounding box center [638, 342] width 219 height 34
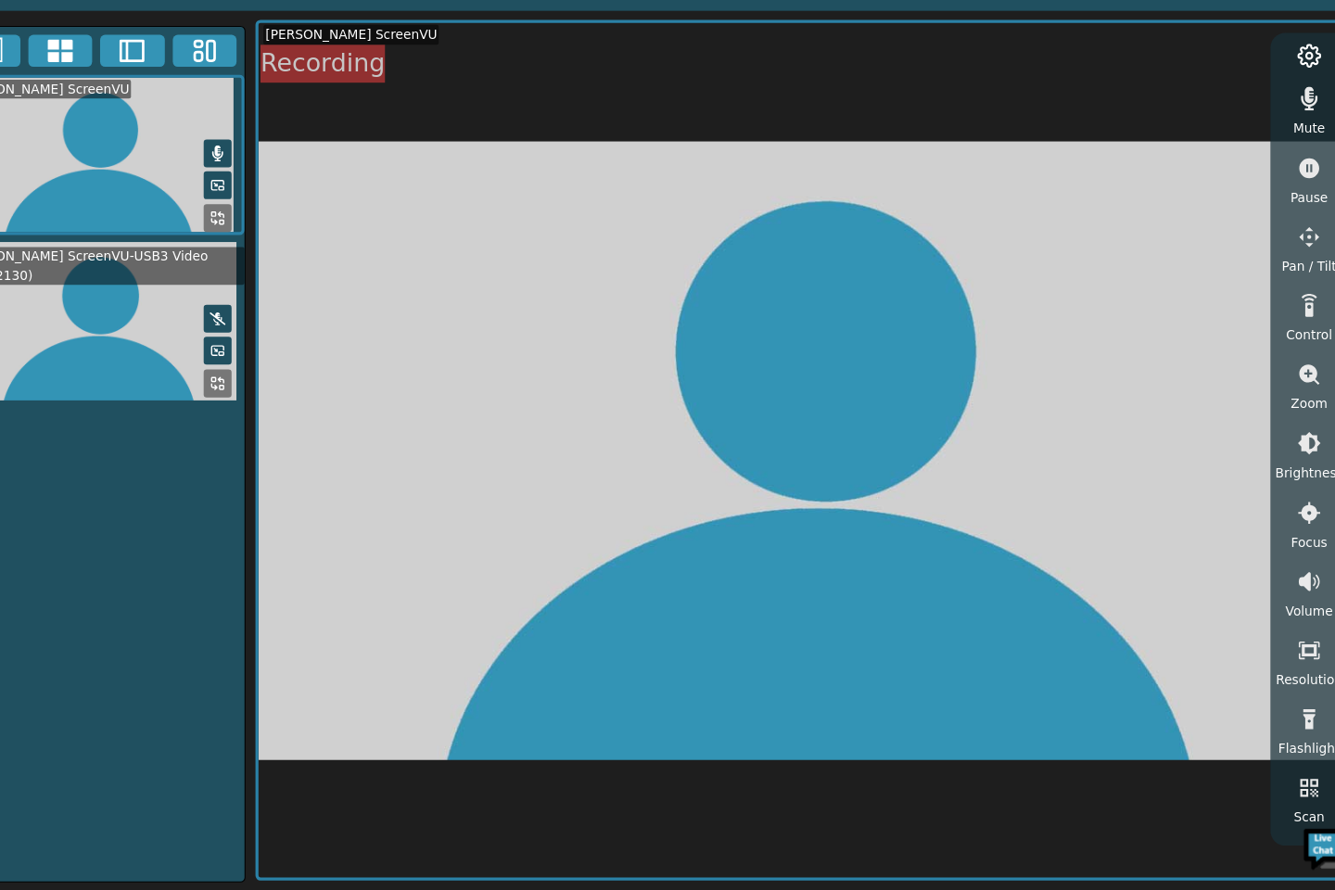
click at [523, 642] on video at bounding box center [811, 481] width 1024 height 796
click at [584, 731] on video at bounding box center [811, 481] width 1024 height 796
click at [541, 682] on video at bounding box center [811, 481] width 1024 height 796
click at [580, 578] on video at bounding box center [811, 481] width 1024 height 796
click at [597, 559] on video at bounding box center [811, 481] width 1024 height 796
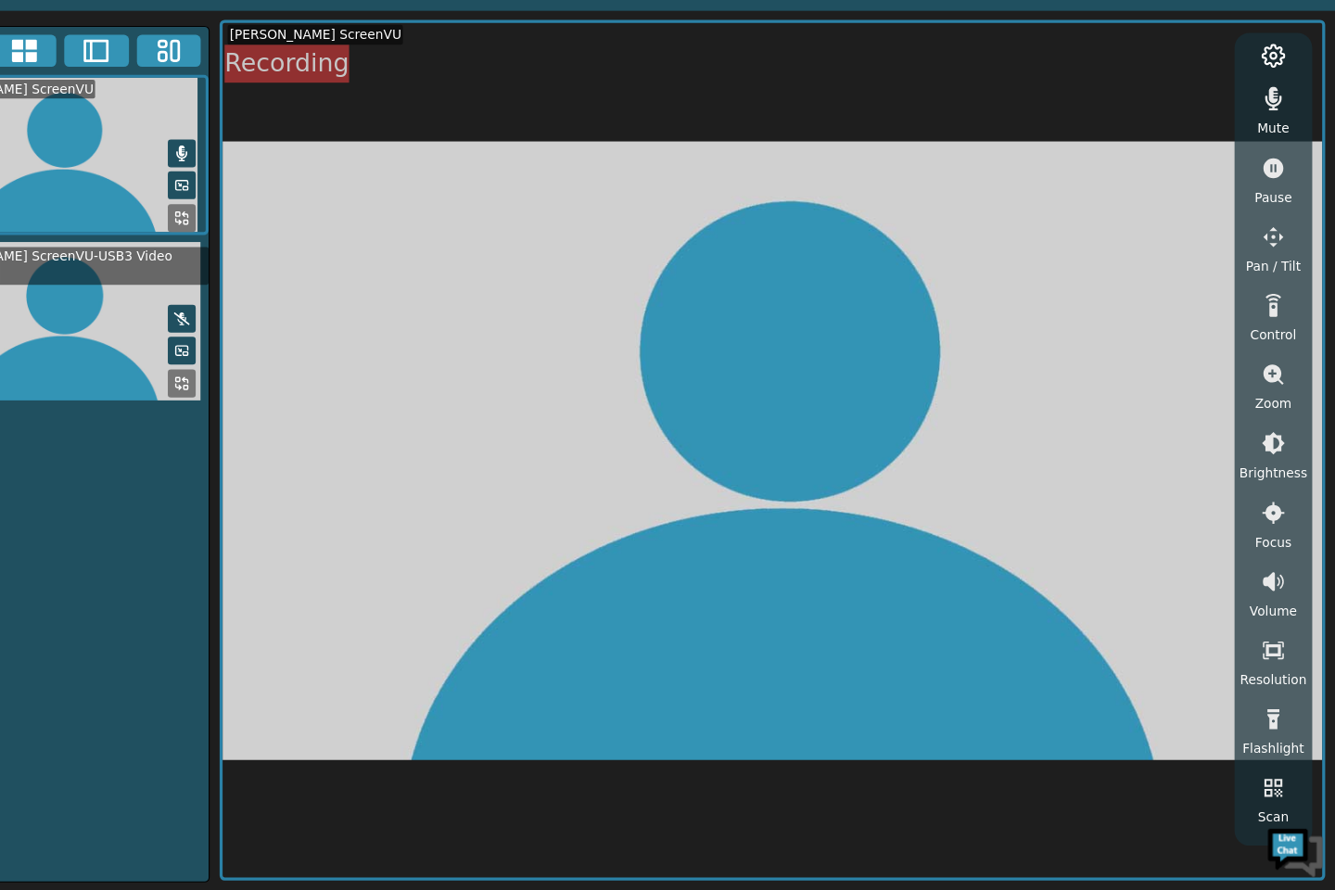
click at [708, 618] on video at bounding box center [811, 481] width 1024 height 796
click at [656, 565] on video at bounding box center [811, 481] width 1024 height 796
click at [612, 540] on video at bounding box center [811, 481] width 1024 height 796
click at [799, 515] on video at bounding box center [811, 481] width 1024 height 796
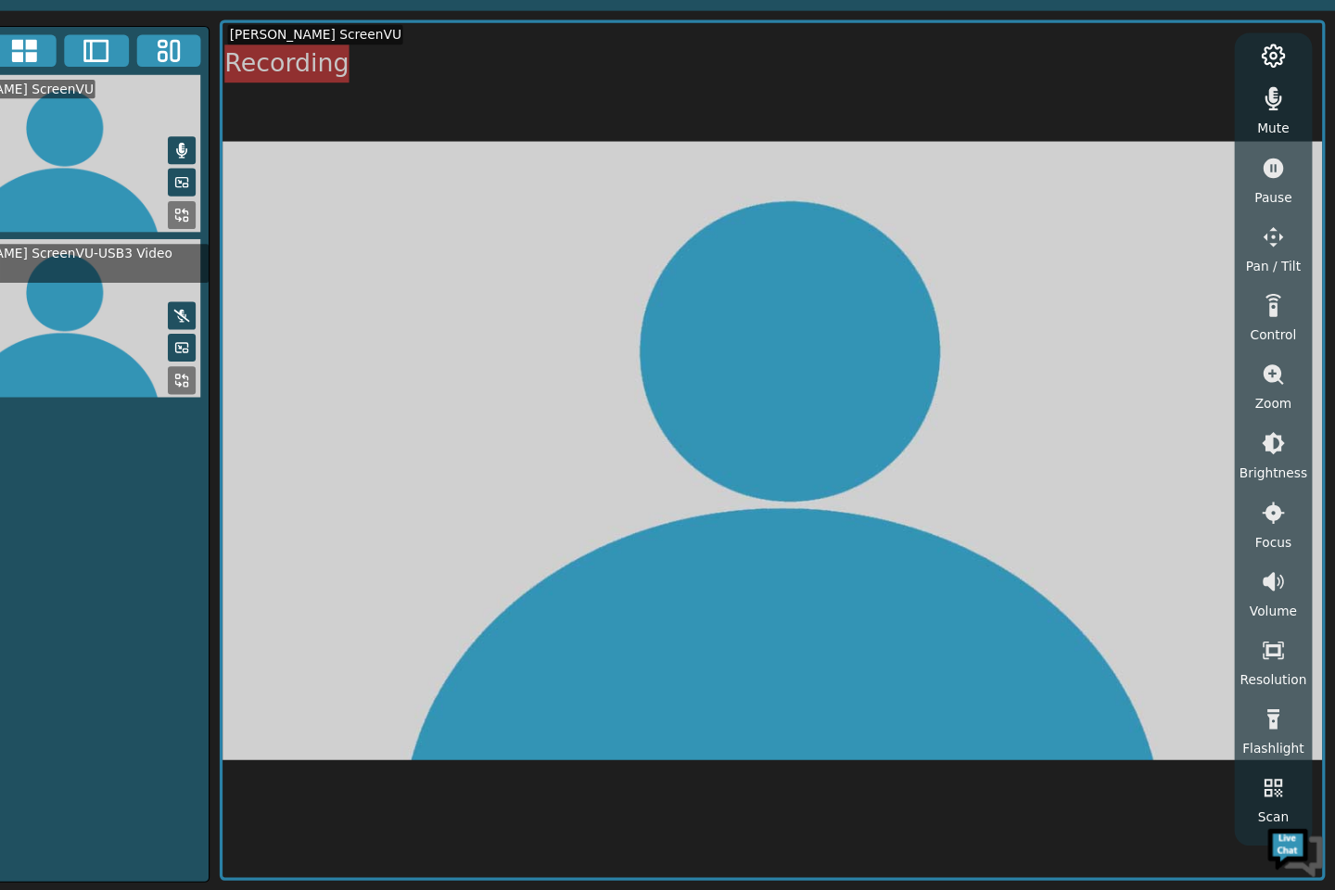
click at [782, 749] on video at bounding box center [811, 481] width 1024 height 796
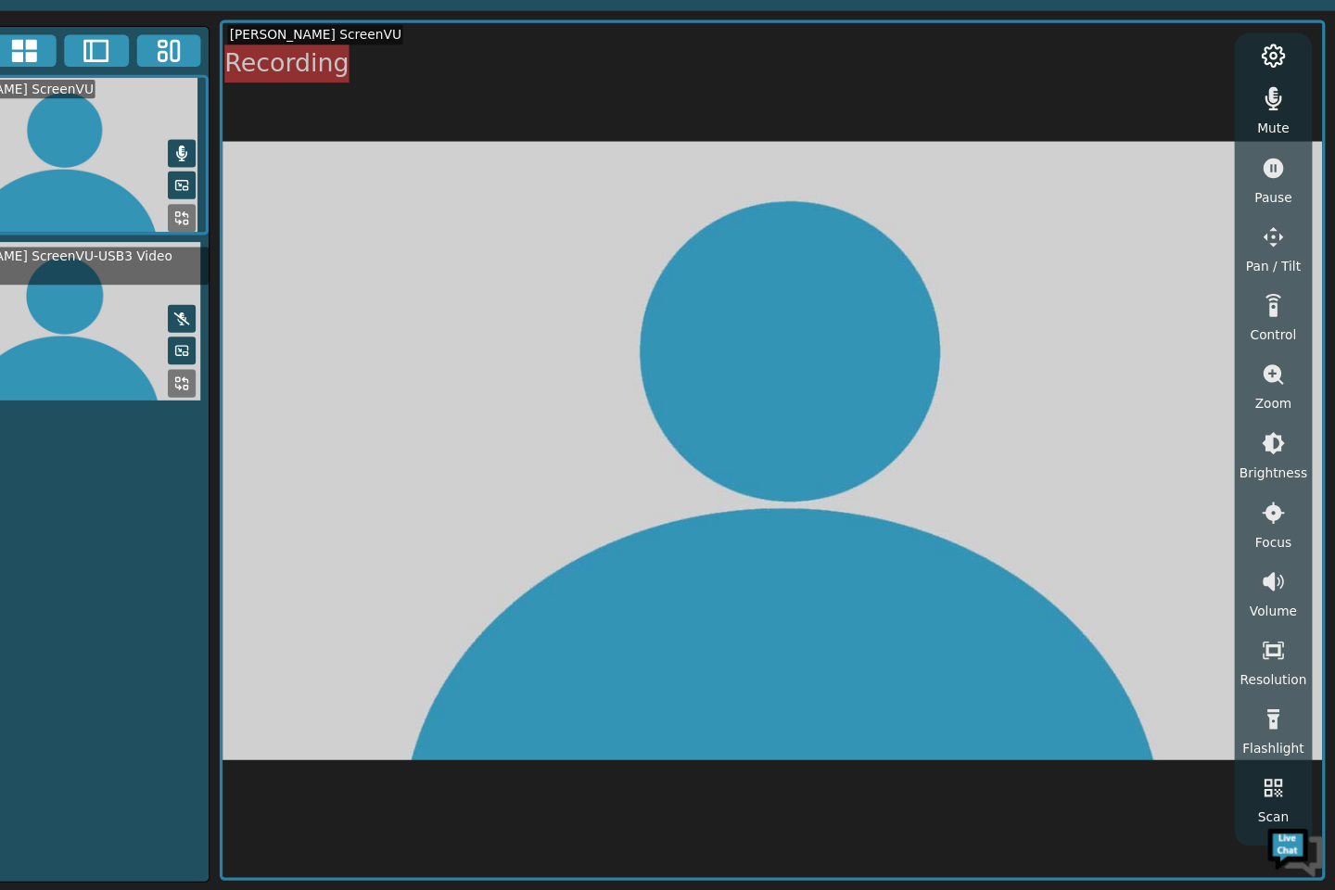
click at [472, 195] on video at bounding box center [811, 481] width 1024 height 796
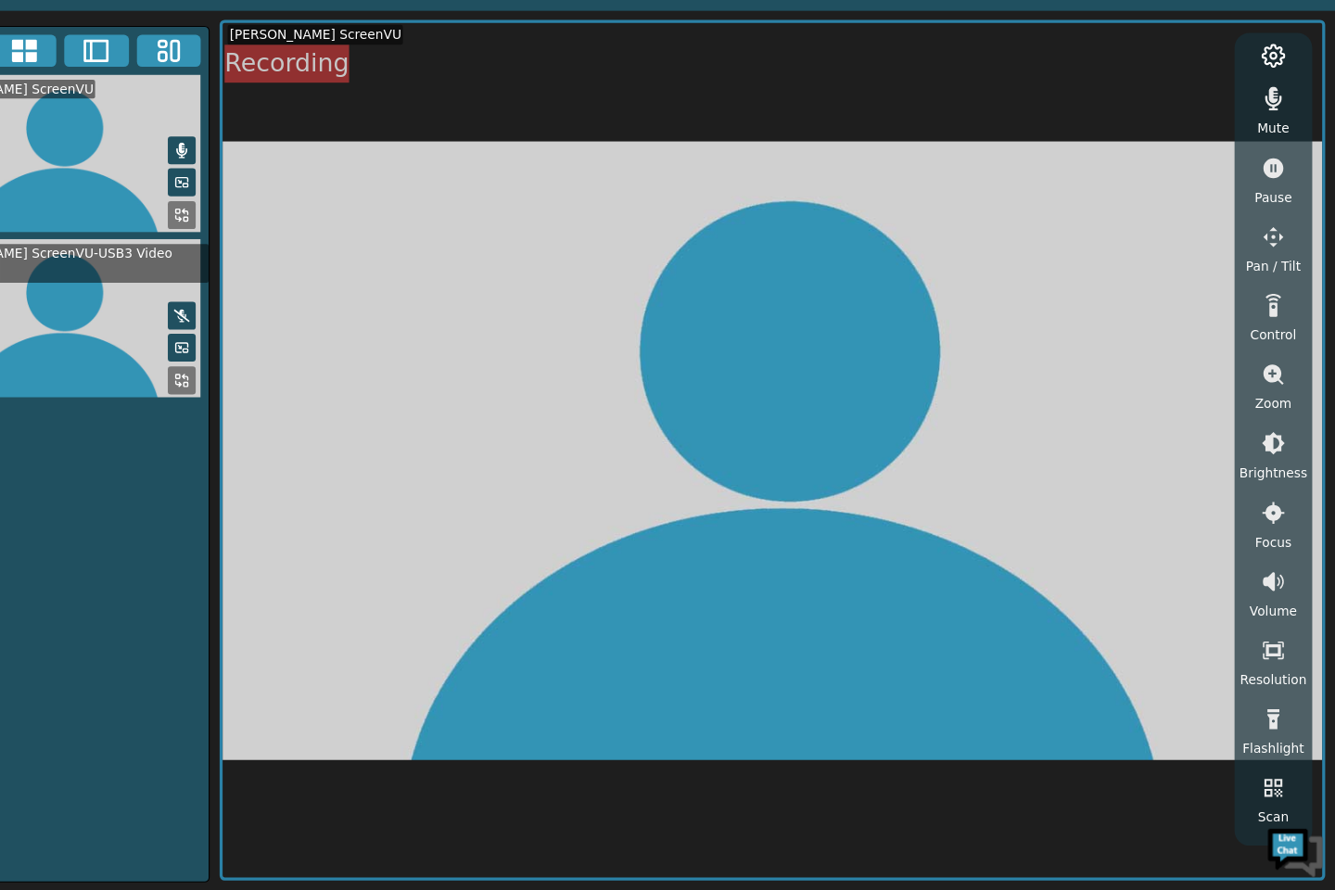
click at [531, 516] on video at bounding box center [811, 481] width 1024 height 796
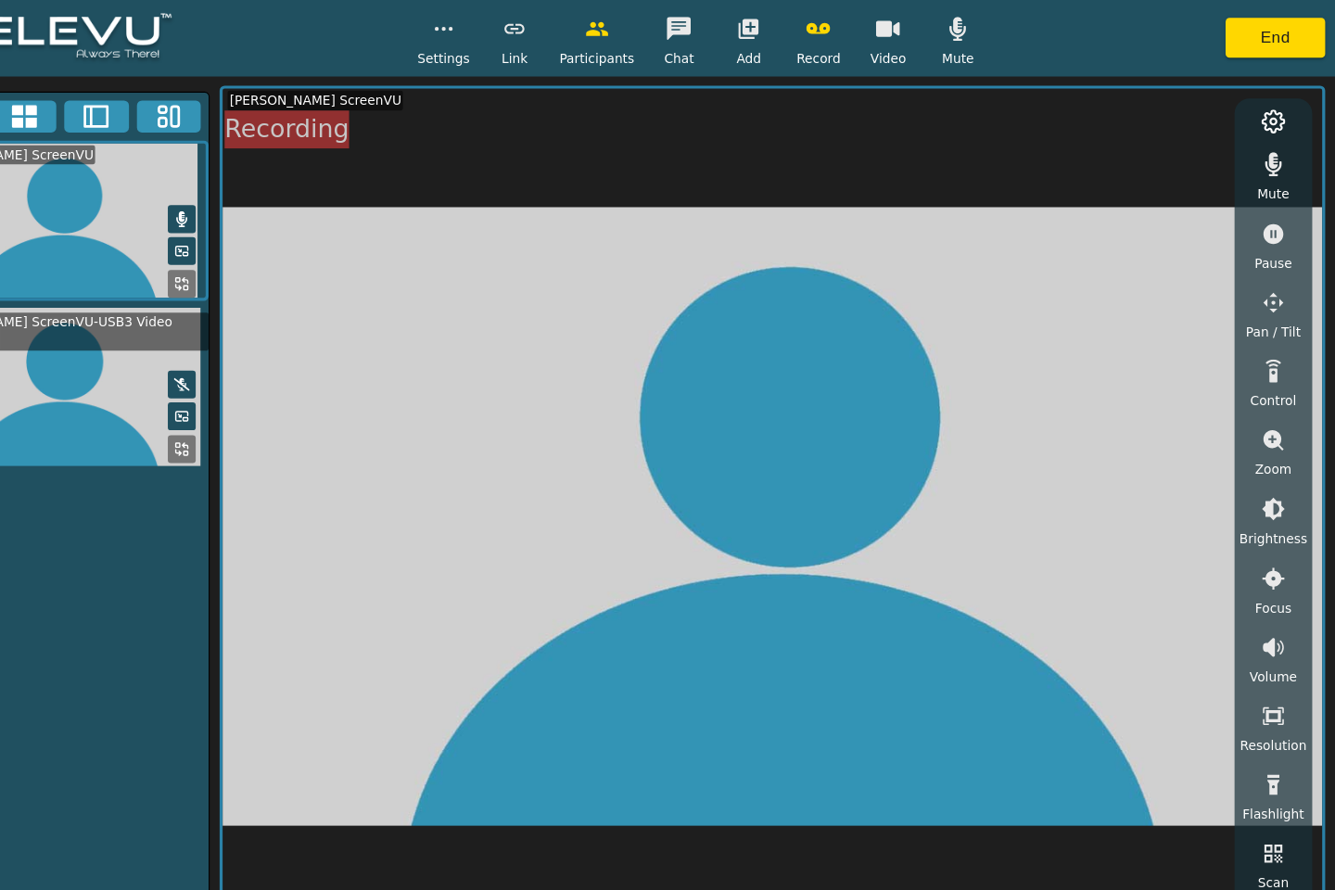
click at [783, 39] on button "button" at bounding box center [789, 26] width 46 height 37
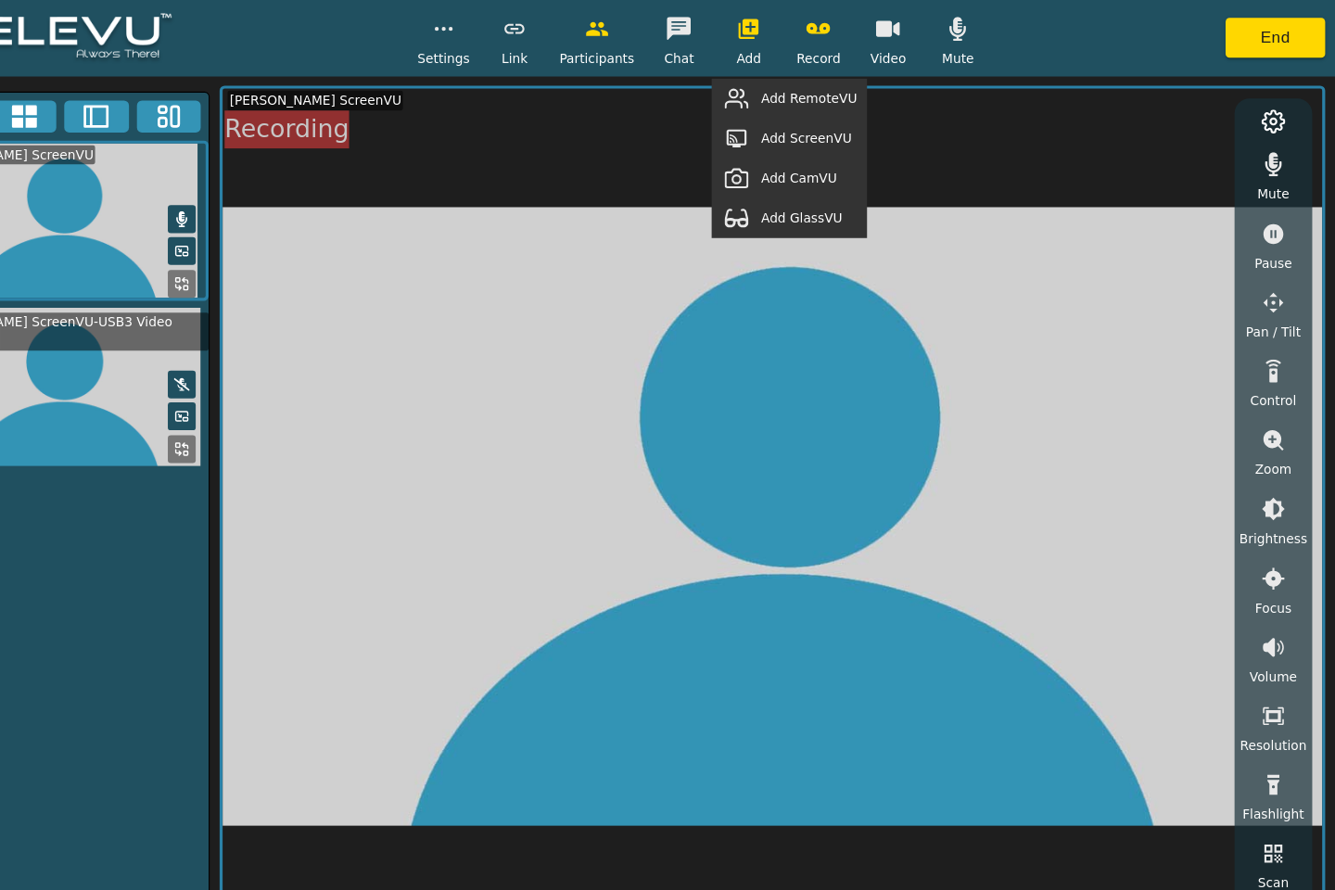
click at [829, 91] on span "Add RemoteVU" at bounding box center [845, 92] width 89 height 18
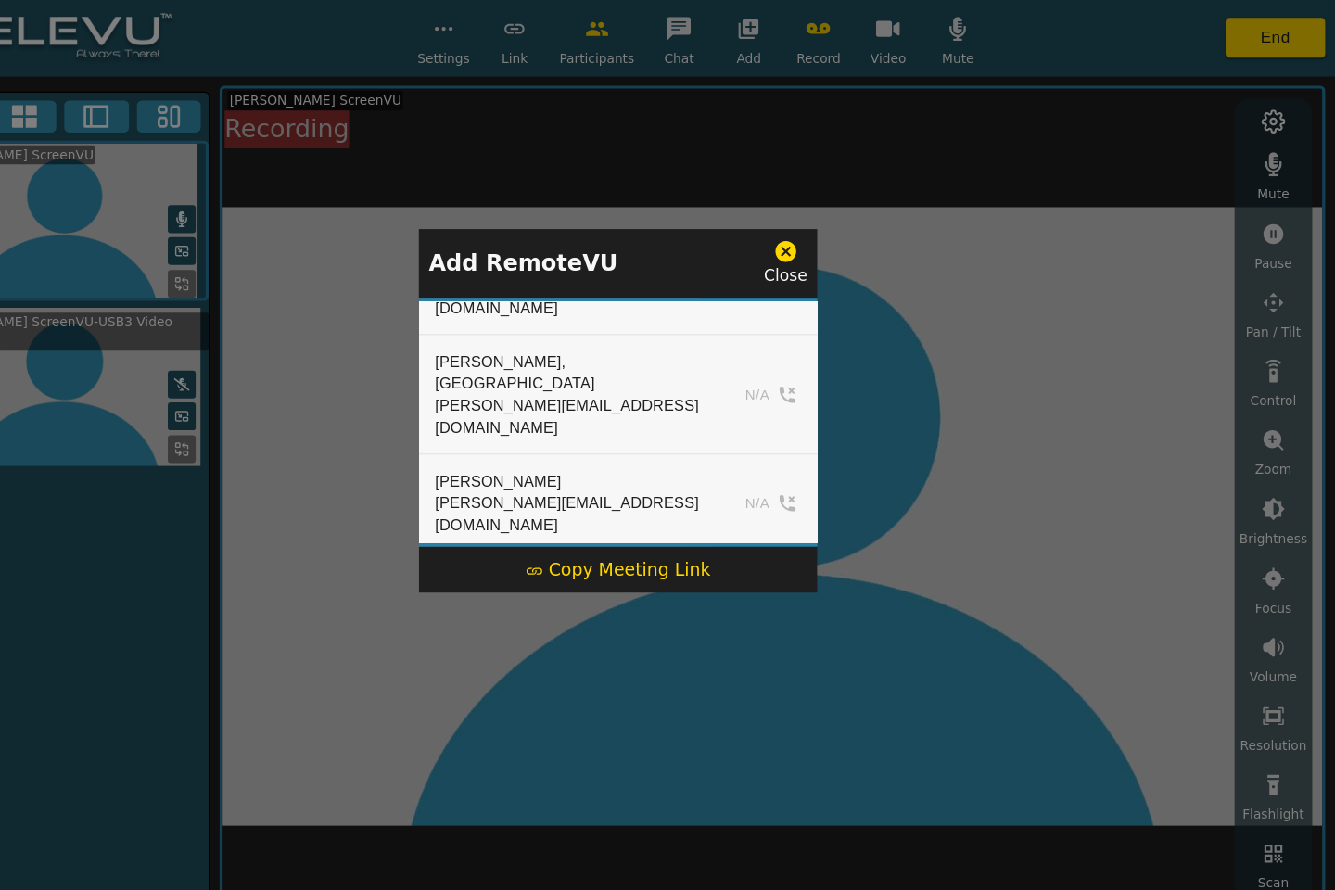
scroll to position [566, 0]
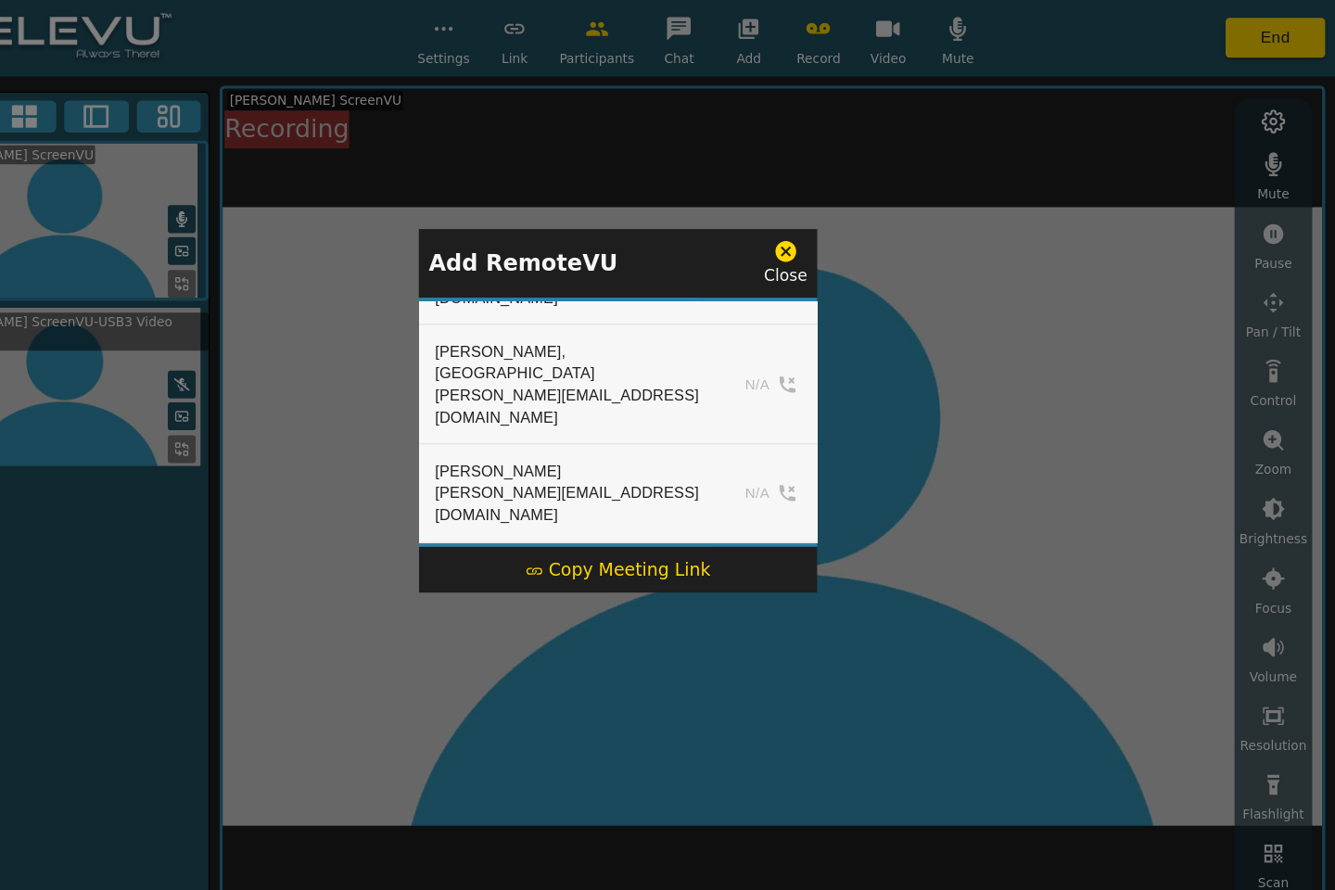
click at [623, 540] on div "[EMAIL_ADDRESS][DOMAIN_NAME]" at bounding box center [618, 550] width 243 height 20
click at [587, 540] on div "[EMAIL_ADDRESS][DOMAIN_NAME]" at bounding box center [618, 550] width 243 height 20
click at [526, 520] on div "[PERSON_NAME]" at bounding box center [618, 530] width 243 height 20
click at [822, 241] on icon at bounding box center [823, 233] width 19 height 19
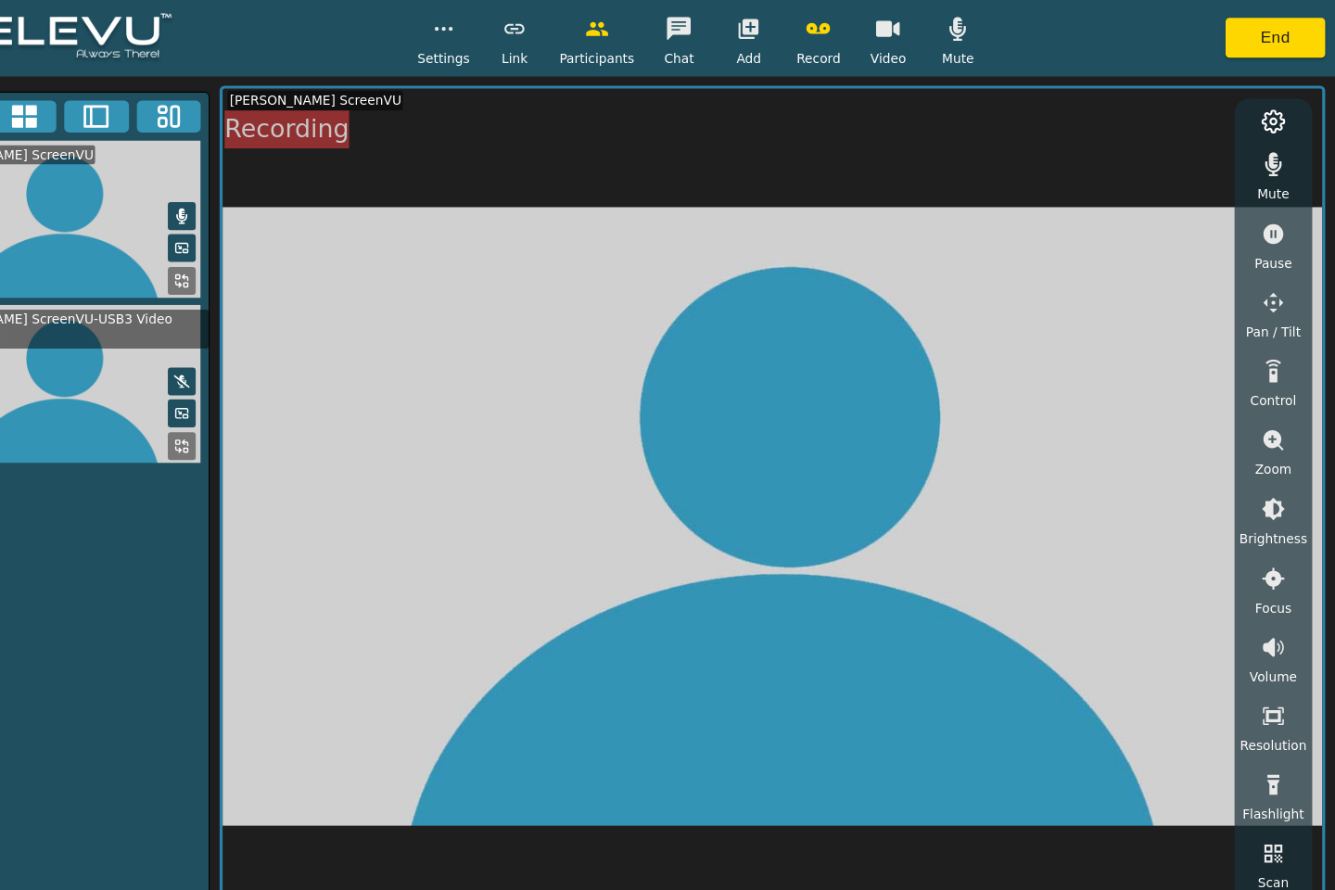
click at [1291, 19] on button "End" at bounding box center [1279, 35] width 93 height 37
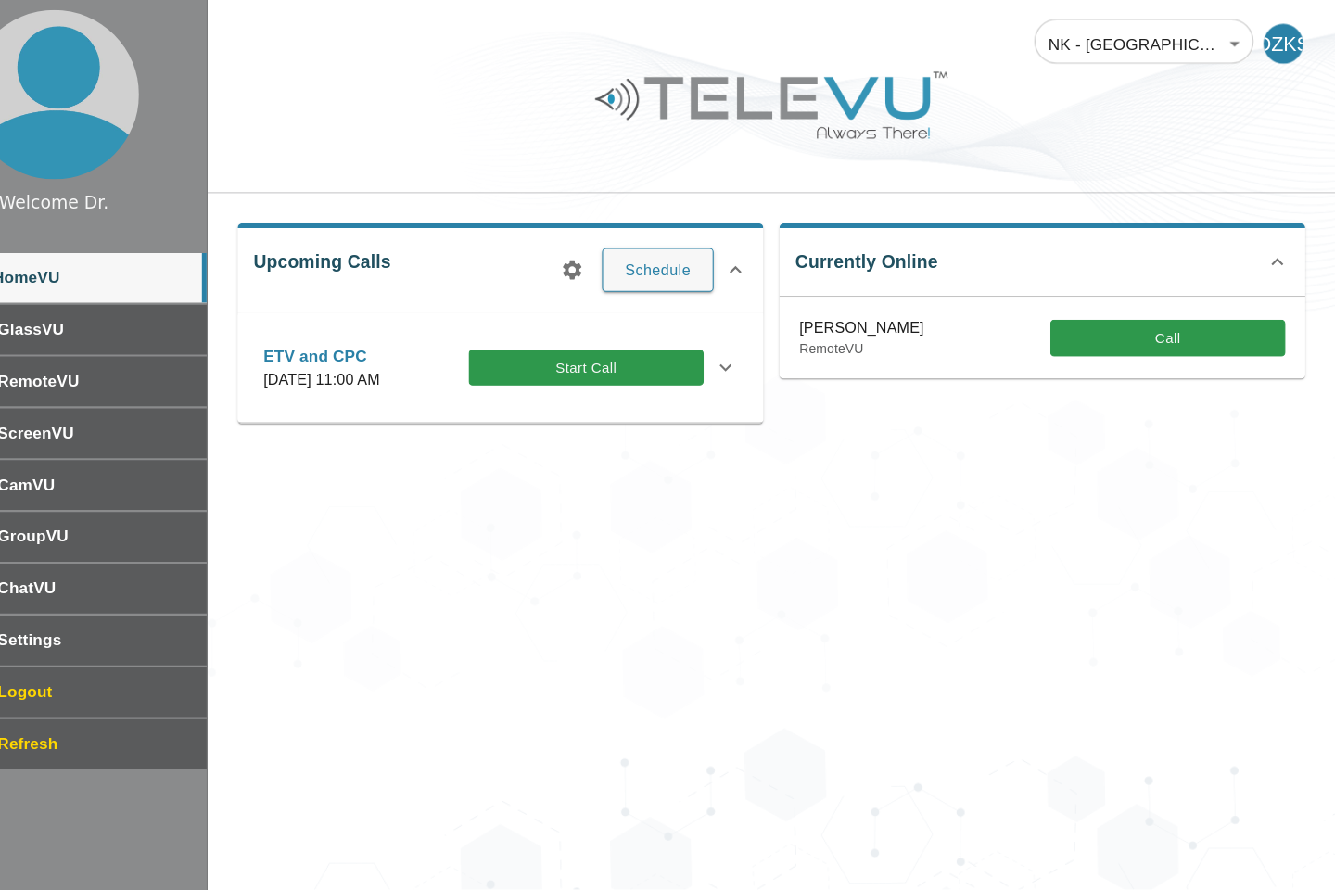
click at [1166, 322] on button "Call" at bounding box center [1179, 315] width 219 height 34
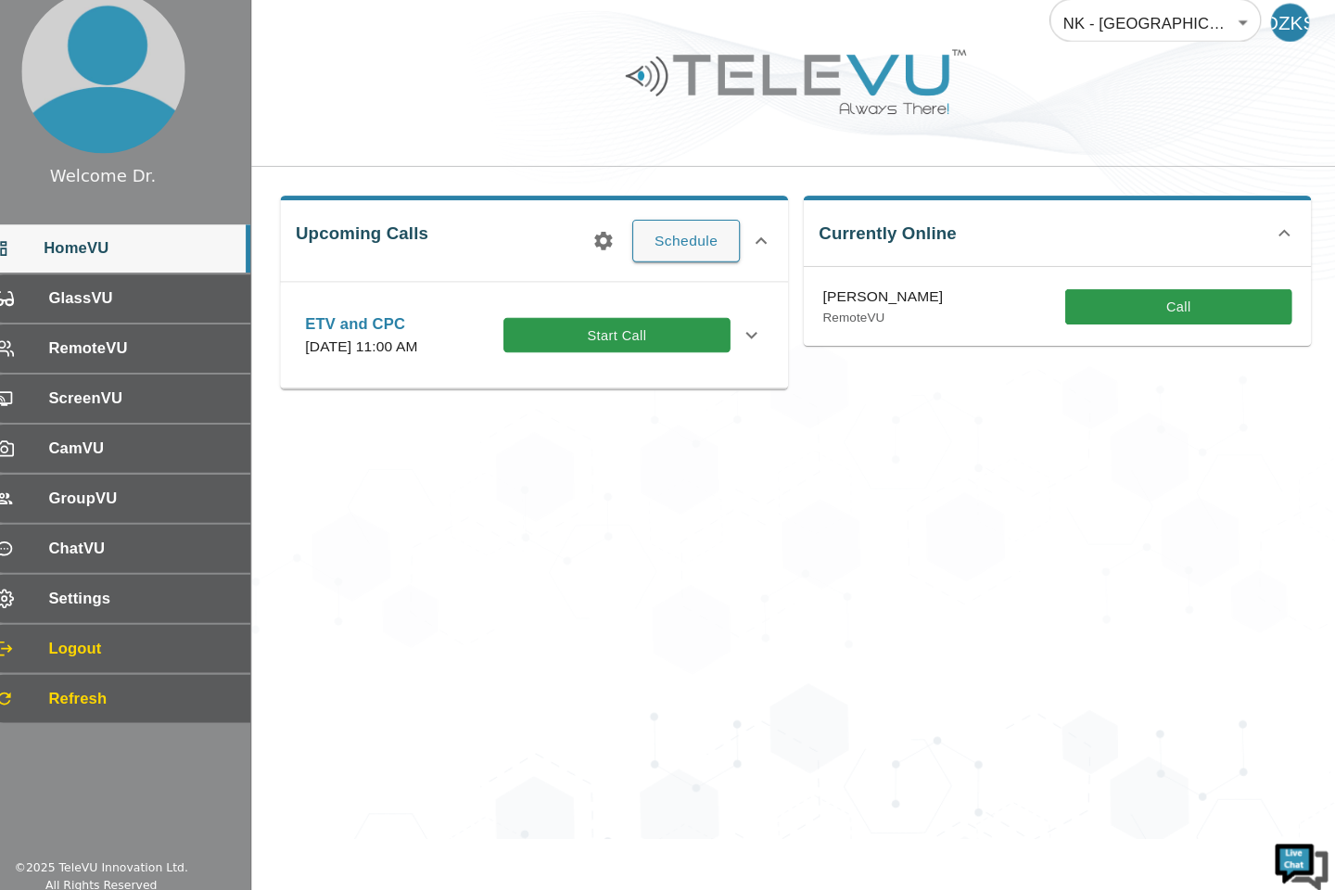
click at [772, 353] on icon at bounding box center [768, 342] width 22 height 22
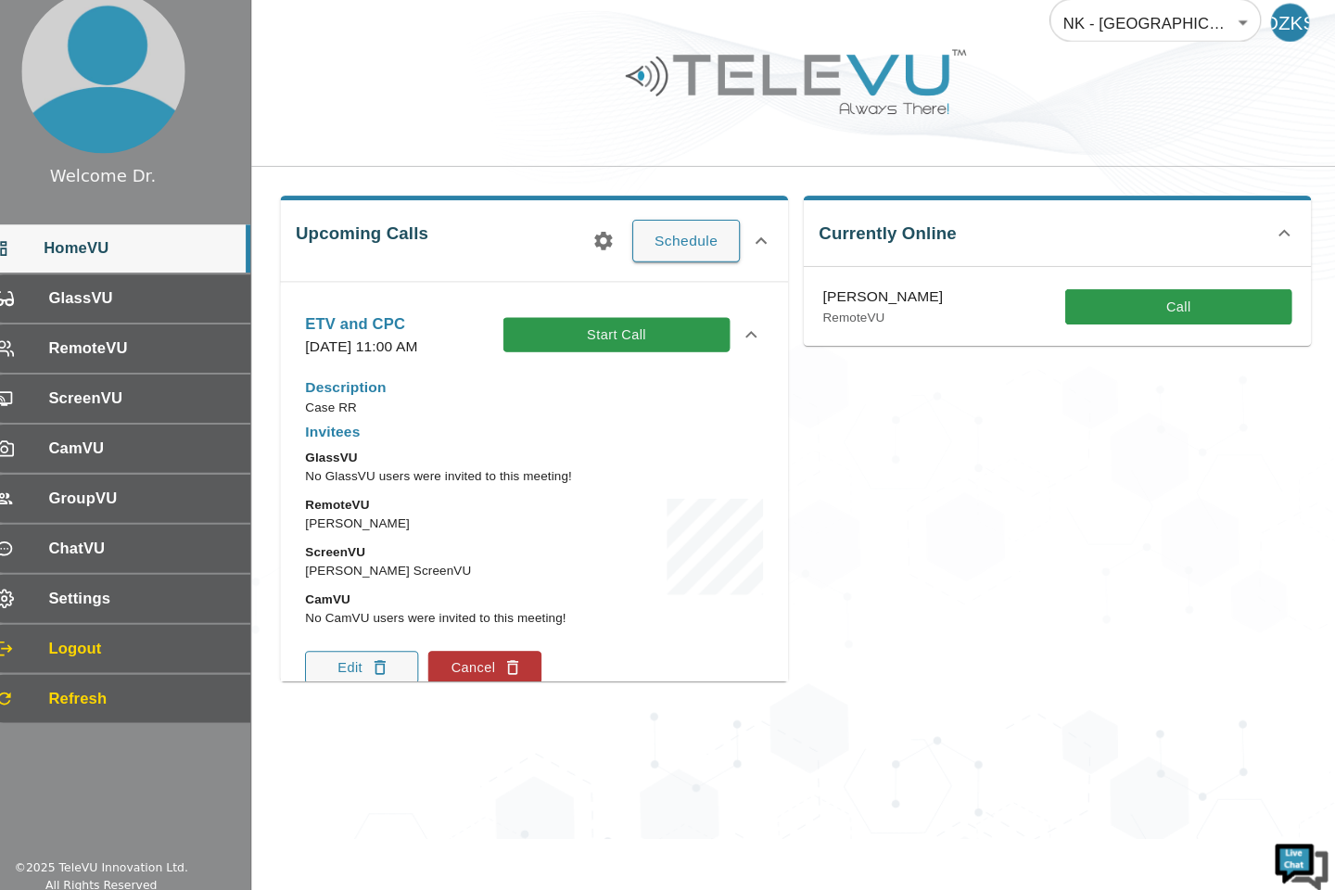
click at [1034, 530] on div "Currently Online Dr. Copeland RemoteVU Call" at bounding box center [1055, 434] width 504 height 483
click at [1169, 309] on button "Call" at bounding box center [1179, 315] width 219 height 34
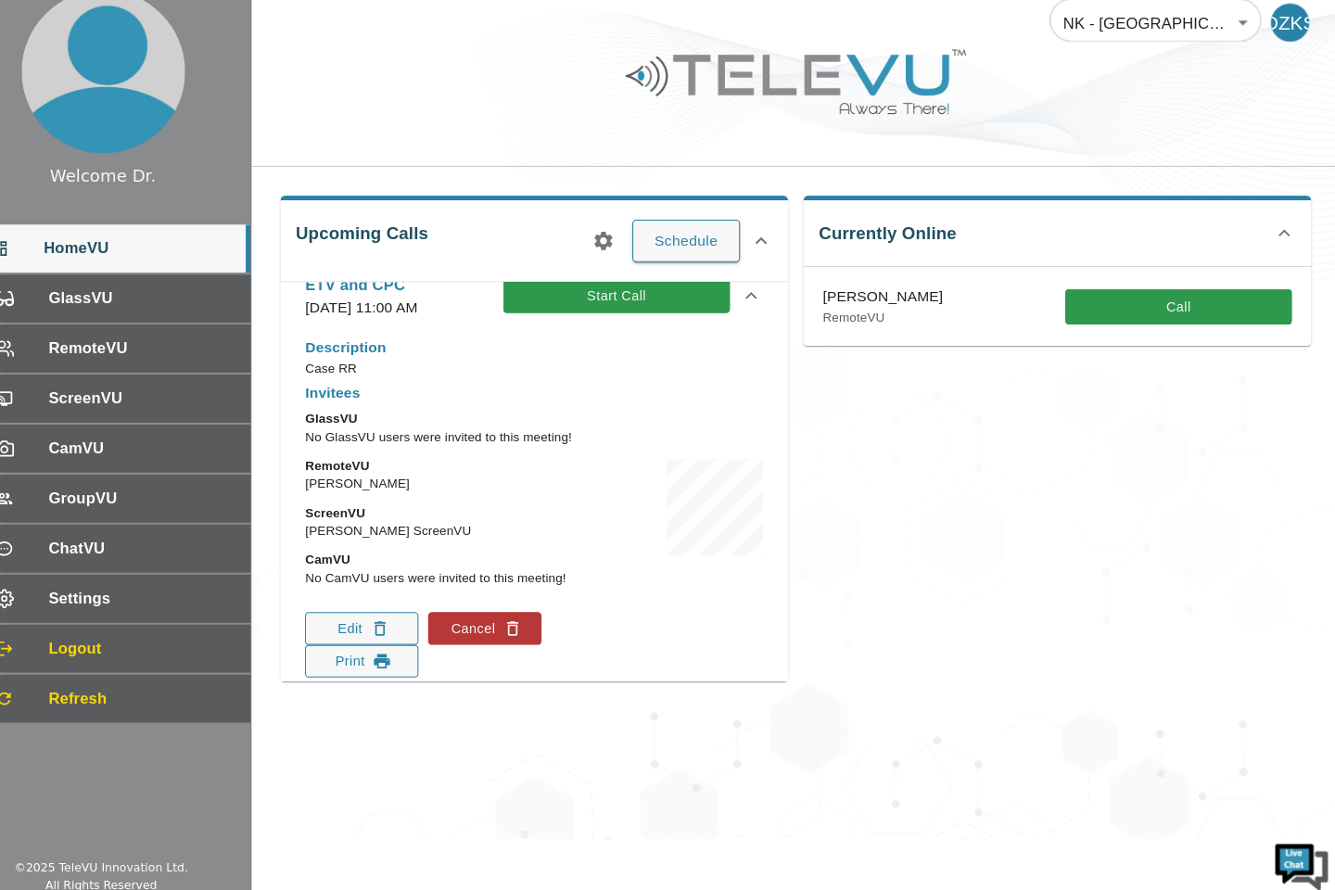
scroll to position [89, 0]
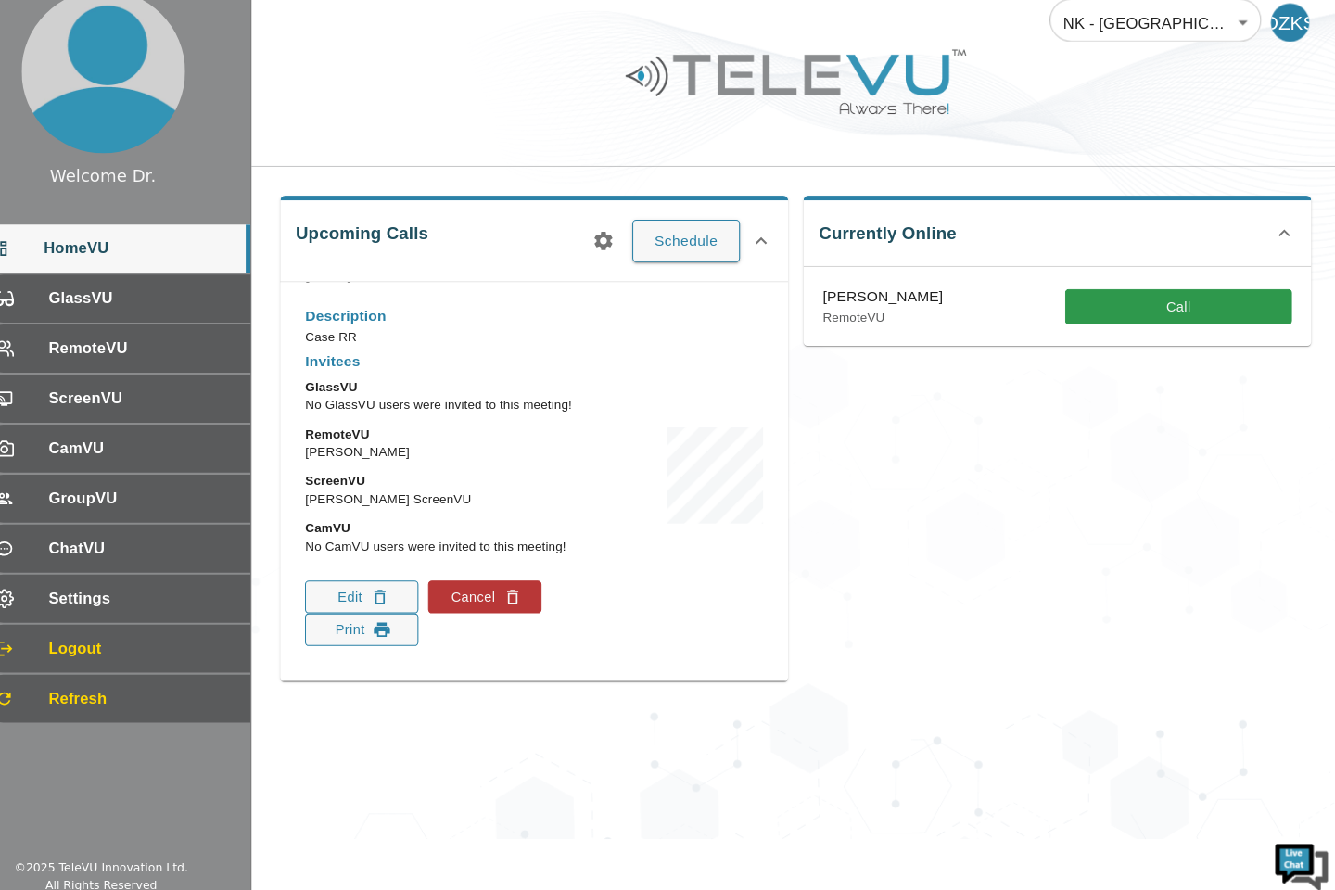
click at [978, 767] on div "NK - Jalalabad 196 ​ DZKS Upcoming Calls Schedule ETV and CPC Tuesday, October …" at bounding box center [811, 414] width 1050 height 828
click at [980, 730] on div "NK - Jalalabad 196 ​ DZKS Upcoming Calls Schedule ETV and CPC Tuesday, October …" at bounding box center [811, 414] width 1050 height 828
click at [975, 713] on div "NK - Jalalabad 196 ​ DZKS Upcoming Calls Schedule ETV and CPC Tuesday, October …" at bounding box center [811, 414] width 1050 height 828
click at [1163, 323] on button "Call" at bounding box center [1179, 315] width 219 height 34
click at [700, 750] on div "NK - Jalalabad 196 ​ DZKS Upcoming Calls Schedule ETV and CPC Tuesday, October …" at bounding box center [811, 414] width 1050 height 828
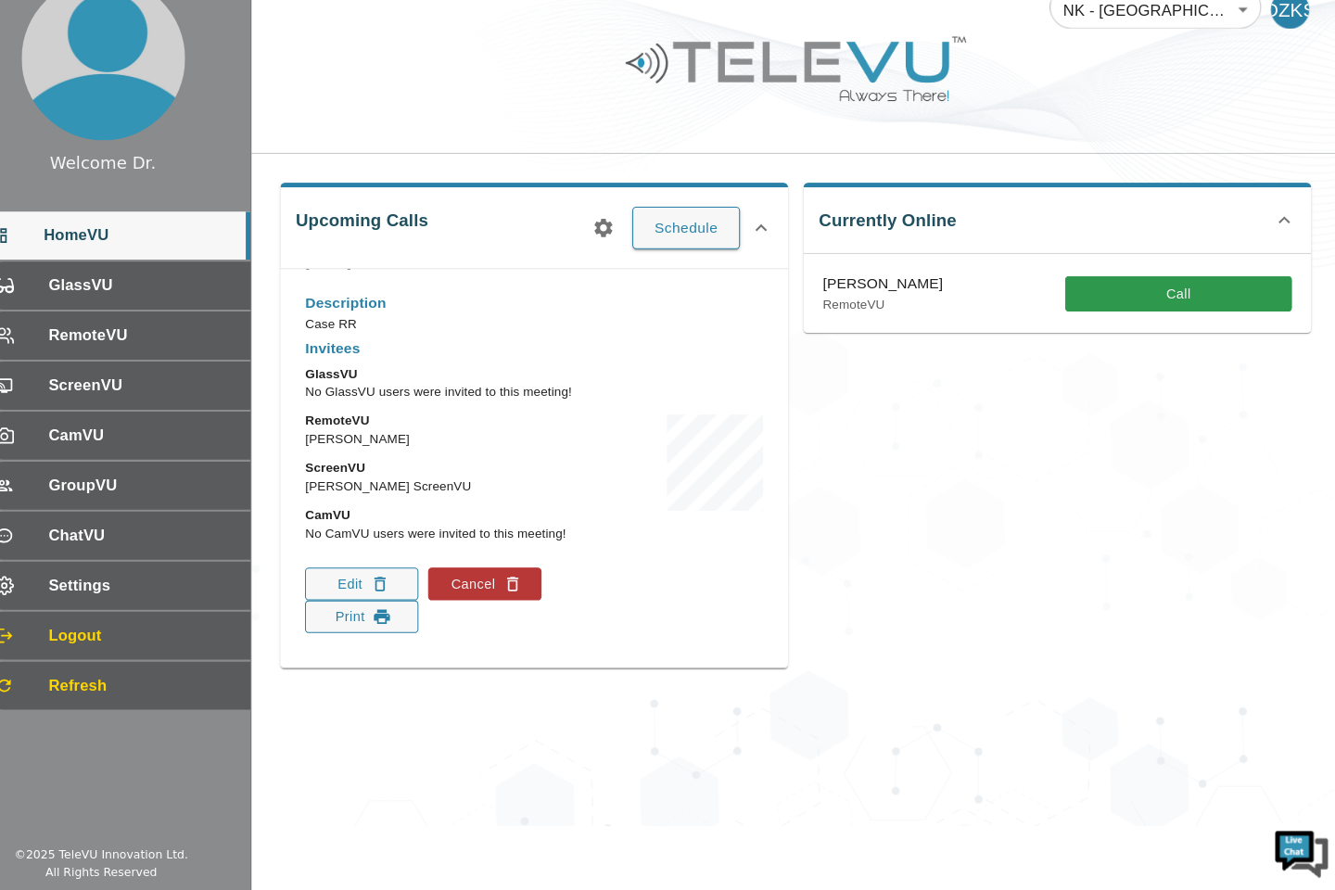
click at [719, 773] on div "NK - Jalalabad 196 ​ DZKS Upcoming Calls Schedule ETV and CPC Tuesday, October …" at bounding box center [811, 414] width 1050 height 828
click at [713, 735] on div "NK - Jalalabad 196 ​ DZKS Upcoming Calls Schedule ETV and CPC Tuesday, October …" at bounding box center [811, 414] width 1050 height 828
click at [689, 750] on div "NK - Jalalabad 196 ​ DZKS Upcoming Calls Schedule ETV and CPC Tuesday, October …" at bounding box center [811, 414] width 1050 height 828
click at [517, 605] on button "Cancel" at bounding box center [510, 595] width 109 height 32
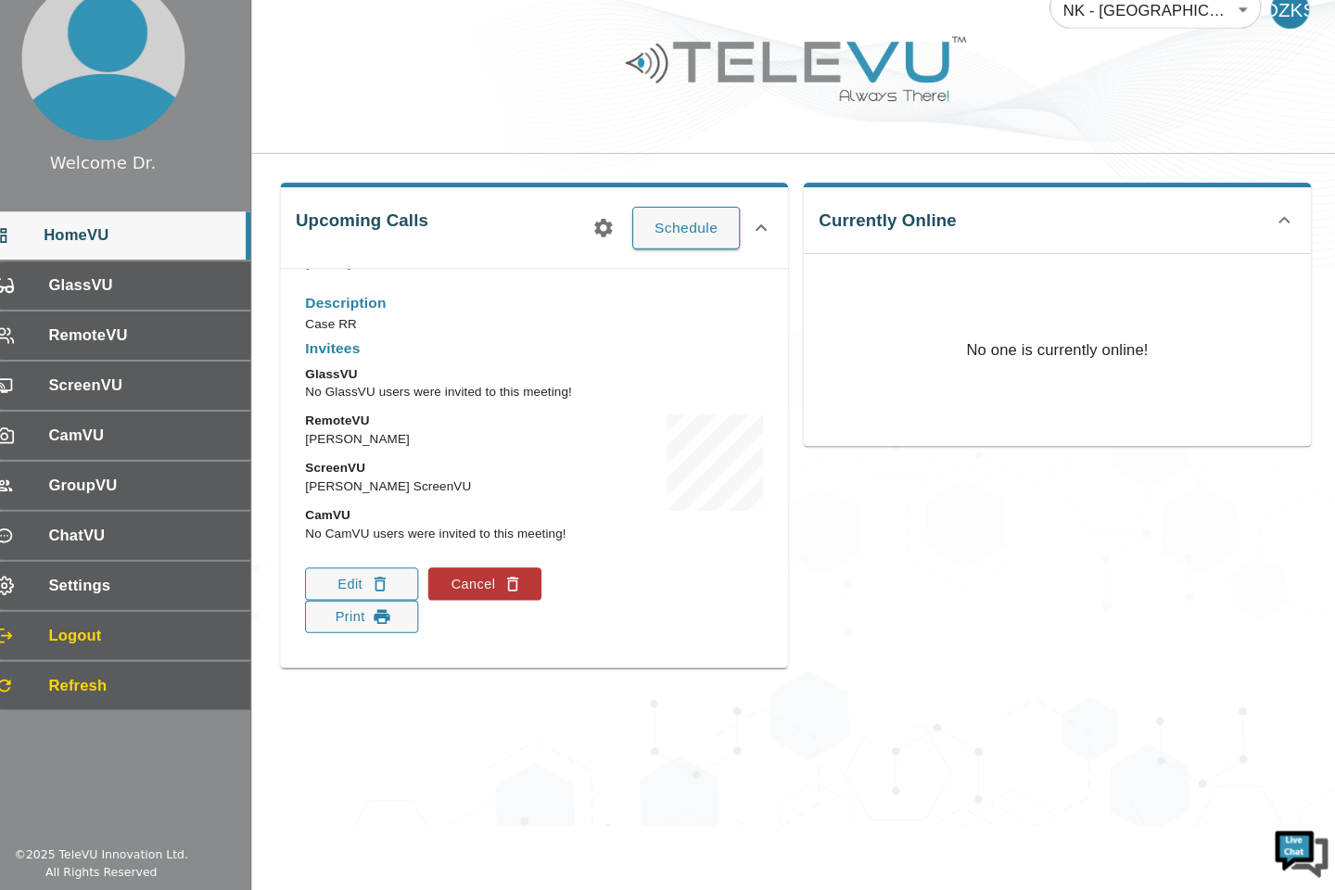
click at [867, 764] on div "NK - Jalalabad 196 ​ DZKS Upcoming Calls Schedule ETV and CPC [DATE] 11:00 AM S…" at bounding box center [811, 414] width 1050 height 828
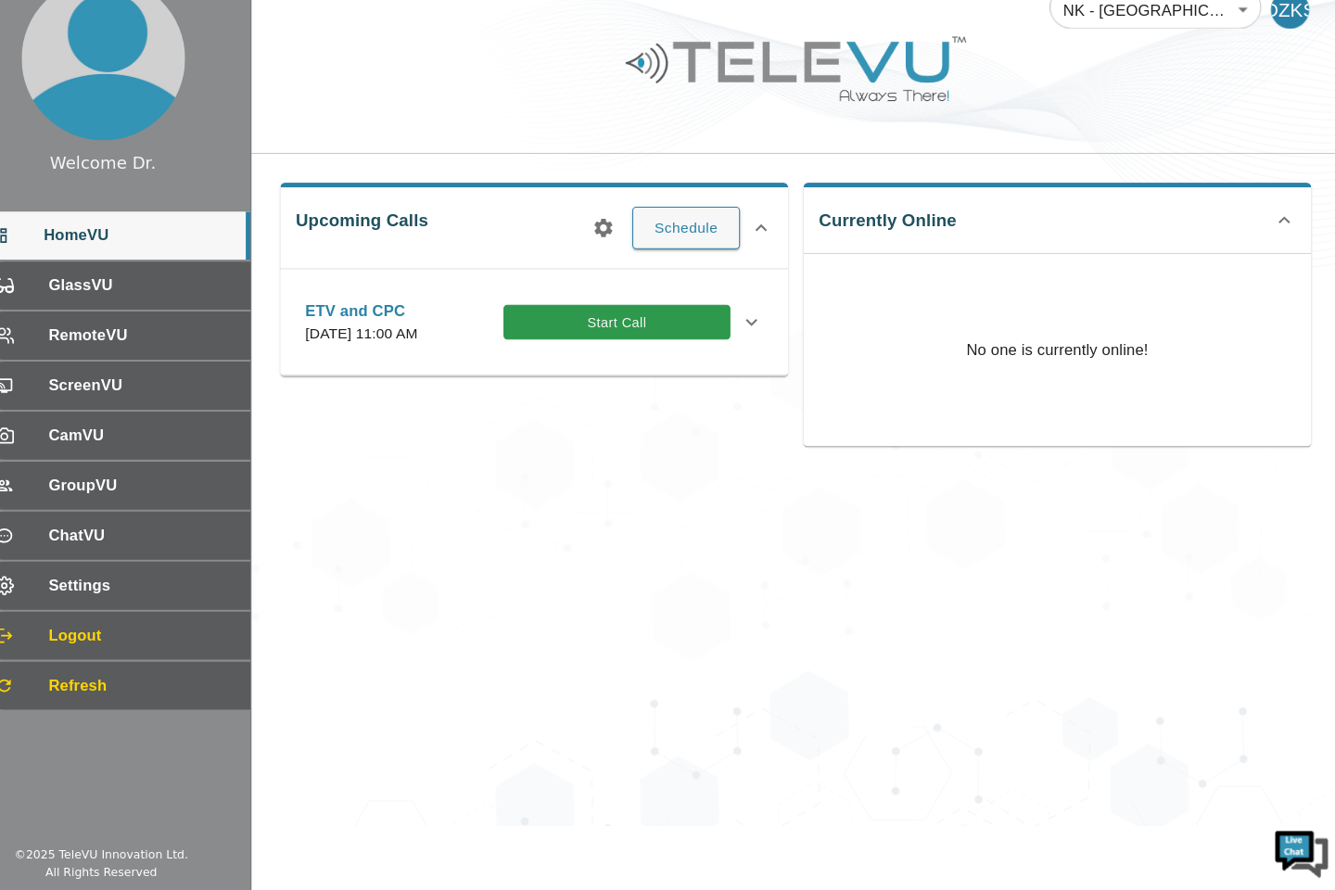
scroll to position [0, 0]
click at [674, 350] on button "Start Call" at bounding box center [638, 342] width 219 height 34
click at [637, 352] on button "Start Call" at bounding box center [638, 342] width 219 height 34
click at [652, 355] on button "Start Call" at bounding box center [638, 342] width 219 height 34
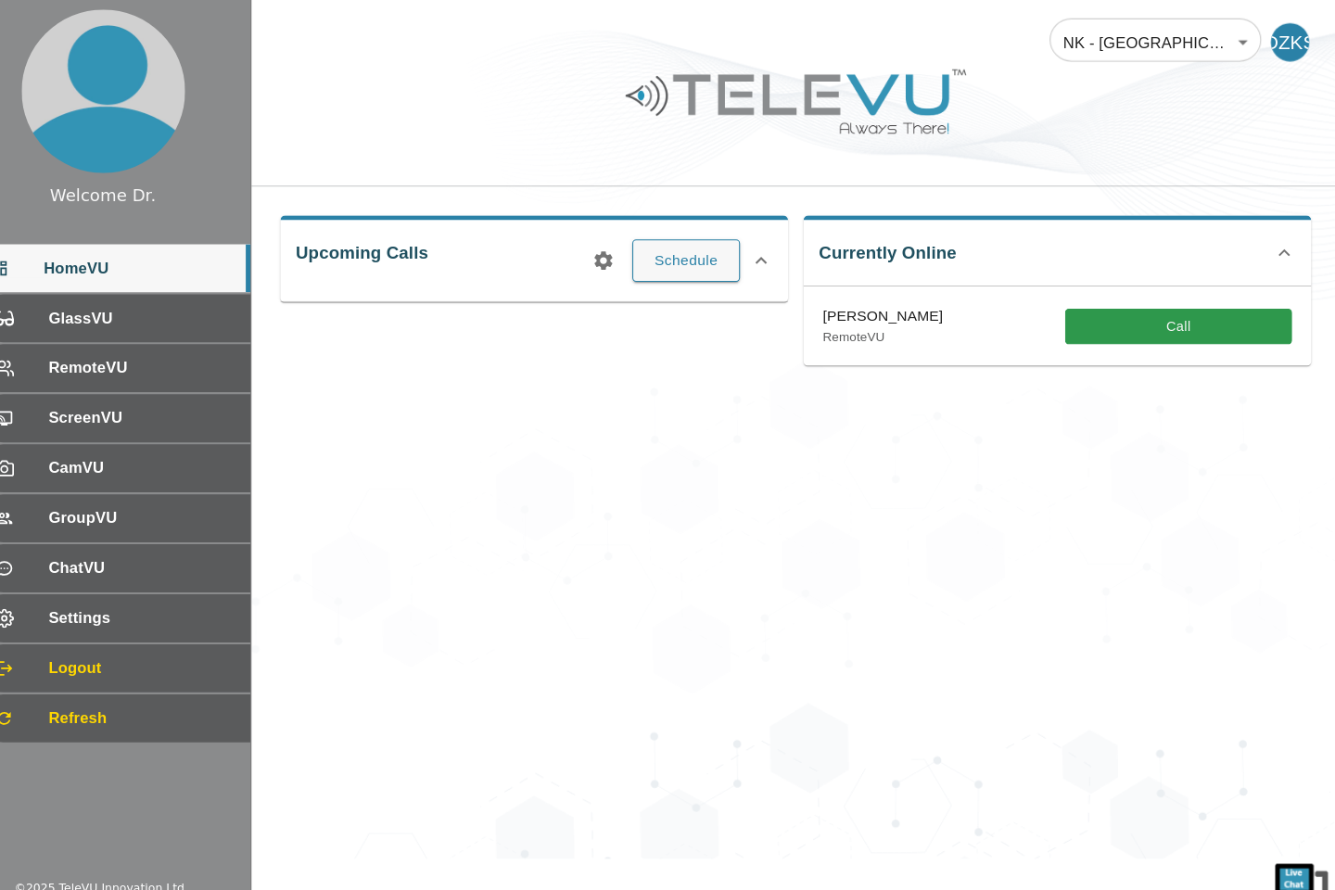
click at [1166, 320] on button "Call" at bounding box center [1179, 315] width 219 height 34
click at [1169, 310] on button "Call" at bounding box center [1179, 315] width 219 height 34
click at [1310, 350] on div "Upcoming Calls Schedule Currently Online Dr. Copeland RemoteVU Call" at bounding box center [811, 280] width 1050 height 201
click at [1089, 546] on div "NK - Jalalabad 196 ​ DZKS Upcoming Calls Schedule Currently Online Dr. Copeland…" at bounding box center [811, 414] width 1050 height 828
click at [1155, 596] on div "NK - Jalalabad 196 ​ DZKS Upcoming Calls Schedule Currently Online Dr. Copeland…" at bounding box center [811, 414] width 1050 height 828
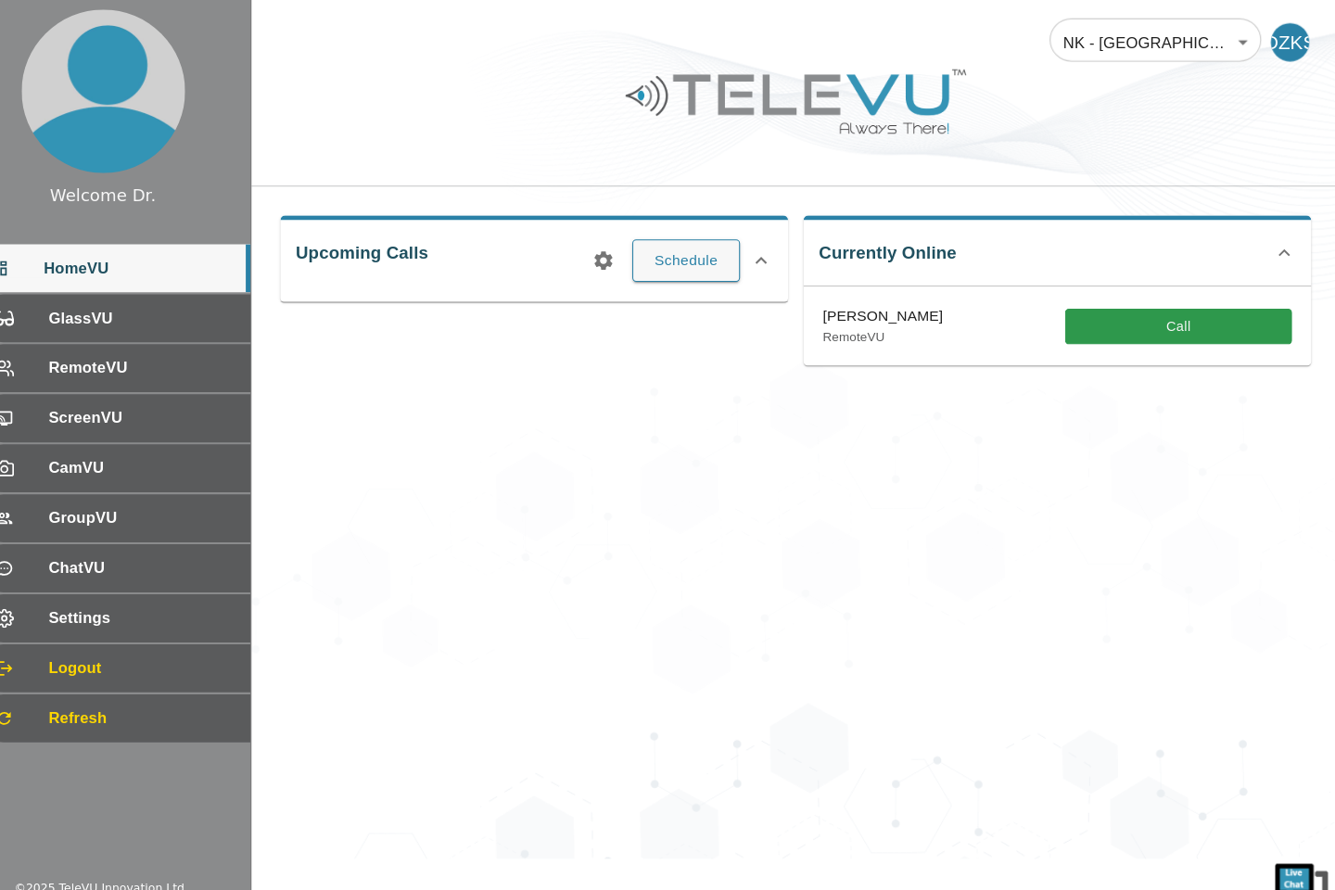
click at [43, 64] on div at bounding box center [142, 88] width 285 height 176
click at [1186, 317] on button "Call" at bounding box center [1179, 315] width 219 height 34
click at [154, 695] on span "Refresh" at bounding box center [180, 693] width 180 height 22
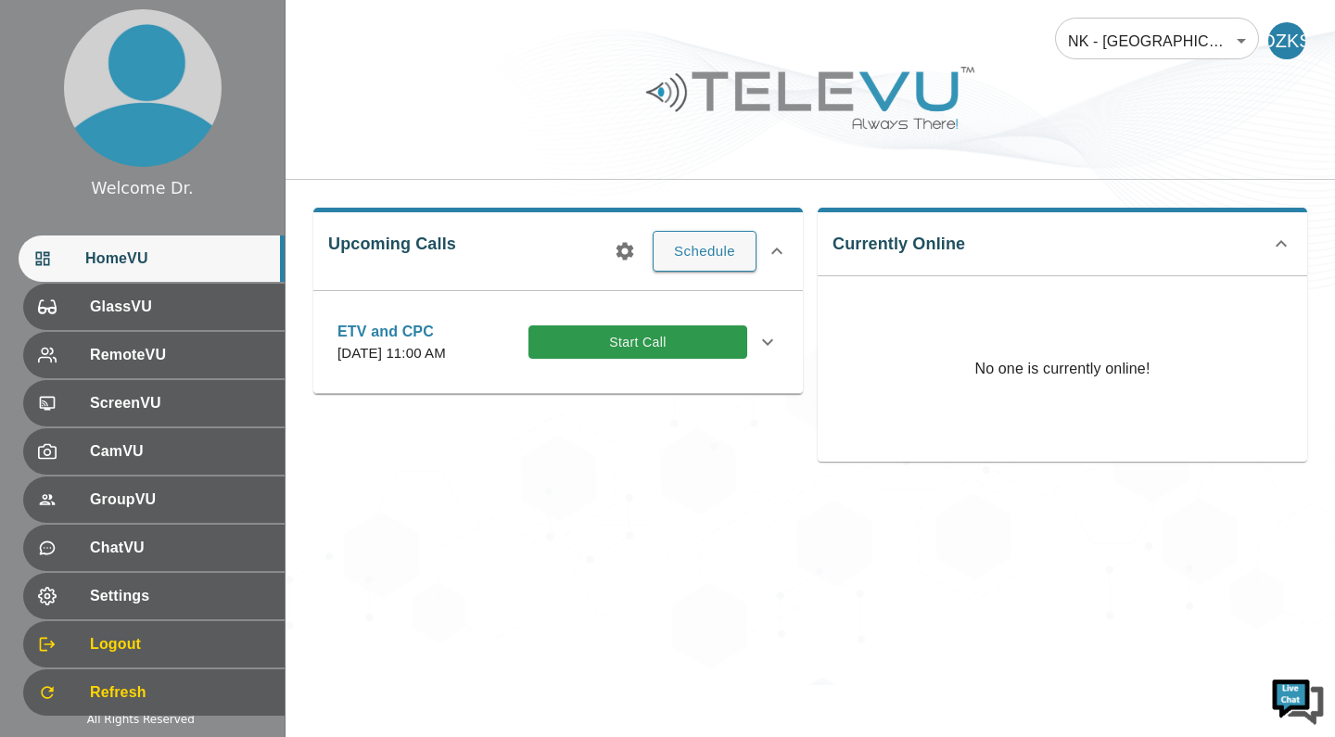
click at [608, 346] on button "Start Call" at bounding box center [638, 342] width 219 height 34
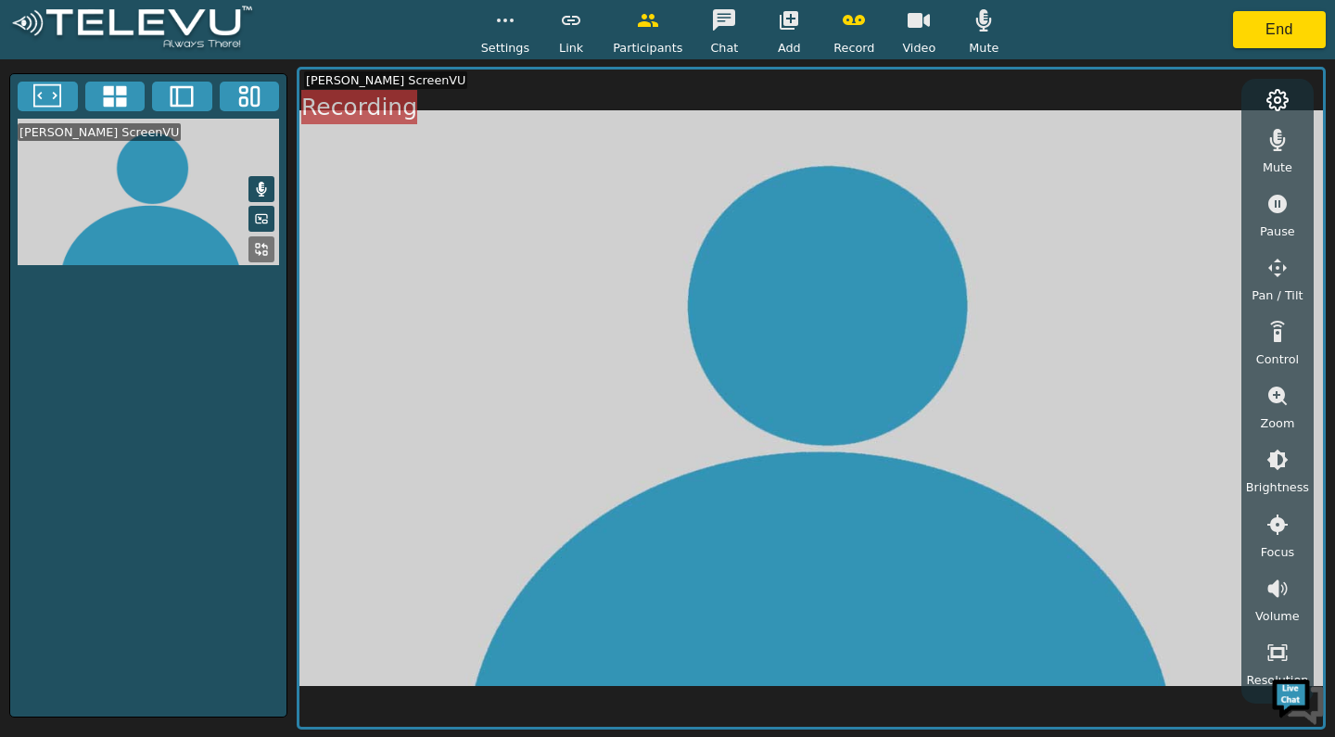
click at [780, 29] on icon "button" at bounding box center [789, 20] width 19 height 19
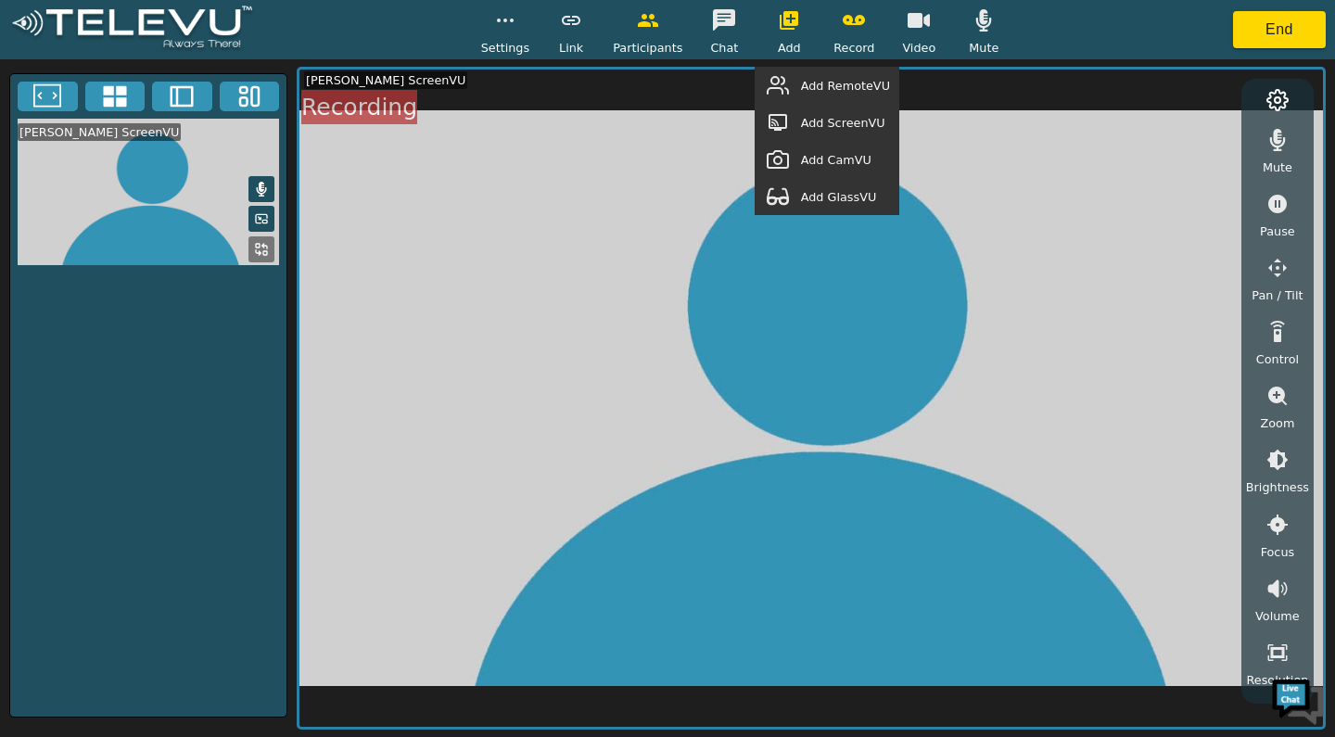
click at [860, 98] on div "Add RemoteVU" at bounding box center [827, 85] width 145 height 37
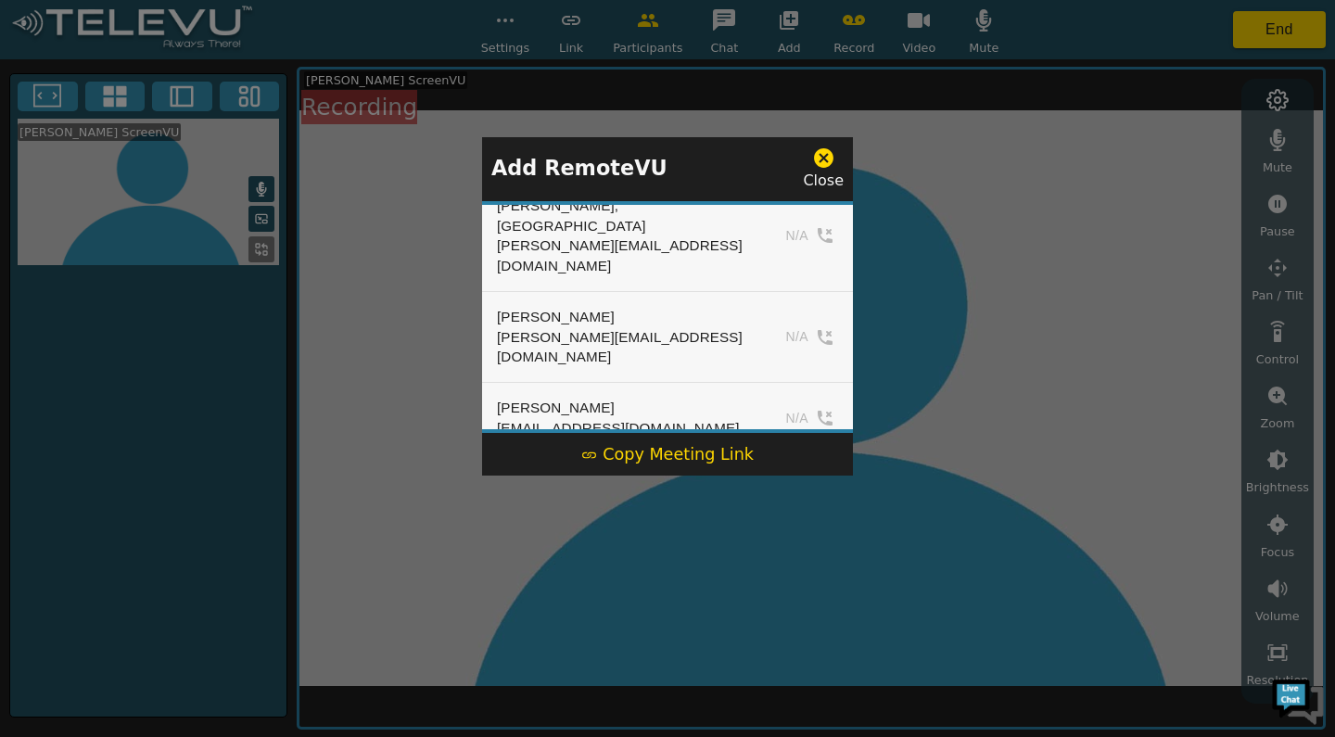
scroll to position [609, 0]
click at [682, 400] on div "[PERSON_NAME] [EMAIL_ADDRESS][DOMAIN_NAME]" at bounding box center [622, 420] width 251 height 40
click at [806, 385] on td "N/A" at bounding box center [808, 420] width 90 height 70
click at [586, 400] on div "[PERSON_NAME]" at bounding box center [618, 410] width 243 height 20
click at [375, 595] on div at bounding box center [667, 368] width 1335 height 737
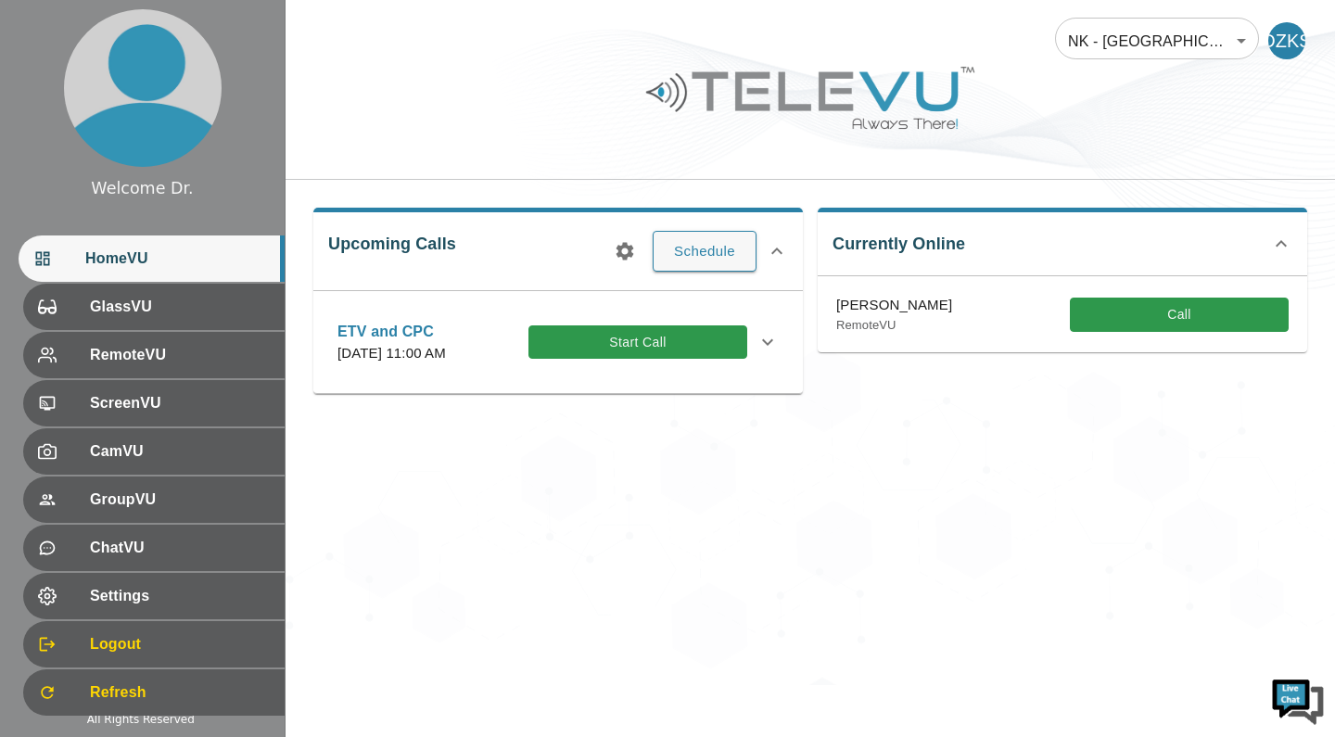
click at [1180, 315] on button "Call" at bounding box center [1179, 315] width 219 height 34
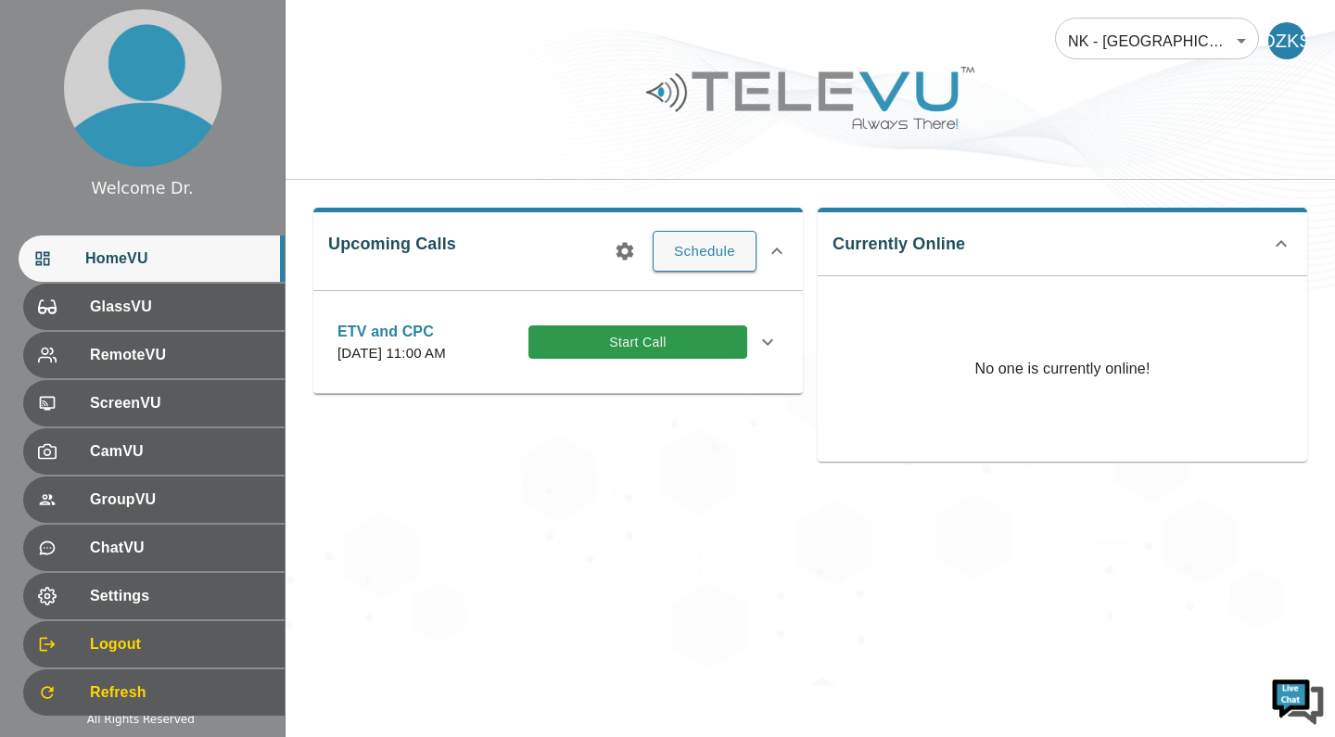
click at [140, 700] on span "Refresh" at bounding box center [180, 693] width 180 height 22
click at [663, 355] on button "Start Call" at bounding box center [638, 342] width 219 height 34
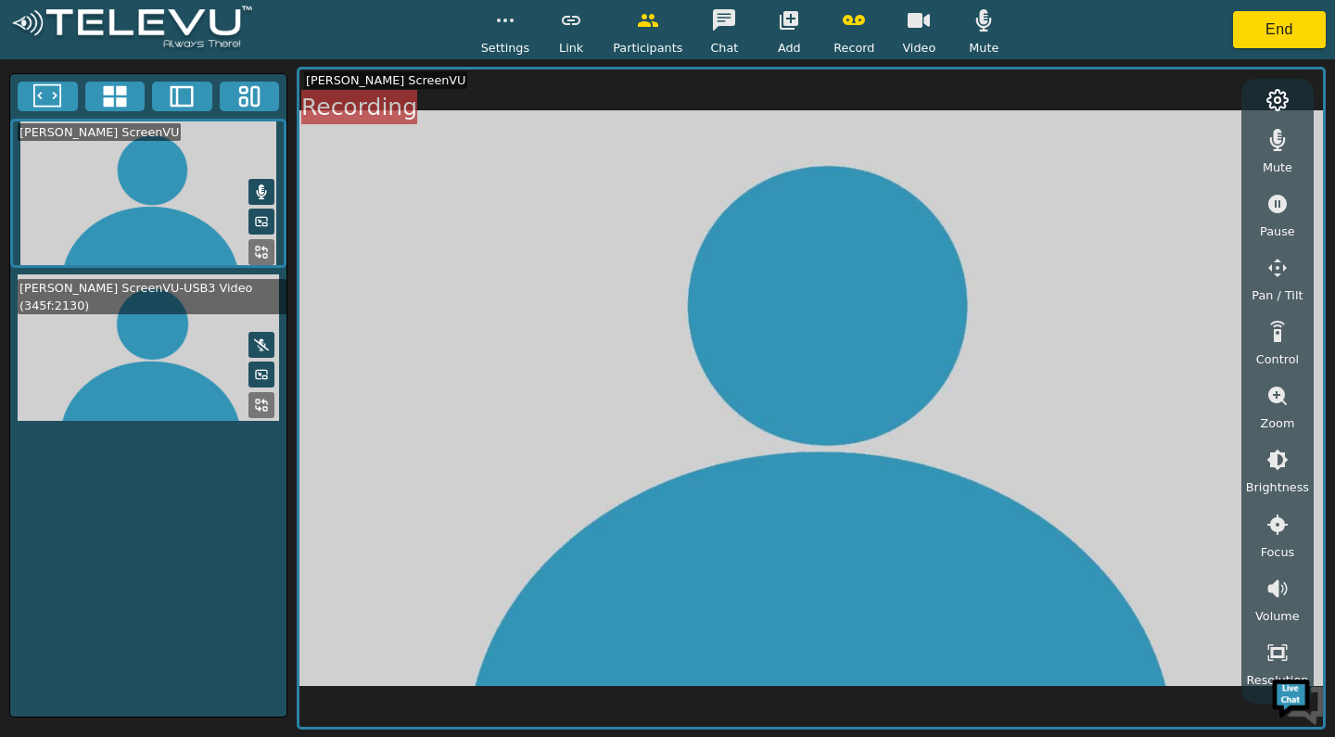
click at [777, 38] on button "button" at bounding box center [789, 20] width 46 height 37
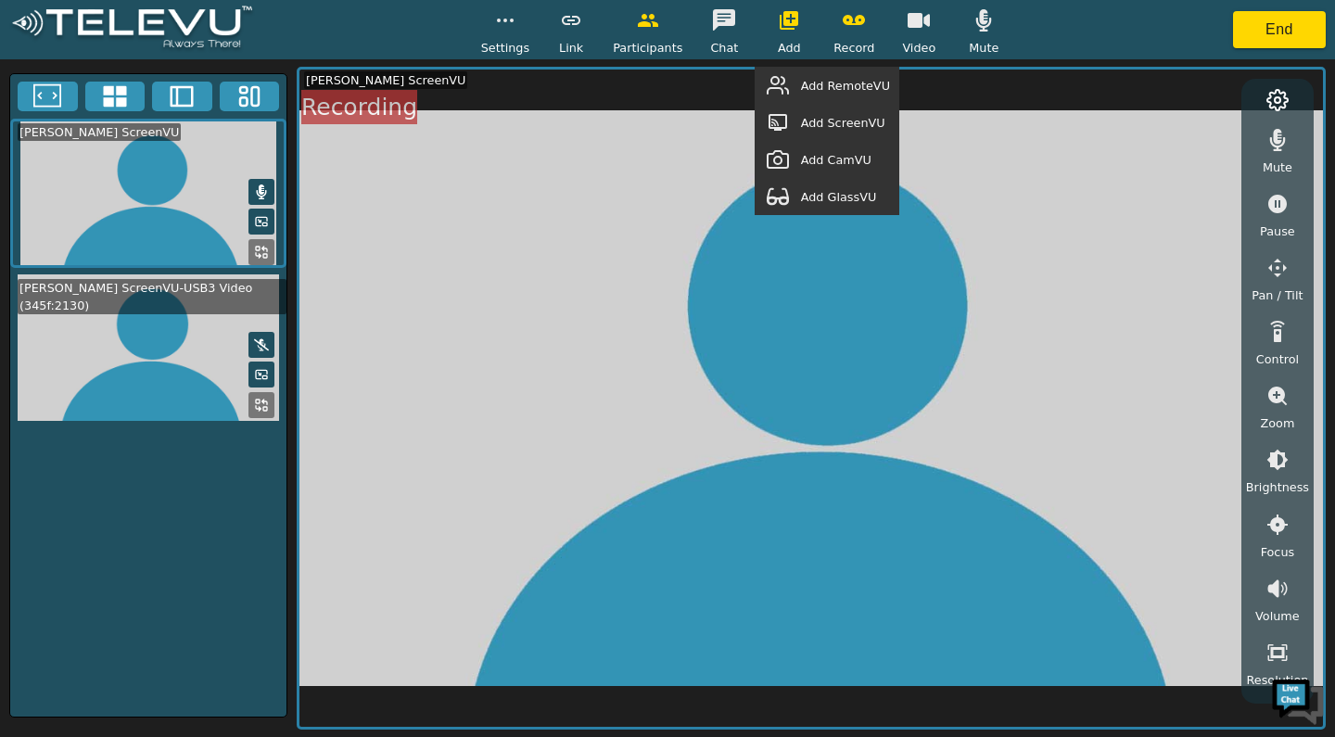
click at [857, 87] on span "Add RemoteVU" at bounding box center [845, 86] width 89 height 18
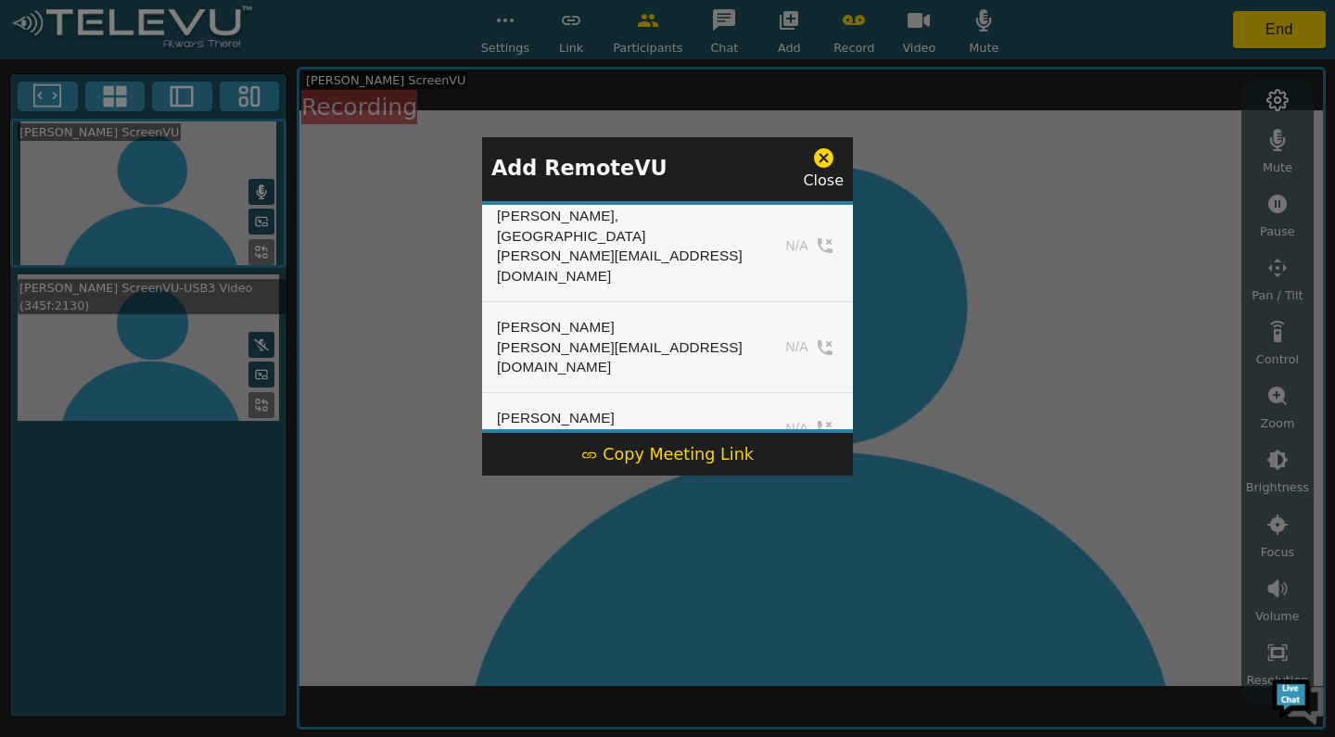
scroll to position [603, 0]
click at [652, 427] on div "[EMAIL_ADDRESS][DOMAIN_NAME]" at bounding box center [618, 437] width 243 height 20
click at [395, 552] on div at bounding box center [667, 368] width 1335 height 737
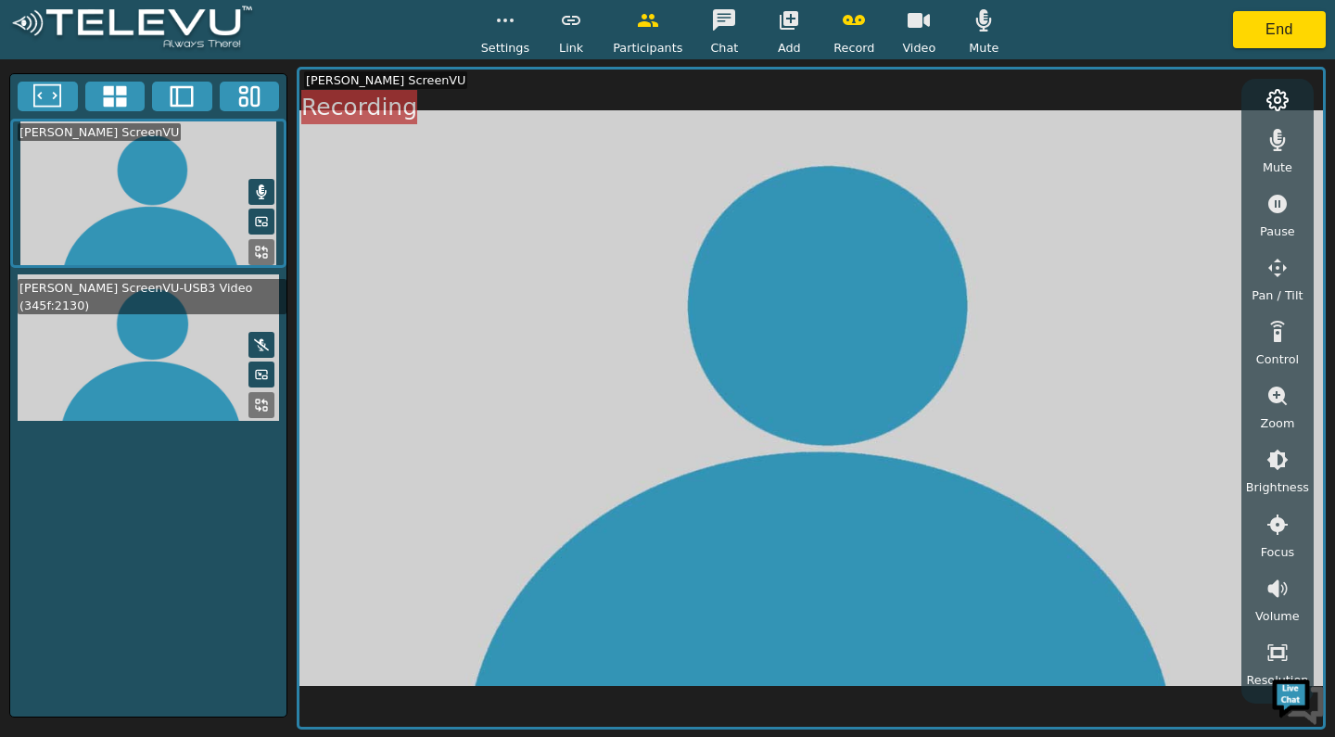
click at [1295, 36] on button "End" at bounding box center [1279, 29] width 93 height 37
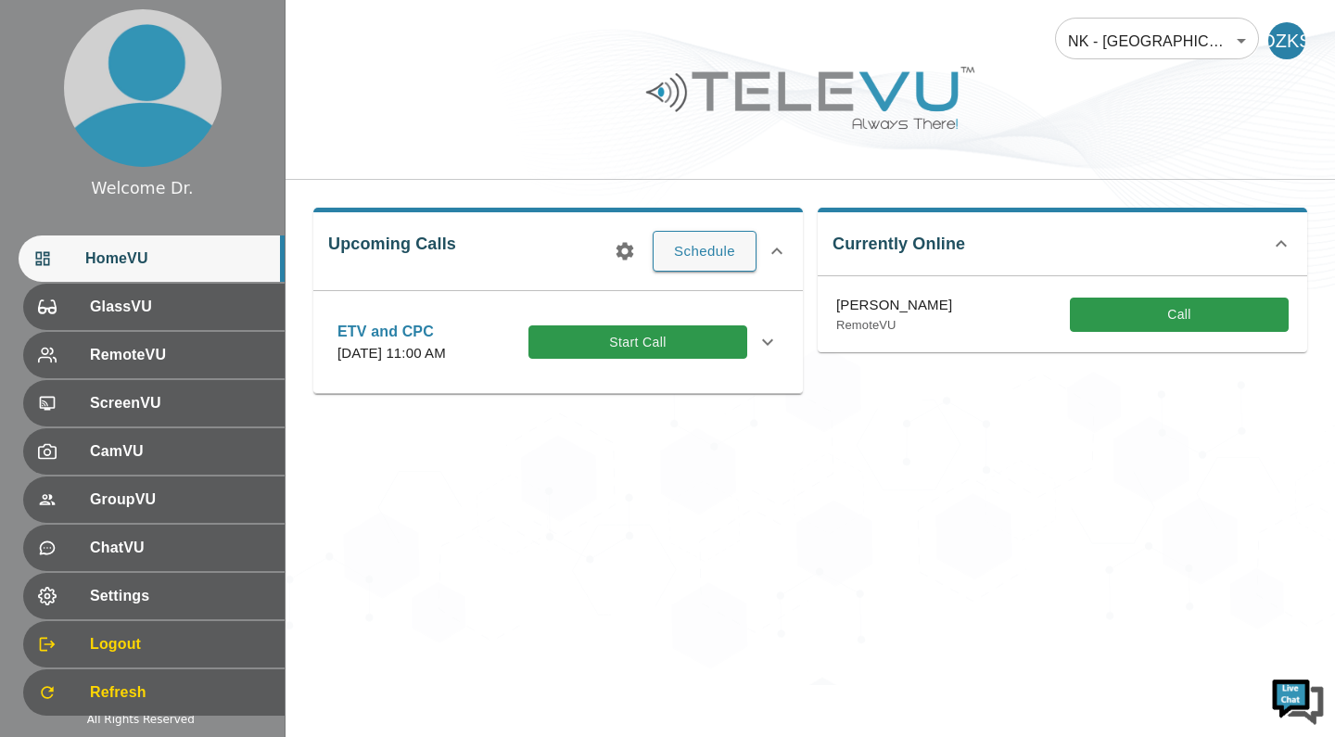
click at [1190, 316] on button "Call" at bounding box center [1179, 315] width 219 height 34
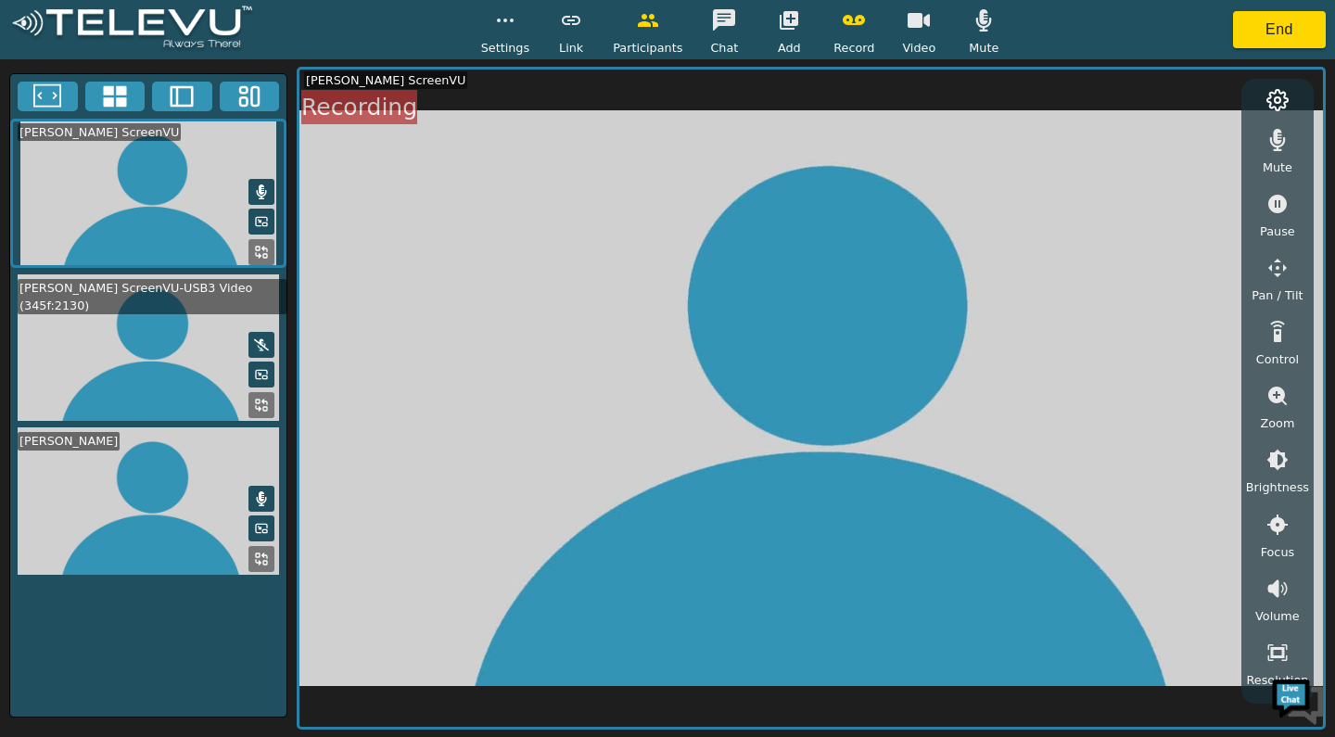
click at [1276, 602] on button "button" at bounding box center [1278, 588] width 46 height 37
click at [1281, 588] on icon "button" at bounding box center [1278, 589] width 22 height 22
click at [262, 345] on icon at bounding box center [261, 345] width 15 height 15
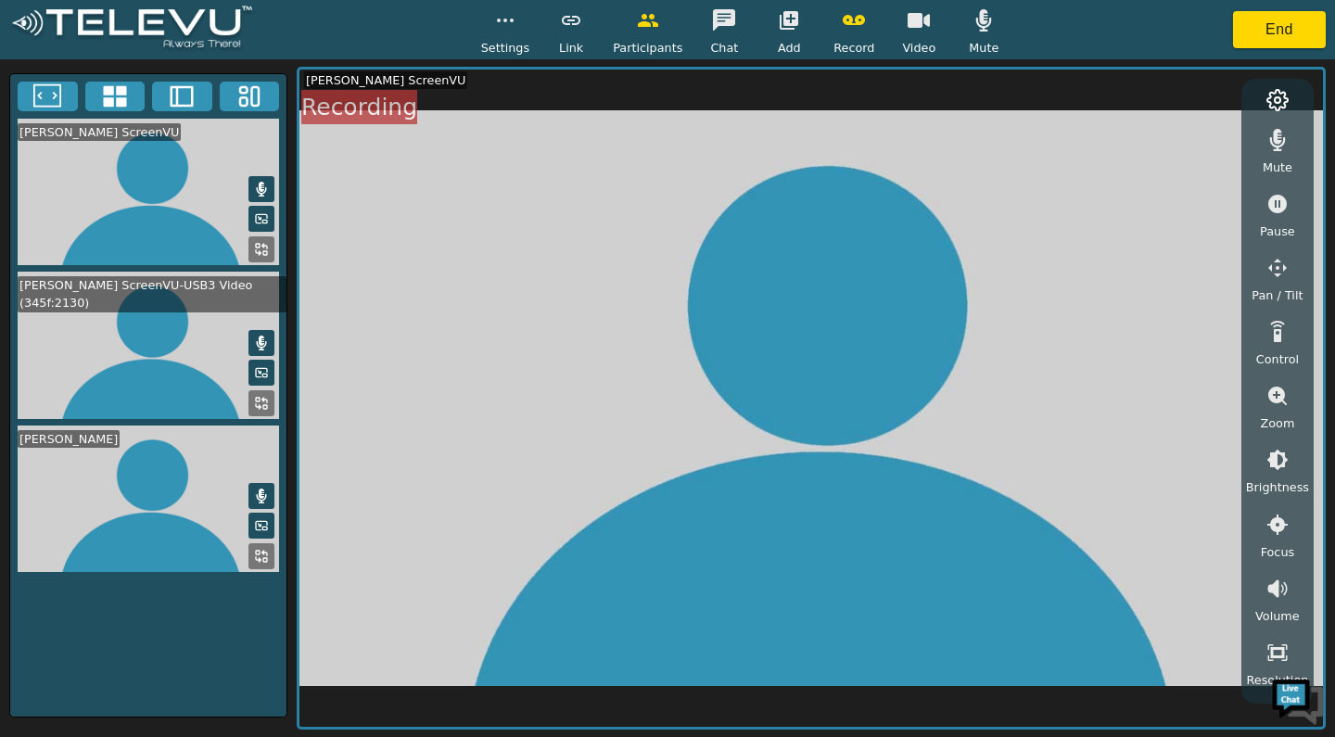
click at [128, 358] on video at bounding box center [148, 345] width 276 height 147
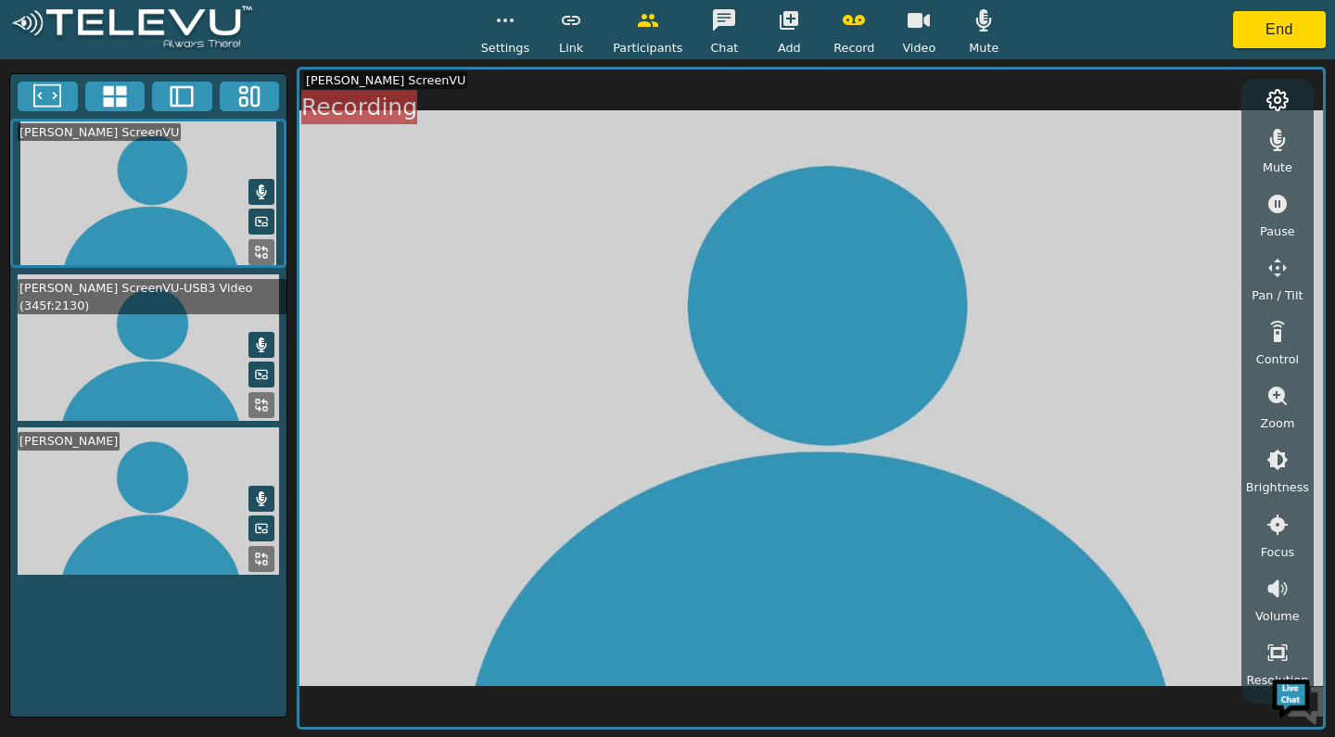
click at [573, 492] on video at bounding box center [811, 399] width 1024 height 658
click at [263, 378] on icon at bounding box center [261, 374] width 15 height 15
click at [260, 383] on button at bounding box center [261, 375] width 26 height 26
click at [258, 405] on icon at bounding box center [261, 405] width 15 height 15
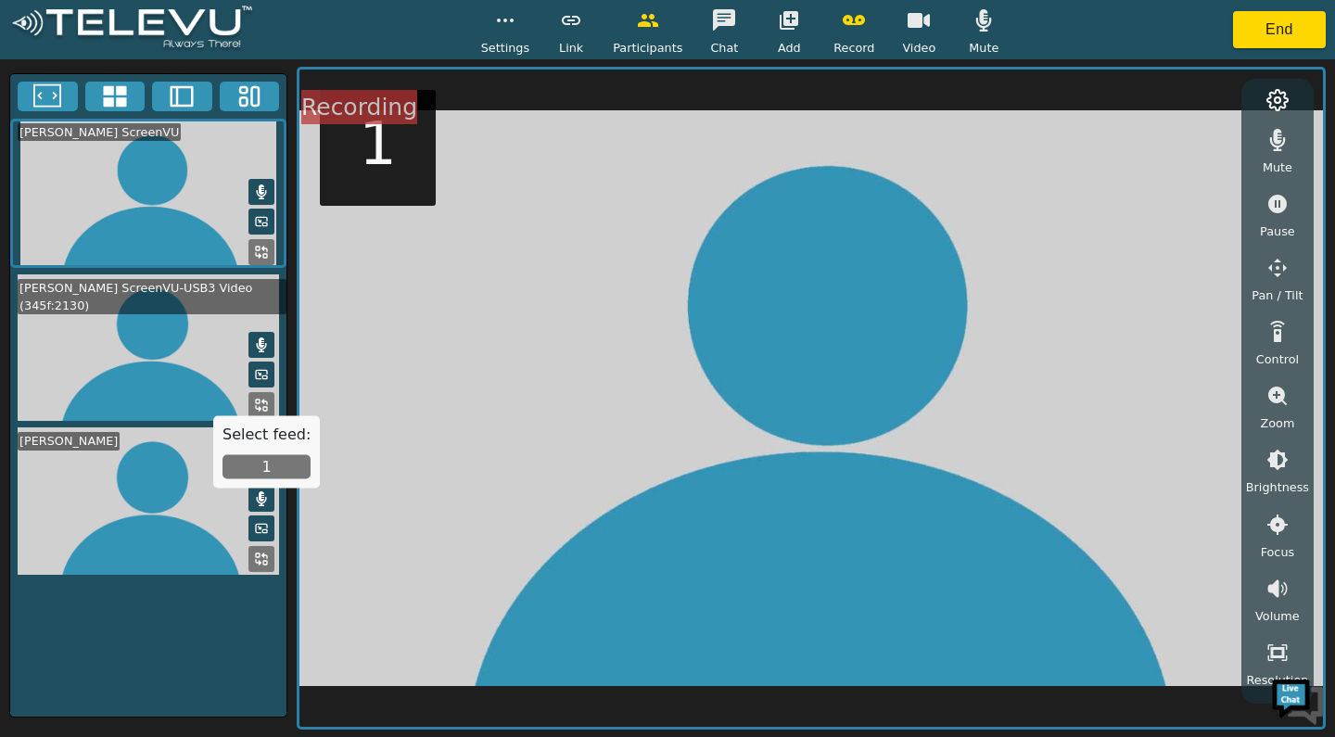
click at [258, 405] on icon at bounding box center [261, 405] width 15 height 15
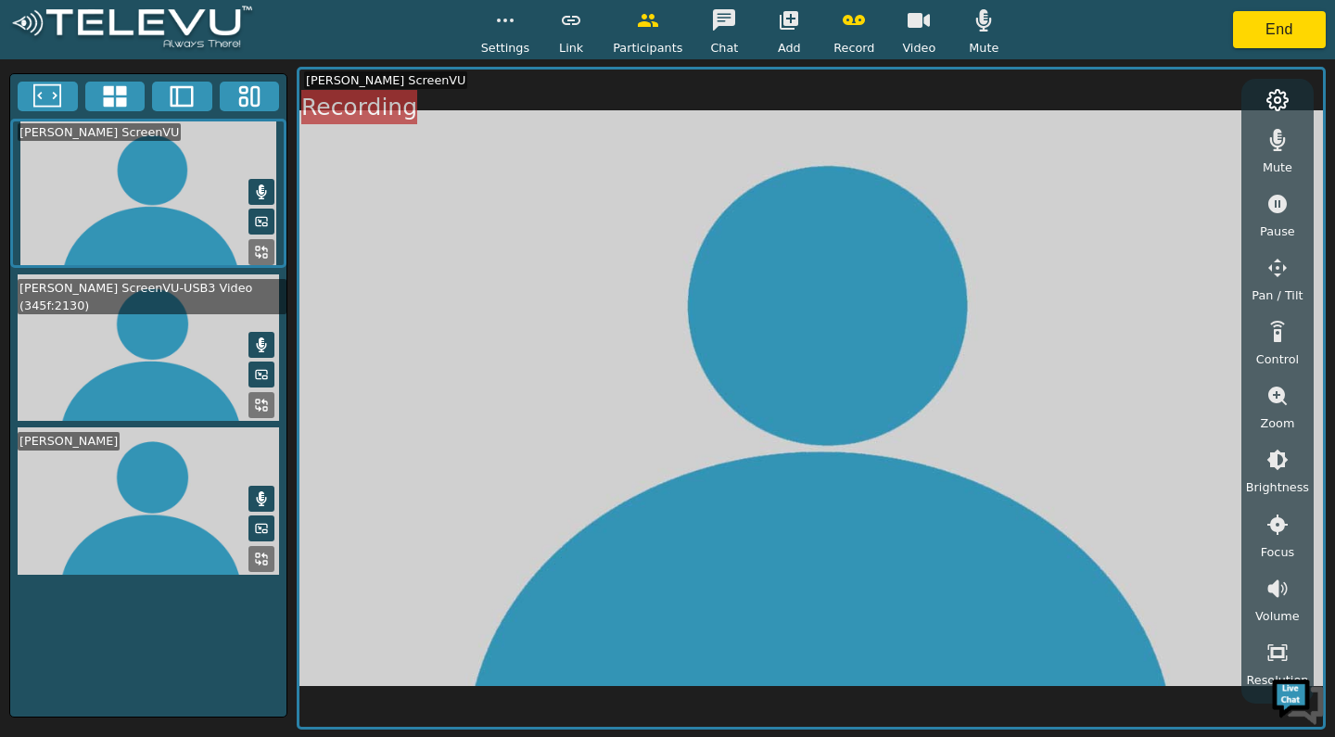
click at [248, 342] on video at bounding box center [148, 347] width 276 height 147
click at [256, 341] on icon at bounding box center [261, 345] width 15 height 15
click at [252, 346] on button at bounding box center [261, 345] width 26 height 26
click at [261, 376] on icon at bounding box center [261, 374] width 15 height 15
click at [1268, 597] on icon "button" at bounding box center [1278, 589] width 22 height 22
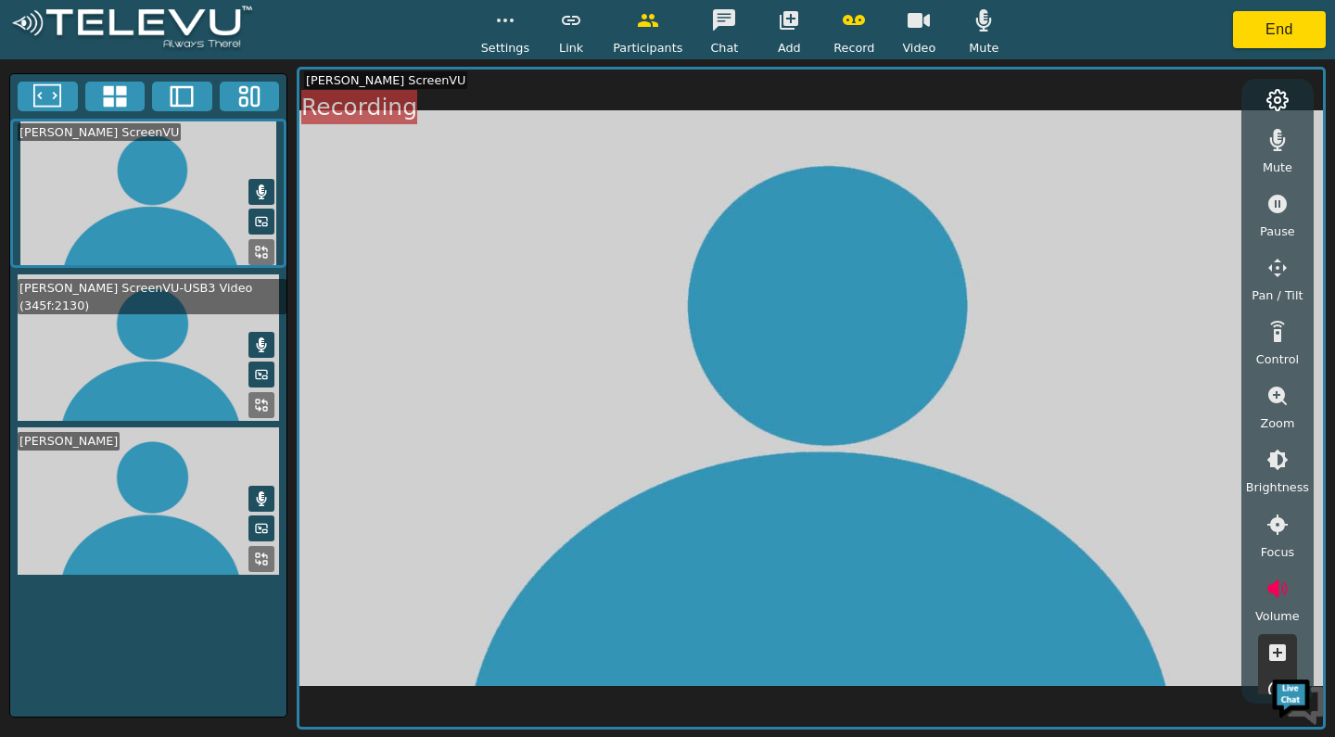
click at [1277, 656] on icon "button" at bounding box center [1278, 653] width 22 height 22
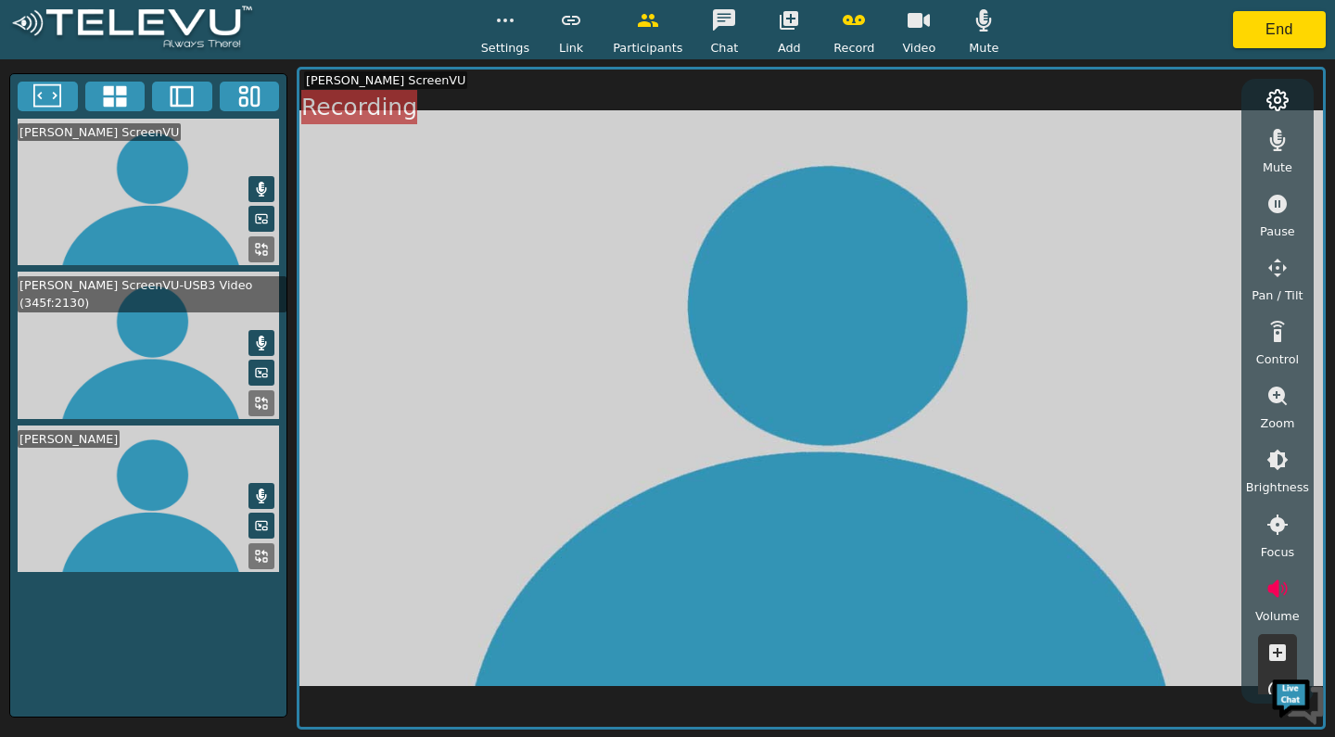
click at [1281, 653] on icon "button" at bounding box center [1278, 653] width 22 height 22
click at [1281, 588] on icon "button" at bounding box center [1278, 589] width 22 height 22
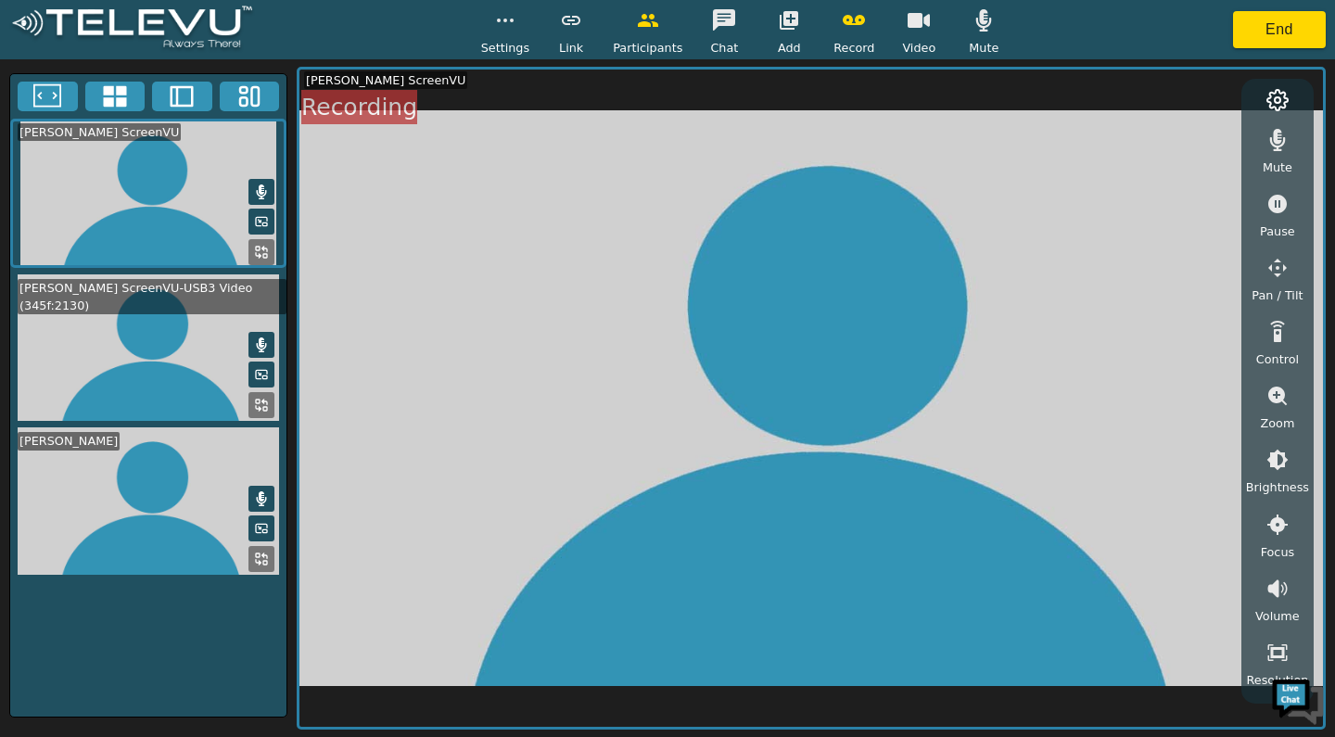
click at [1282, 138] on icon "button" at bounding box center [1278, 140] width 22 height 22
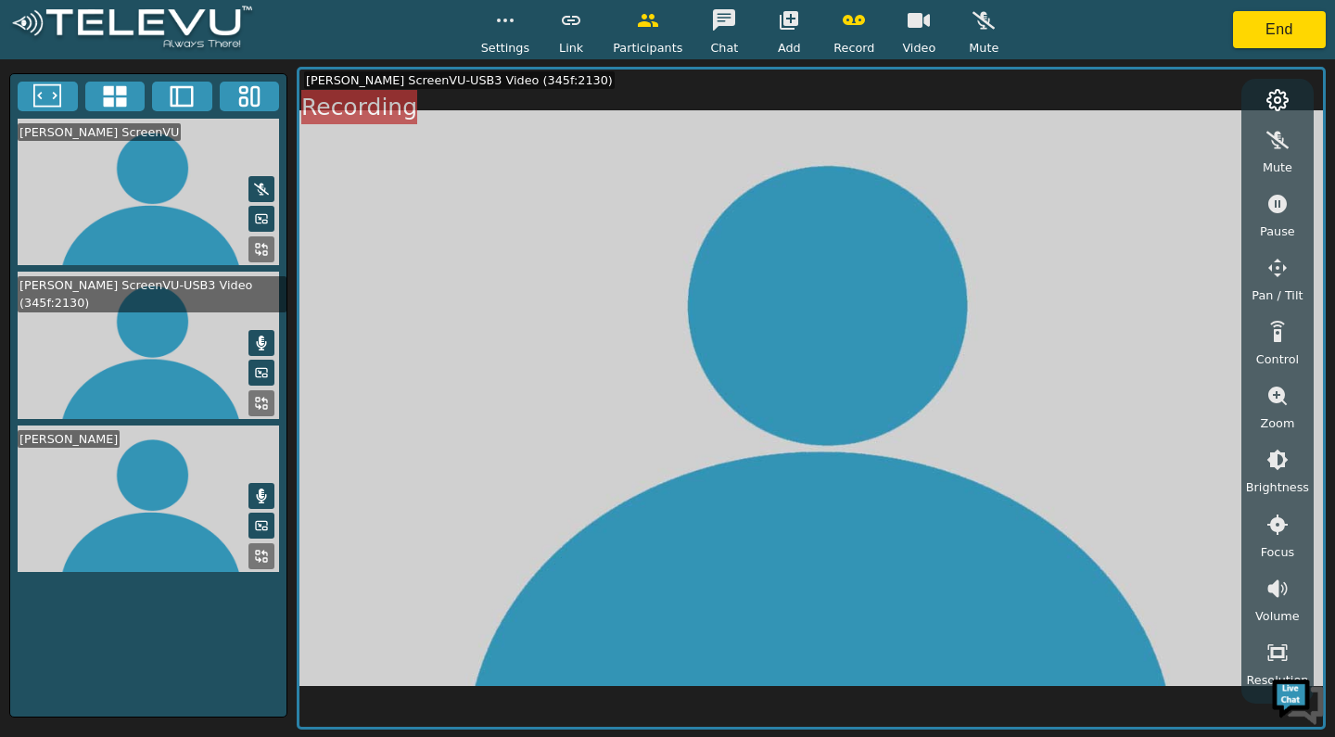
click at [1283, 149] on icon "button" at bounding box center [1278, 140] width 22 height 22
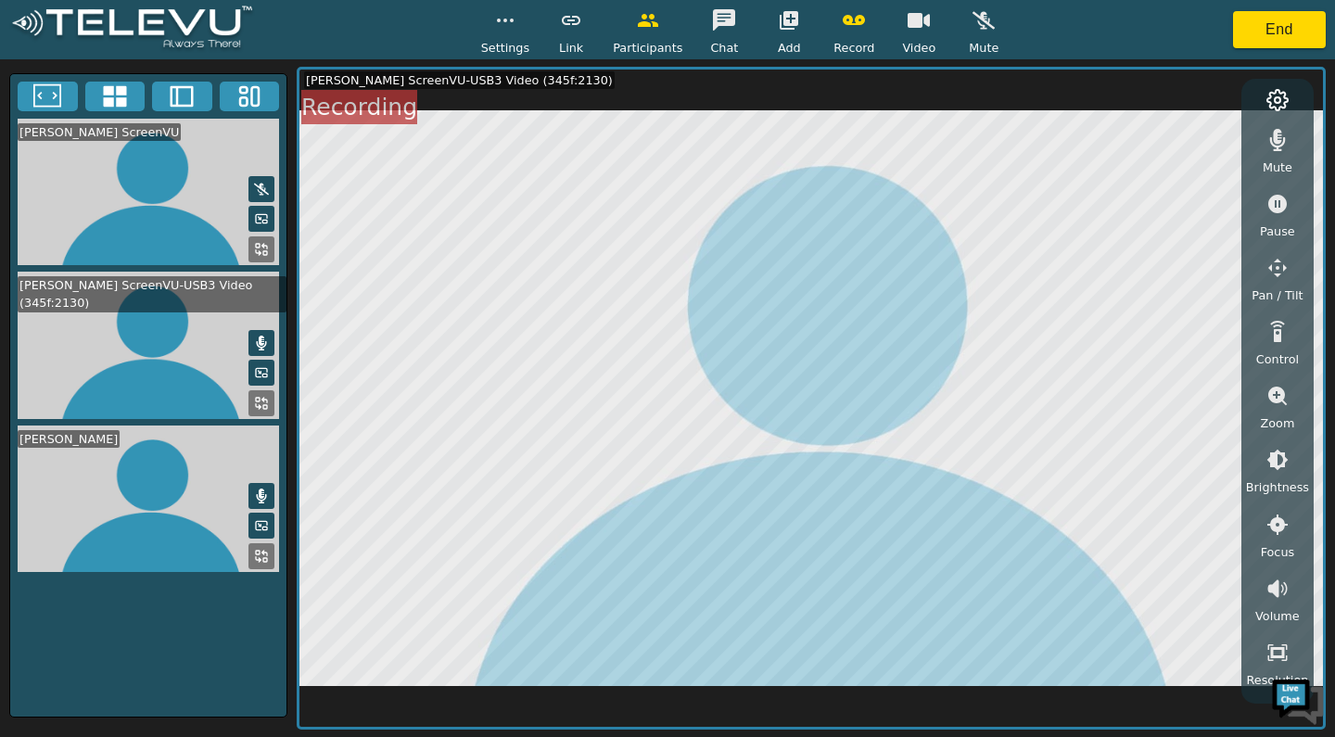
click at [987, 28] on icon "button" at bounding box center [984, 21] width 22 height 18
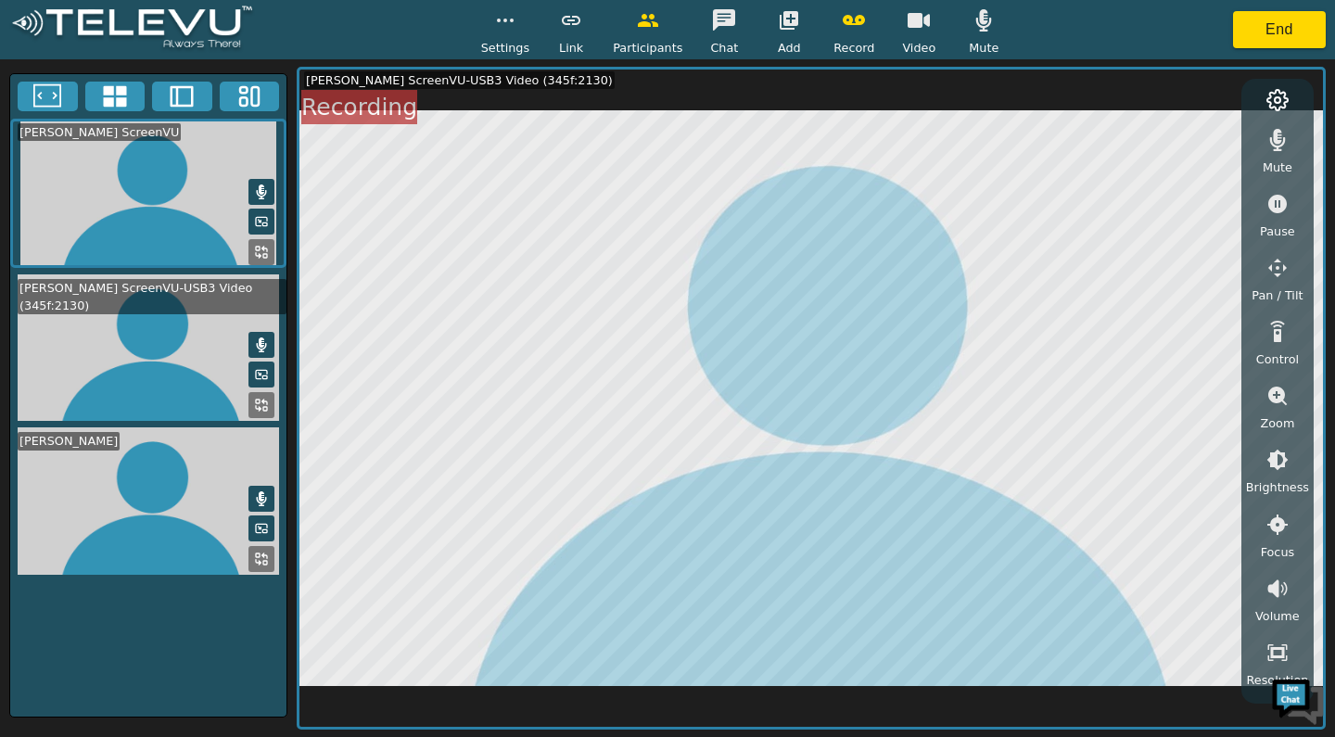
click at [1274, 350] on button "button" at bounding box center [1278, 331] width 46 height 37
click at [1281, 346] on button "button" at bounding box center [1278, 331] width 46 height 37
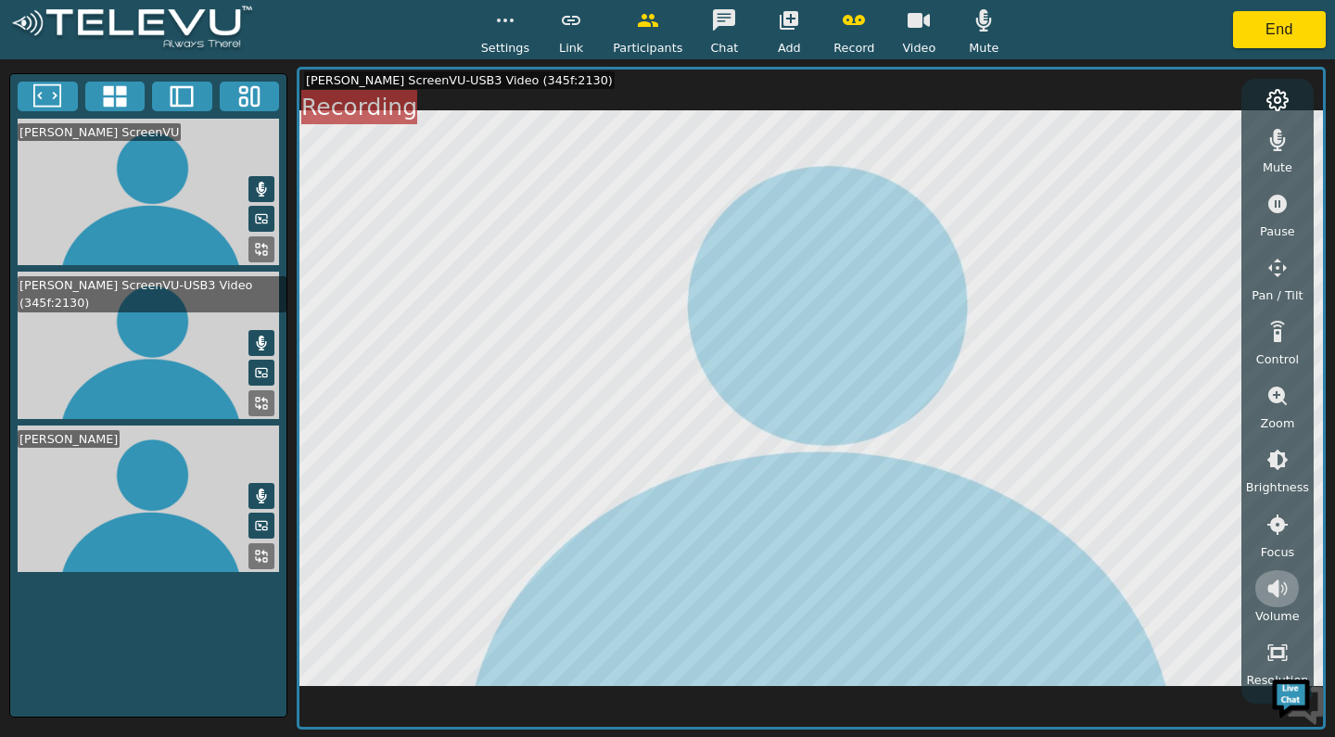
click at [1272, 603] on button "button" at bounding box center [1278, 588] width 46 height 37
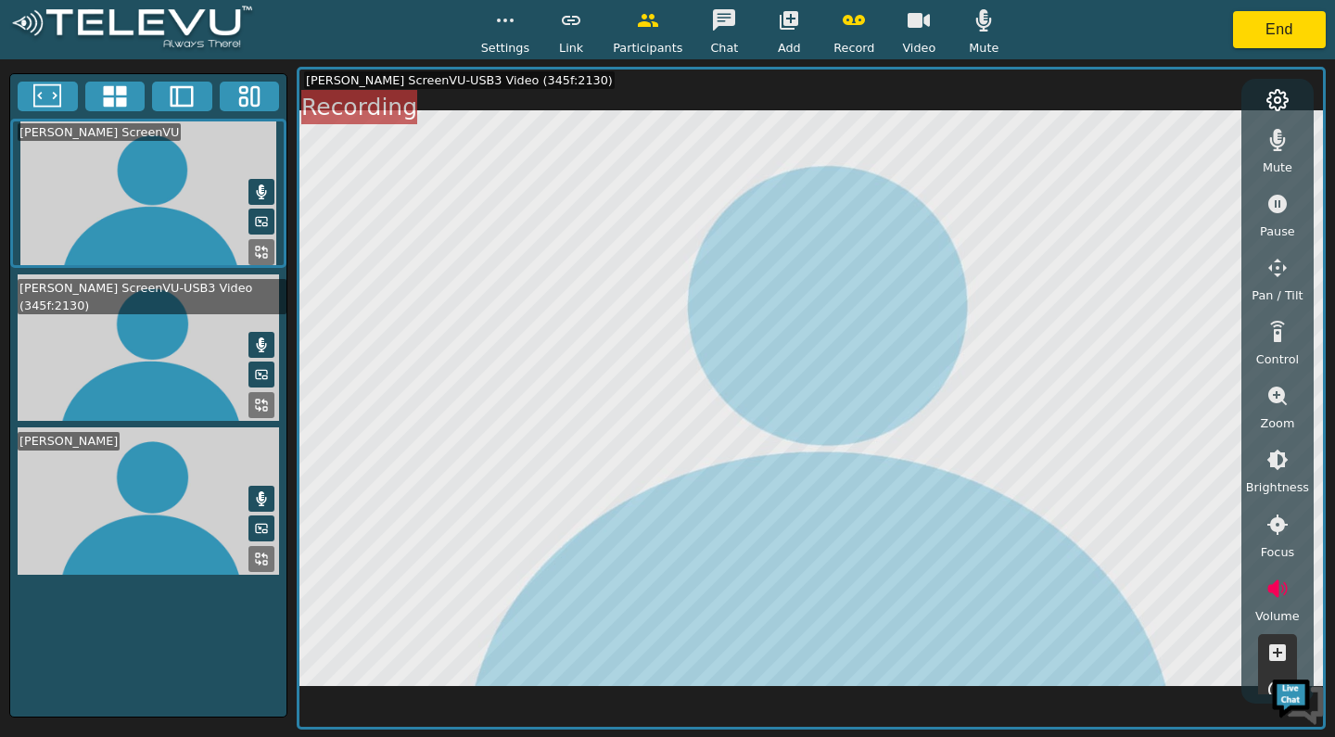
click at [1281, 657] on icon "button" at bounding box center [1277, 652] width 17 height 17
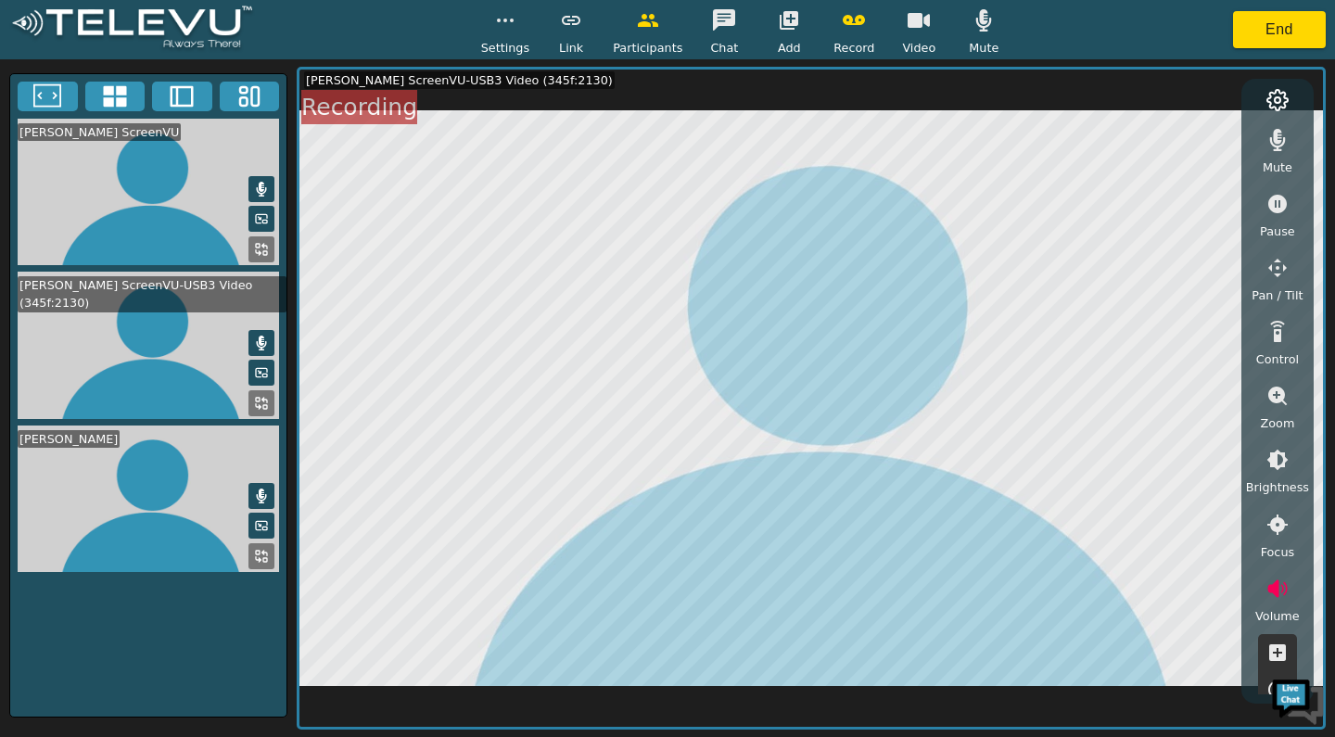
click at [1273, 650] on icon "button" at bounding box center [1277, 652] width 17 height 17
click at [1271, 592] on icon "button" at bounding box center [1276, 589] width 19 height 18
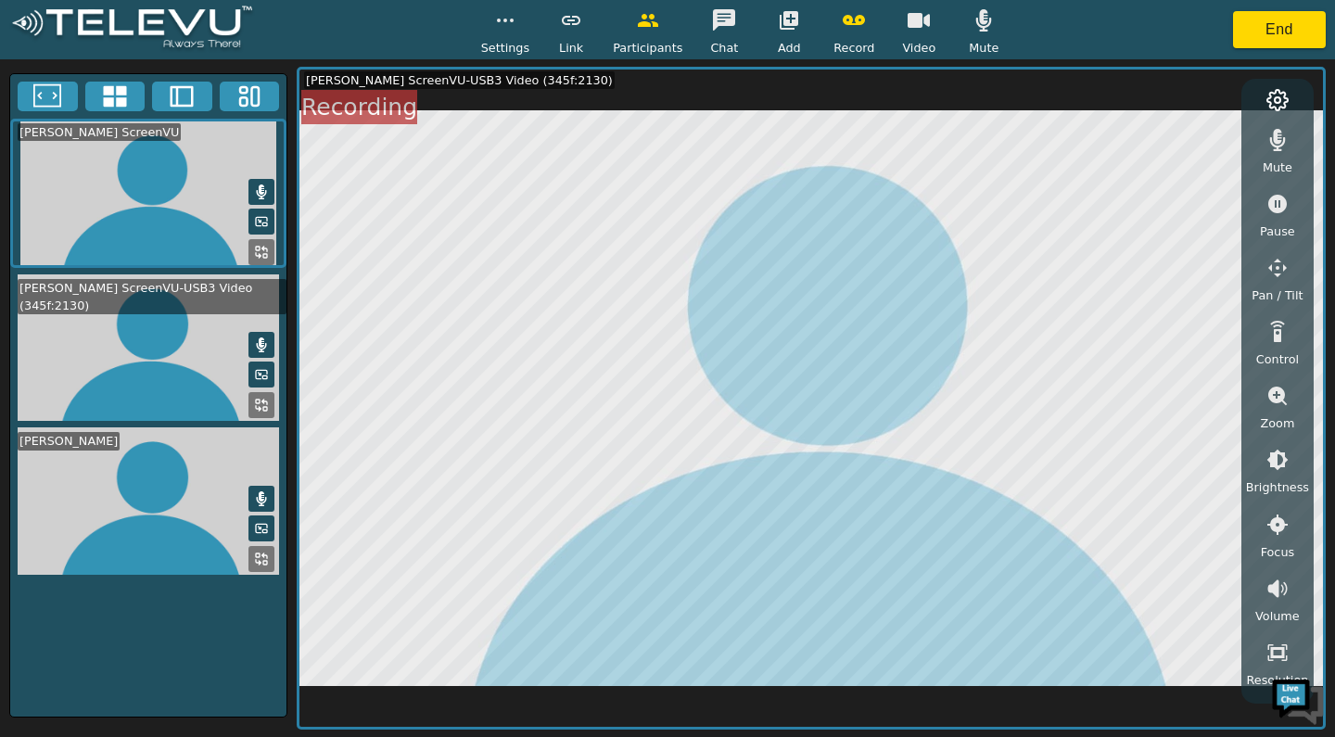
click at [983, 25] on icon "button" at bounding box center [984, 20] width 16 height 22
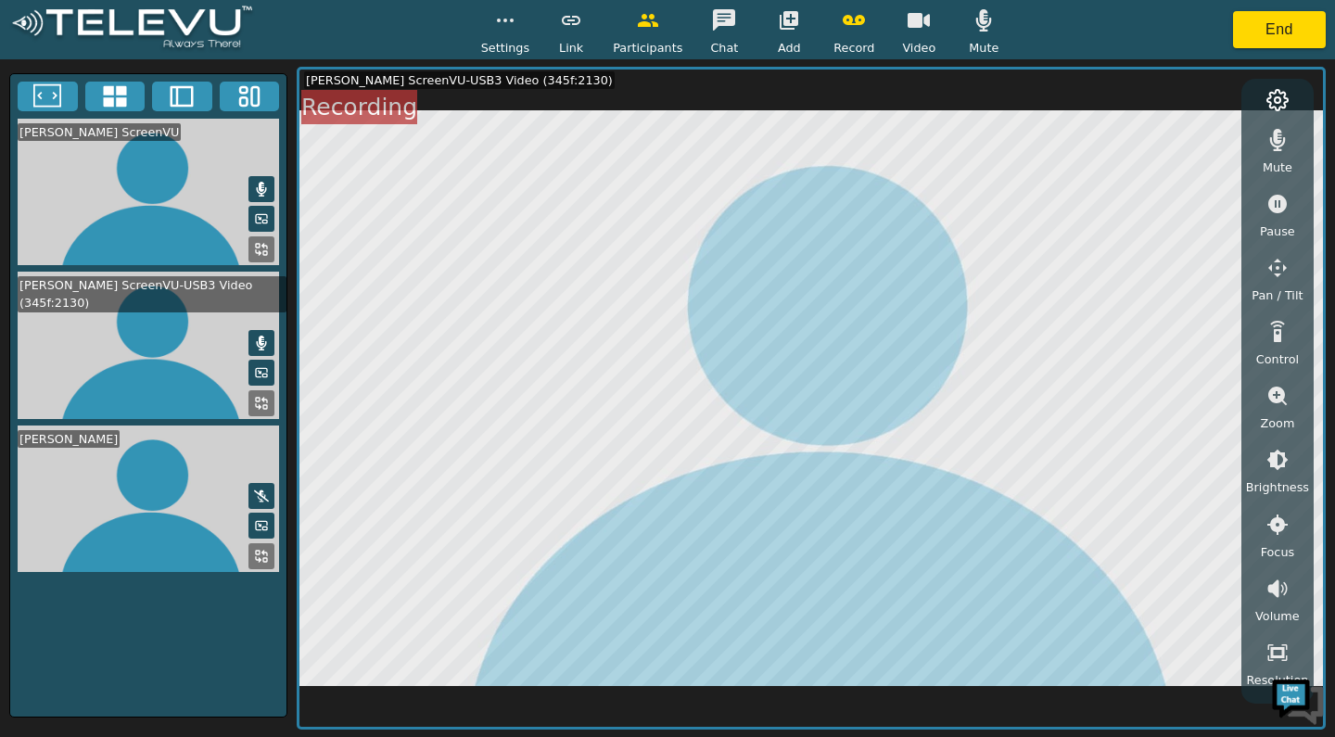
click at [1278, 138] on icon "button" at bounding box center [1278, 140] width 16 height 22
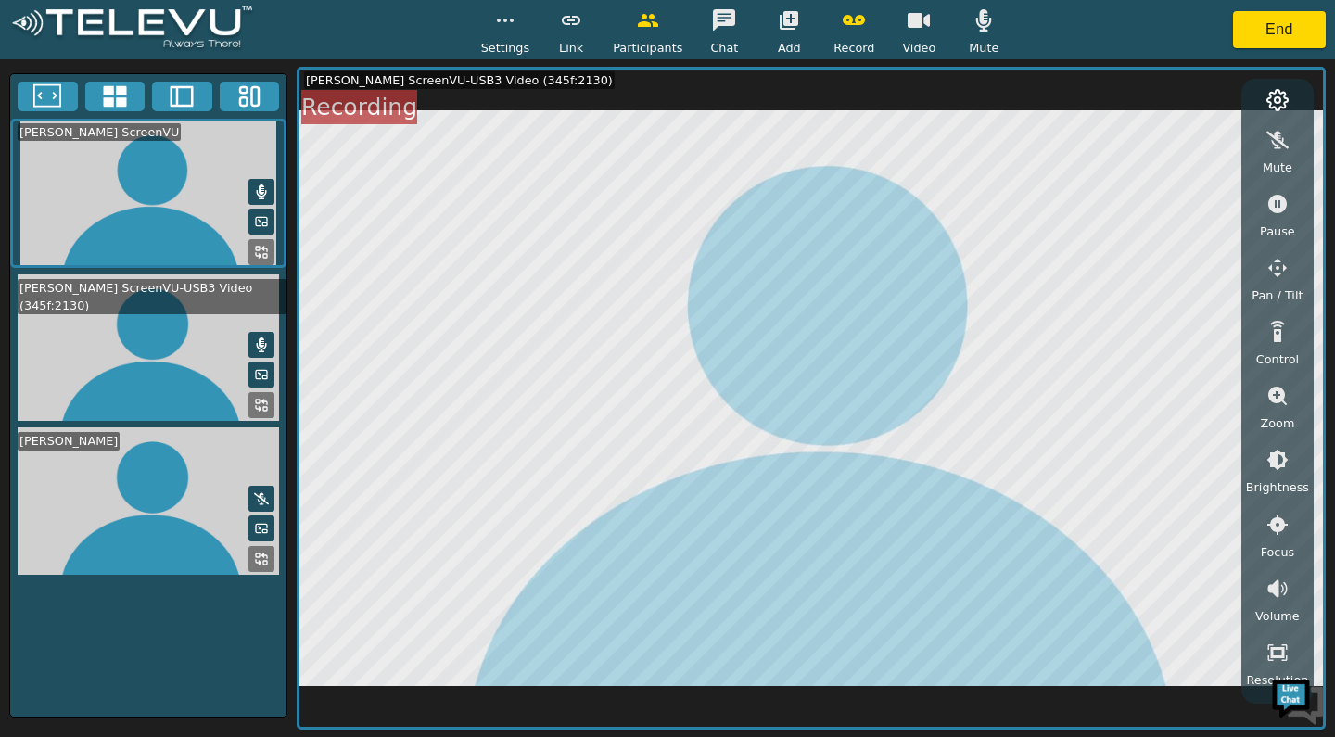
click at [1284, 146] on icon "button" at bounding box center [1278, 140] width 22 height 18
click at [265, 495] on icon at bounding box center [261, 499] width 15 height 12
click at [131, 355] on video at bounding box center [148, 347] width 276 height 147
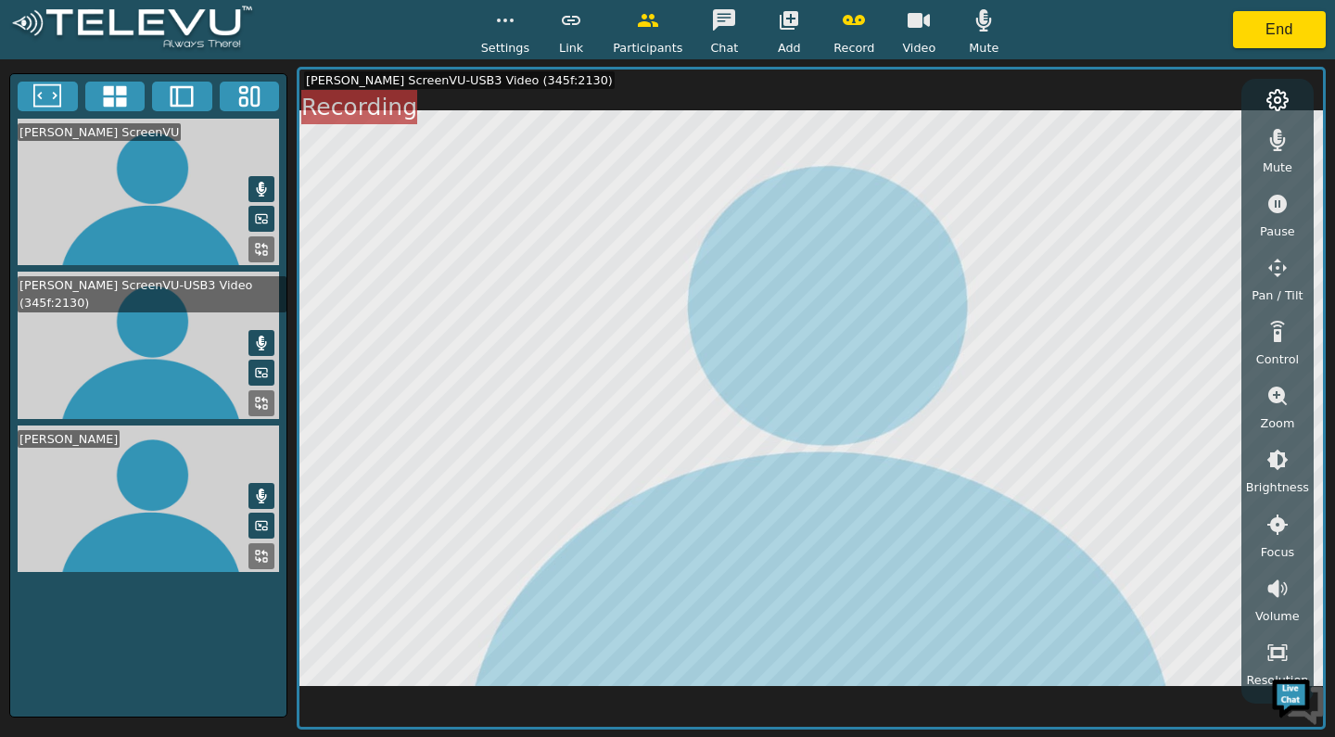
click at [261, 372] on icon at bounding box center [260, 373] width 2 height 2
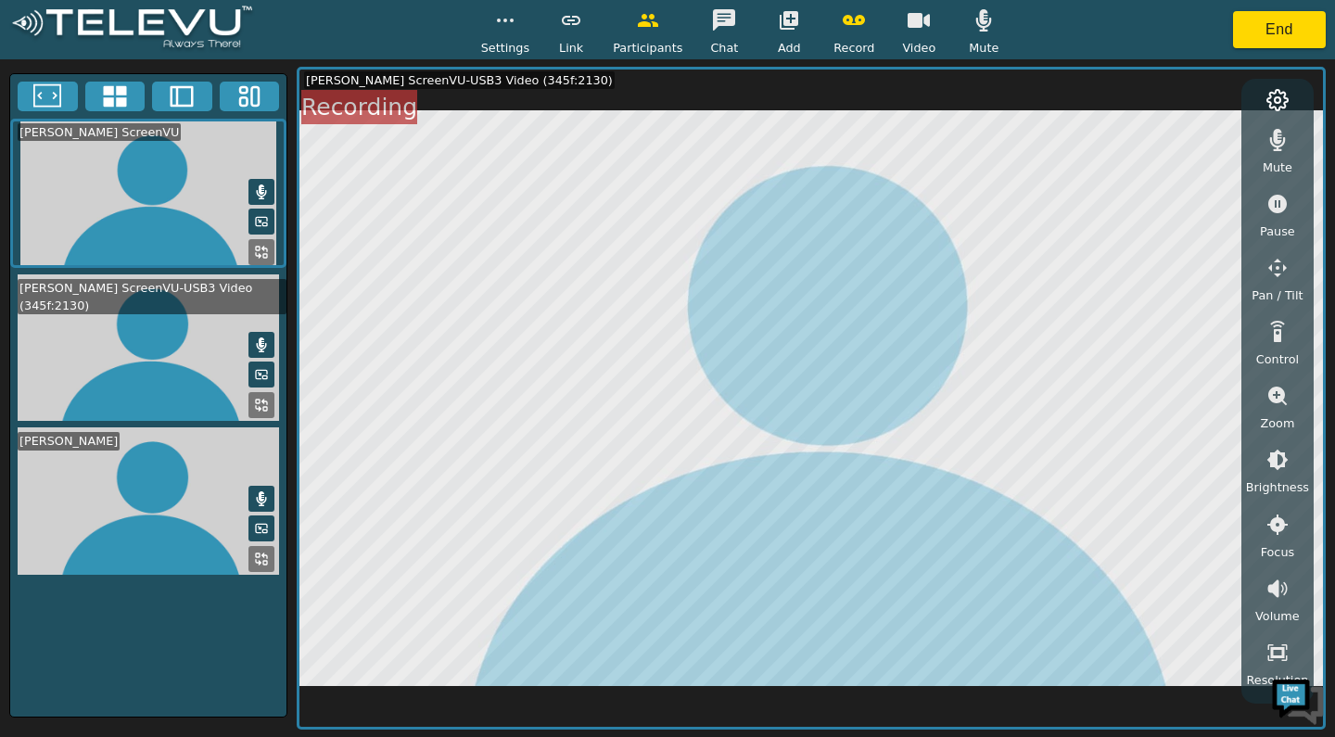
click at [261, 376] on icon at bounding box center [261, 375] width 11 height 8
click at [923, 30] on icon "button" at bounding box center [919, 20] width 22 height 22
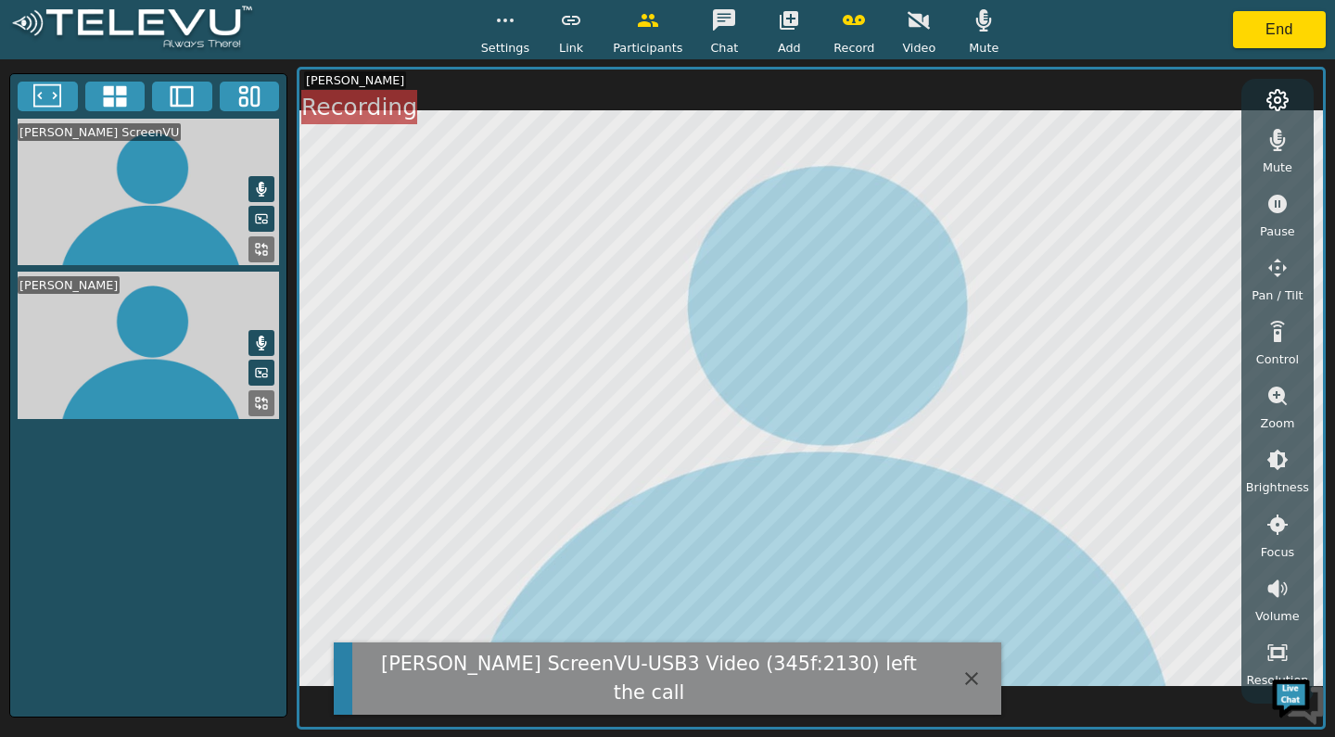
click at [909, 23] on icon "button" at bounding box center [919, 21] width 22 height 18
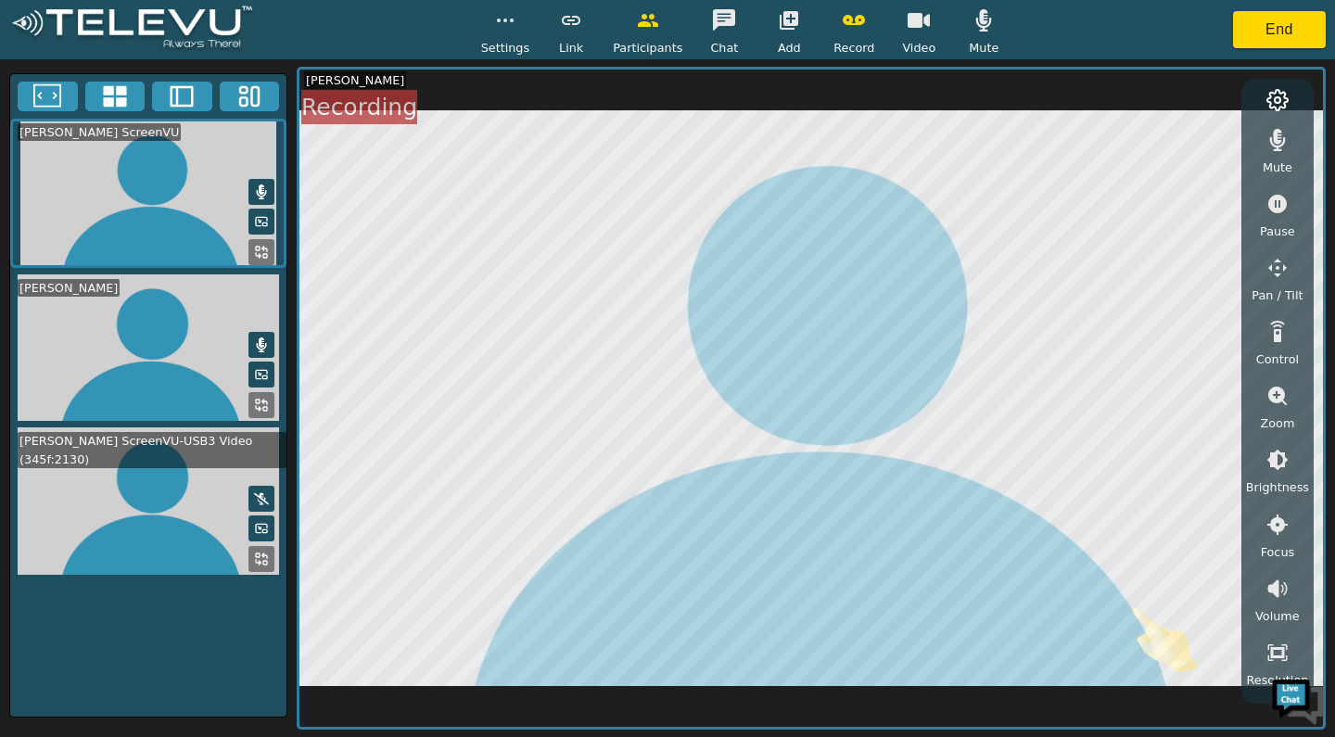
click at [256, 494] on icon at bounding box center [261, 498] width 15 height 15
click at [264, 527] on icon at bounding box center [261, 528] width 15 height 15
click at [260, 531] on icon at bounding box center [261, 528] width 15 height 15
click at [913, 20] on icon "button" at bounding box center [919, 20] width 22 height 15
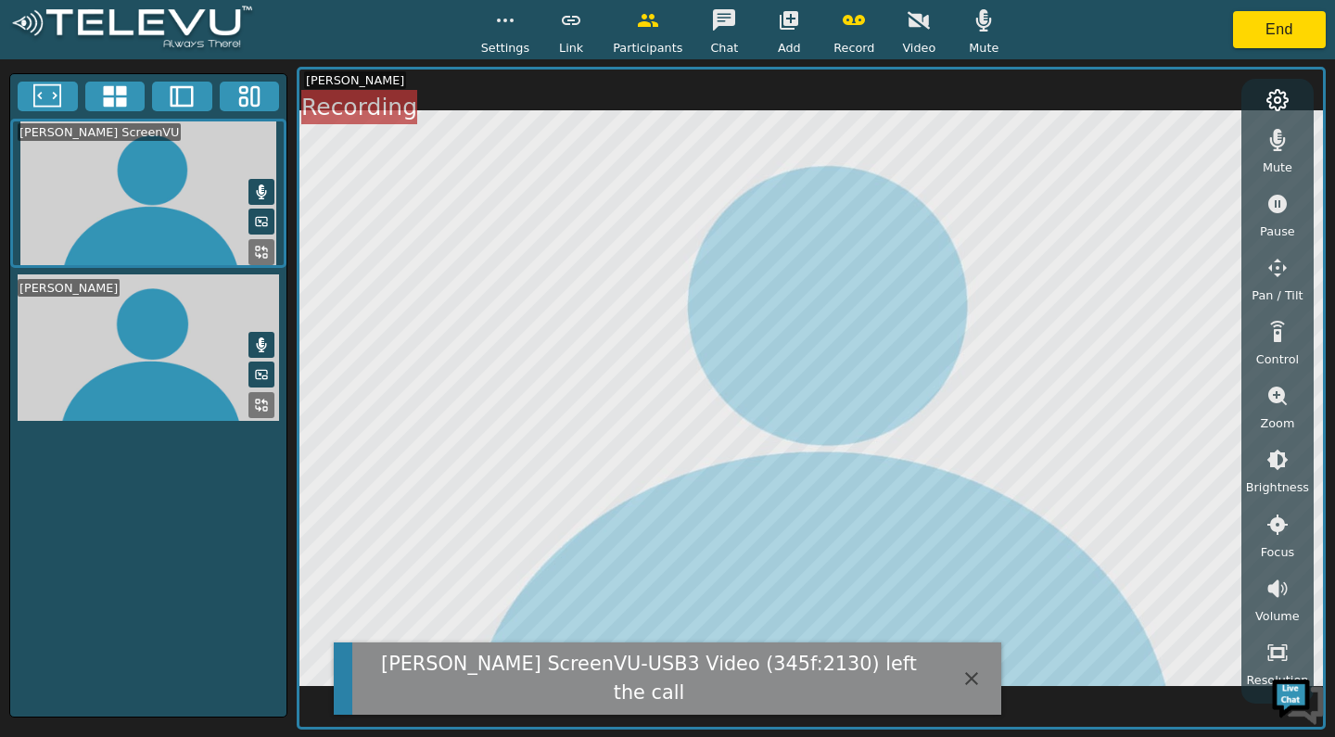
click at [931, 37] on div "Video" at bounding box center [919, 29] width 46 height 55
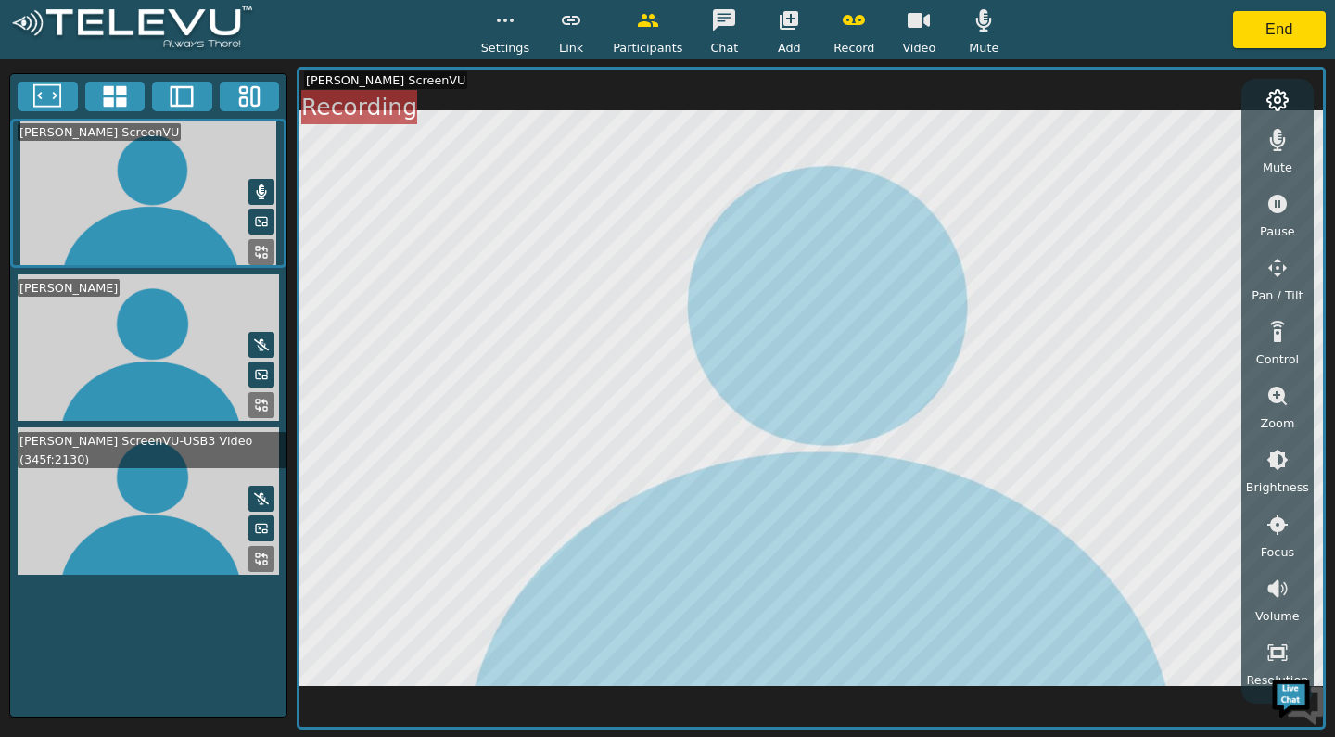
click at [251, 344] on button at bounding box center [261, 345] width 26 height 26
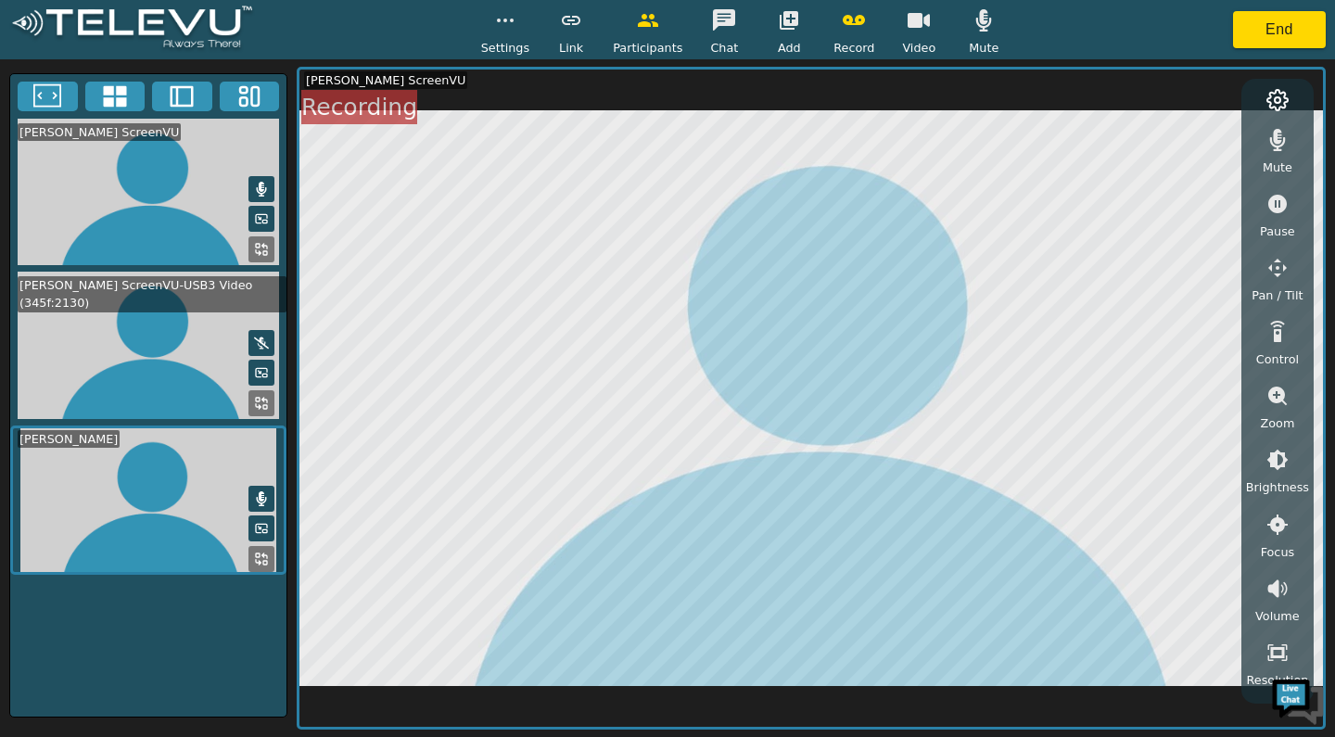
click at [250, 348] on button at bounding box center [261, 343] width 26 height 26
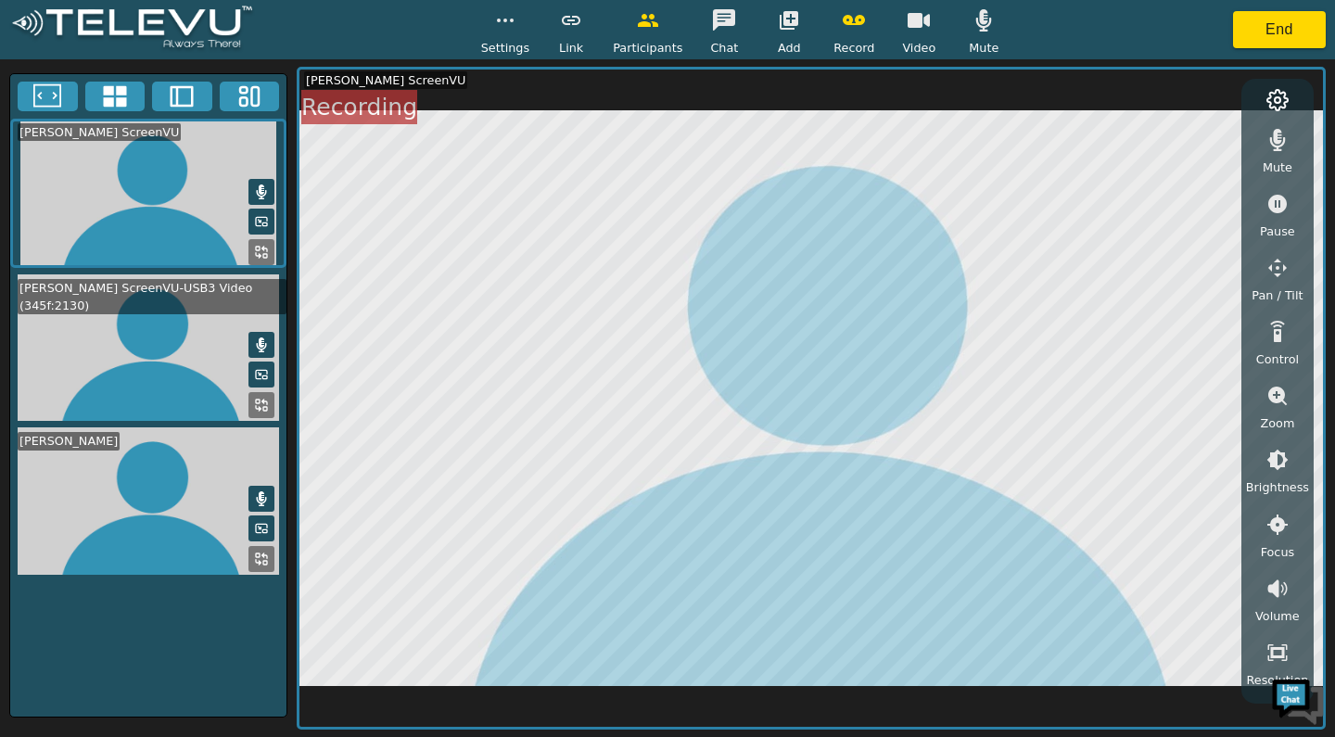
click at [155, 350] on video at bounding box center [148, 347] width 276 height 147
click at [189, 361] on video at bounding box center [148, 347] width 276 height 147
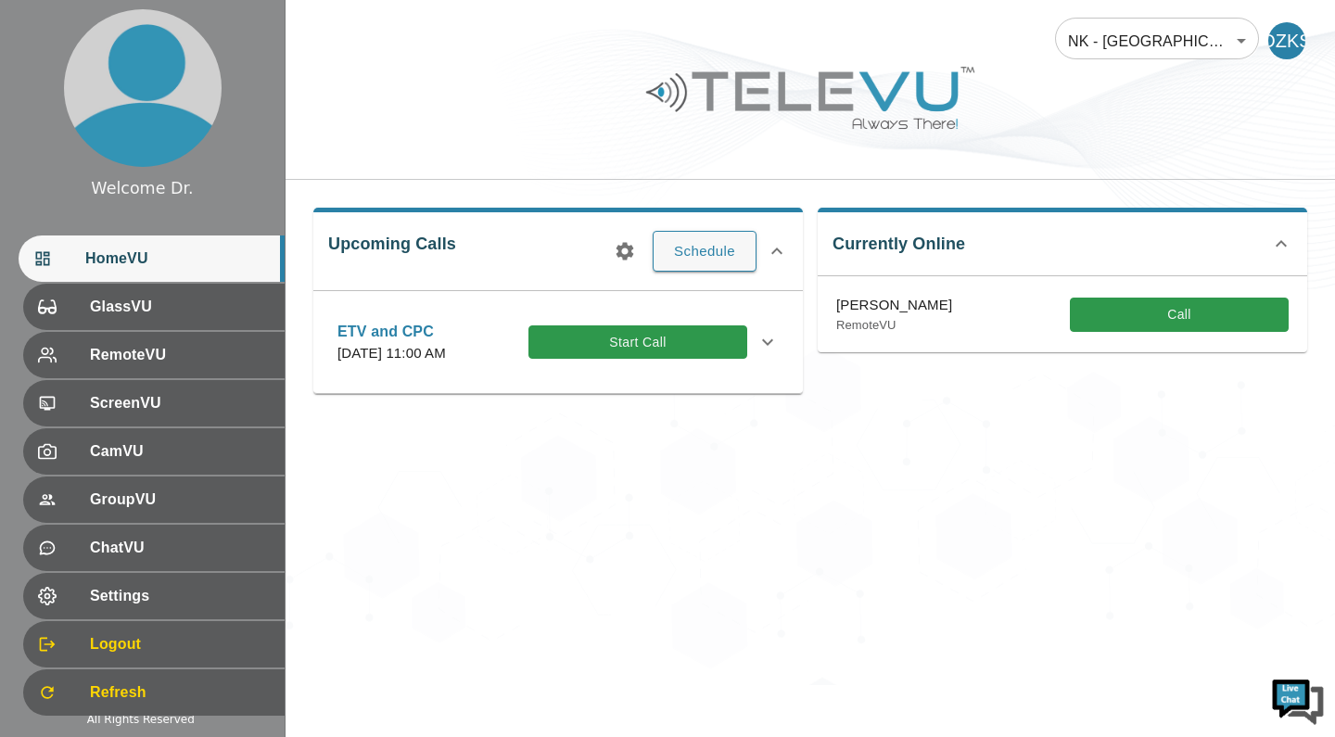
click at [1151, 324] on button "Call" at bounding box center [1179, 315] width 219 height 34
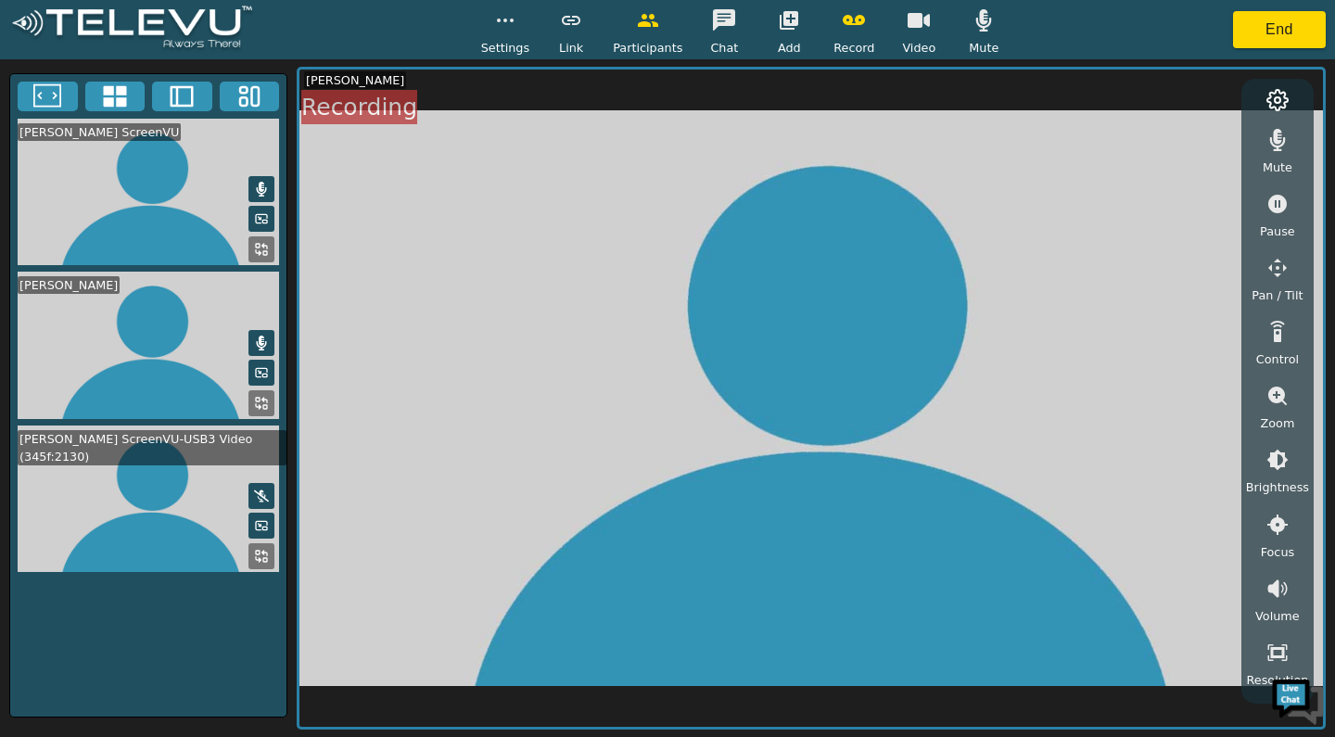
click at [255, 490] on icon at bounding box center [261, 496] width 15 height 15
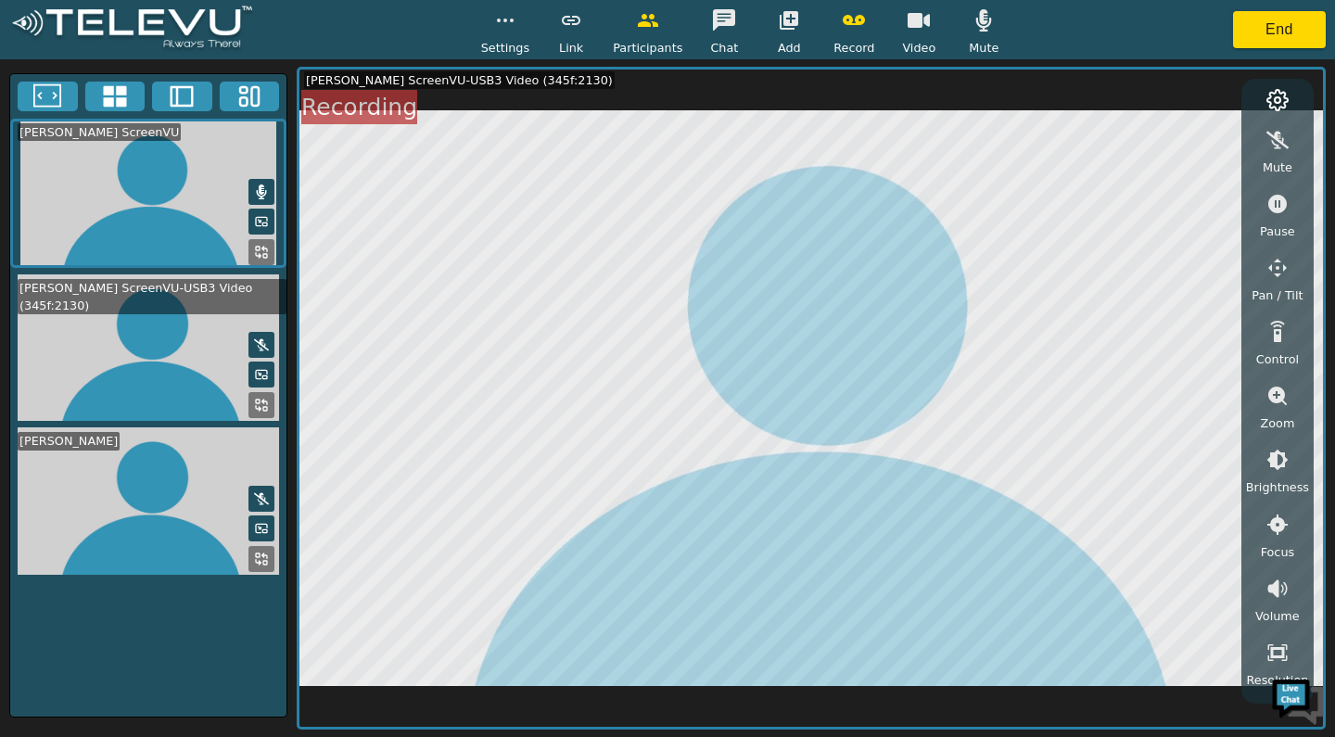
click at [253, 487] on button at bounding box center [261, 499] width 26 height 26
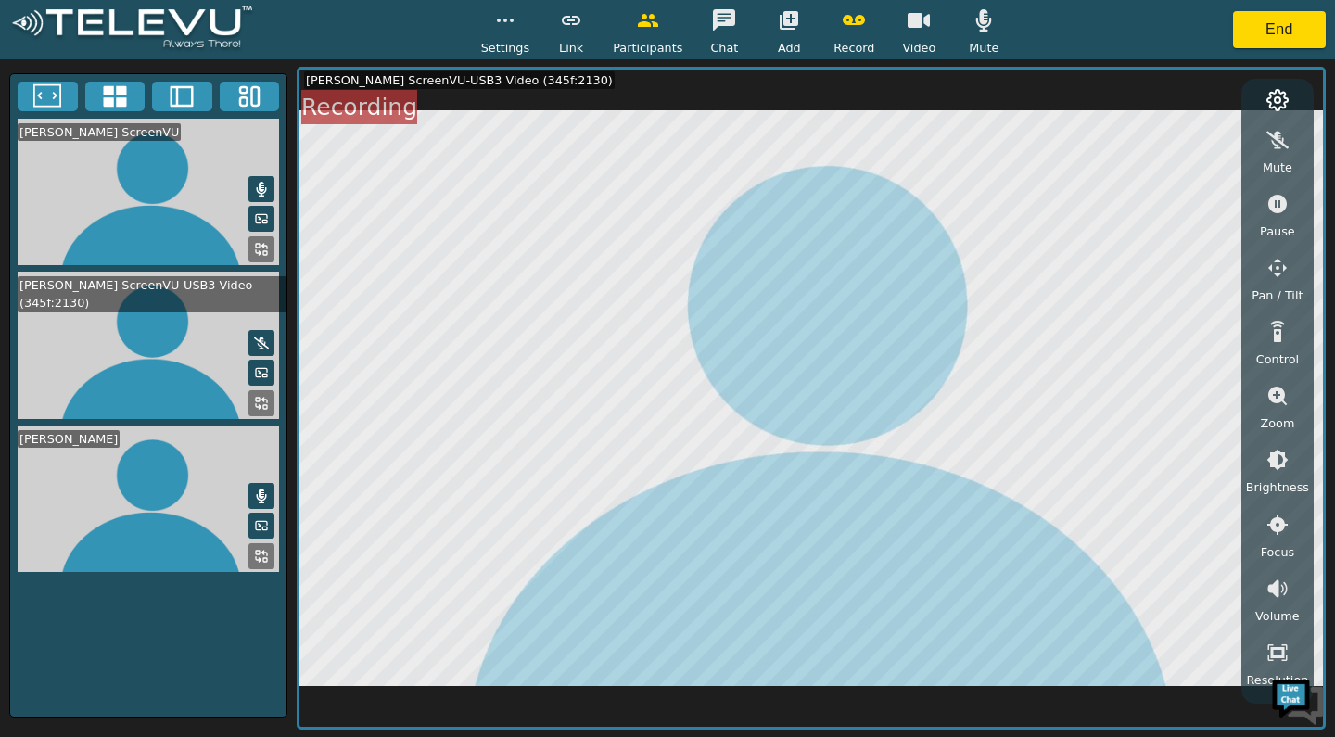
click at [257, 336] on icon at bounding box center [261, 343] width 15 height 15
click at [1283, 158] on div "Mute" at bounding box center [1278, 148] width 46 height 55
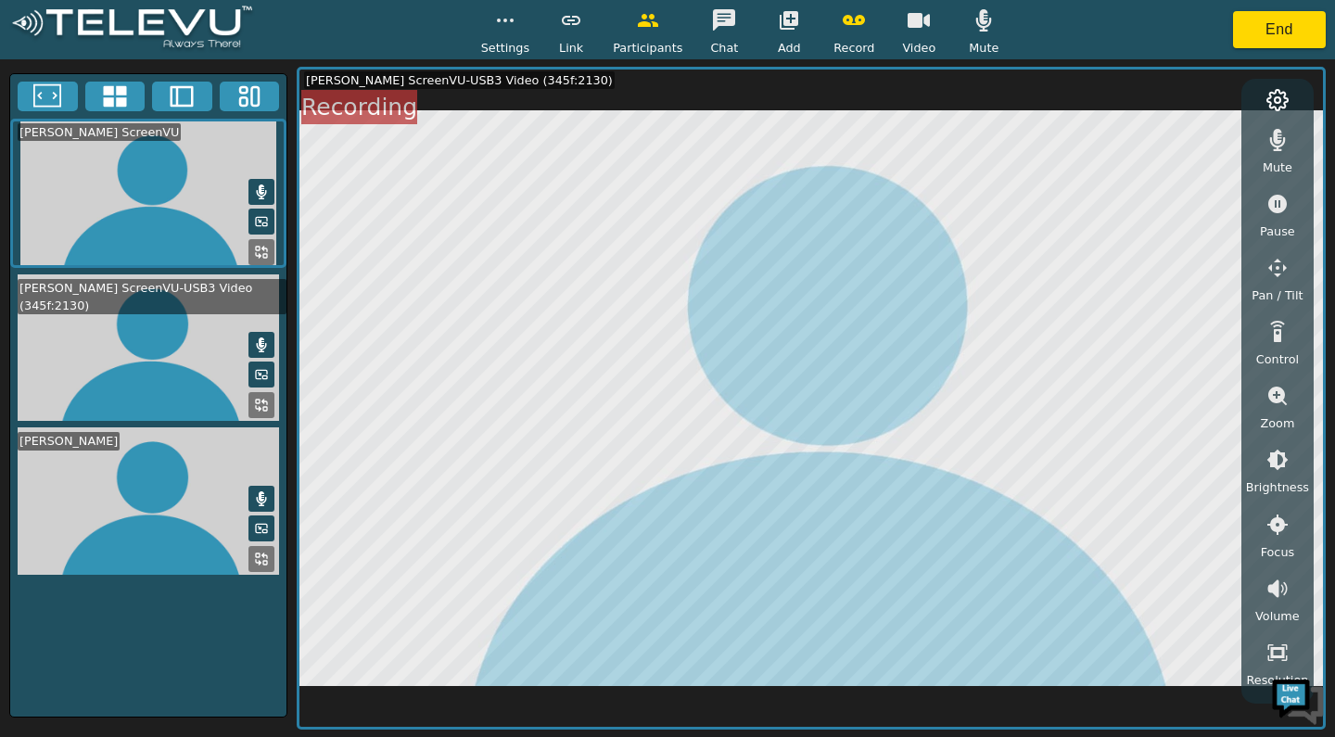
click at [255, 491] on icon at bounding box center [261, 498] width 15 height 15
click at [258, 494] on icon at bounding box center [261, 498] width 15 height 15
click at [1293, 28] on button "End" at bounding box center [1279, 29] width 93 height 37
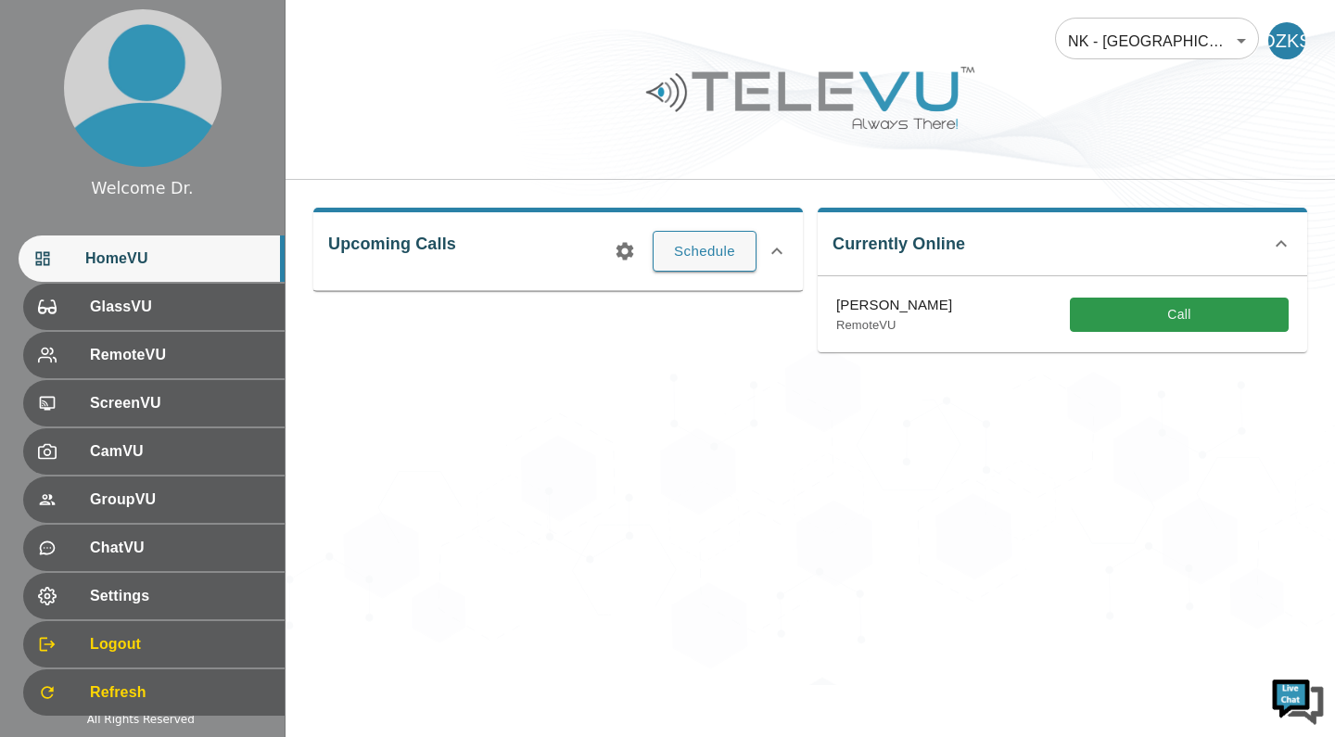
click at [1175, 312] on button "Call" at bounding box center [1179, 315] width 219 height 34
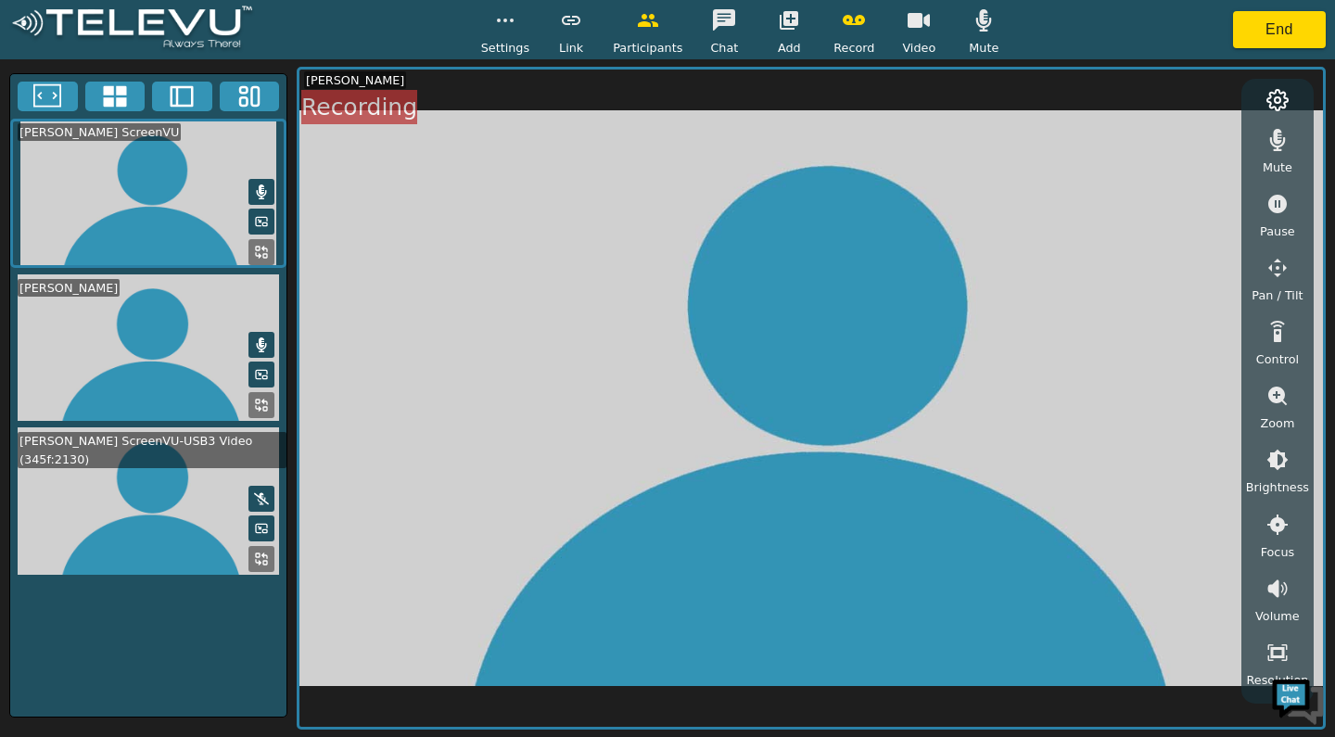
click at [265, 497] on icon at bounding box center [261, 498] width 15 height 15
click at [924, 28] on button "button" at bounding box center [919, 20] width 46 height 37
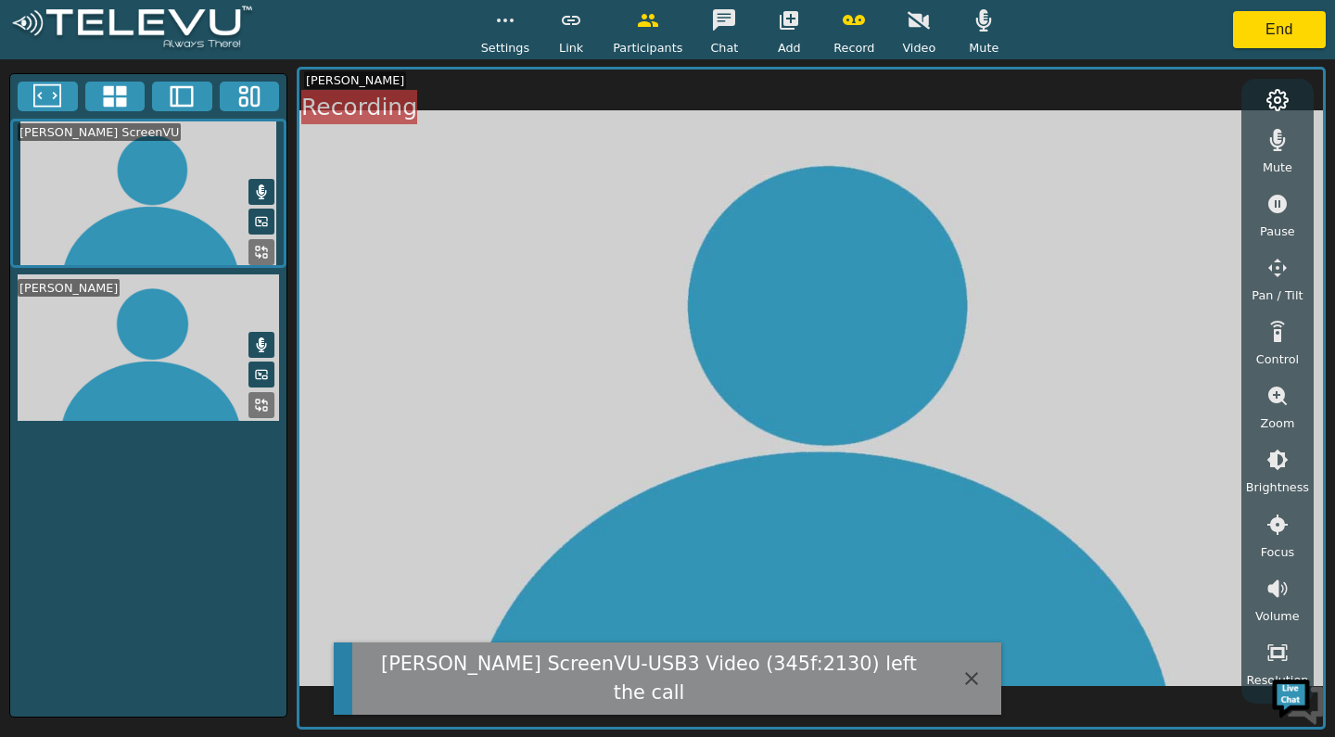
click at [897, 33] on div "Video" at bounding box center [919, 29] width 46 height 55
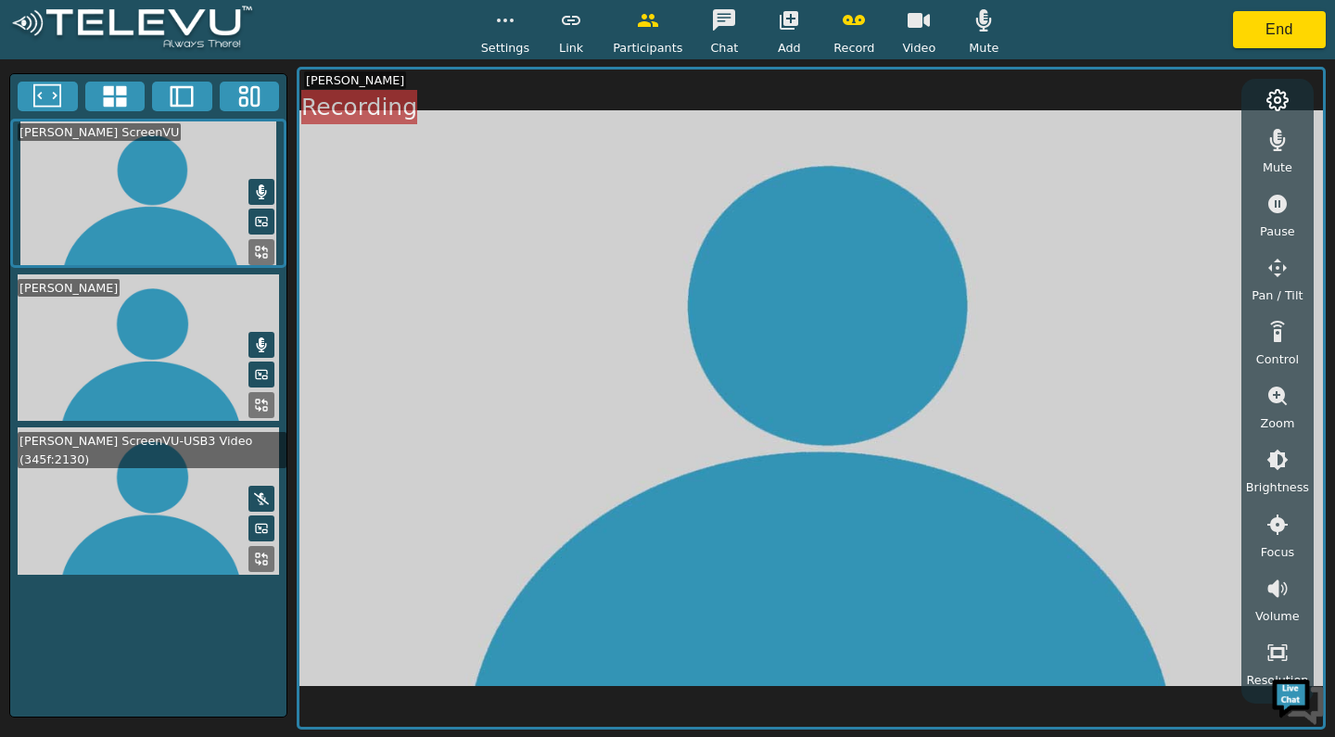
click at [253, 493] on button at bounding box center [261, 499] width 26 height 26
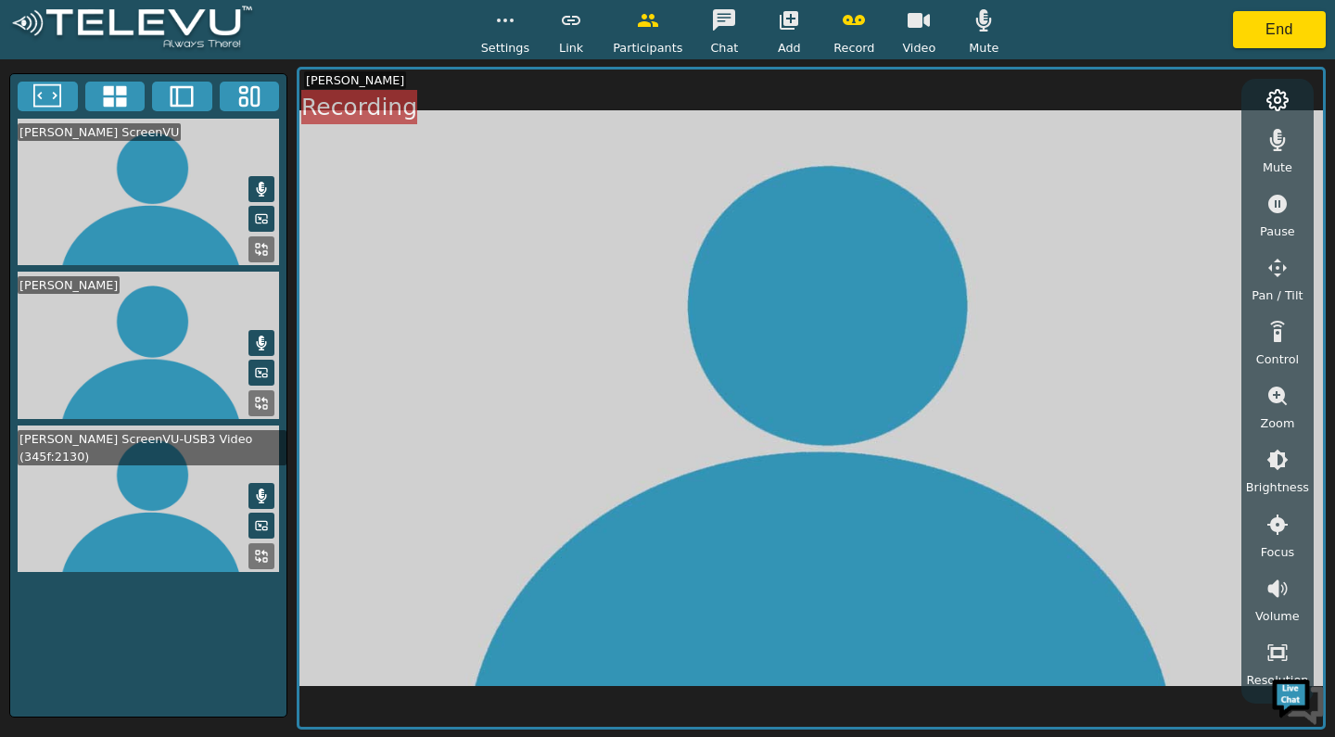
click at [257, 527] on icon at bounding box center [261, 525] width 15 height 15
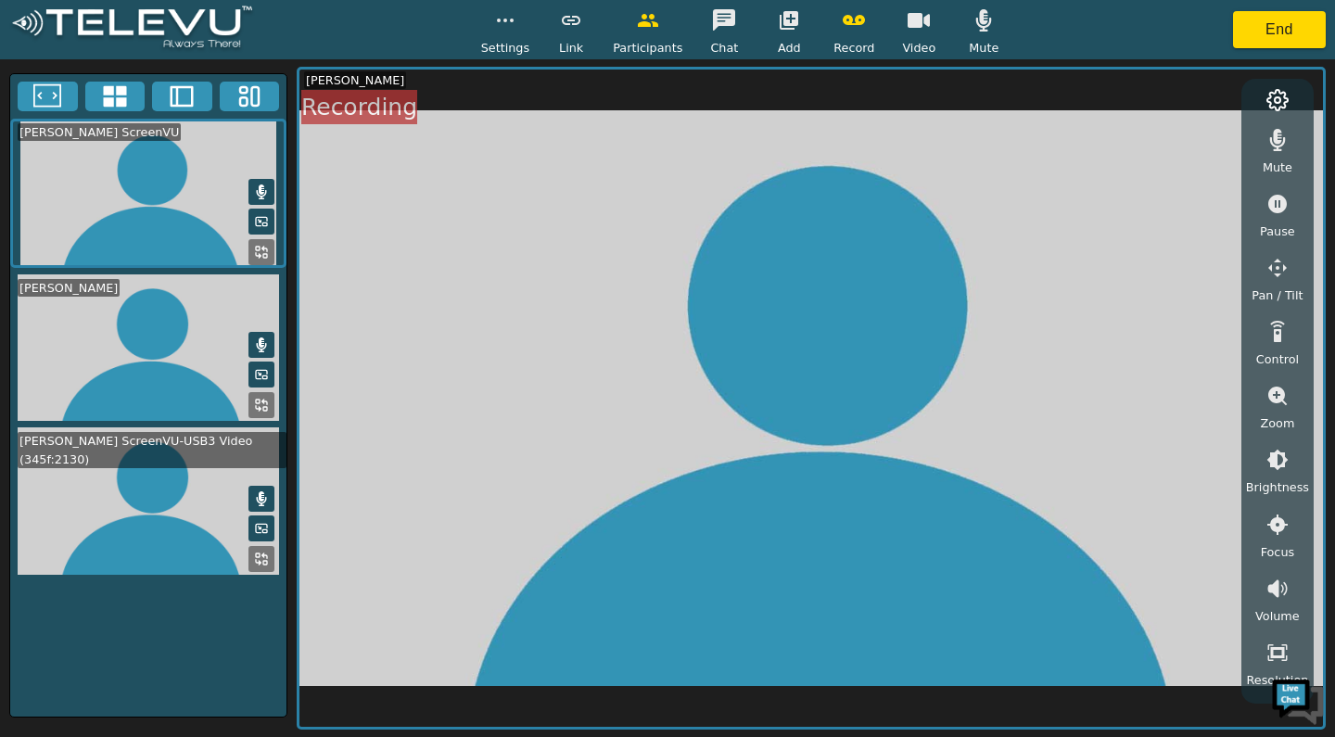
click at [251, 525] on button at bounding box center [261, 529] width 26 height 26
click at [260, 560] on icon at bounding box center [258, 562] width 5 height 5
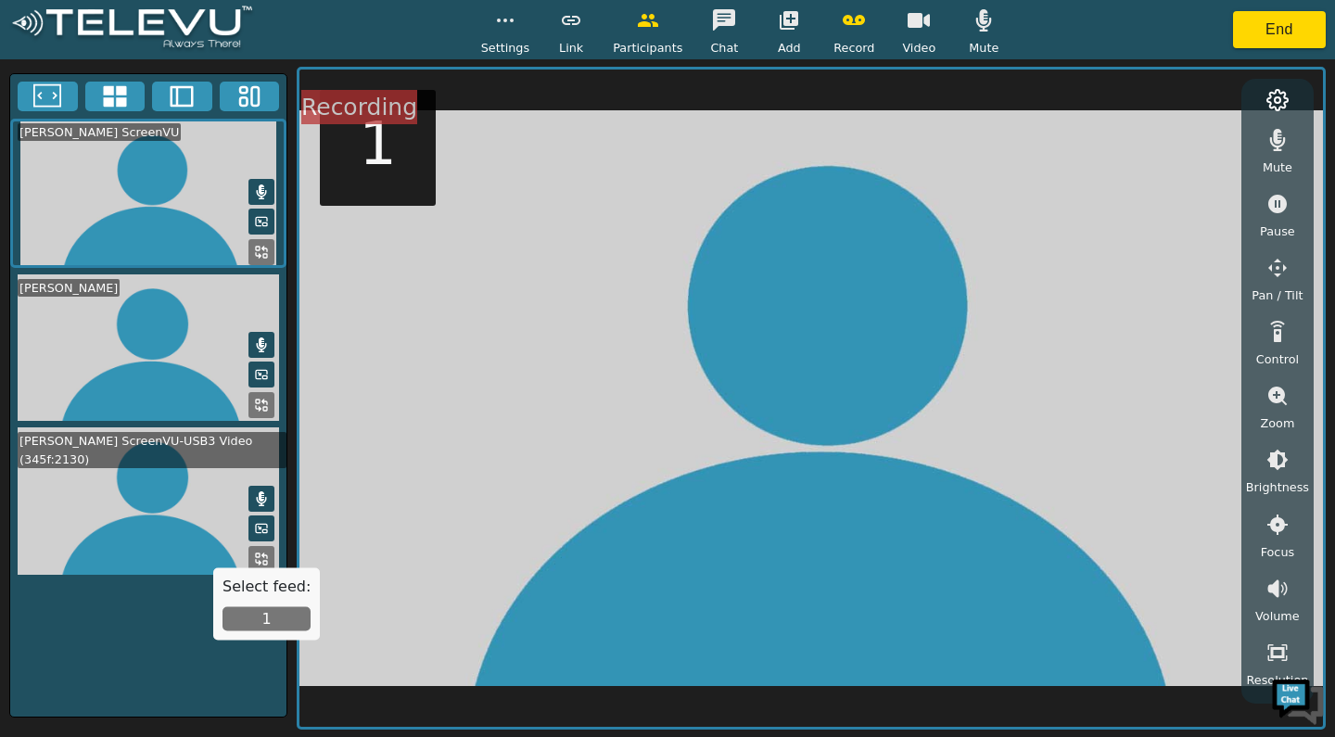
click at [255, 561] on icon at bounding box center [261, 559] width 15 height 15
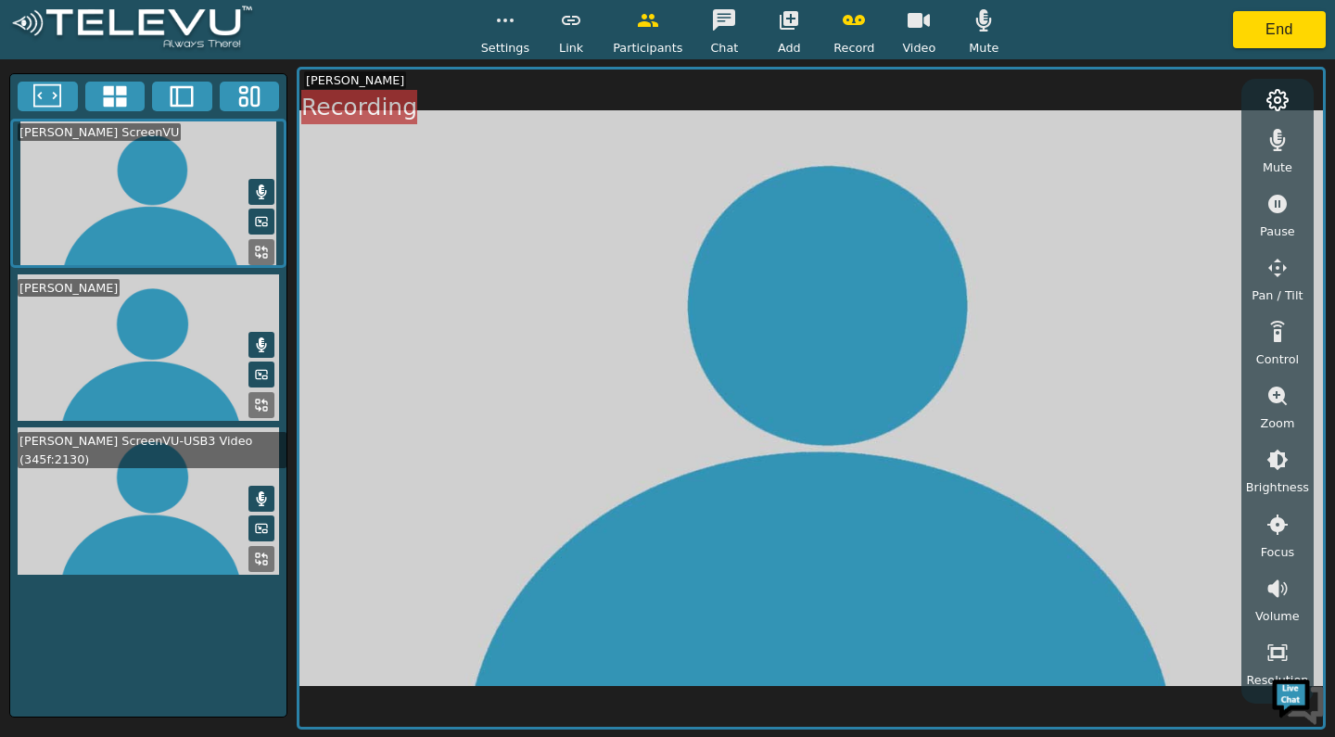
click at [650, 482] on video at bounding box center [811, 399] width 1024 height 658
click at [637, 465] on video at bounding box center [811, 399] width 1024 height 658
click at [623, 465] on video at bounding box center [811, 399] width 1024 height 658
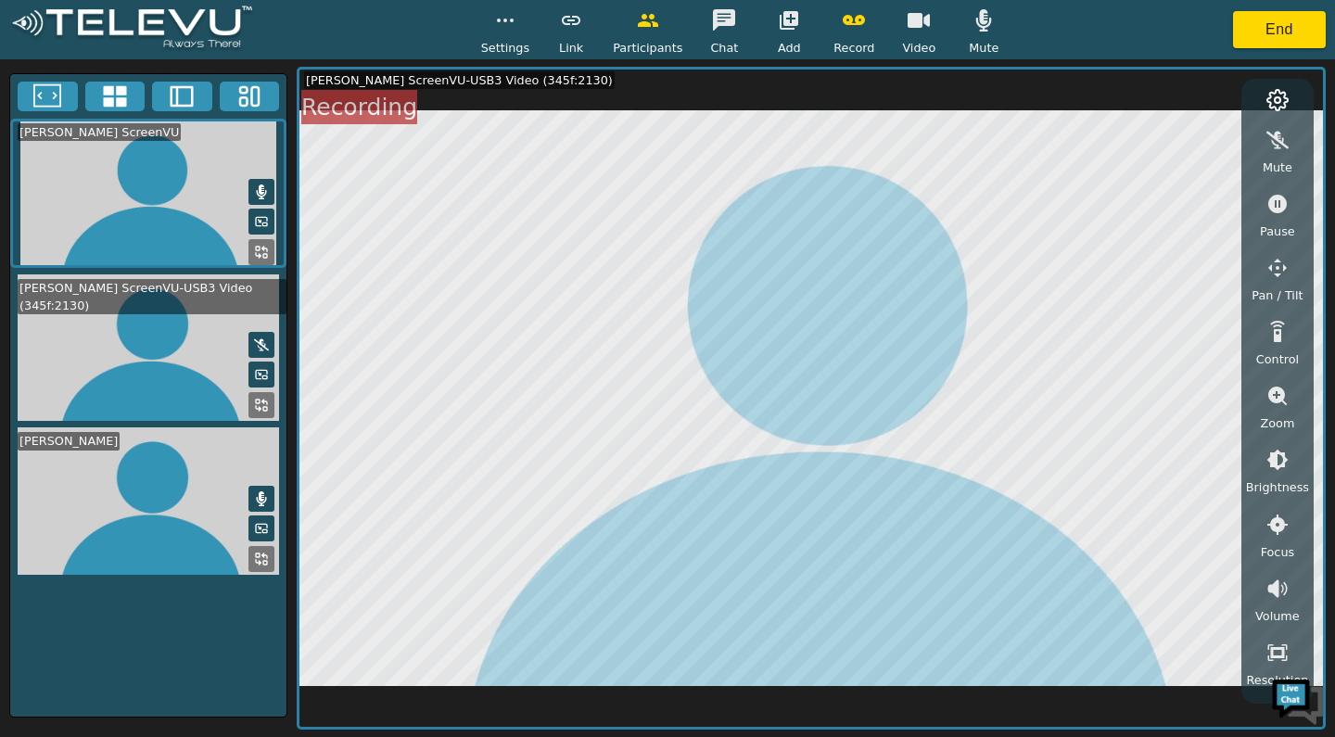
click at [251, 349] on button at bounding box center [261, 345] width 26 height 26
click at [1271, 146] on icon "button" at bounding box center [1278, 140] width 22 height 22
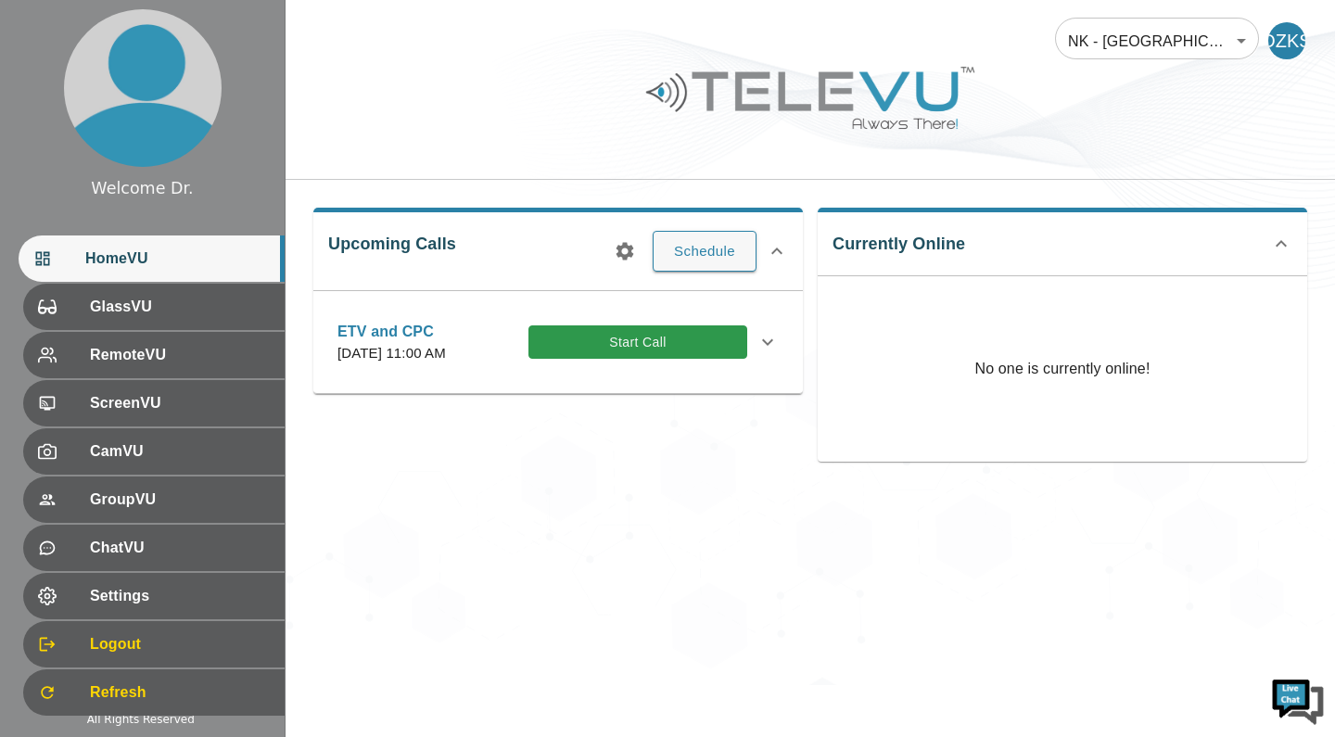
click at [1098, 113] on div at bounding box center [811, 111] width 1050 height 105
click at [1140, 495] on div "NK - Jalalabad 196 ​ DZKS Upcoming Calls Schedule ETV and CPC [DATE] 11:00 AM S…" at bounding box center [811, 342] width 1050 height 685
